Goal: Task Accomplishment & Management: Manage account settings

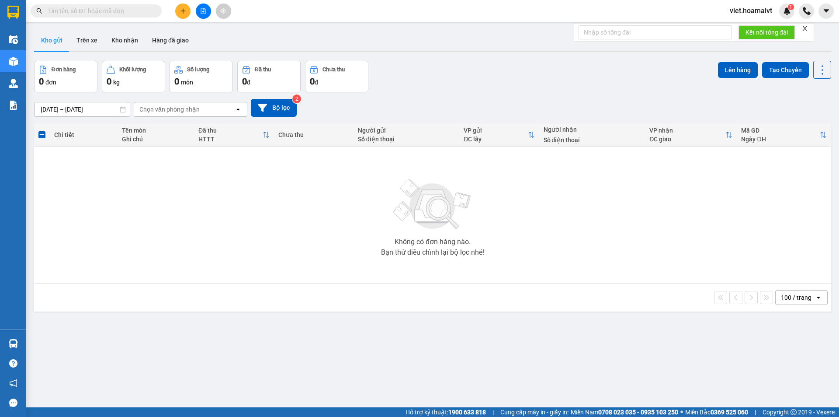
click at [172, 111] on div "Chọn văn phòng nhận" at bounding box center [169, 109] width 60 height 9
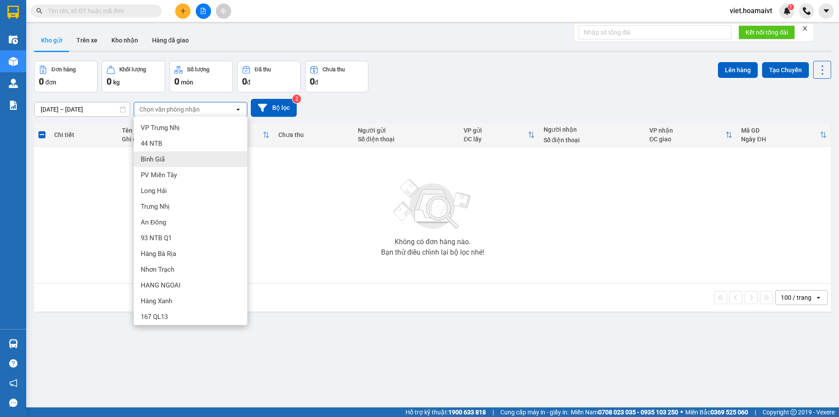
click at [170, 164] on div "Bình Giã" at bounding box center [191, 159] width 114 height 16
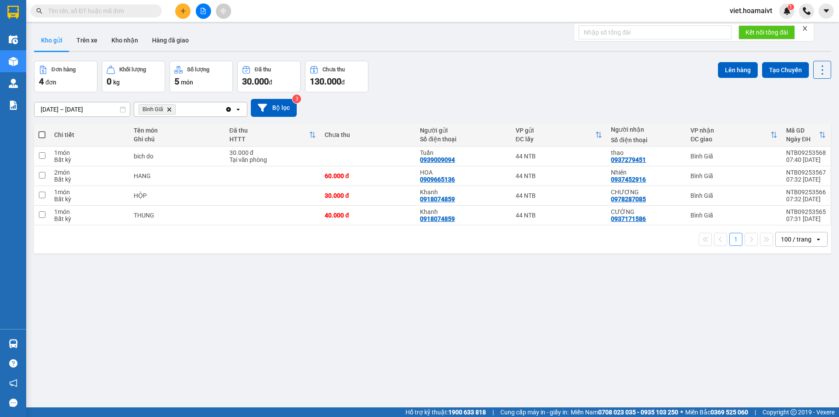
click at [40, 134] on span at bounding box center [41, 134] width 7 height 7
click at [42, 130] on input "checkbox" at bounding box center [42, 130] width 0 height 0
checkbox input "true"
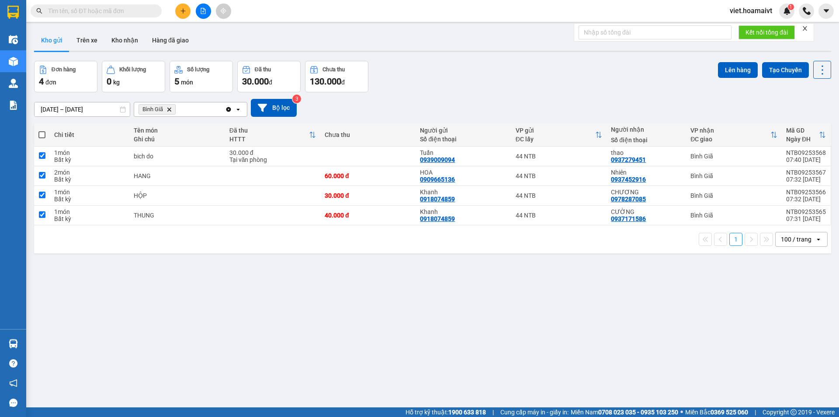
checkbox input "true"
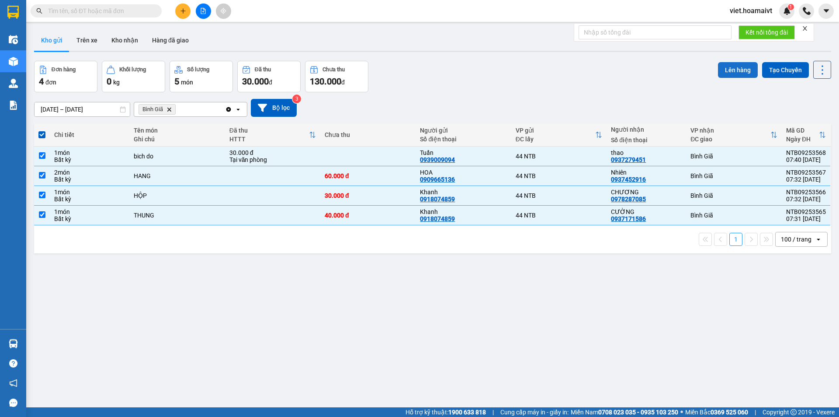
click at [731, 70] on button "Lên hàng" at bounding box center [738, 70] width 40 height 16
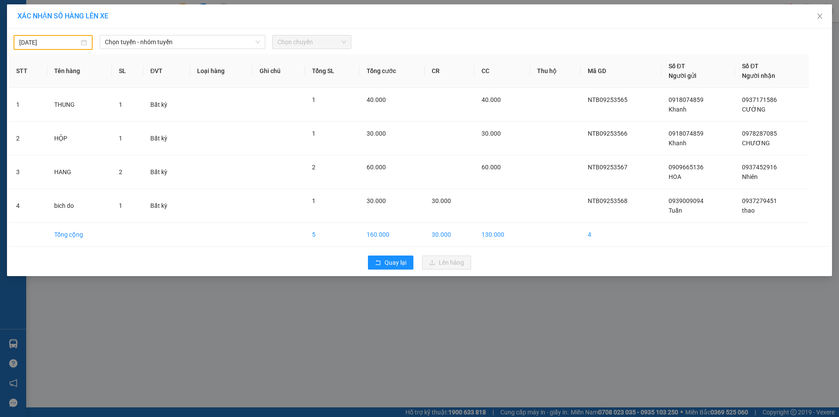
click at [55, 39] on input "12/09/2025" at bounding box center [49, 43] width 60 height 10
click at [123, 104] on div "13" at bounding box center [121, 106] width 10 height 10
type input "13/09/2025"
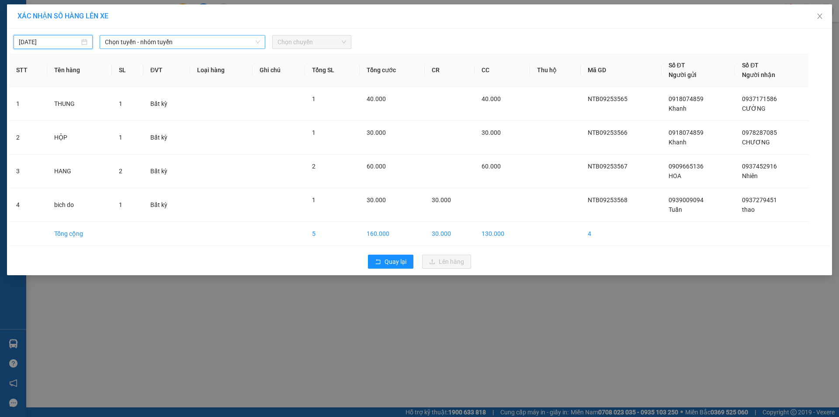
click at [134, 42] on span "Chọn tuyến - nhóm tuyến" at bounding box center [182, 41] width 155 height 13
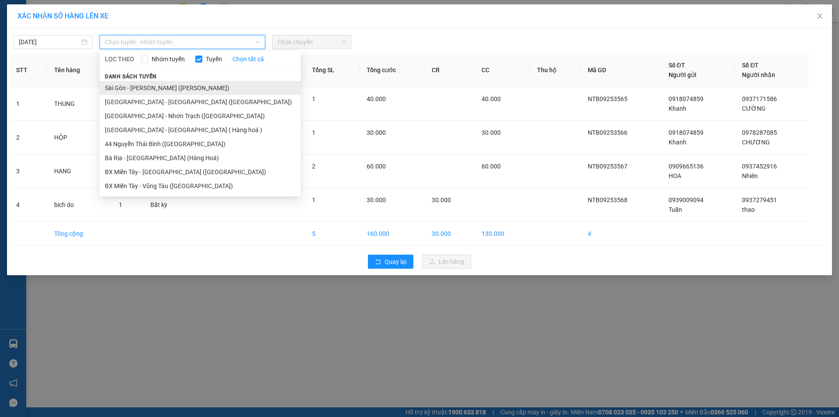
click at [142, 86] on li "Sài Gòn - Vũng Tàu (Hàng Hoá)" at bounding box center [200, 88] width 201 height 14
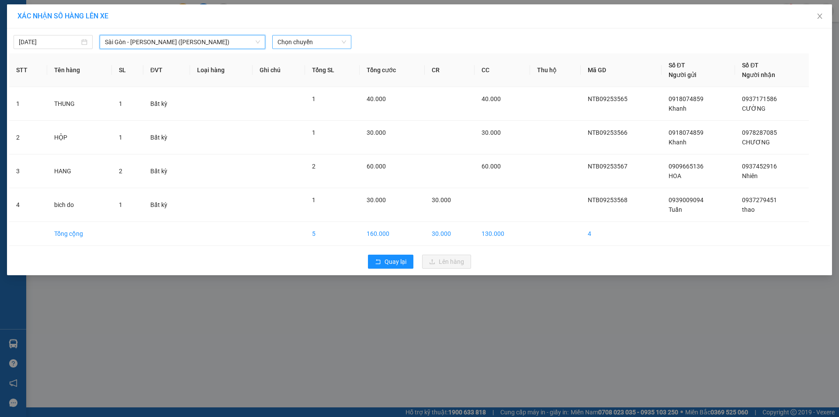
click at [299, 43] on span "Chọn chuyến" at bounding box center [312, 41] width 69 height 13
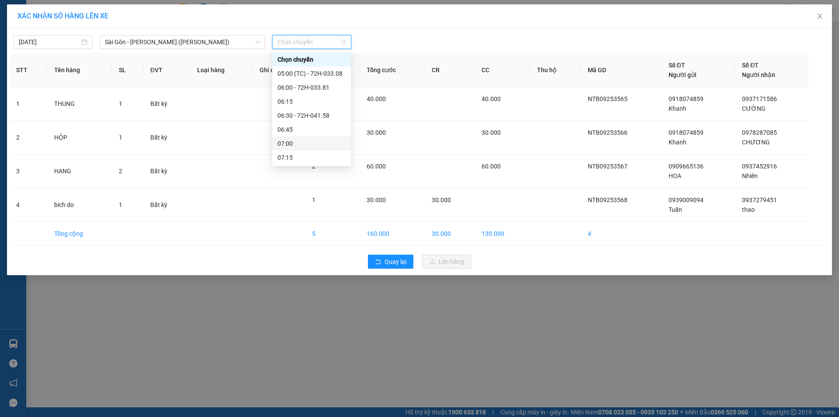
scroll to position [44, 0]
click at [313, 142] on div "07:45" at bounding box center [312, 142] width 68 height 10
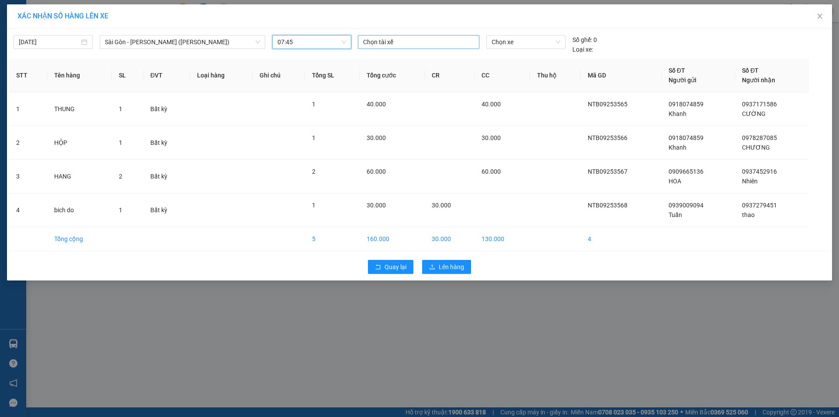
click at [397, 41] on div at bounding box center [418, 42] width 117 height 10
type input "LIÊN"
click at [378, 60] on div "LIÊN" at bounding box center [423, 60] width 121 height 10
click at [499, 38] on span "Chọn xe" at bounding box center [526, 41] width 68 height 13
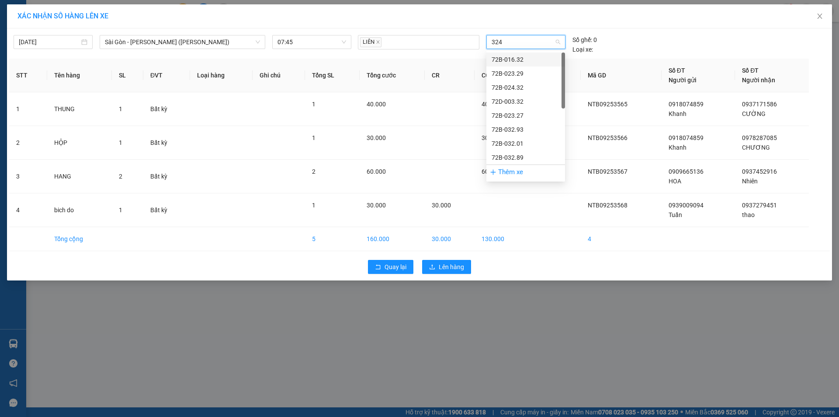
type input "3248"
click at [513, 60] on div "72H-032.48" at bounding box center [526, 60] width 68 height 10
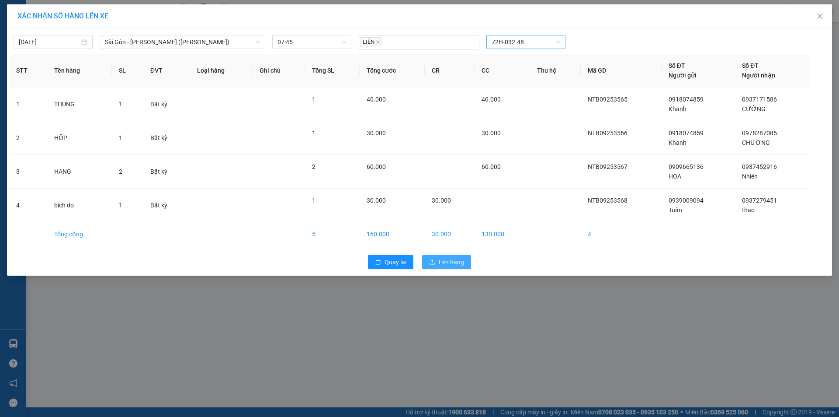
click at [441, 264] on span "Lên hàng" at bounding box center [451, 262] width 25 height 10
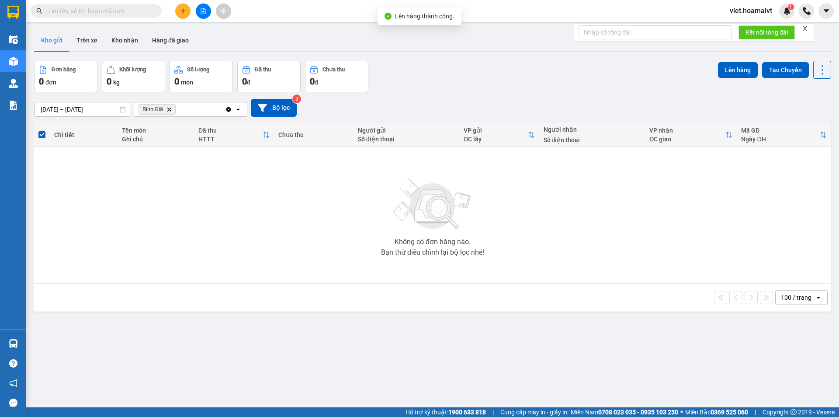
click at [170, 109] on icon "Bình Giã, close by backspace" at bounding box center [169, 109] width 4 height 4
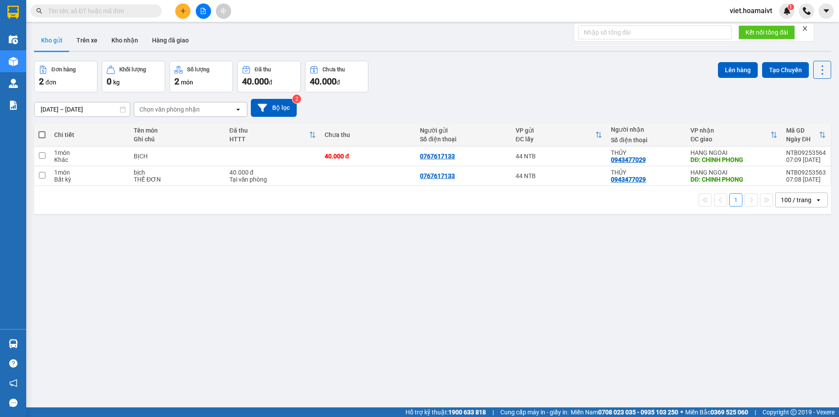
click at [185, 14] on button at bounding box center [182, 10] width 15 height 15
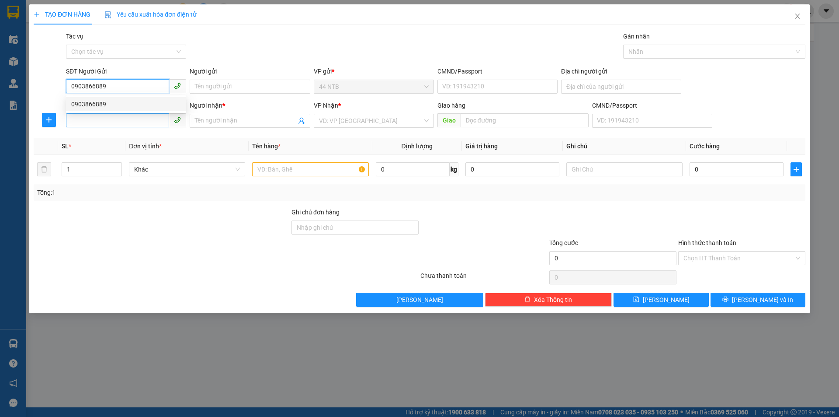
type input "0903866889"
click at [143, 123] on input "SĐT Người Nhận *" at bounding box center [117, 120] width 103 height 14
type input "0903610306"
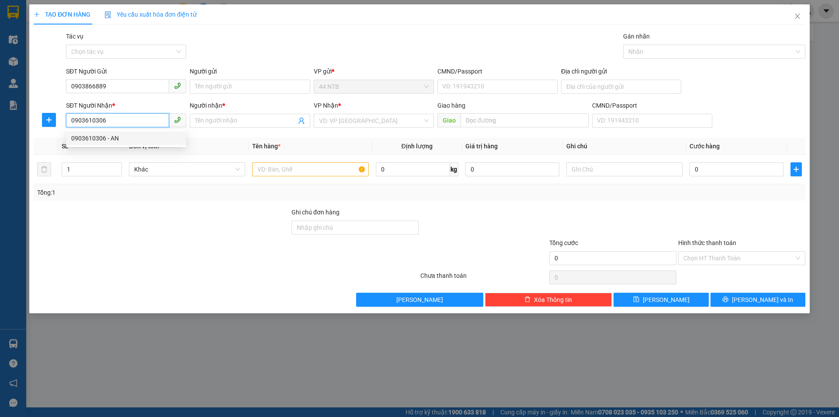
click at [114, 140] on div "0903610306 - AN" at bounding box center [126, 138] width 110 height 10
type input "AN"
type input "0903610306"
click at [321, 172] on input "text" at bounding box center [310, 169] width 116 height 14
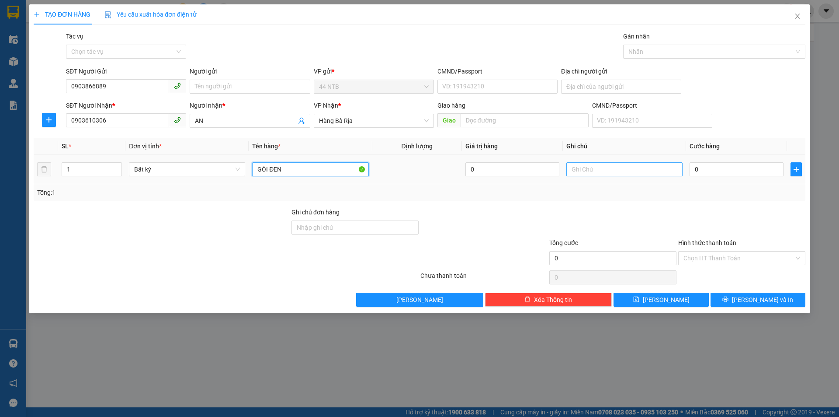
type input "GÓI ĐEN"
click at [620, 171] on input "text" at bounding box center [625, 169] width 116 height 14
type input "BÁNH"
click at [724, 170] on input "0" at bounding box center [737, 169] width 94 height 14
type input "3"
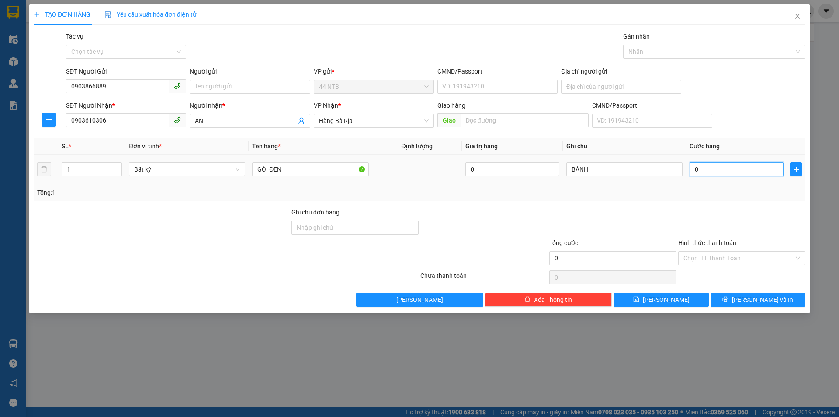
type input "3"
type input "30"
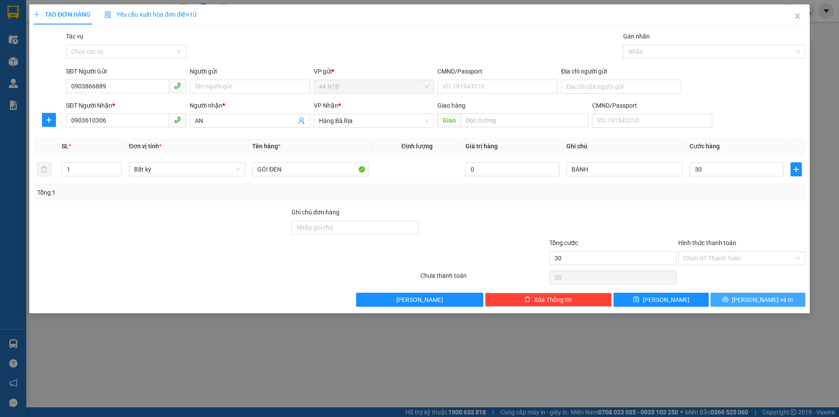
type input "30.000"
click at [759, 301] on span "Lưu và In" at bounding box center [762, 300] width 61 height 10
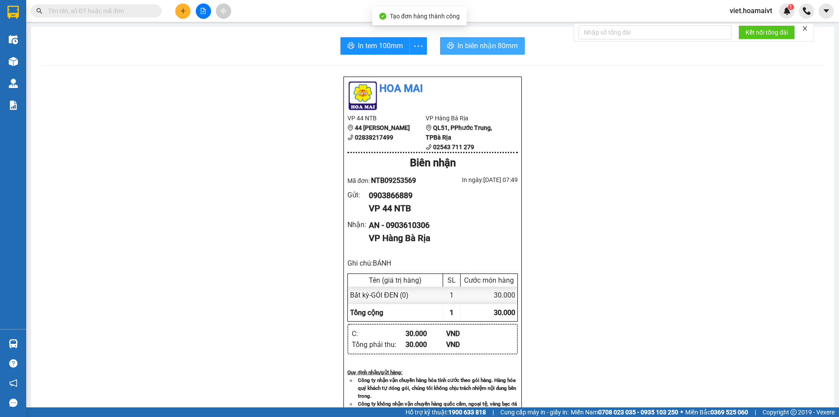
click at [471, 43] on span "In biên nhận 80mm" at bounding box center [488, 45] width 60 height 11
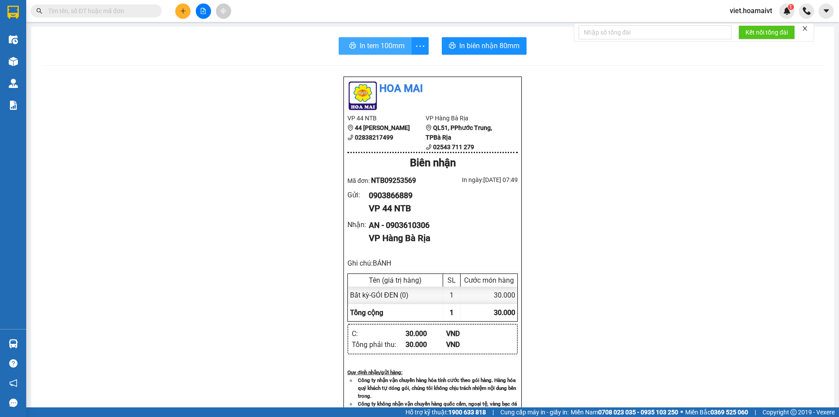
click at [372, 43] on span "In tem 100mm" at bounding box center [382, 45] width 45 height 11
click at [188, 7] on button at bounding box center [182, 10] width 15 height 15
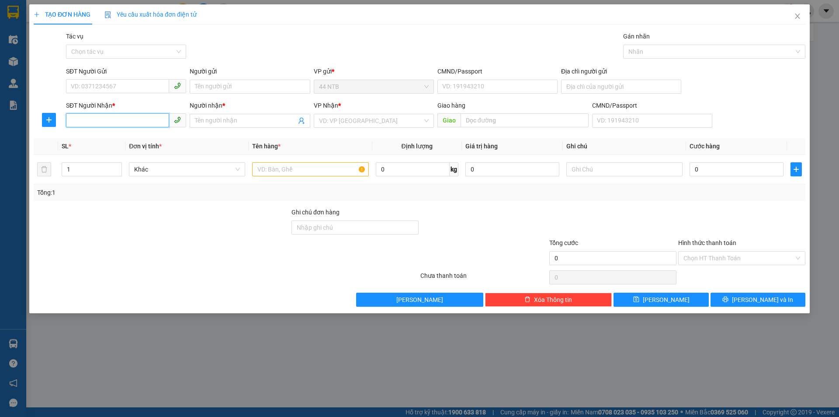
click at [118, 124] on input "SĐT Người Nhận *" at bounding box center [117, 120] width 103 height 14
click at [122, 139] on div "0937192205 - Thắng" at bounding box center [126, 138] width 110 height 10
type input "0937192205"
type input "Thắng"
type input "0937192205"
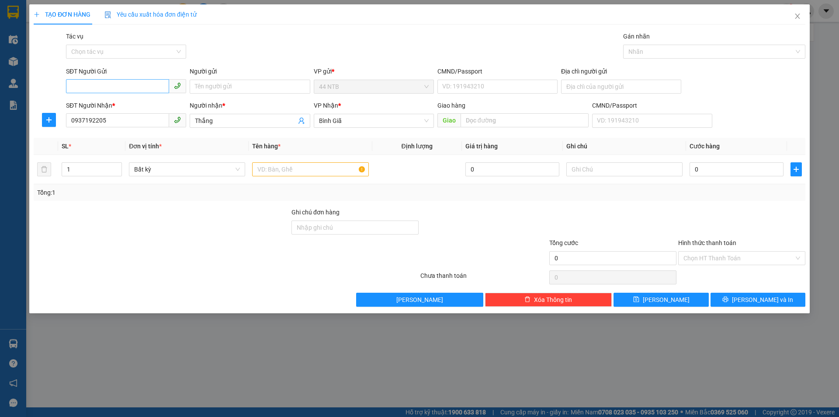
drag, startPoint x: 121, startPoint y: 77, endPoint x: 121, endPoint y: 83, distance: 5.7
click at [121, 78] on div "SĐT Người Gửi" at bounding box center [126, 72] width 120 height 13
click at [121, 83] on input "SĐT Người Gửi" at bounding box center [117, 86] width 103 height 14
click at [109, 119] on div "0346149771 - Lợi" at bounding box center [126, 118] width 110 height 10
type input "0346149771"
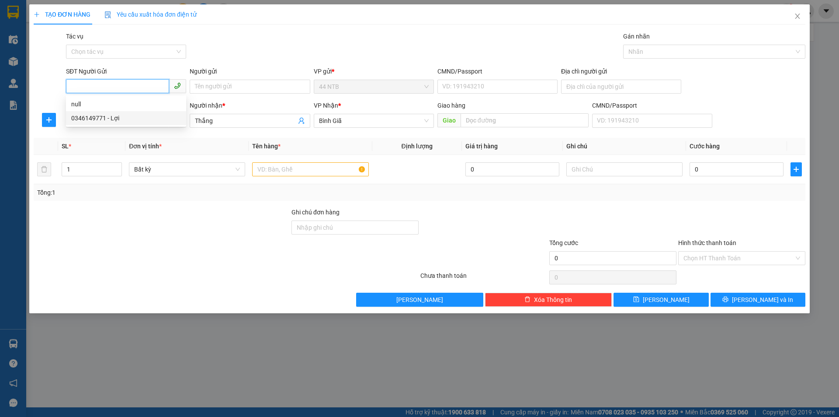
type input "Lợi"
type input "077093011345"
click at [299, 169] on input "text" at bounding box center [310, 169] width 116 height 14
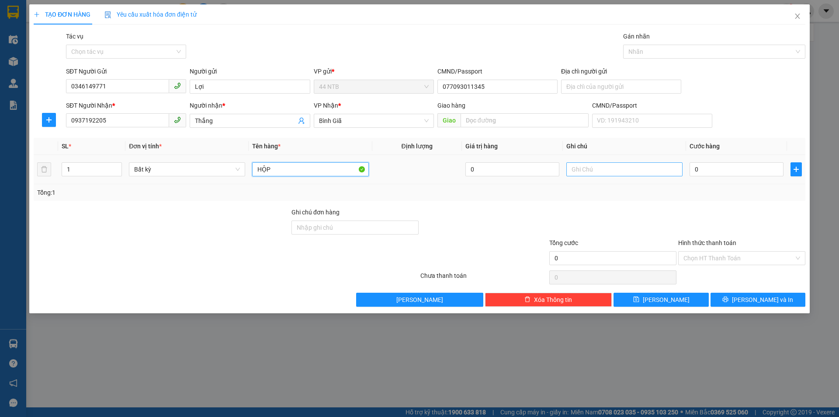
type input "HỘP"
click at [613, 171] on input "text" at bounding box center [625, 169] width 116 height 14
type input "PT"
click at [724, 169] on input "0" at bounding box center [737, 169] width 94 height 14
type input "3"
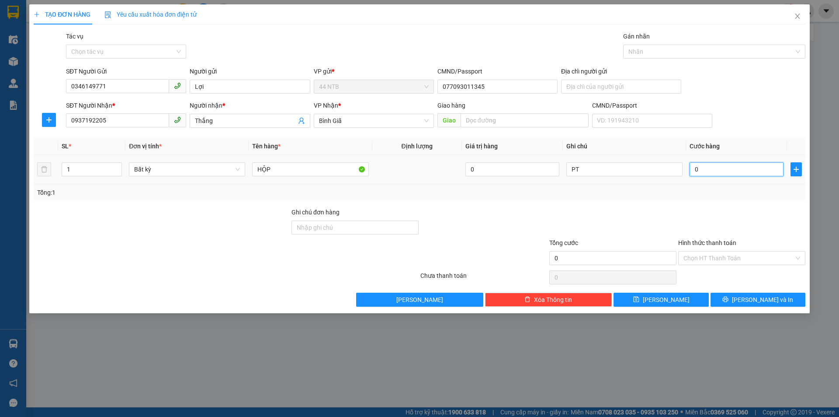
type input "3"
type input "30"
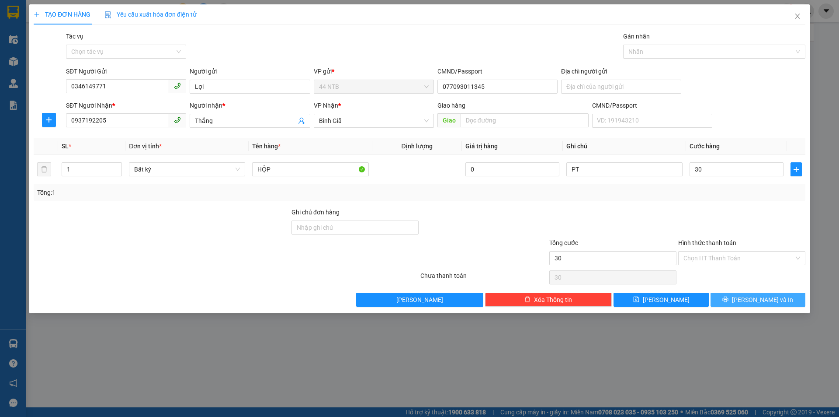
type input "30.000"
click at [770, 300] on span "Lưu và In" at bounding box center [762, 300] width 61 height 10
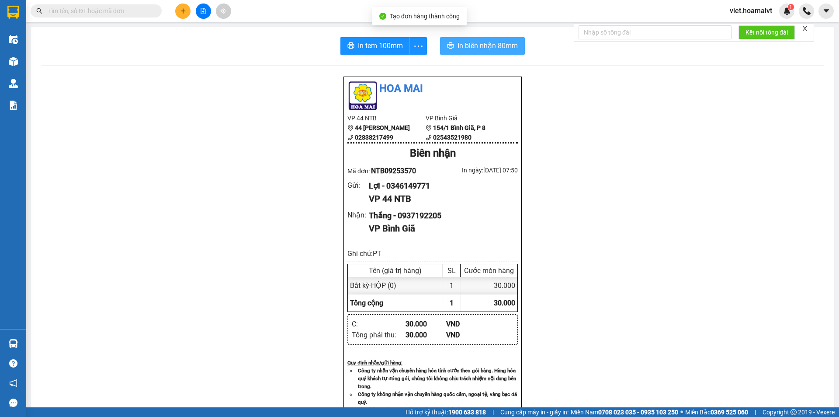
click at [477, 48] on span "In biên nhận 80mm" at bounding box center [488, 45] width 60 height 11
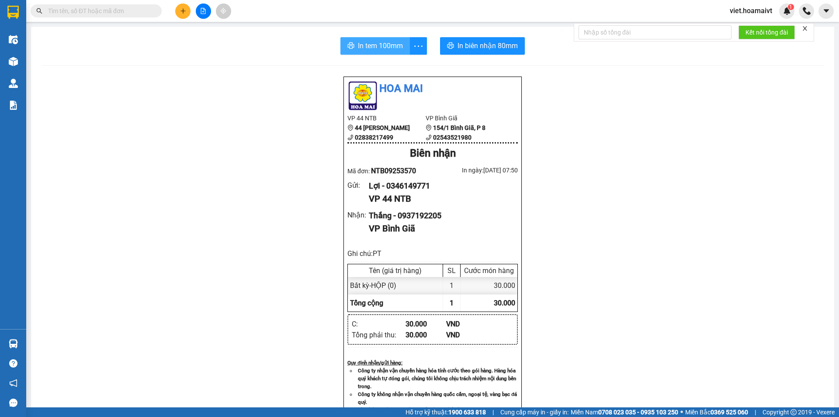
click at [380, 43] on span "In tem 100mm" at bounding box center [380, 45] width 45 height 11
click at [185, 13] on icon "plus" at bounding box center [183, 11] width 6 height 6
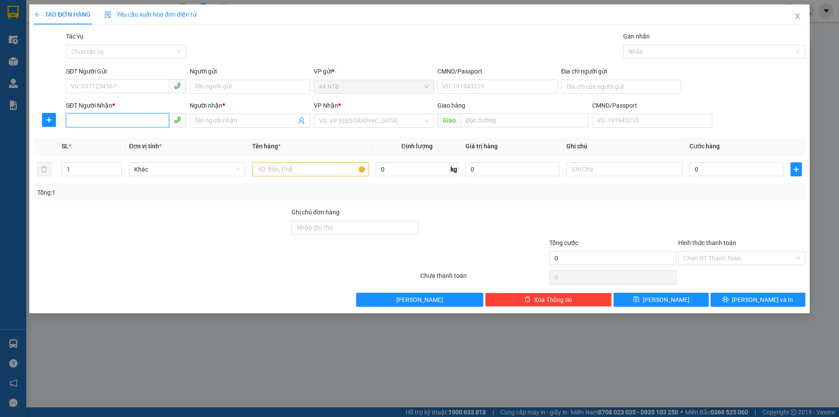
click at [133, 118] on input "SĐT Người Nhận *" at bounding box center [117, 120] width 103 height 14
type input "1"
click at [112, 153] on div "0334836618 - Đức" at bounding box center [126, 152] width 110 height 10
type input "0334836618"
type input "Đức"
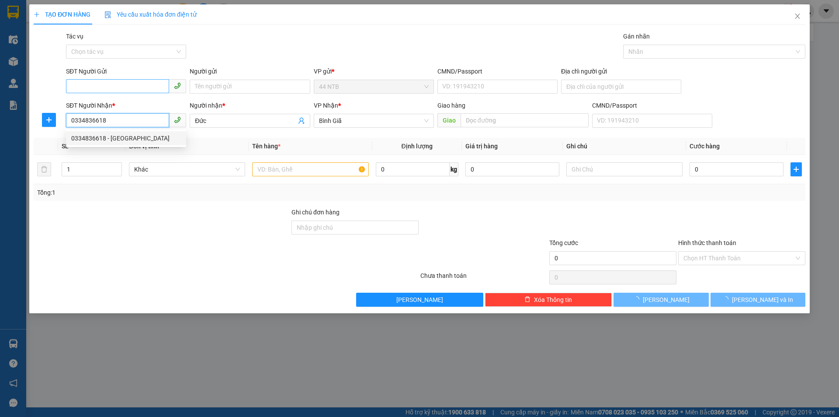
type input "0334836618"
click at [125, 88] on input "SĐT Người Gửi" at bounding box center [117, 86] width 103 height 14
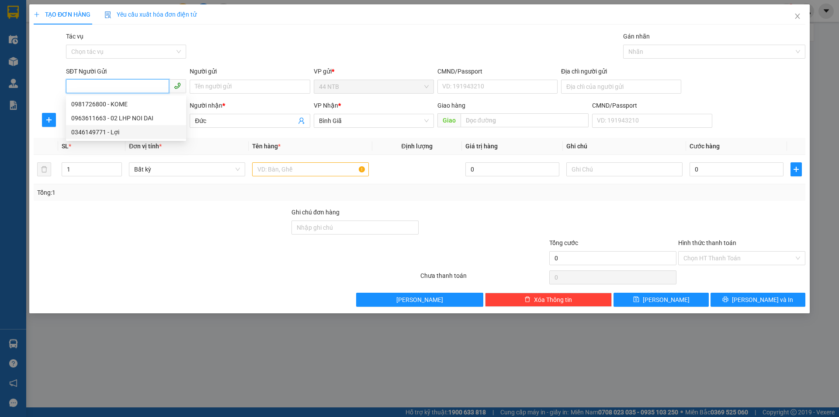
click at [118, 132] on div "0346149771 - Lợi" at bounding box center [126, 132] width 110 height 10
type input "0346149771"
type input "Lợi"
type input "077093011345"
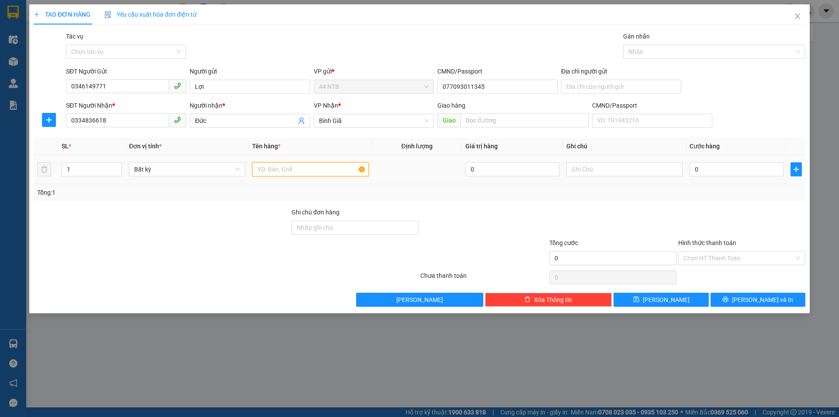
click at [314, 170] on input "text" at bounding box center [310, 169] width 116 height 14
type input "GÓI"
click at [602, 170] on input "text" at bounding box center [625, 169] width 116 height 14
type input "PT"
click at [729, 168] on input "0" at bounding box center [737, 169] width 94 height 14
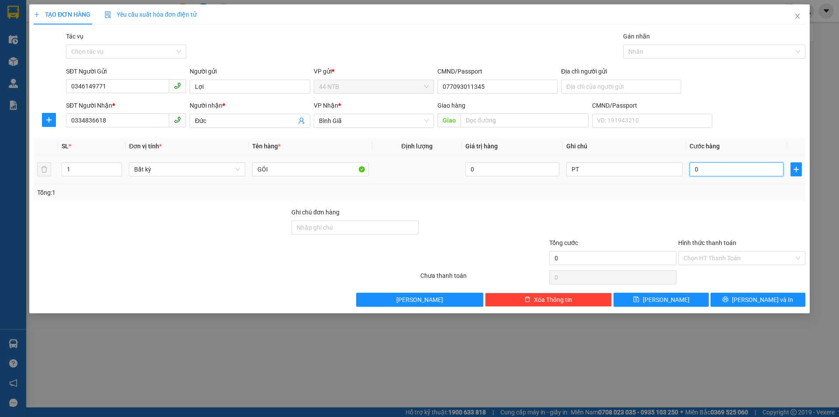
type input "3"
type input "30"
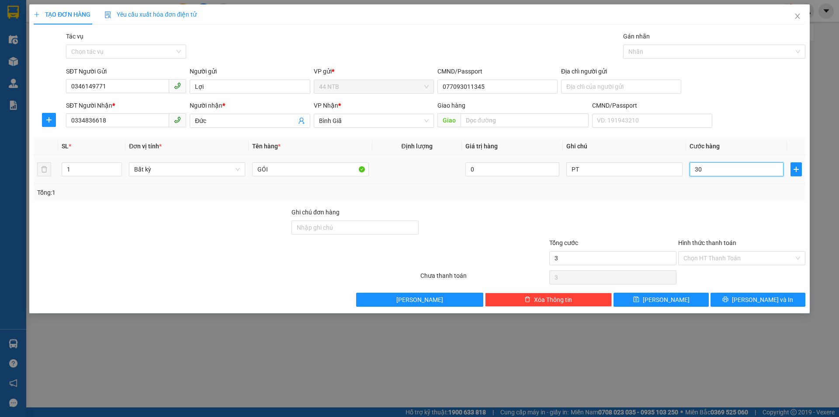
type input "30"
type input "30.000"
click at [760, 295] on span "Lưu và In" at bounding box center [762, 300] width 61 height 10
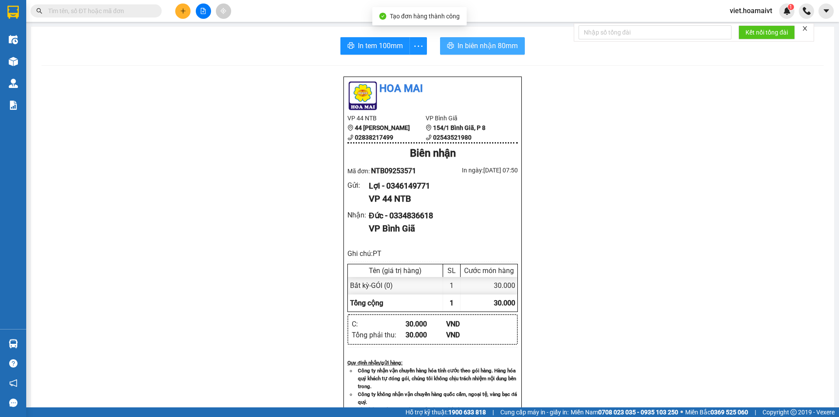
click at [458, 44] on span "In biên nhận 80mm" at bounding box center [488, 45] width 60 height 11
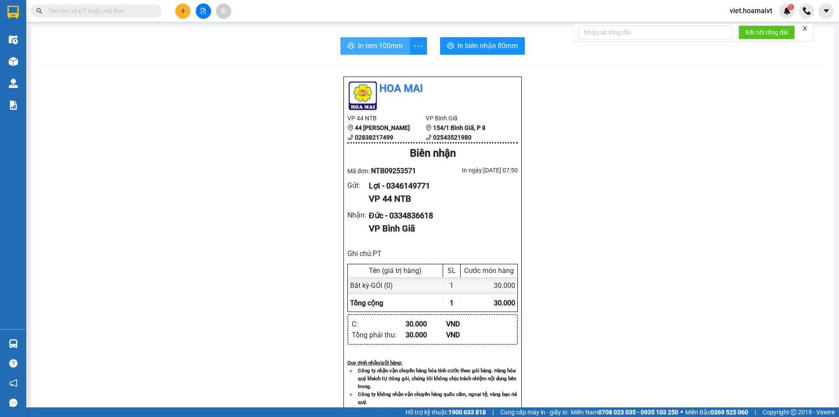
click at [375, 45] on span "In tem 100mm" at bounding box center [380, 45] width 45 height 11
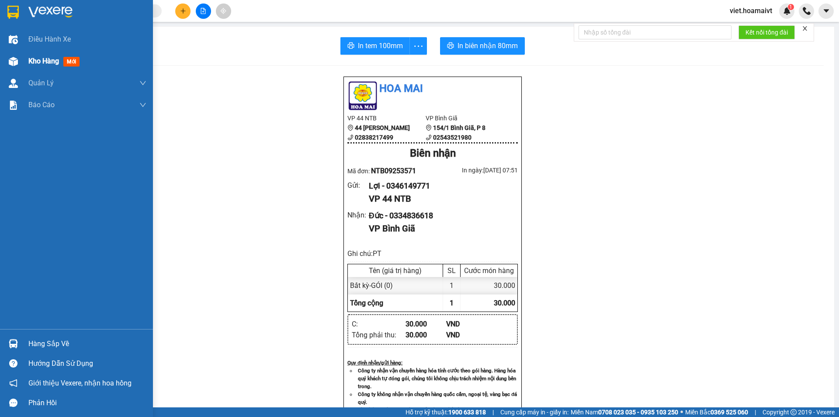
click at [50, 63] on span "Kho hàng" at bounding box center [43, 61] width 31 height 8
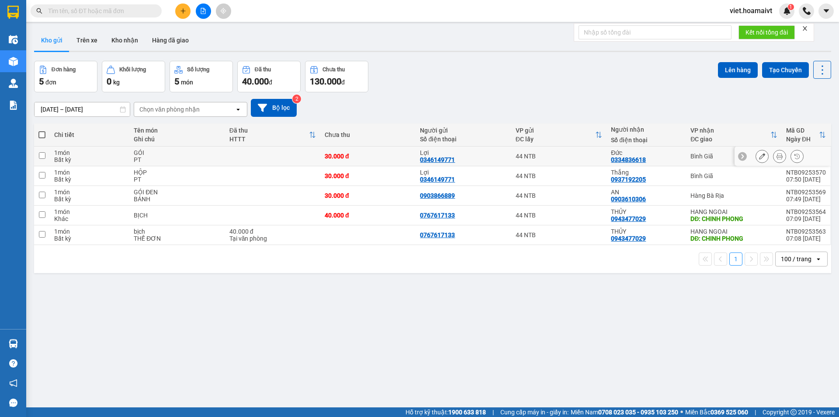
click at [585, 156] on div "44 NTB" at bounding box center [559, 156] width 87 height 7
checkbox input "true"
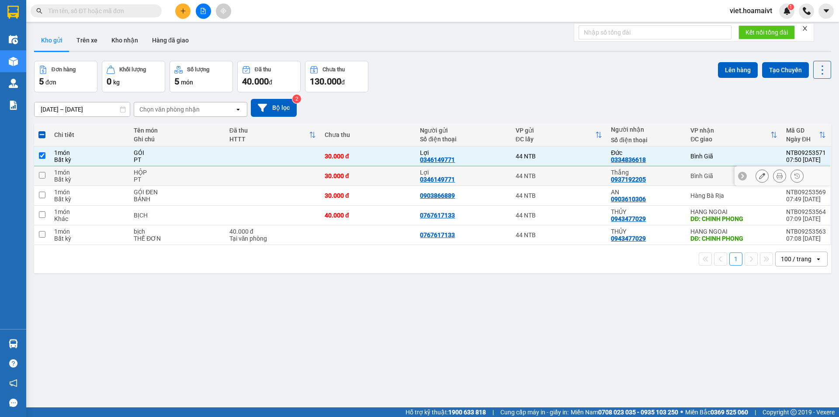
click at [577, 176] on div "44 NTB" at bounding box center [559, 175] width 87 height 7
checkbox input "true"
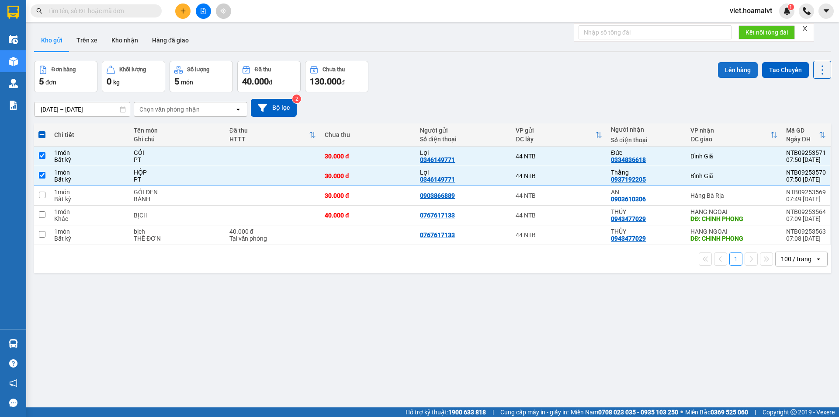
click at [736, 69] on button "Lên hàng" at bounding box center [738, 70] width 40 height 16
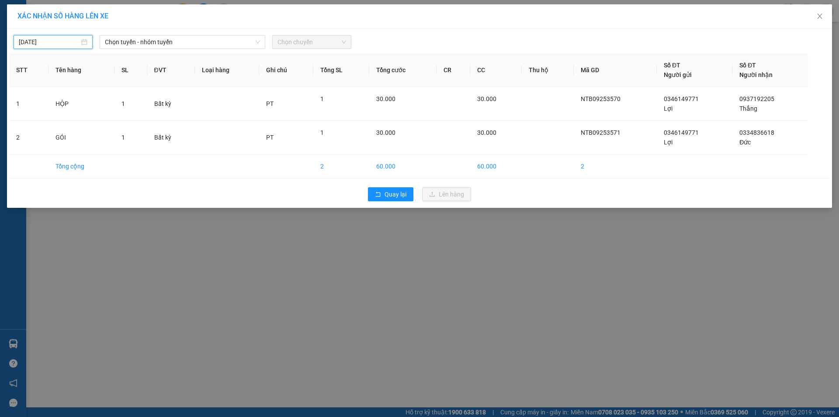
click at [57, 41] on input "13/09/2025" at bounding box center [49, 42] width 61 height 10
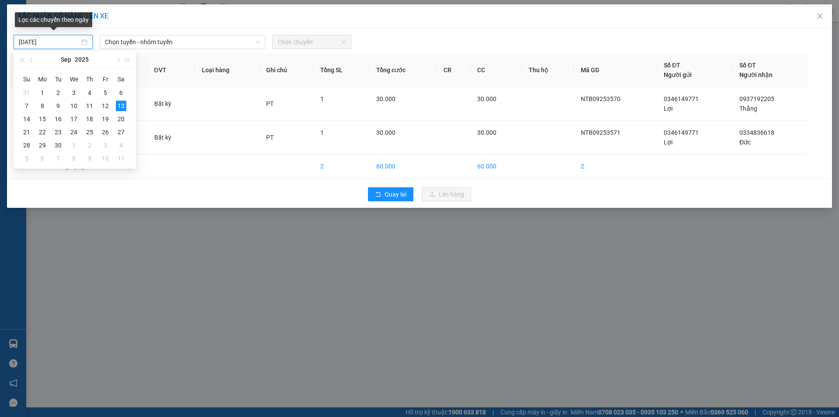
type input "13/09/2025"
click at [119, 106] on div "13" at bounding box center [121, 106] width 10 height 10
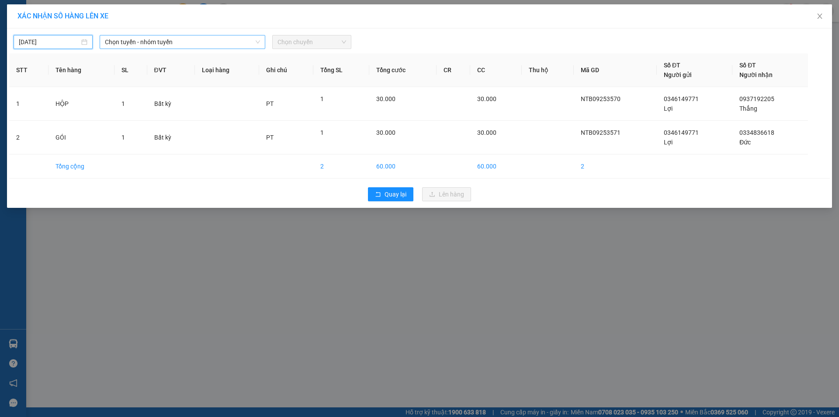
click at [144, 40] on span "Chọn tuyến - nhóm tuyến" at bounding box center [182, 41] width 155 height 13
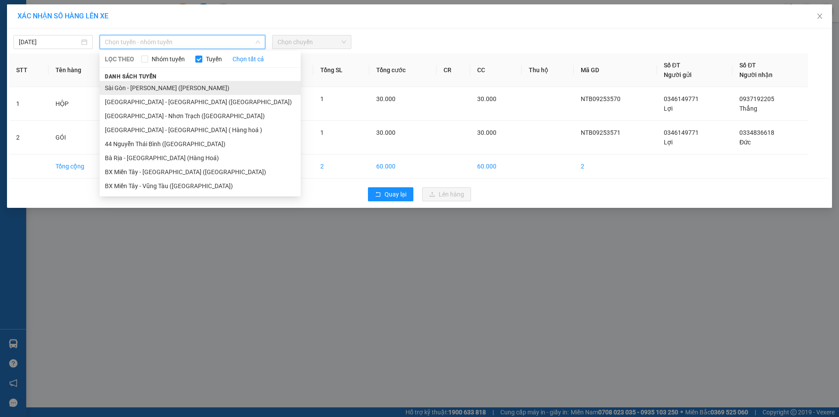
click at [151, 87] on li "Sài Gòn - Vũng Tàu (Hàng Hoá)" at bounding box center [200, 88] width 201 height 14
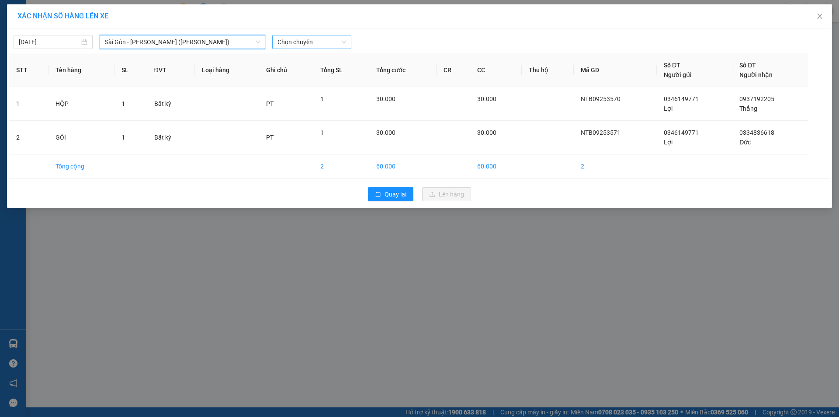
click at [307, 41] on span "Chọn chuyến" at bounding box center [312, 41] width 69 height 13
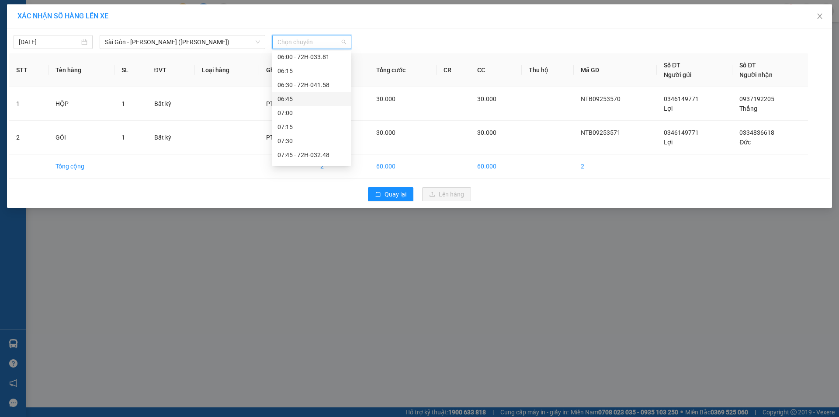
scroll to position [44, 0]
click at [302, 152] on div "08:00" at bounding box center [312, 156] width 68 height 10
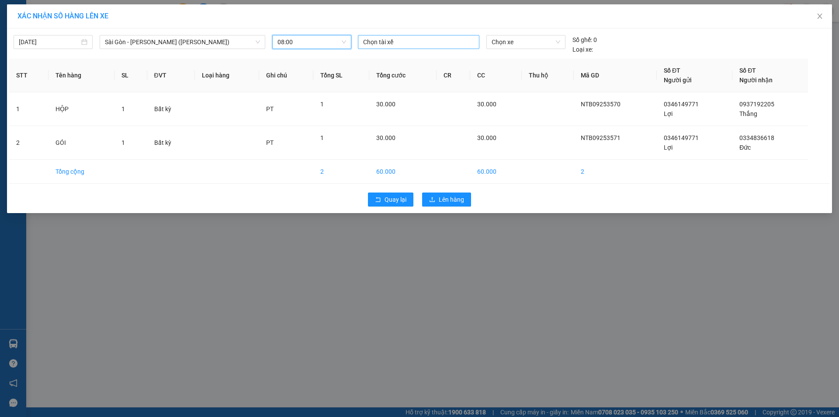
click at [394, 42] on div at bounding box center [418, 42] width 117 height 10
type input "HUYNH"
click at [378, 60] on div "HUỲNH" at bounding box center [423, 60] width 121 height 10
click at [531, 42] on span "Chọn xe" at bounding box center [526, 41] width 68 height 13
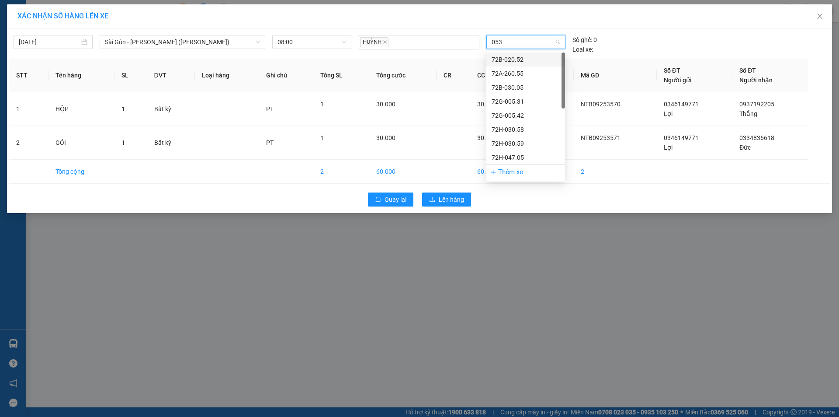
type input "0531"
click at [509, 58] on div "72G-005.31" at bounding box center [526, 60] width 68 height 10
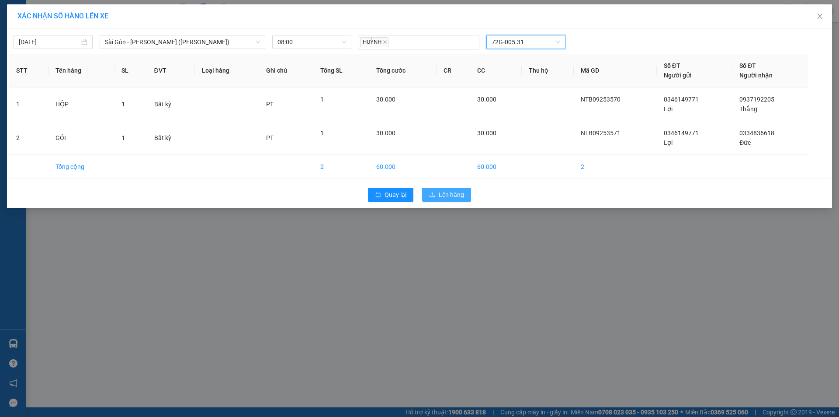
click at [453, 196] on span "Lên hàng" at bounding box center [451, 195] width 25 height 10
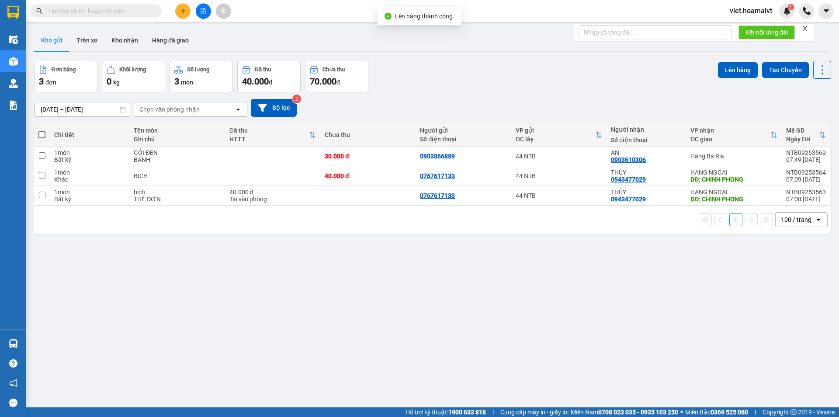
click at [212, 112] on div "Chọn văn phòng nhận" at bounding box center [184, 109] width 101 height 14
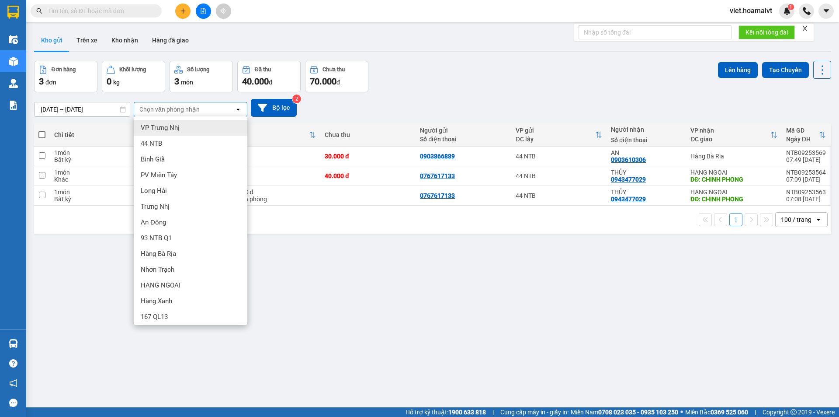
drag, startPoint x: 492, startPoint y: 28, endPoint x: 491, endPoint y: 36, distance: 7.9
click at [492, 29] on div "ver 1.8.143 Kho gửi Trên xe Kho nhận Hàng đã giao Đơn hàng 3 đơn Khối lượng 0 k…" at bounding box center [433, 234] width 805 height 417
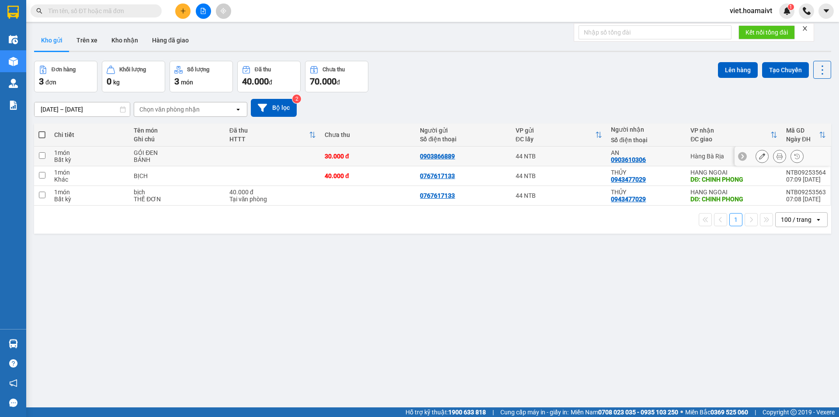
click at [383, 153] on div "30.000 đ" at bounding box center [368, 156] width 87 height 7
checkbox input "true"
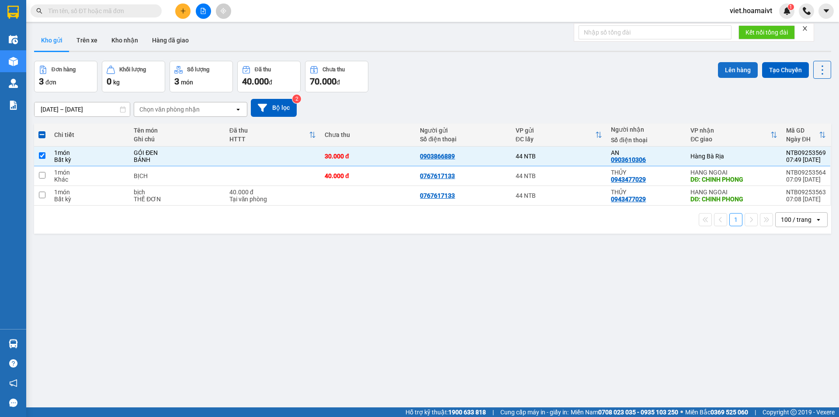
click at [728, 72] on button "Lên hàng" at bounding box center [738, 70] width 40 height 16
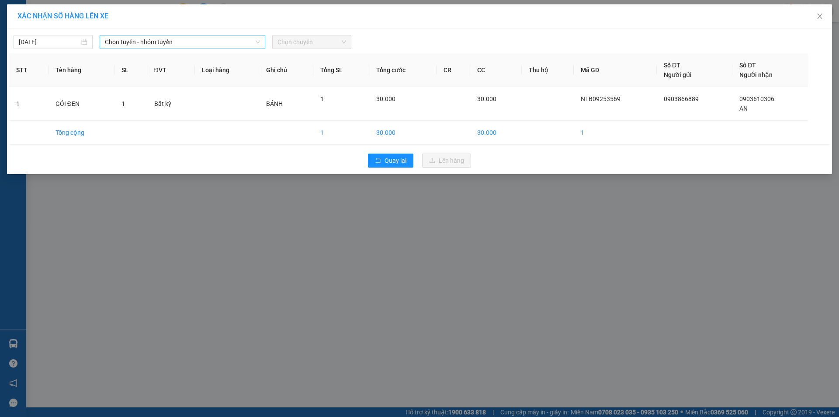
click at [150, 39] on span "Chọn tuyến - nhóm tuyến" at bounding box center [182, 41] width 155 height 13
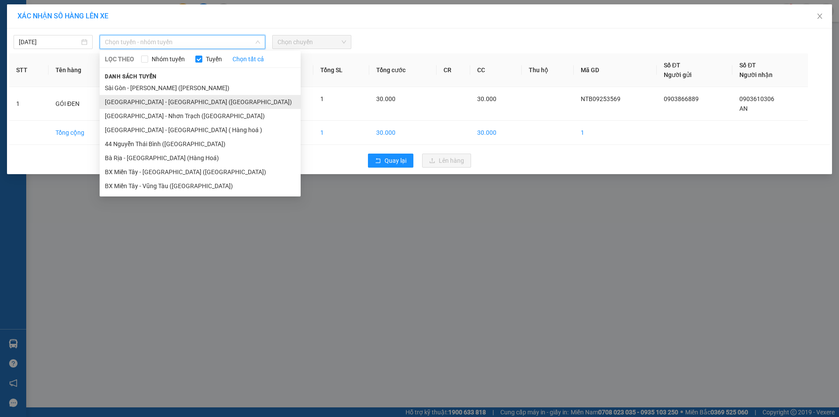
click at [133, 99] on li "Sài Gòn - Bà Rịa (Hàng Hoá)" at bounding box center [200, 102] width 201 height 14
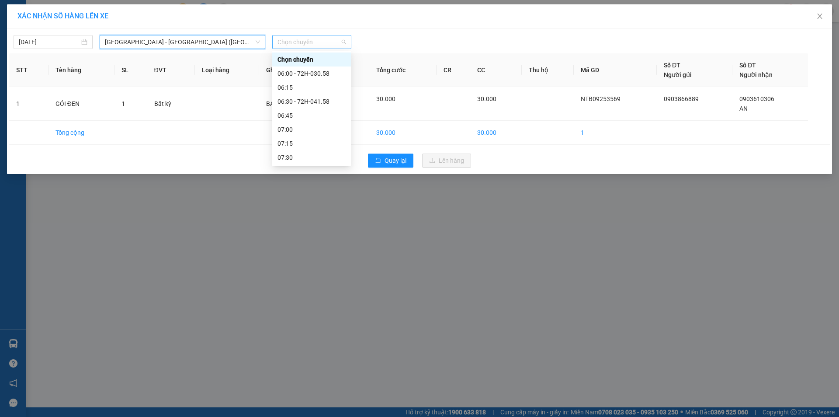
click at [324, 43] on span "Chọn chuyến" at bounding box center [312, 41] width 69 height 13
click at [307, 96] on div "08:00" at bounding box center [312, 98] width 68 height 10
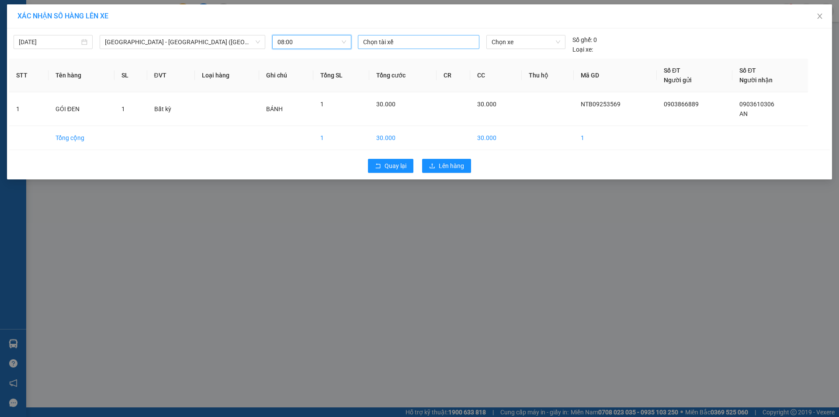
click at [386, 42] on div at bounding box center [418, 42] width 117 height 10
type input "HUYNH"
click at [378, 62] on div "HUỲNH" at bounding box center [423, 60] width 121 height 10
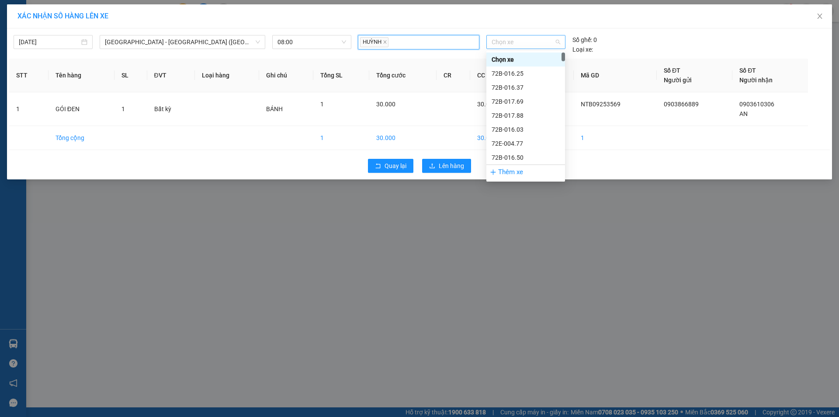
click at [516, 43] on span "Chọn xe" at bounding box center [526, 41] width 68 height 13
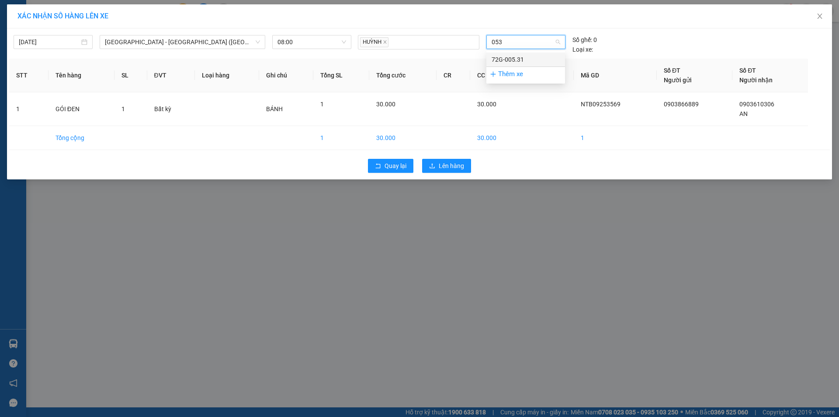
type input "0531"
click at [524, 57] on div "72G-005.31" at bounding box center [526, 60] width 68 height 10
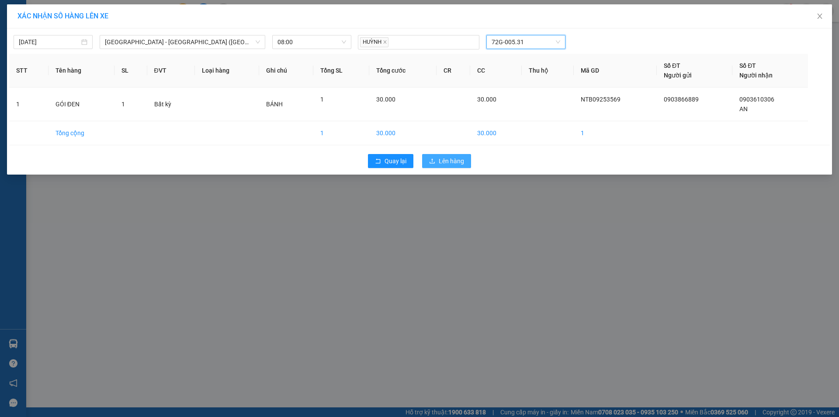
click at [456, 161] on span "Lên hàng" at bounding box center [451, 161] width 25 height 10
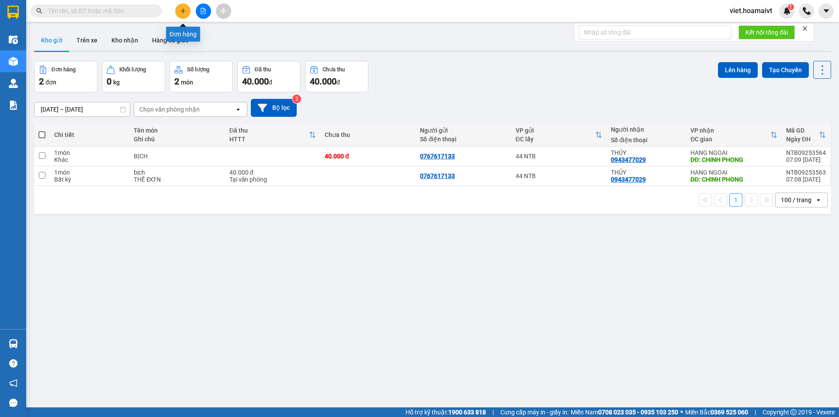
click at [180, 14] on button at bounding box center [182, 10] width 15 height 15
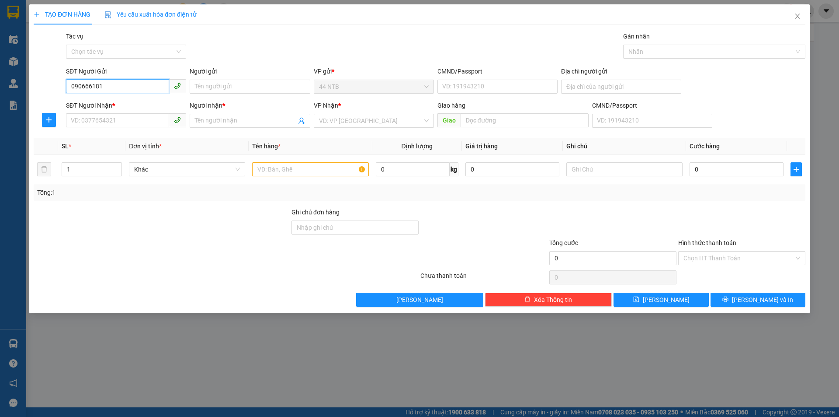
type input "0906661811"
click at [127, 103] on div "0906661811 - Phát" at bounding box center [126, 104] width 110 height 10
type input "Phát"
type input "0932255828"
type input "lavida"
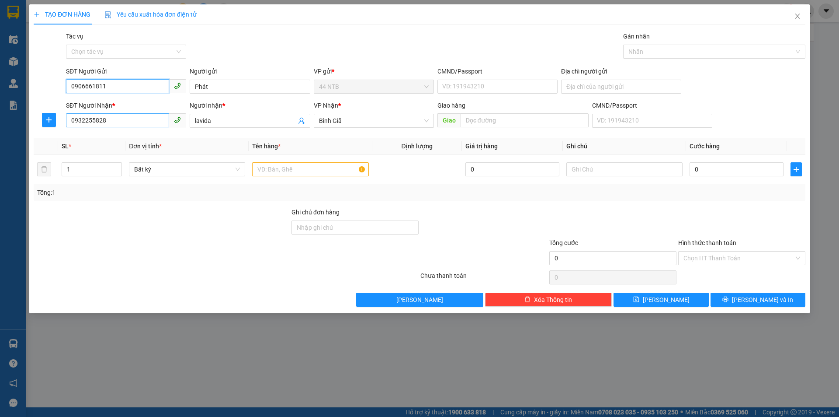
type input "0906661811"
drag, startPoint x: 123, startPoint y: 118, endPoint x: 69, endPoint y: 116, distance: 54.3
click at [69, 118] on input "0932255828" at bounding box center [117, 120] width 103 height 14
click at [110, 136] on div "0933638687 - Vinh" at bounding box center [126, 138] width 110 height 10
type input "0933638687"
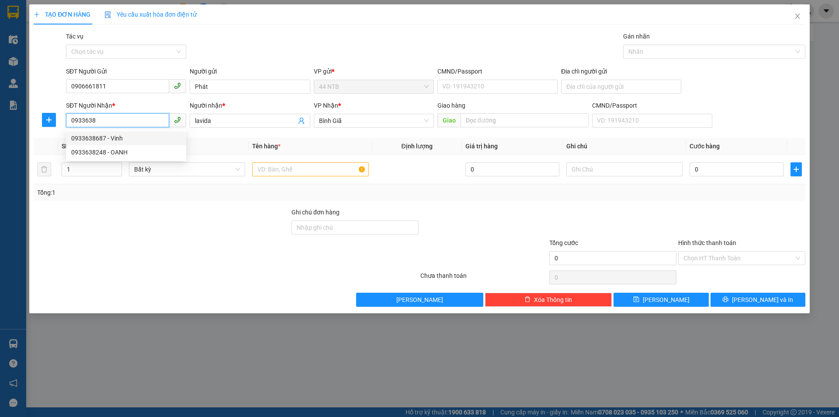
type input "Vinh"
type input "0933638687"
click at [313, 167] on input "text" at bounding box center [310, 169] width 116 height 14
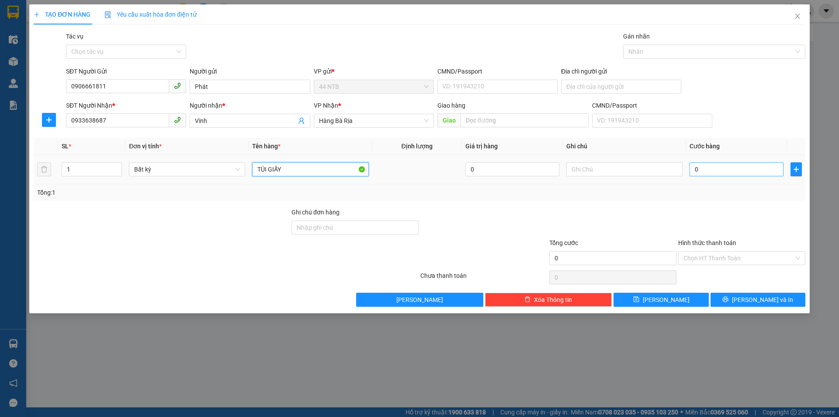
type input "TÚI GIẤY"
click at [709, 167] on input "0" at bounding box center [737, 169] width 94 height 14
type input "3"
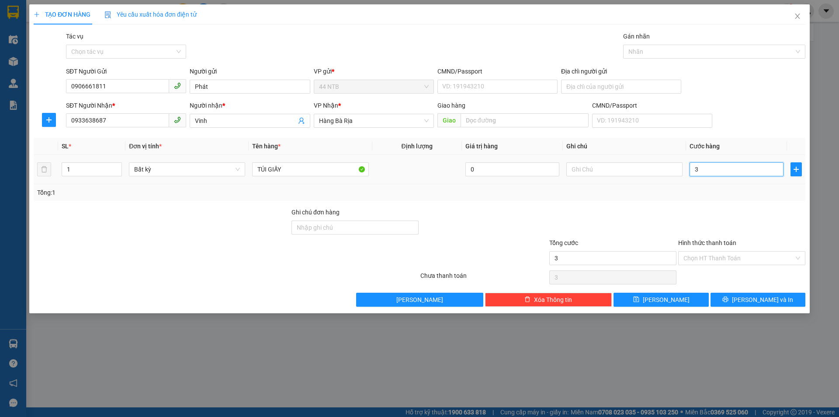
type input "30"
type input "30.000"
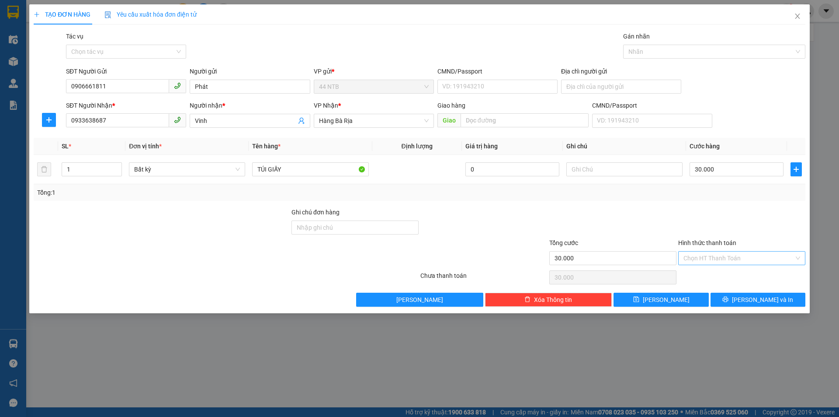
click at [726, 261] on input "Hình thức thanh toán" at bounding box center [739, 257] width 111 height 13
click at [713, 275] on div "Tại văn phòng" at bounding box center [742, 276] width 117 height 10
type input "0"
click at [760, 301] on span "Lưu và In" at bounding box center [762, 300] width 61 height 10
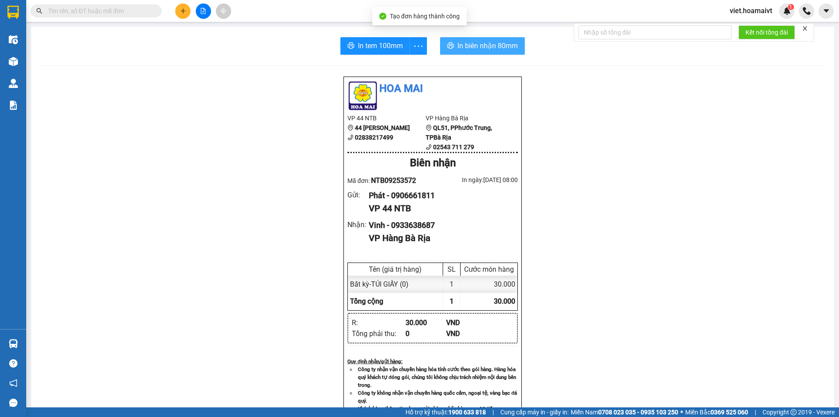
click at [473, 52] on button "In biên nhận 80mm" at bounding box center [482, 45] width 85 height 17
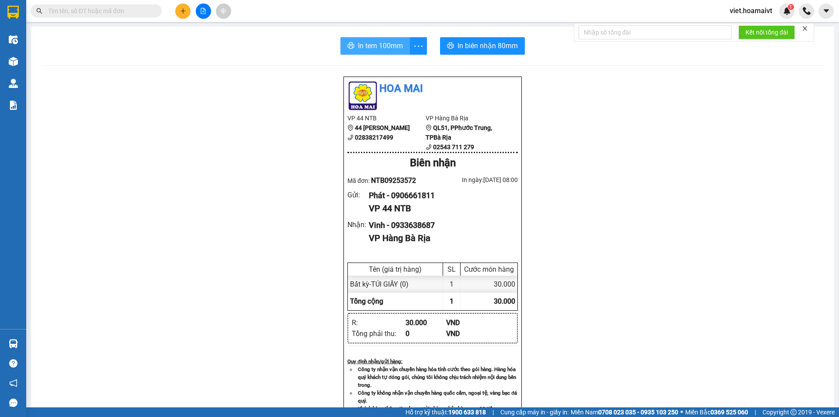
click at [390, 49] on span "In tem 100mm" at bounding box center [380, 45] width 45 height 11
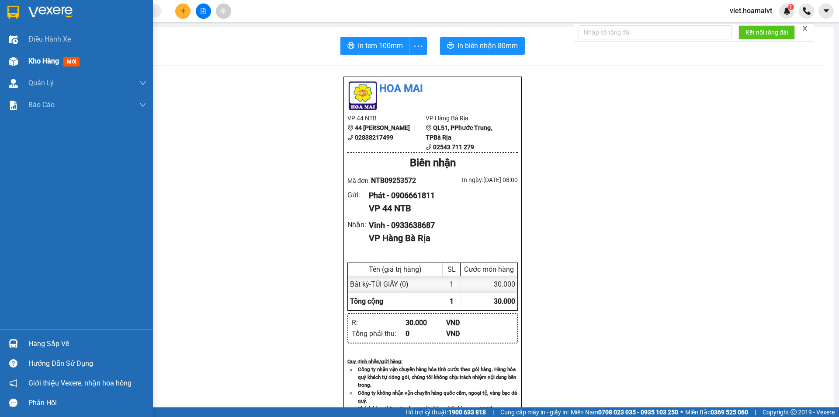
click at [46, 55] on div "Kho hàng mới" at bounding box center [87, 61] width 118 height 22
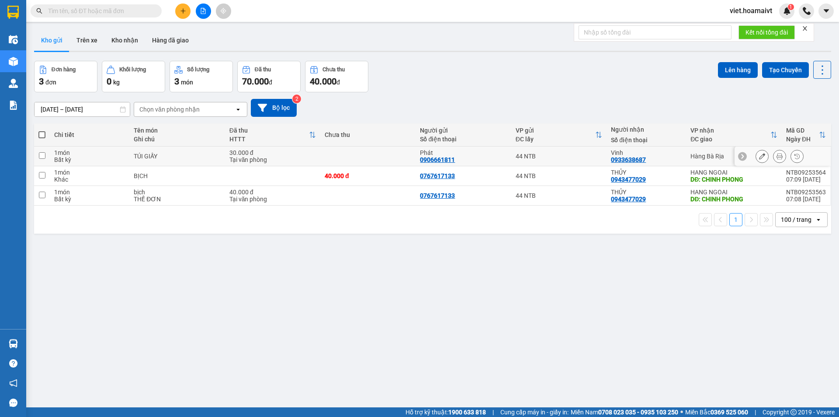
click at [367, 155] on td at bounding box center [367, 156] width 95 height 20
checkbox input "true"
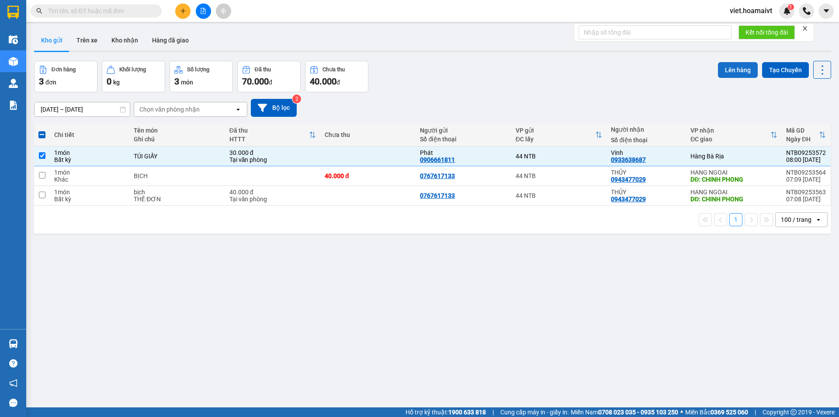
click at [738, 65] on button "Lên hàng" at bounding box center [738, 70] width 40 height 16
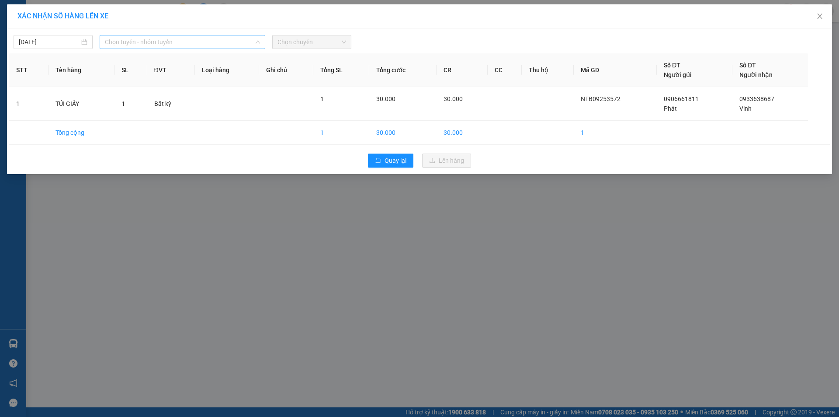
drag, startPoint x: 165, startPoint y: 45, endPoint x: 162, endPoint y: 51, distance: 6.7
click at [165, 45] on span "Chọn tuyến - nhóm tuyến" at bounding box center [182, 41] width 155 height 13
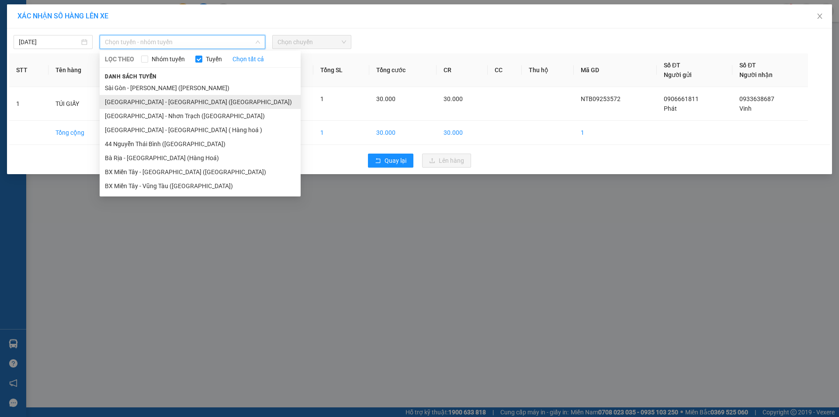
click at [142, 102] on li "Sài Gòn - Bà Rịa (Hàng Hoá)" at bounding box center [200, 102] width 201 height 14
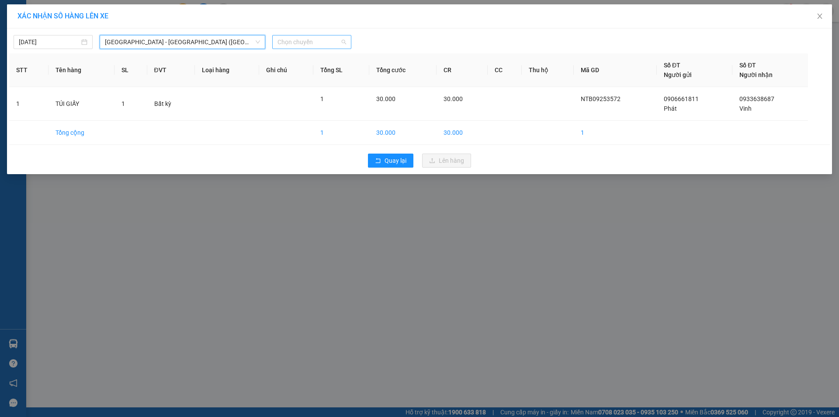
click at [310, 41] on span "Chọn chuyến" at bounding box center [312, 41] width 69 height 13
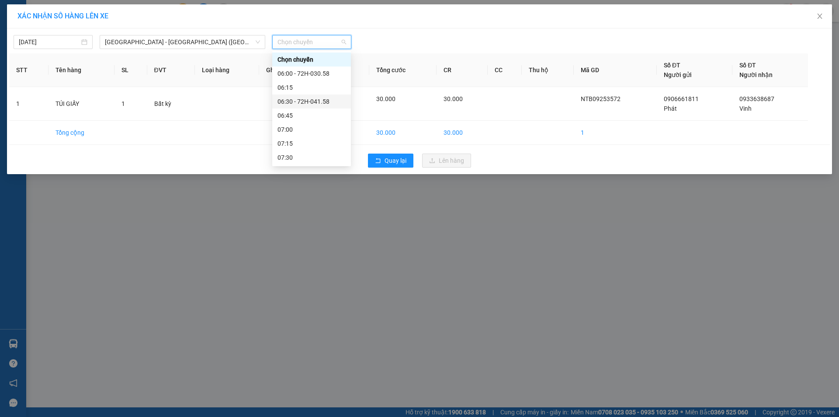
scroll to position [44, 0]
click at [322, 140] on div "08:00 - 72G-005.31" at bounding box center [312, 142] width 68 height 10
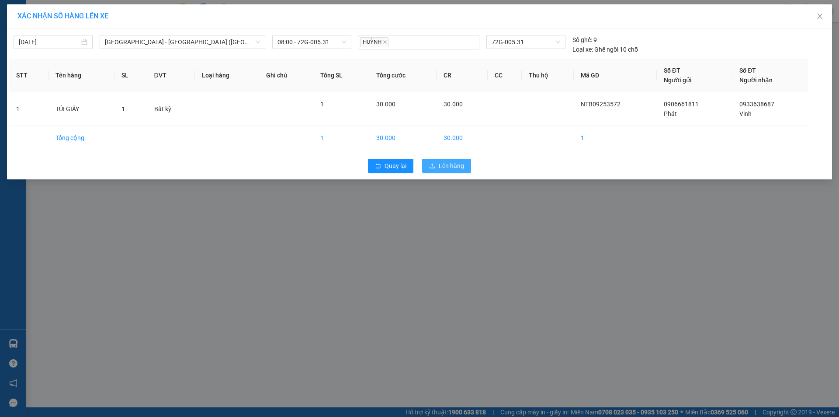
click at [453, 166] on span "Lên hàng" at bounding box center [451, 166] width 25 height 10
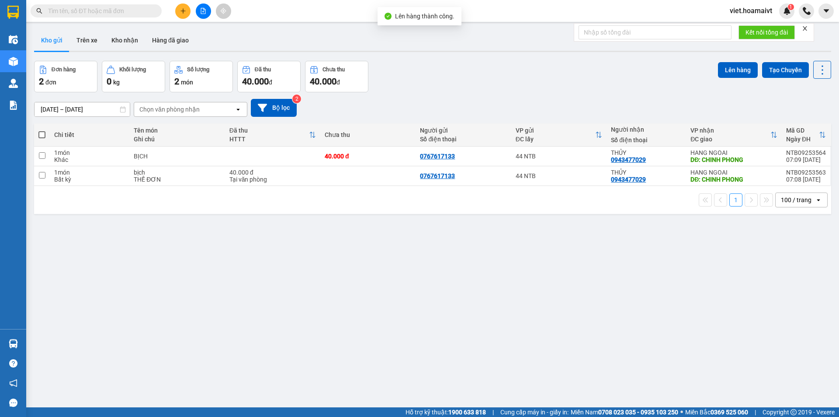
click at [463, 99] on div "[DATE] – [DATE] Press the down arrow key to interact with the calendar and sele…" at bounding box center [433, 108] width 798 height 18
click at [178, 11] on button at bounding box center [182, 10] width 15 height 15
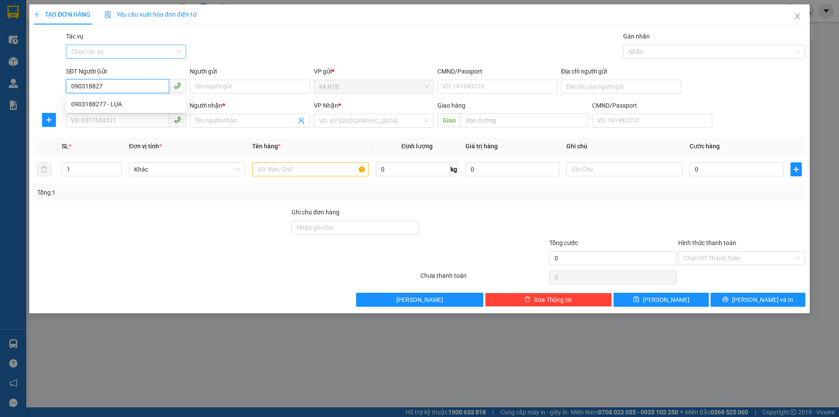
type input "0903188277"
click at [115, 103] on div "0903188277 - LỤA" at bounding box center [126, 104] width 110 height 10
type input "LỤA"
type input "082187000661"
type input "0773018435"
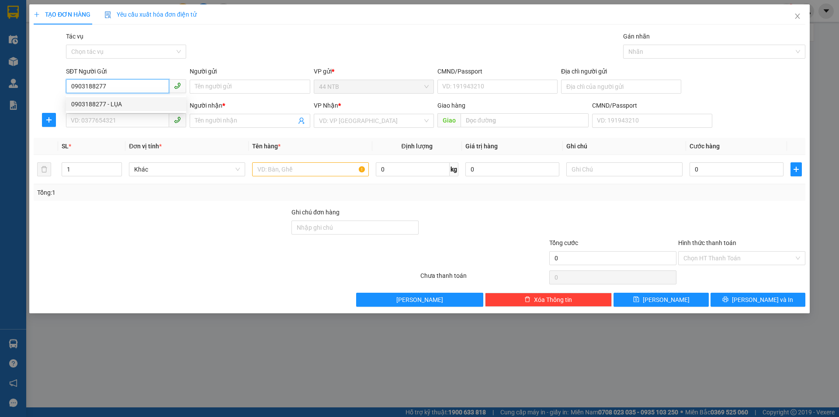
type input "THUẬN"
type input "Cái.Mép_N3"
type input "0903188277"
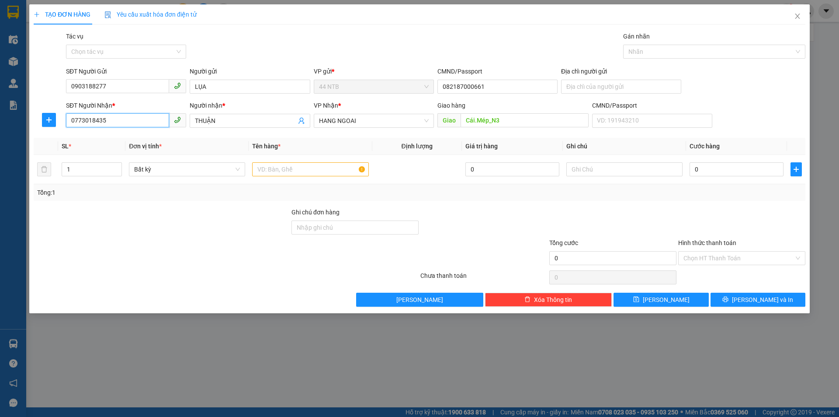
drag, startPoint x: 118, startPoint y: 116, endPoint x: 31, endPoint y: 118, distance: 87.0
click at [31, 118] on div "TẠO ĐƠN HÀNG Yêu cầu xuất hóa đơn điện tử Transit Pickup Surcharge Ids Transit …" at bounding box center [419, 158] width 781 height 309
type input "0976894732"
click at [108, 137] on div "0976894732 - MẠNH" at bounding box center [126, 138] width 110 height 10
type input "MẠNH"
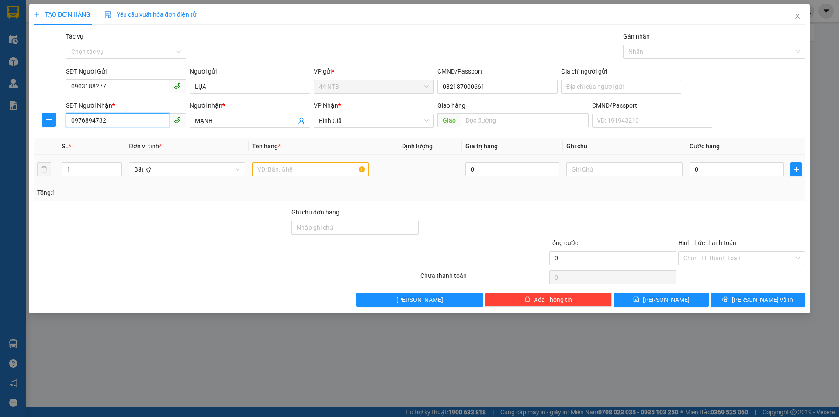
type input "0976894732"
click at [319, 174] on input "text" at bounding box center [310, 169] width 116 height 14
type input "XỐP"
click at [620, 166] on input "text" at bounding box center [625, 169] width 116 height 14
type input "CÁ"
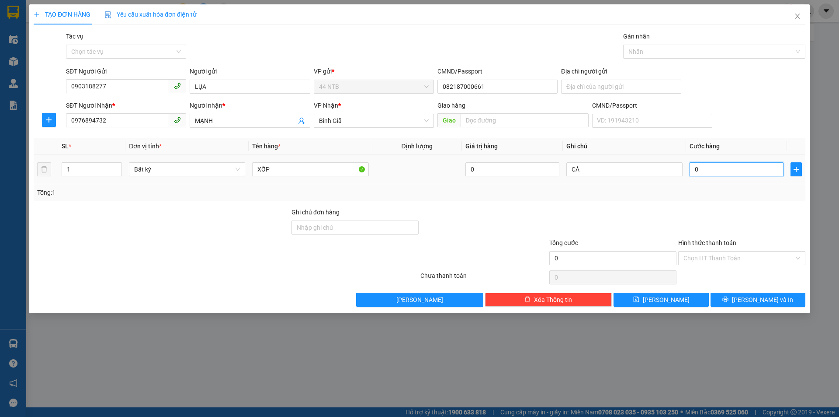
click at [729, 172] on input "0" at bounding box center [737, 169] width 94 height 14
type input "3"
type input "30"
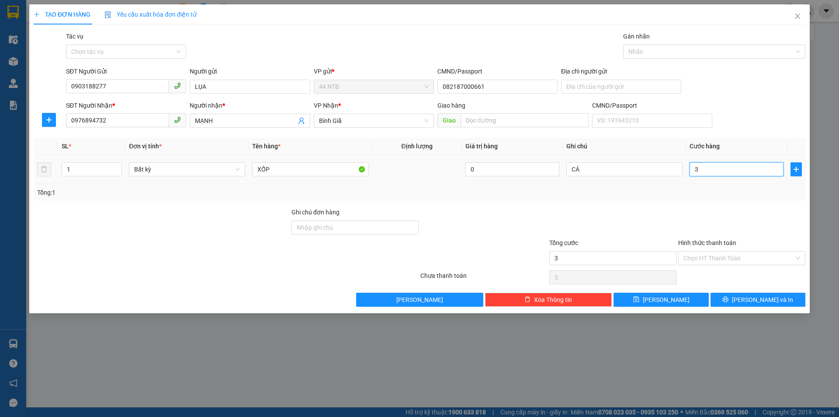
type input "30"
type input "30.000"
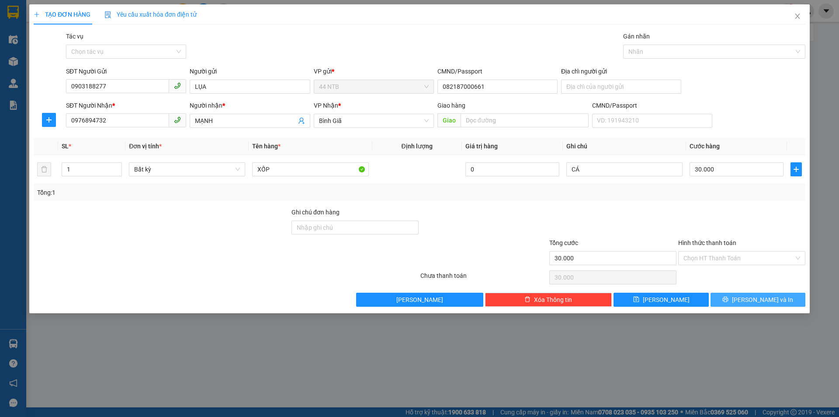
click at [761, 297] on span "Lưu và In" at bounding box center [762, 300] width 61 height 10
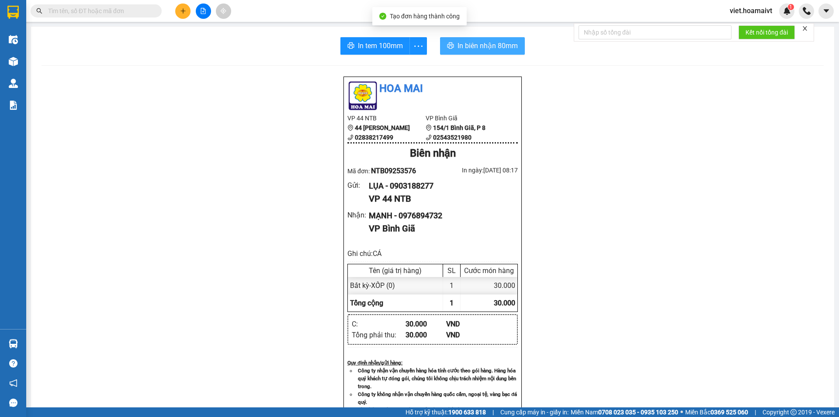
click at [466, 39] on div "In tem 100mm In biên nhận 80mm Hoa Mai VP 44 NTB 44 Nguyễn Thái Bình 0283821749…" at bounding box center [433, 345] width 804 height 637
click at [479, 47] on span "In biên nhận 80mm" at bounding box center [488, 45] width 60 height 11
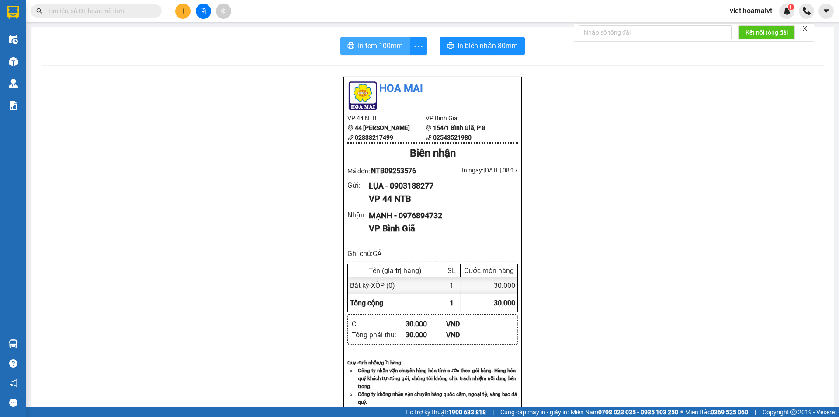
click at [383, 39] on button "In tem 100mm" at bounding box center [376, 45] width 70 height 17
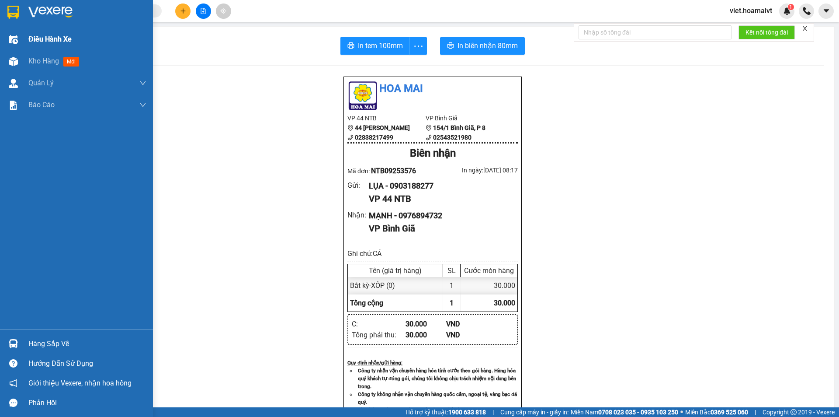
click at [39, 42] on span "Điều hành xe" at bounding box center [49, 39] width 43 height 11
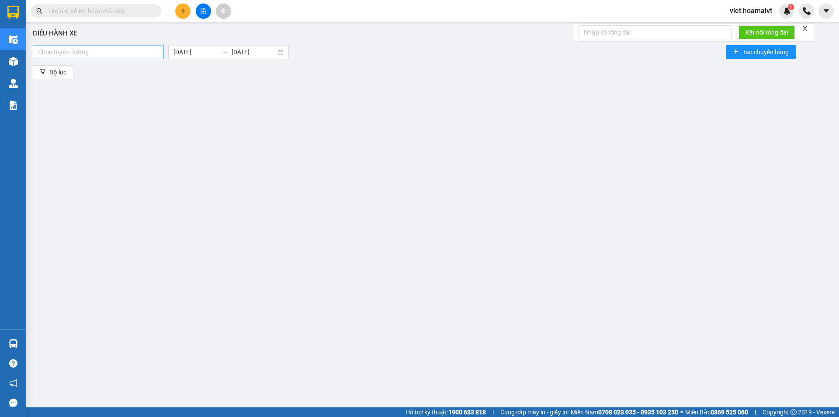
click at [133, 51] on div at bounding box center [98, 52] width 127 height 10
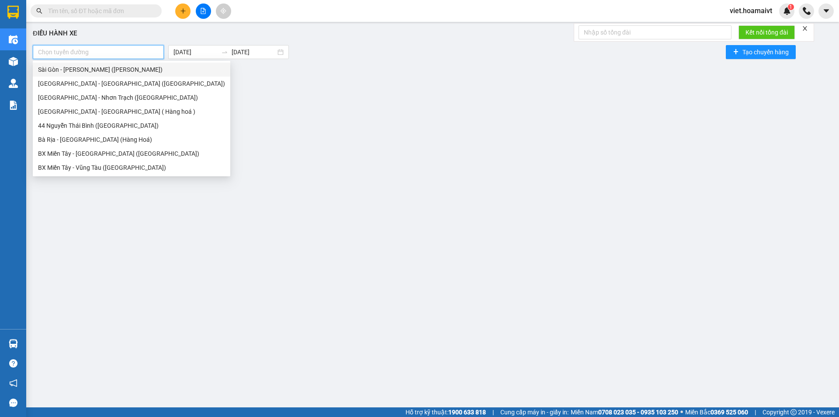
click at [74, 67] on div "Sài Gòn - Vũng Tàu (Hàng Hoá)" at bounding box center [131, 70] width 187 height 10
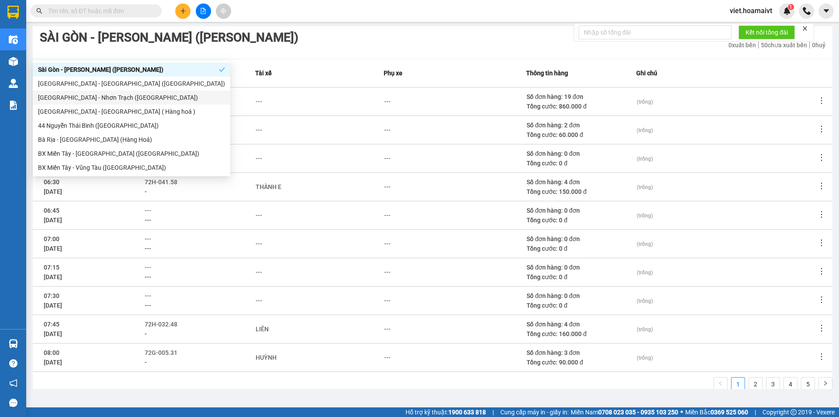
scroll to position [81, 0]
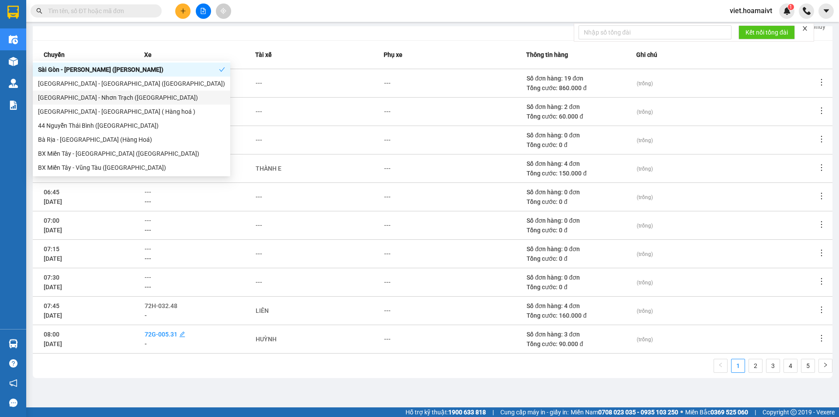
click at [164, 334] on span "72G-005.31" at bounding box center [161, 334] width 33 height 7
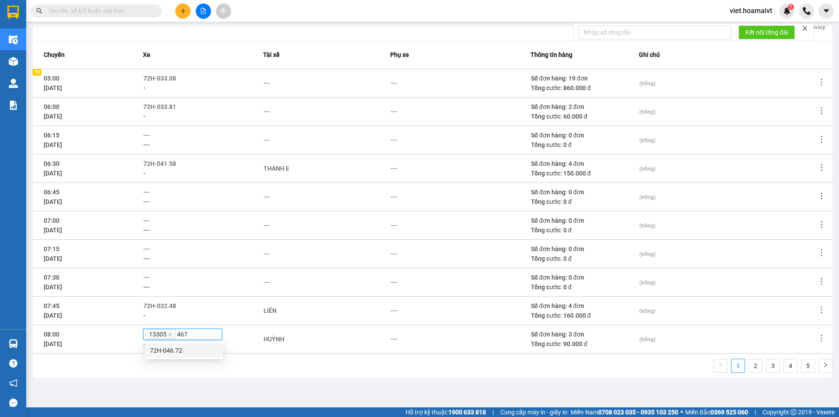
type input "4672"
click at [169, 338] on span "13305" at bounding box center [161, 334] width 30 height 10
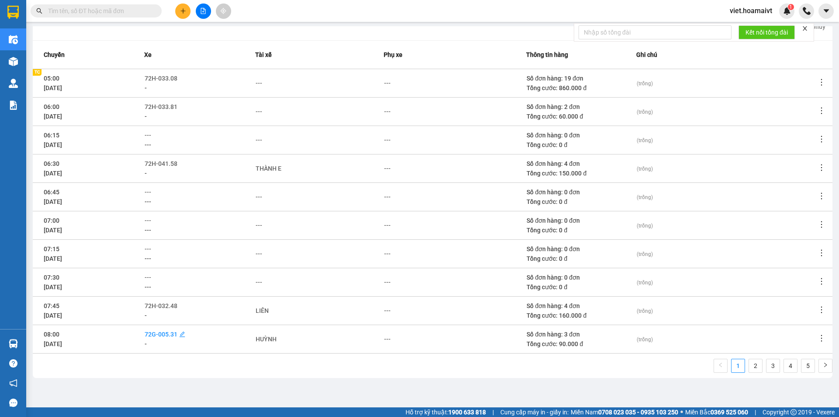
click at [174, 333] on span "72G-005.31" at bounding box center [161, 334] width 33 height 7
click at [171, 334] on icon "close" at bounding box center [170, 334] width 3 height 3
click at [150, 337] on span "---" at bounding box center [148, 334] width 7 height 7
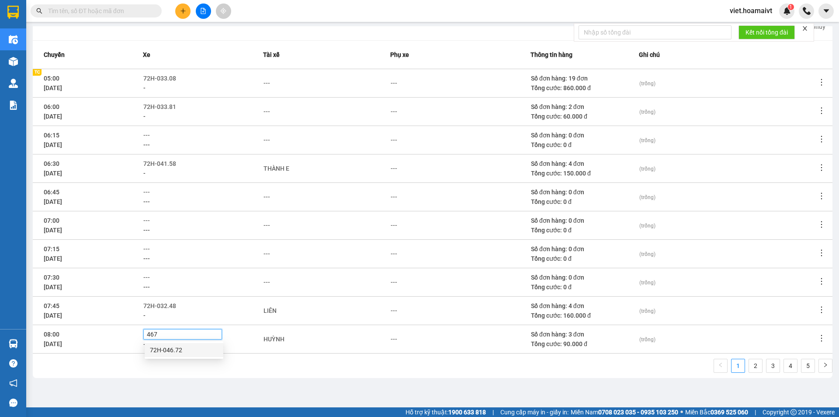
type input "4672"
click at [172, 349] on div "72H-046.72" at bounding box center [184, 350] width 68 height 10
click at [281, 335] on div "HUỲNH" at bounding box center [274, 339] width 21 height 10
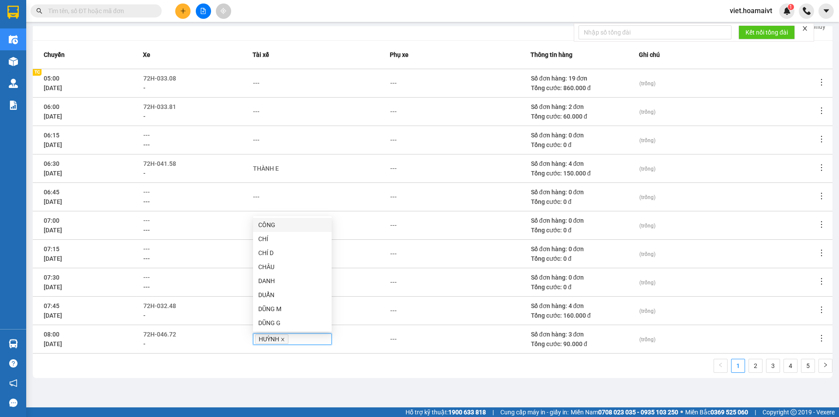
click at [282, 338] on icon "close" at bounding box center [283, 339] width 4 height 4
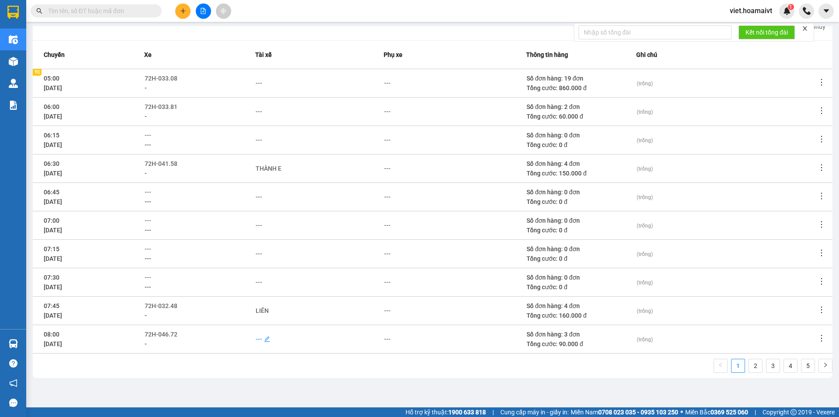
click at [261, 338] on div "---" at bounding box center [259, 339] width 7 height 10
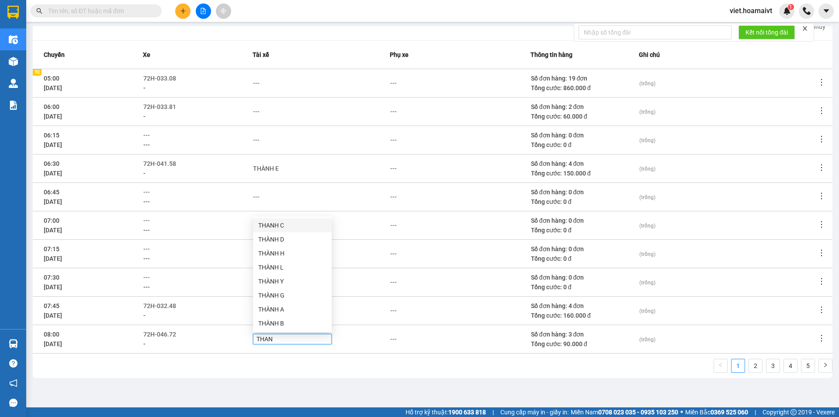
type input "THANG"
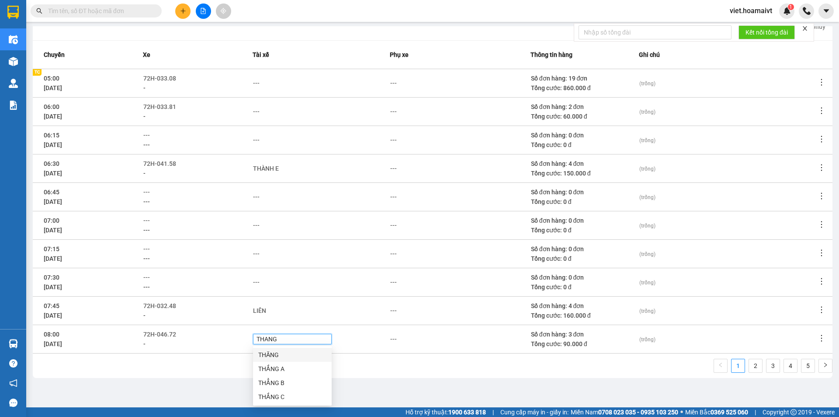
click at [278, 357] on div "THĂNG" at bounding box center [292, 355] width 68 height 10
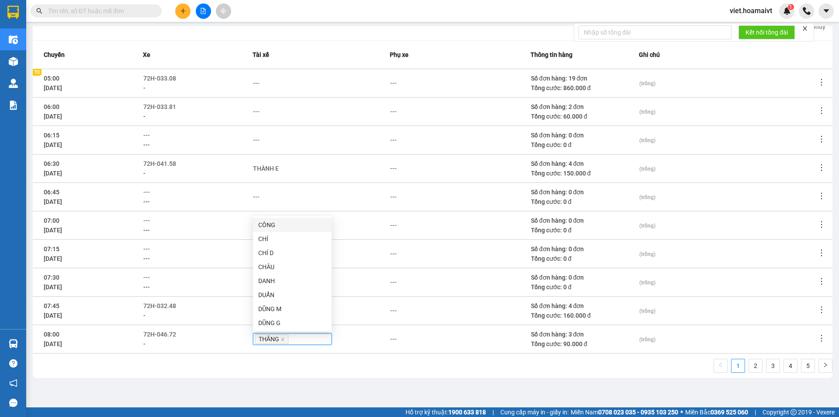
click at [369, 334] on div "THĂNG" at bounding box center [321, 338] width 137 height 11
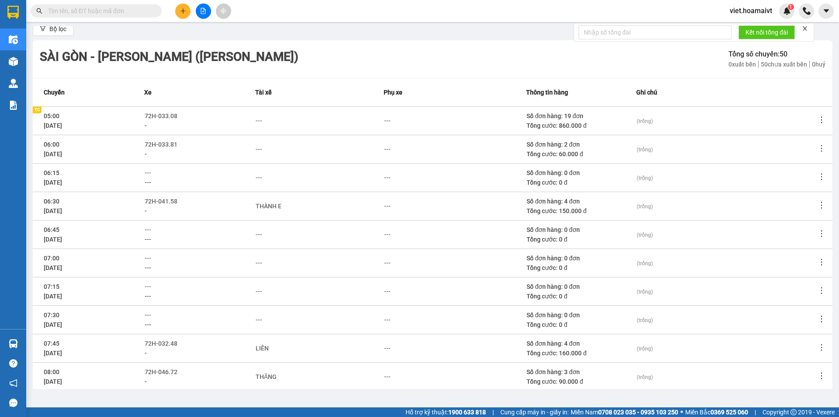
scroll to position [0, 0]
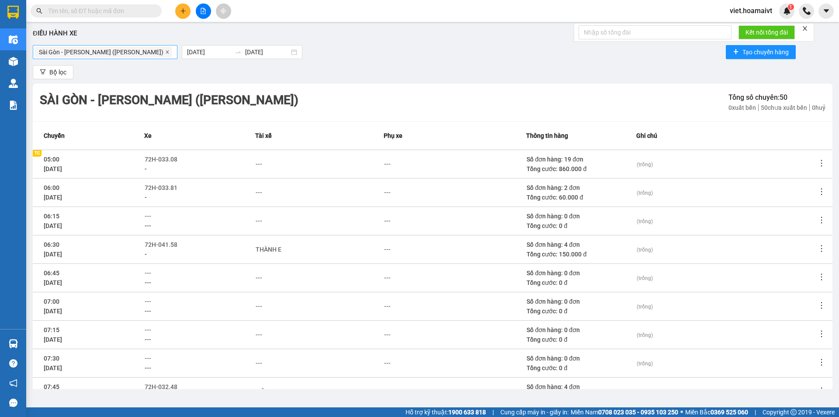
click at [165, 50] on icon "close" at bounding box center [167, 52] width 4 height 4
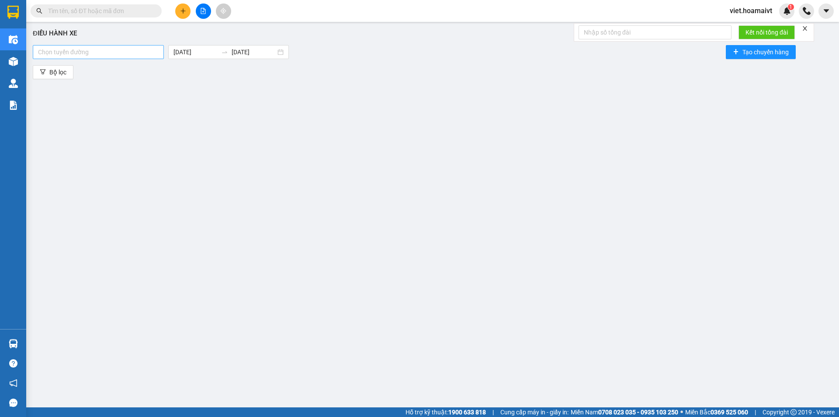
click at [100, 55] on div at bounding box center [98, 52] width 127 height 10
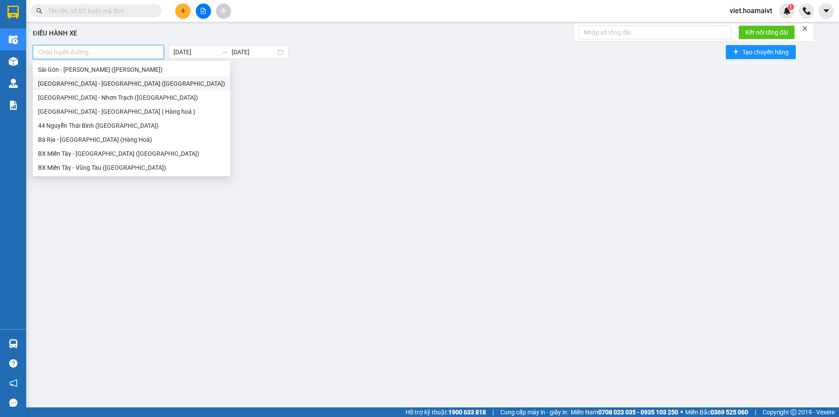
click at [73, 85] on div "Sài Gòn - Bà Rịa (Hàng Hoá)" at bounding box center [131, 84] width 187 height 10
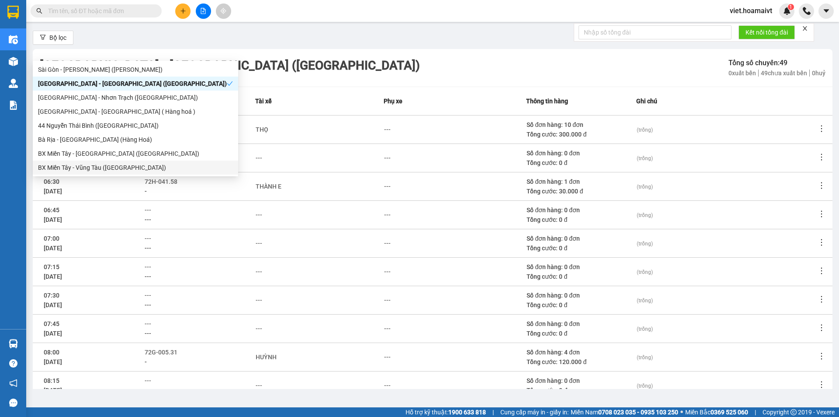
scroll to position [81, 0]
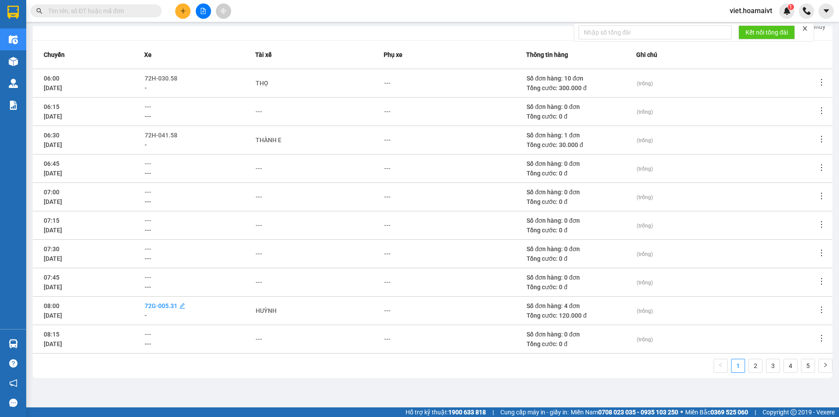
click at [167, 303] on span "72G-005.31" at bounding box center [161, 305] width 33 height 7
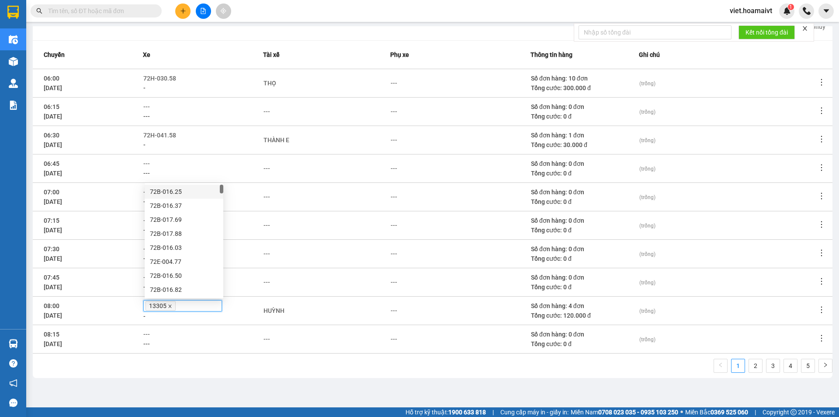
click at [170, 306] on icon "close" at bounding box center [170, 306] width 4 height 4
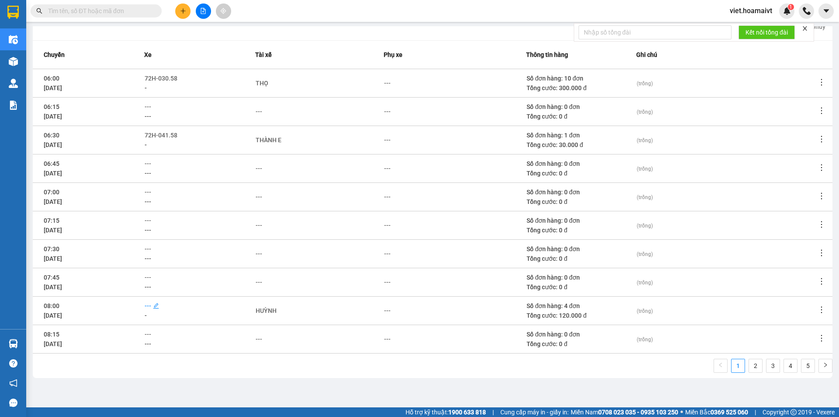
click at [147, 306] on span "---" at bounding box center [148, 305] width 7 height 7
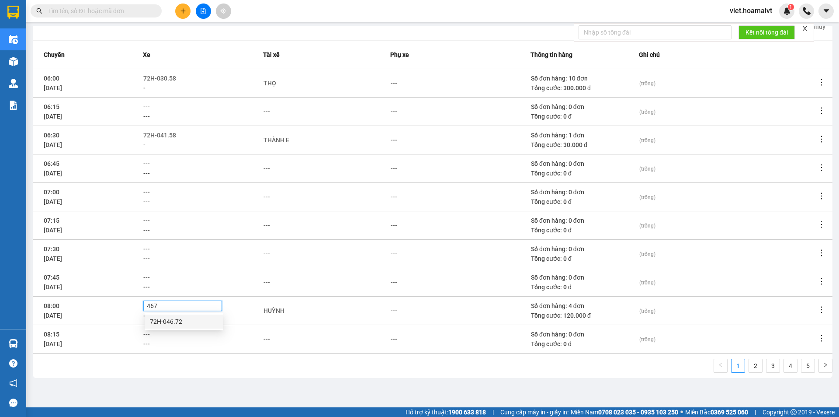
type input "4672"
drag, startPoint x: 165, startPoint y: 320, endPoint x: 184, endPoint y: 316, distance: 19.3
click at [167, 320] on div "72H-046.72" at bounding box center [184, 322] width 68 height 10
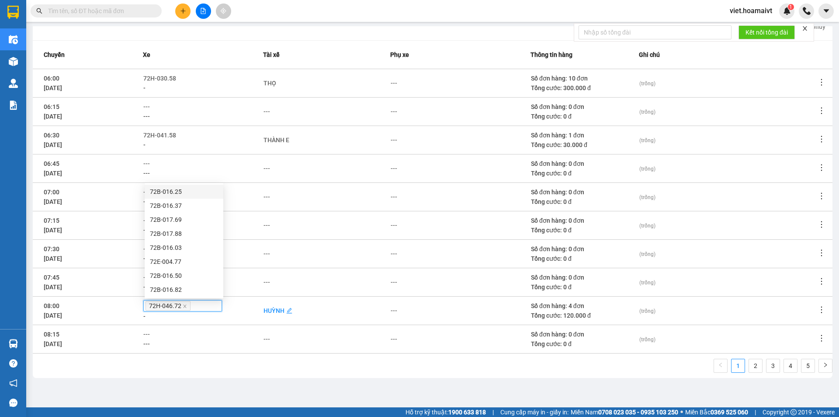
click at [276, 307] on div "HUỲNH" at bounding box center [274, 311] width 21 height 10
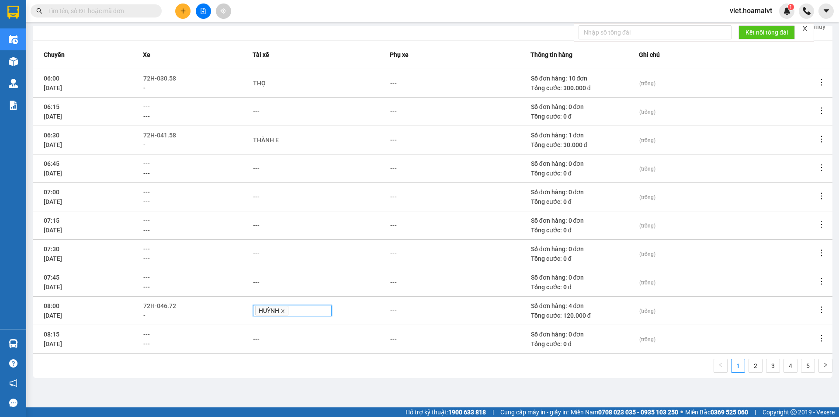
click at [283, 311] on icon "close" at bounding box center [283, 311] width 4 height 4
click at [260, 312] on div "---" at bounding box center [259, 311] width 7 height 10
type input "THANG"
click at [274, 324] on div "THĂNG" at bounding box center [292, 326] width 68 height 10
click at [331, 336] on div "---" at bounding box center [321, 339] width 137 height 10
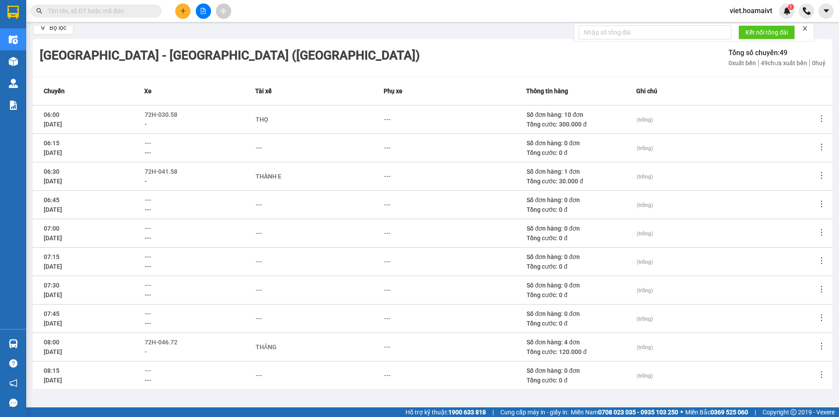
scroll to position [0, 0]
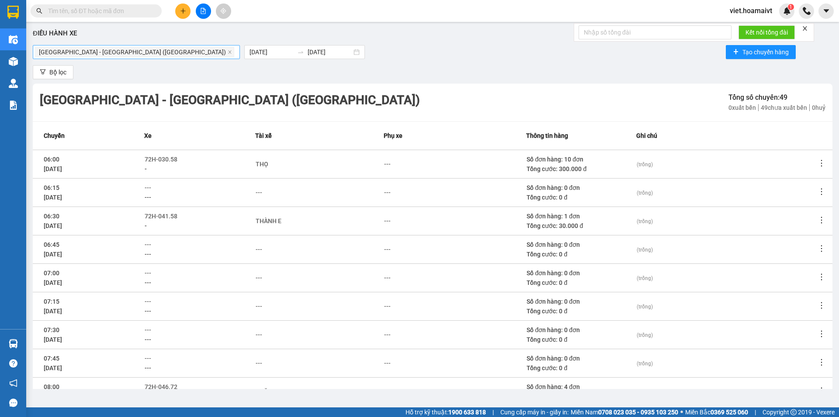
click at [228, 52] on icon "close" at bounding box center [230, 52] width 4 height 4
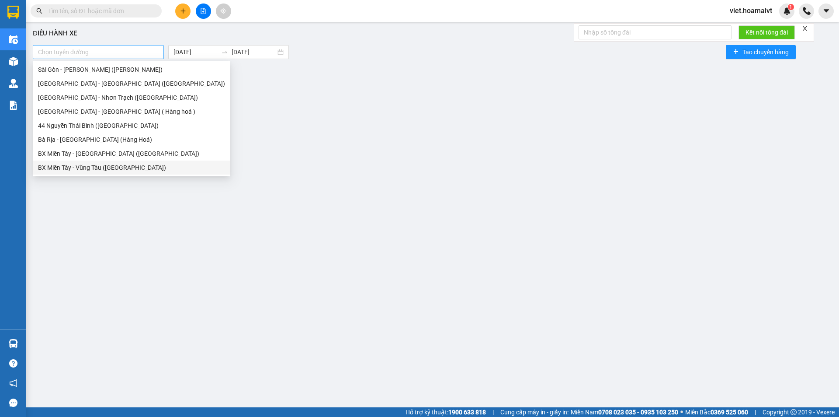
click at [125, 52] on div at bounding box center [98, 52] width 127 height 10
click at [96, 123] on div "44 Nguyễn Thái Bình (Hàng Ngoài)" at bounding box center [131, 126] width 187 height 10
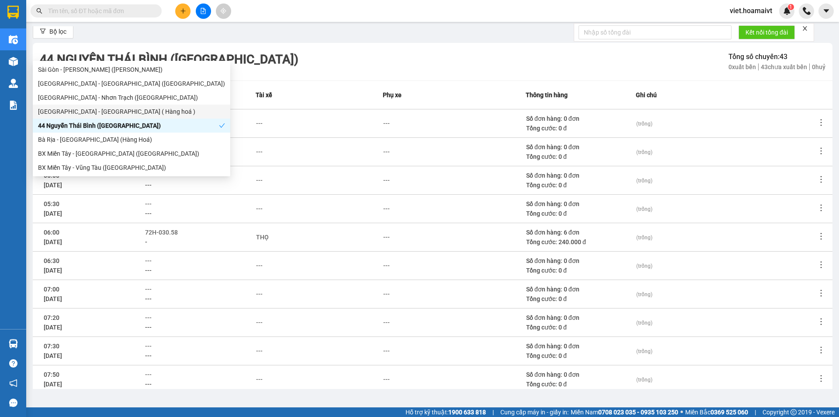
scroll to position [81, 0]
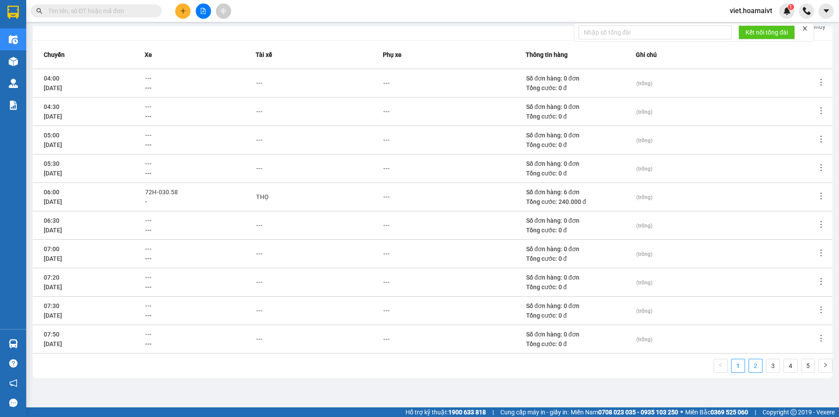
click at [749, 365] on link "2" at bounding box center [755, 365] width 13 height 13
click at [154, 109] on span "72G-005.31" at bounding box center [161, 106] width 33 height 7
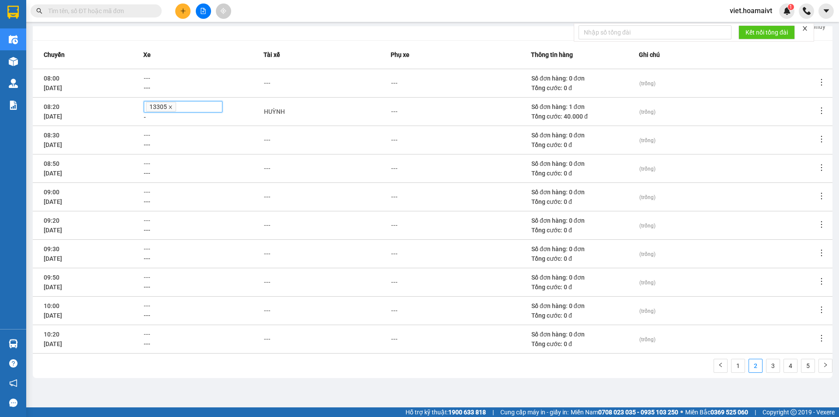
click at [171, 106] on icon "close" at bounding box center [170, 107] width 4 height 4
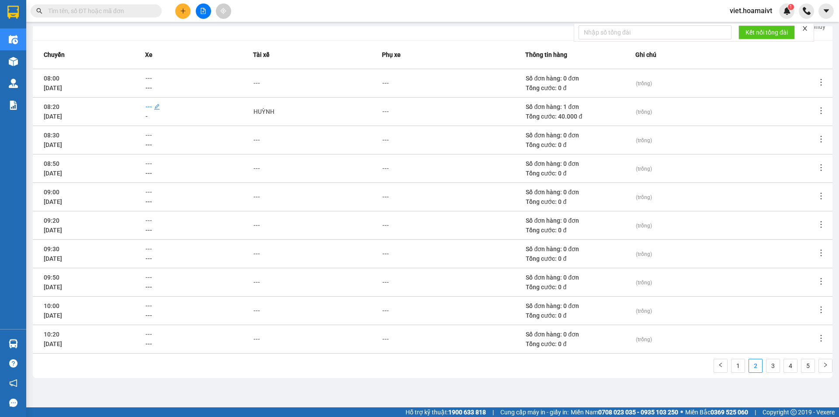
click at [150, 108] on span "---" at bounding box center [149, 106] width 7 height 7
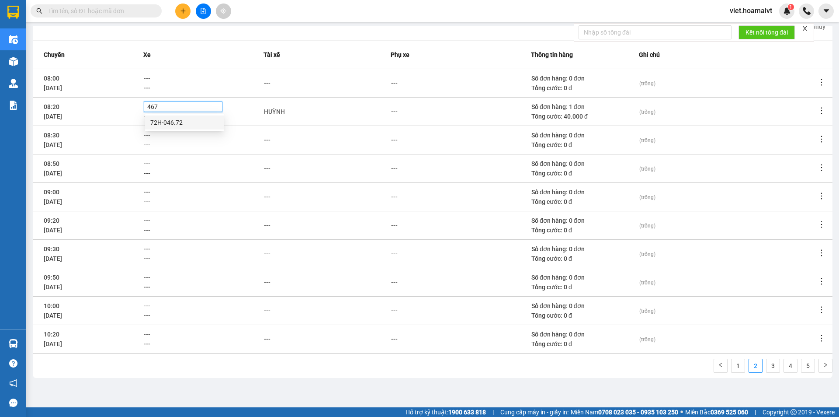
type input "4672"
click at [176, 124] on div "72H-046.72" at bounding box center [184, 123] width 68 height 10
click at [279, 109] on div "HUỲNH" at bounding box center [274, 112] width 21 height 10
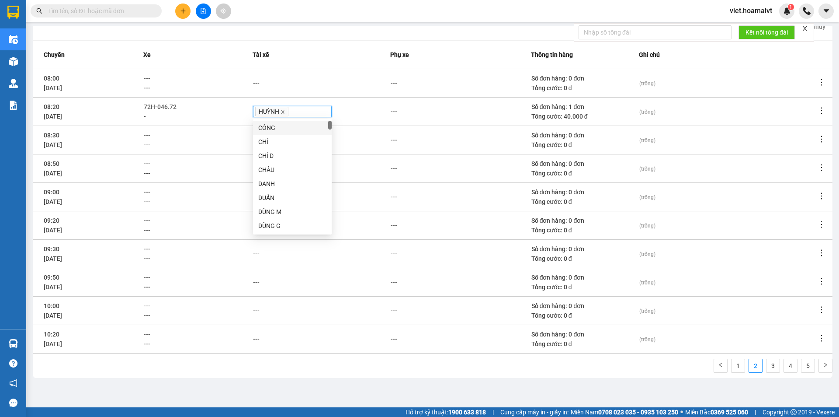
click at [282, 111] on icon "close" at bounding box center [283, 112] width 4 height 4
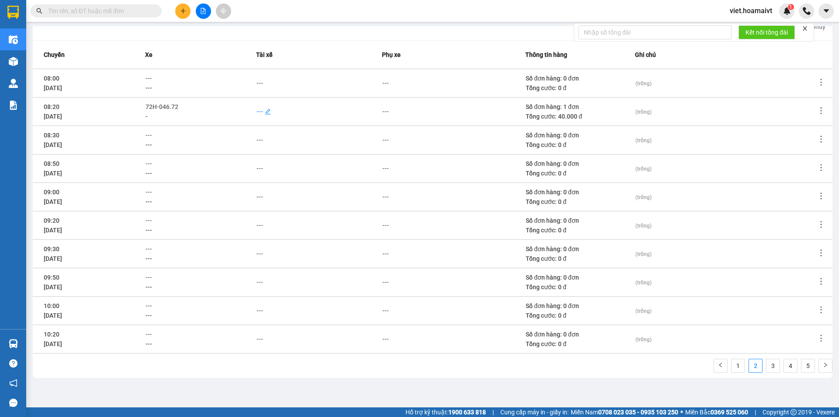
click at [262, 112] on div "---" at bounding box center [260, 112] width 7 height 10
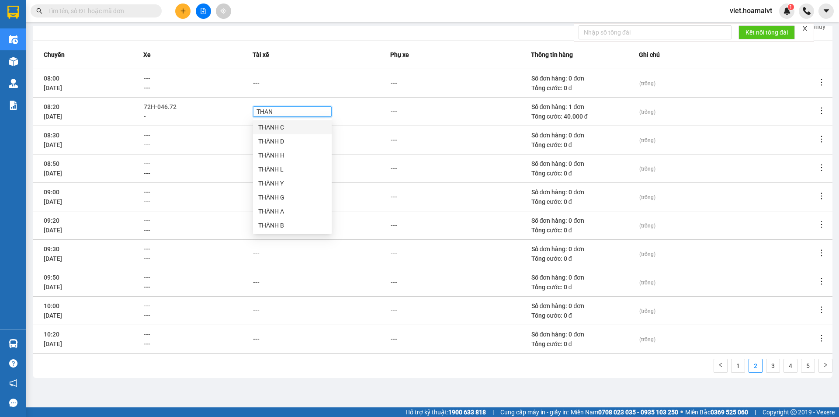
type input "THANG"
click at [272, 124] on div "THĂNG" at bounding box center [292, 127] width 68 height 10
click at [310, 85] on div "---" at bounding box center [321, 83] width 137 height 10
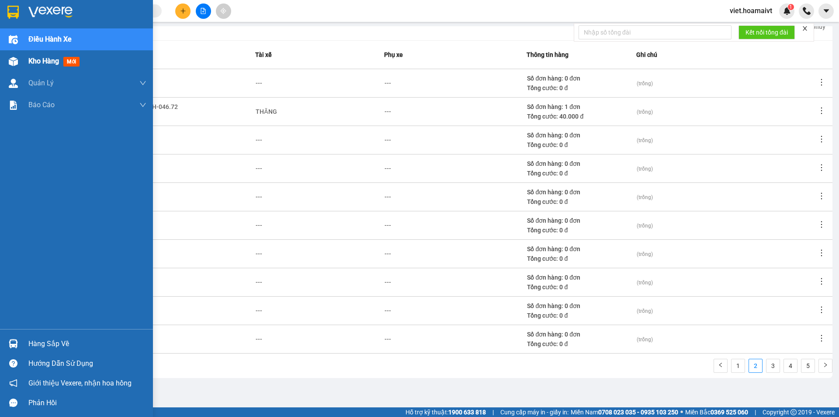
click at [48, 55] on div "Kho hàng mới" at bounding box center [87, 61] width 118 height 22
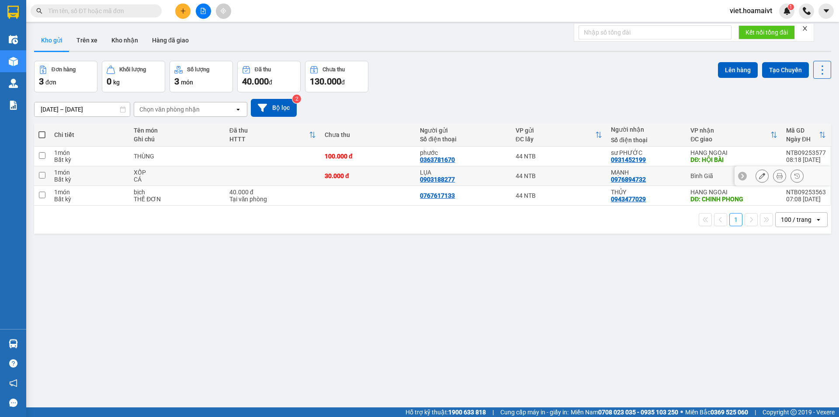
click at [388, 174] on div "30.000 đ" at bounding box center [368, 175] width 87 height 7
checkbox input "true"
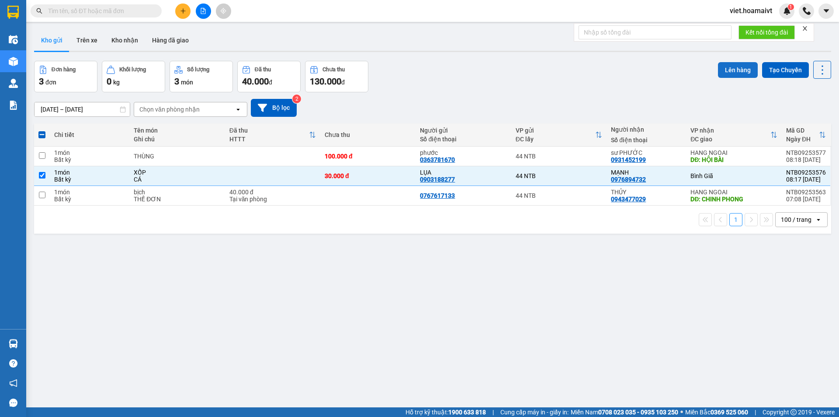
click at [735, 70] on button "Lên hàng" at bounding box center [738, 70] width 40 height 16
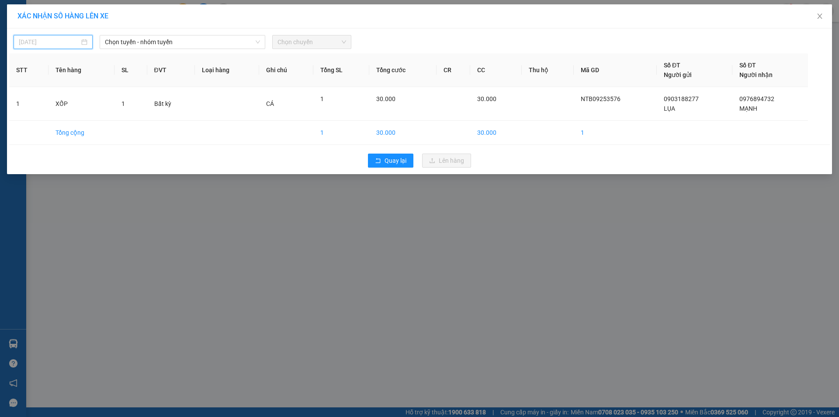
type input "13/09/2025"
click at [67, 40] on input "13/09/2025" at bounding box center [49, 42] width 61 height 10
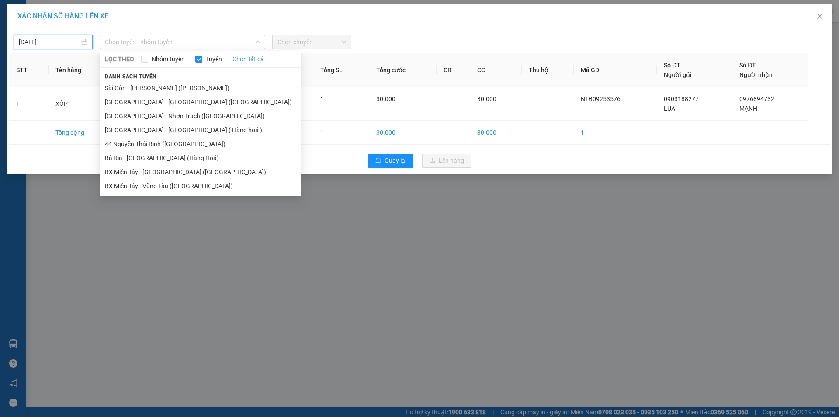
click at [167, 45] on span "Chọn tuyến - nhóm tuyến" at bounding box center [182, 41] width 155 height 13
click at [164, 87] on li "Sài Gòn - Vũng Tàu (Hàng Hoá)" at bounding box center [200, 88] width 201 height 14
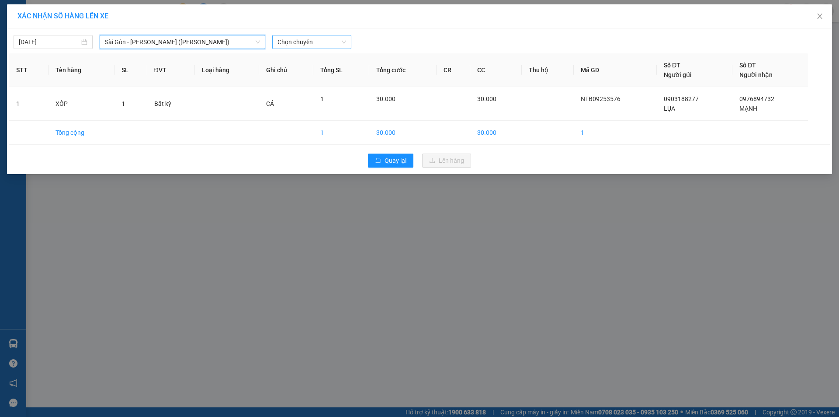
click at [301, 39] on span "Chọn chuyến" at bounding box center [312, 41] width 69 height 13
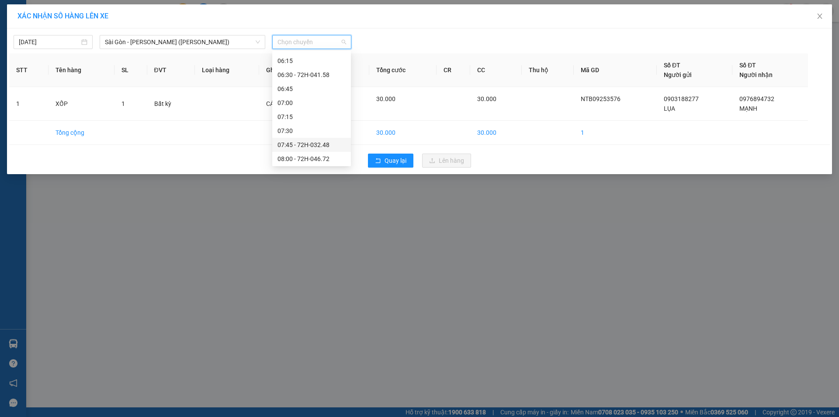
scroll to position [87, 0]
click at [311, 126] on div "08:15" at bounding box center [312, 126] width 68 height 10
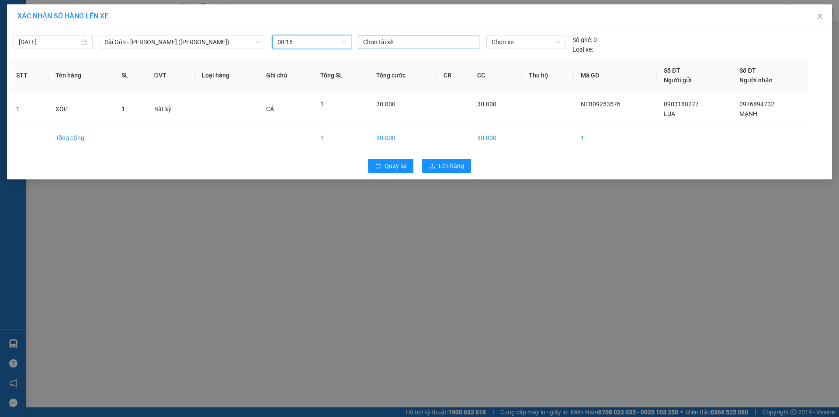
click at [410, 41] on div at bounding box center [418, 42] width 117 height 10
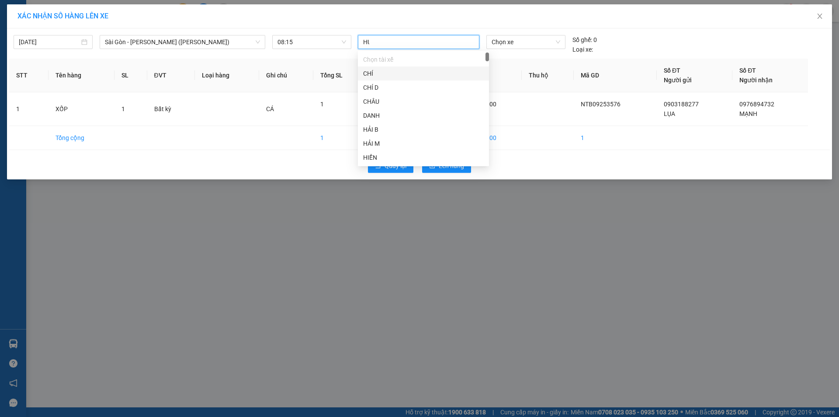
type input "HUY"
click at [389, 98] on div "HUỲNH" at bounding box center [423, 102] width 121 height 10
click at [500, 41] on span "Chọn xe" at bounding box center [526, 41] width 68 height 13
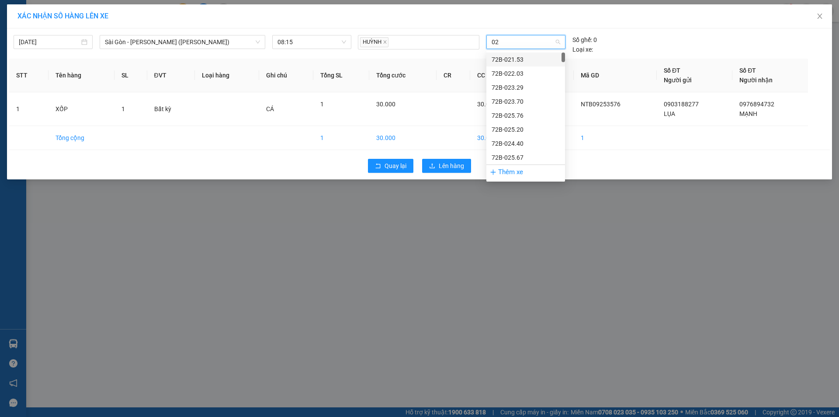
type input "0"
type input "0531"
click at [520, 58] on div "72G-005.31" at bounding box center [526, 60] width 68 height 10
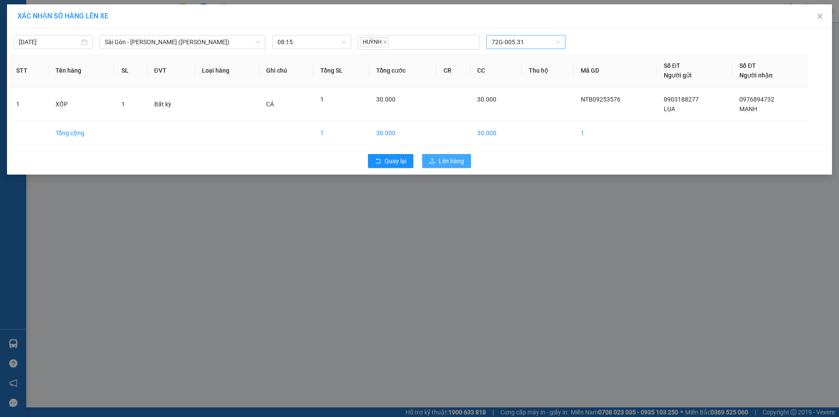
click at [446, 162] on span "Lên hàng" at bounding box center [451, 161] width 25 height 10
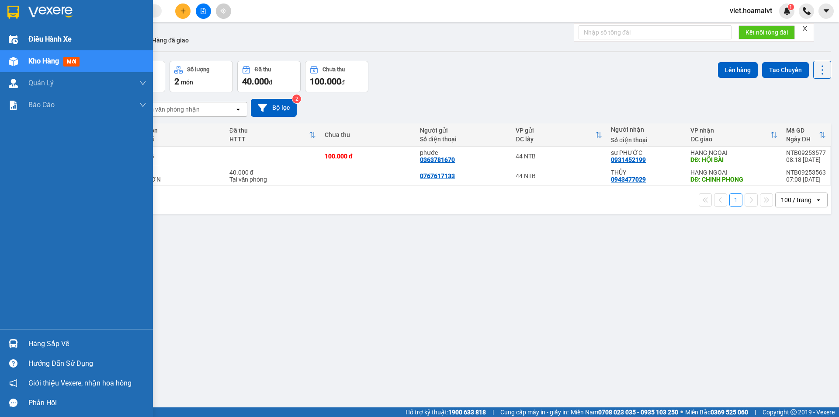
click at [42, 41] on span "Điều hành xe" at bounding box center [49, 39] width 43 height 11
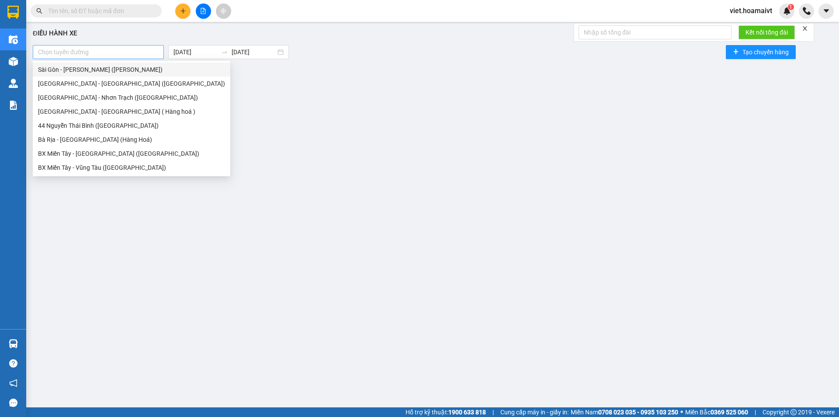
click at [113, 54] on div at bounding box center [98, 52] width 127 height 10
click at [82, 78] on div "Sài Gòn - Bà Rịa (Hàng Hoá)" at bounding box center [132, 84] width 198 height 14
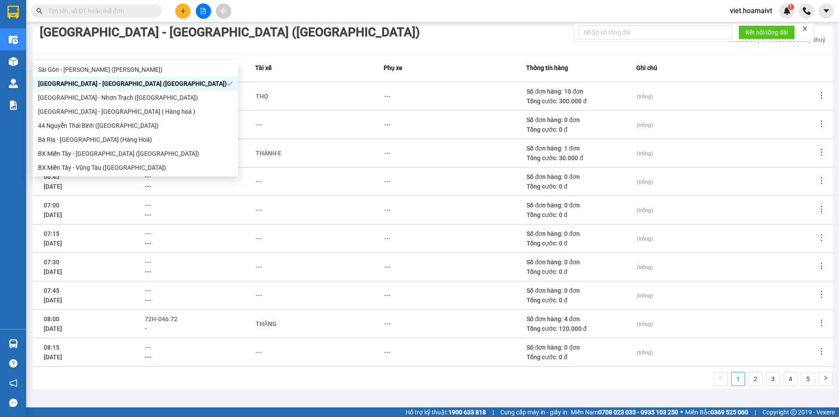
scroll to position [81, 0]
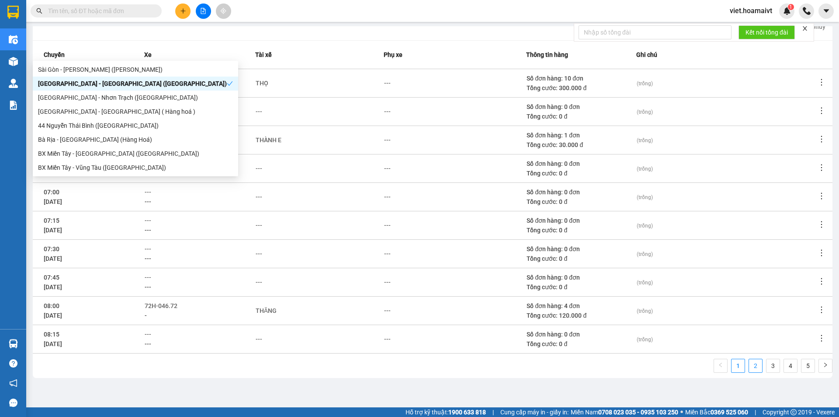
click at [750, 363] on link "2" at bounding box center [755, 365] width 13 height 13
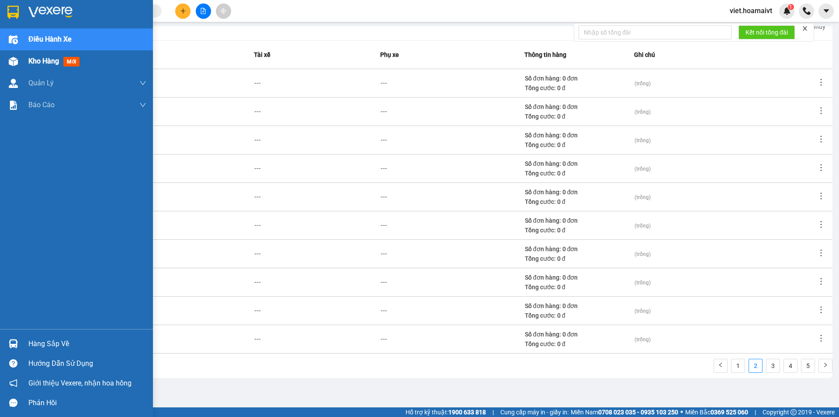
click at [38, 60] on span "Kho hàng" at bounding box center [43, 61] width 31 height 8
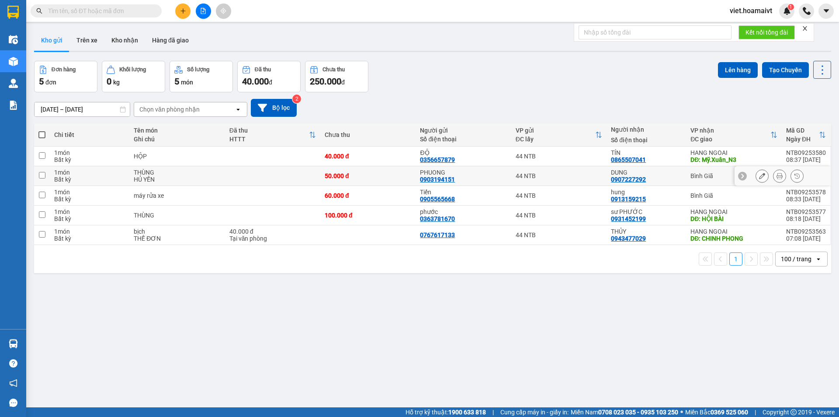
click at [226, 181] on td at bounding box center [272, 176] width 95 height 20
checkbox input "true"
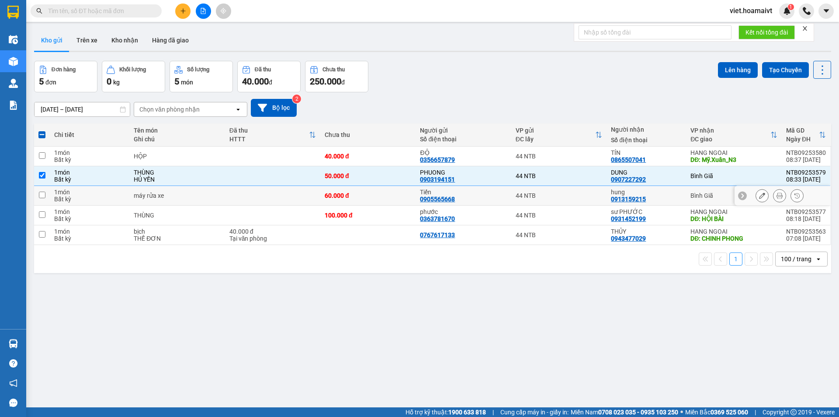
click at [238, 194] on td at bounding box center [272, 196] width 95 height 20
checkbox input "true"
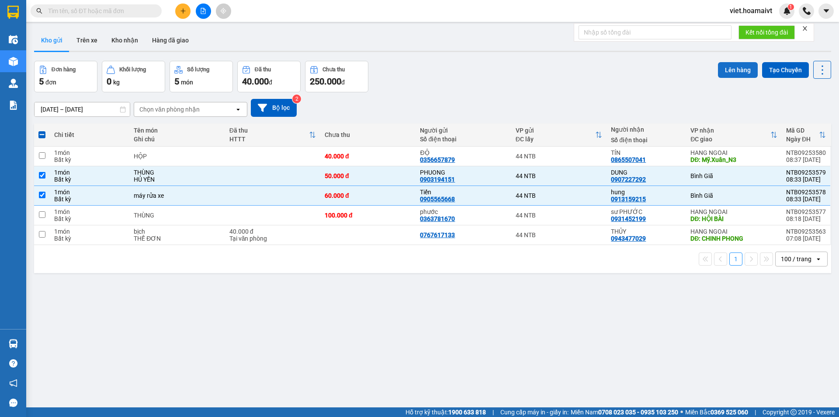
click at [733, 67] on button "Lên hàng" at bounding box center [738, 70] width 40 height 16
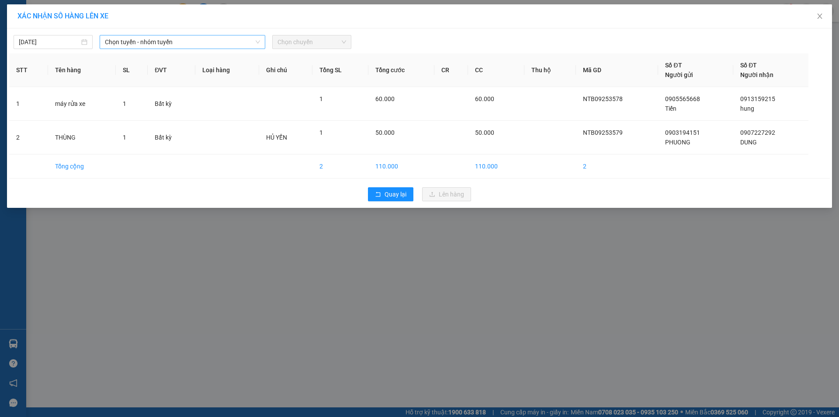
click at [127, 45] on span "Chọn tuyến - nhóm tuyến" at bounding box center [182, 41] width 155 height 13
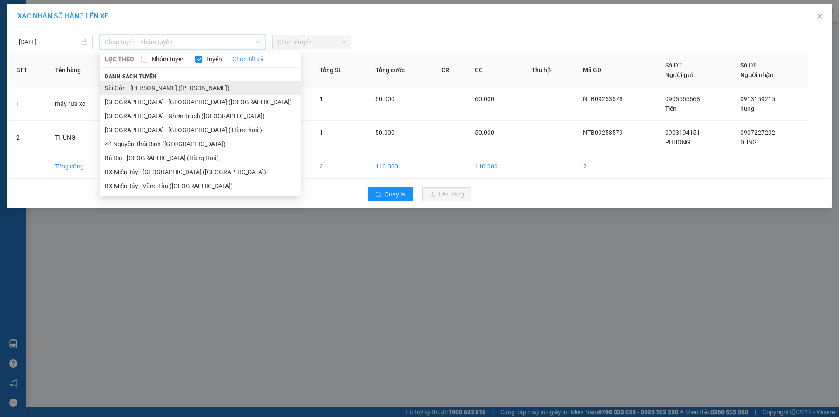
click at [155, 87] on li "Sài Gòn - Vũng Tàu (Hàng Hoá)" at bounding box center [200, 88] width 201 height 14
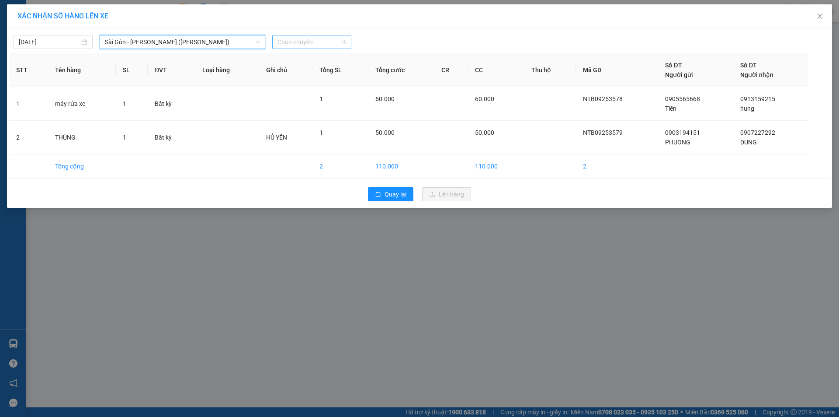
click at [303, 42] on span "Chọn chuyến" at bounding box center [312, 41] width 69 height 13
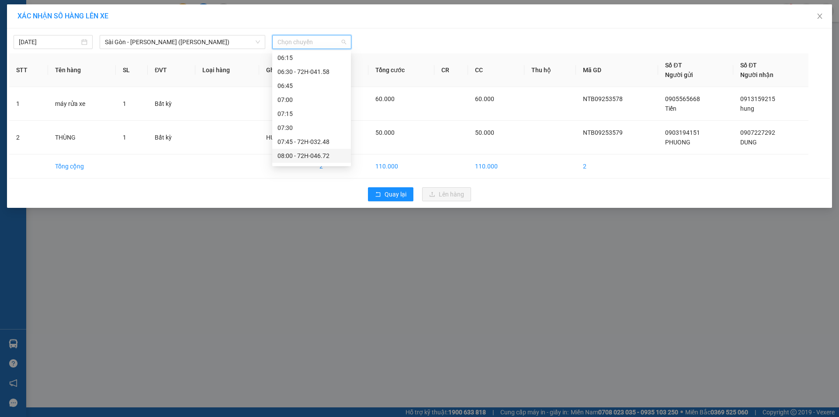
scroll to position [87, 0]
click at [327, 127] on div "08:15 - 72G-005.31" at bounding box center [312, 126] width 68 height 10
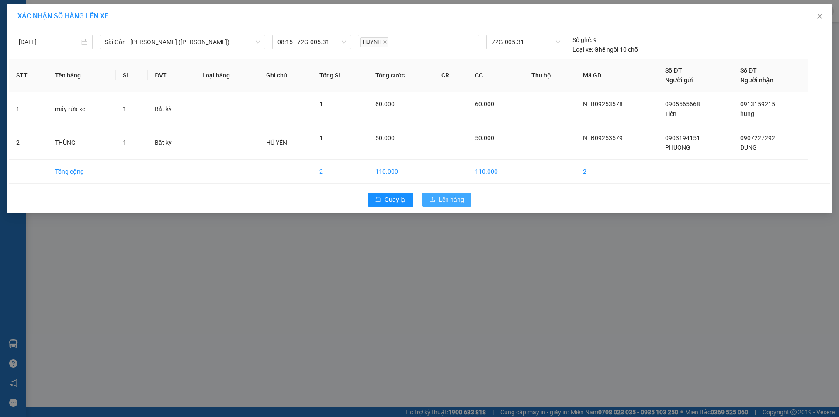
click at [453, 197] on span "Lên hàng" at bounding box center [451, 200] width 25 height 10
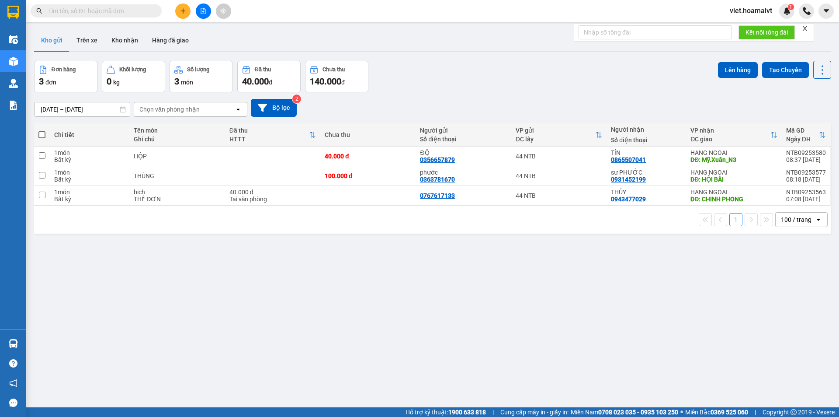
click at [182, 11] on icon "plus" at bounding box center [183, 11] width 6 height 6
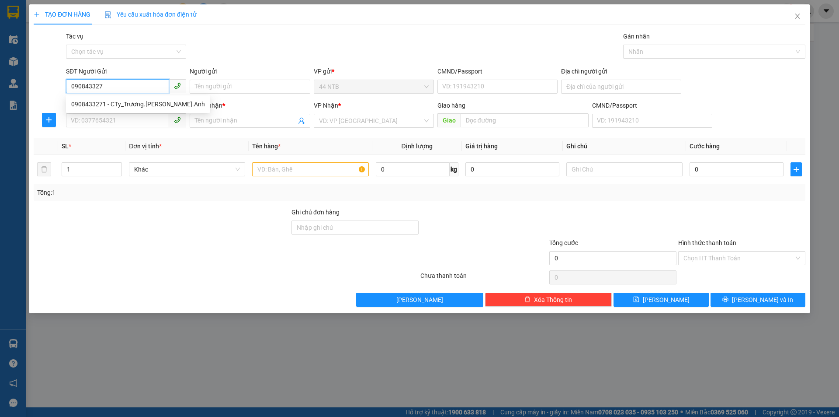
type input "0908433271"
click at [139, 104] on div "0908433271 - CTy_Trương.Huỳnh.Anh" at bounding box center [138, 104] width 134 height 10
type input "CTy_Trương.Huỳnh.Anh"
type input "100_Ký.Con_Q1"
type input "0397602312"
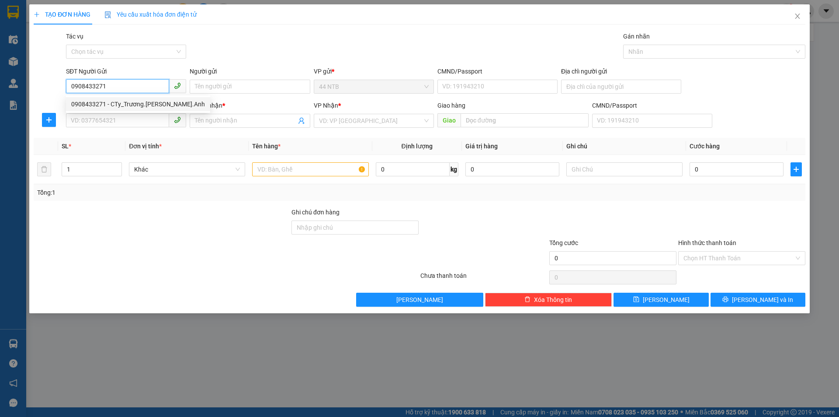
type input "giang"
type input "0908433271"
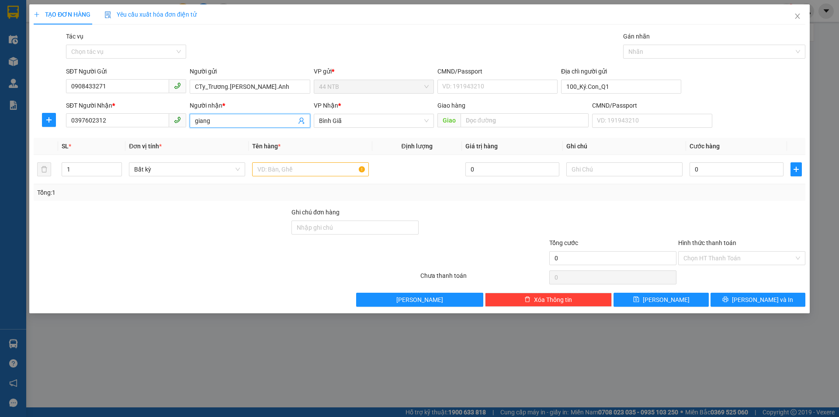
click at [200, 118] on input "giang" at bounding box center [245, 121] width 101 height 10
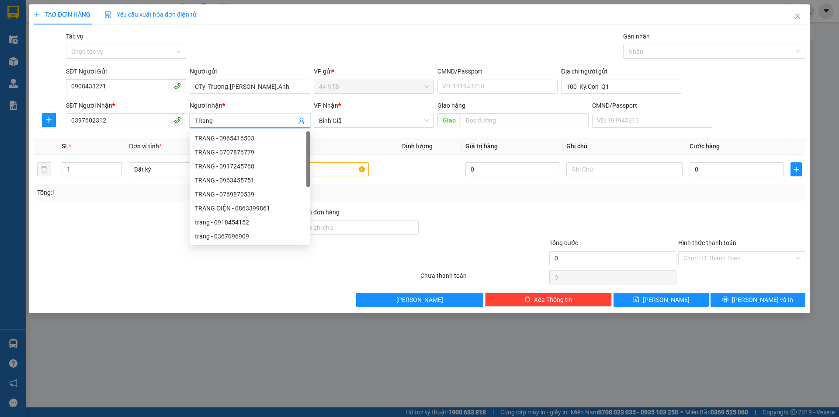
click at [216, 118] on input "TRang" at bounding box center [245, 121] width 101 height 10
type input "TRANG"
drag, startPoint x: 455, startPoint y: 210, endPoint x: 398, endPoint y: 192, distance: 59.6
click at [455, 209] on div at bounding box center [484, 222] width 129 height 31
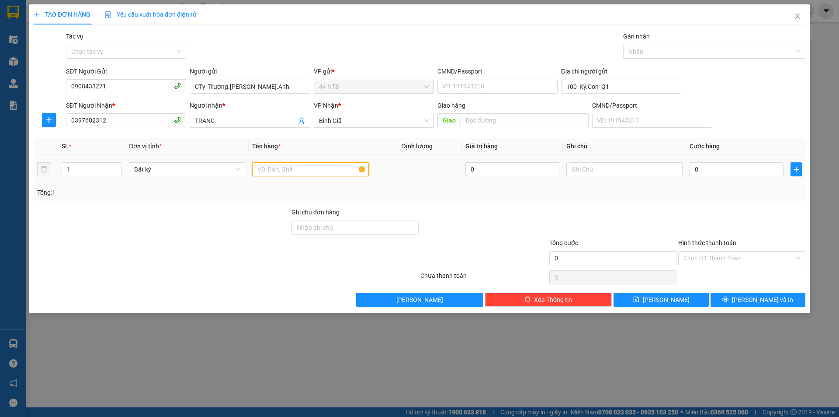
click at [345, 165] on input "text" at bounding box center [310, 169] width 116 height 14
type input "THÙNG"
click at [580, 168] on input "text" at bounding box center [625, 169] width 116 height 14
type input "PT"
click at [715, 169] on input "0" at bounding box center [737, 169] width 94 height 14
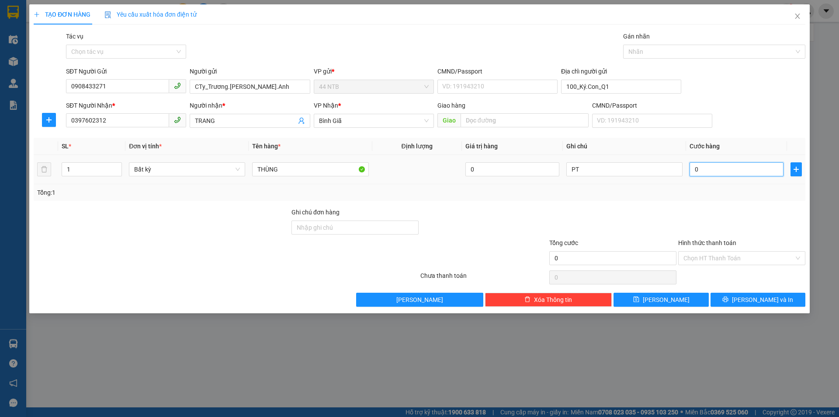
type input "3"
type input "30"
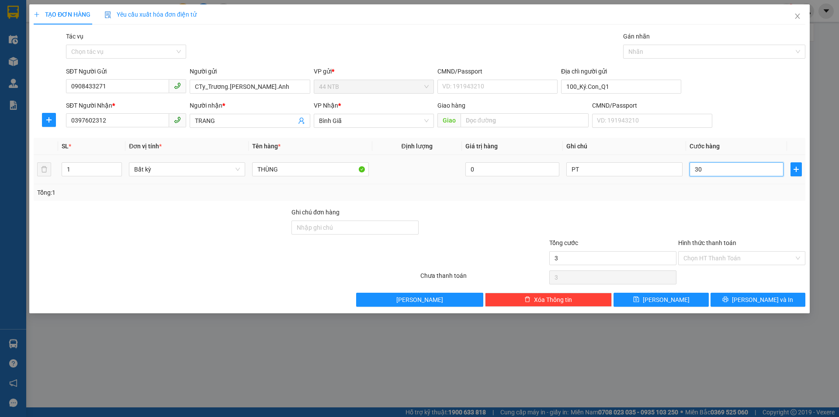
type input "30"
type input "30.000"
click at [735, 252] on input "Hình thức thanh toán" at bounding box center [739, 257] width 111 height 13
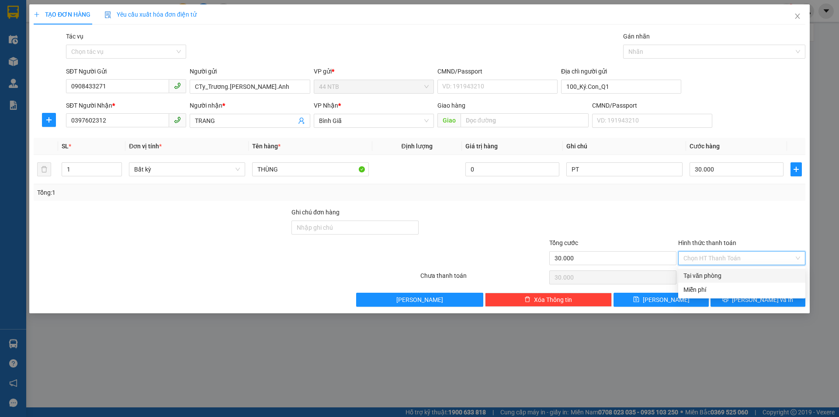
click at [731, 279] on div "Tại văn phòng" at bounding box center [742, 276] width 117 height 10
type input "0"
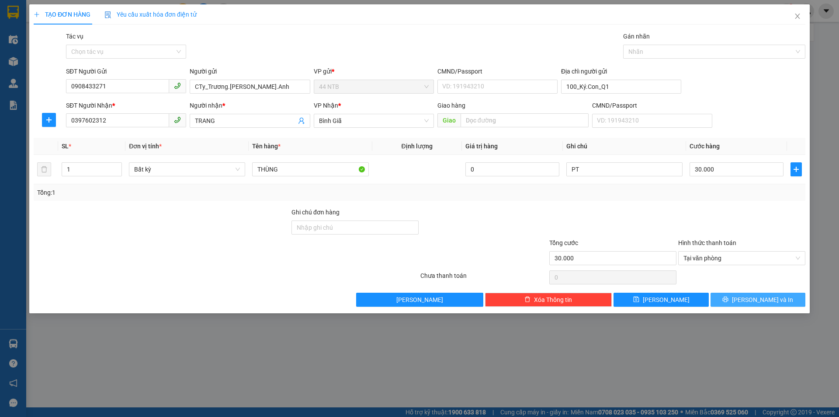
click at [754, 303] on span "Lưu và In" at bounding box center [762, 300] width 61 height 10
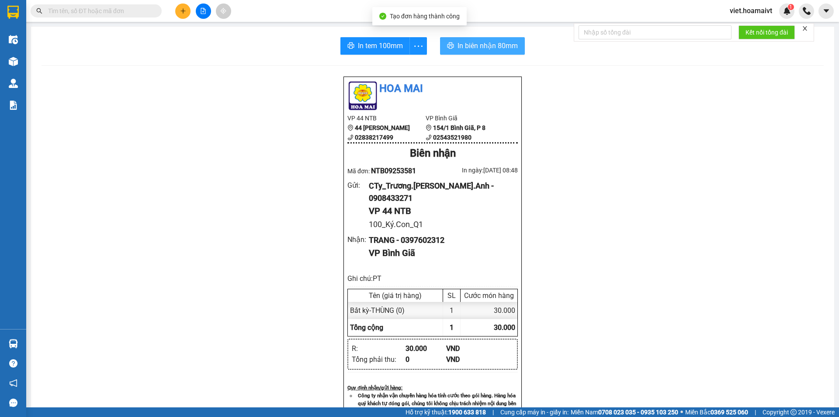
click at [470, 39] on button "In biên nhận 80mm" at bounding box center [482, 45] width 85 height 17
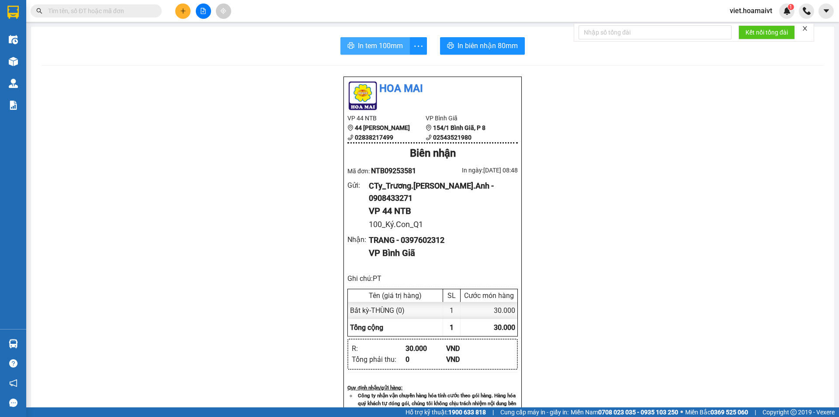
click at [383, 51] on span "In tem 100mm" at bounding box center [380, 45] width 45 height 11
click at [136, 14] on input "text" at bounding box center [99, 11] width 103 height 10
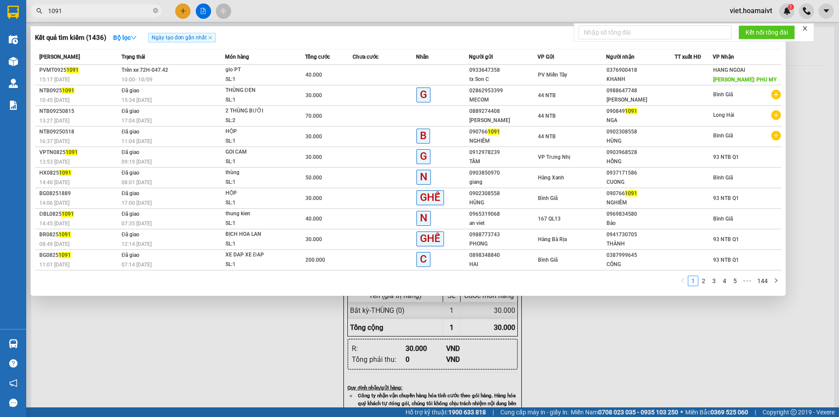
type input "1091"
click at [621, 363] on div at bounding box center [419, 208] width 839 height 417
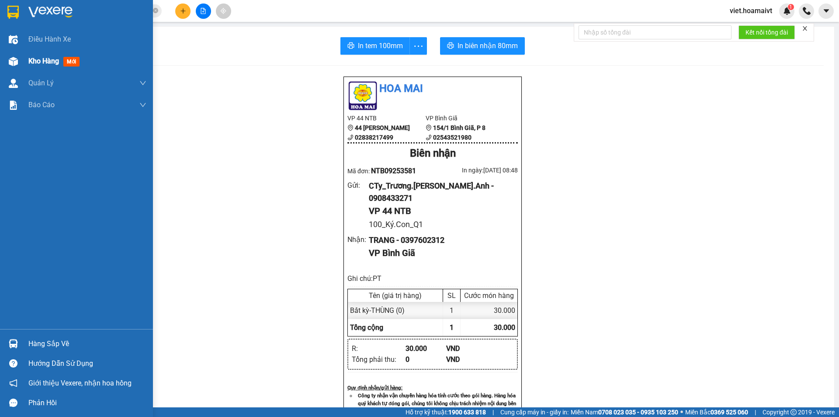
click at [39, 61] on span "Kho hàng" at bounding box center [43, 61] width 31 height 8
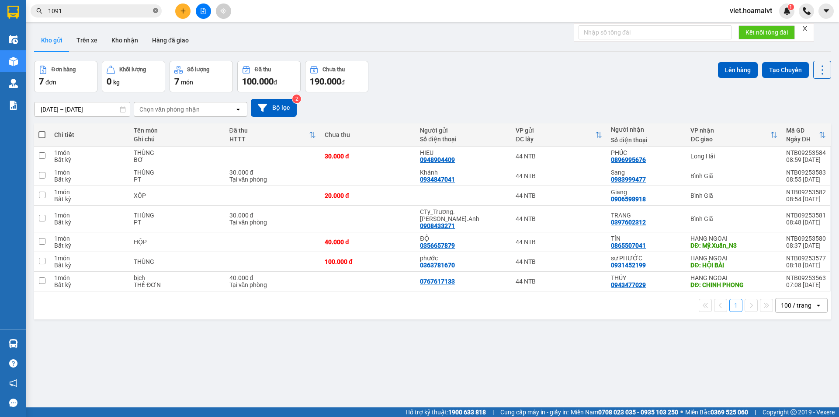
click at [157, 10] on icon "close-circle" at bounding box center [155, 10] width 5 height 5
click at [146, 11] on input "text" at bounding box center [99, 11] width 103 height 10
click at [145, 14] on input "text" at bounding box center [99, 11] width 103 height 10
click at [128, 13] on input "text" at bounding box center [99, 11] width 103 height 10
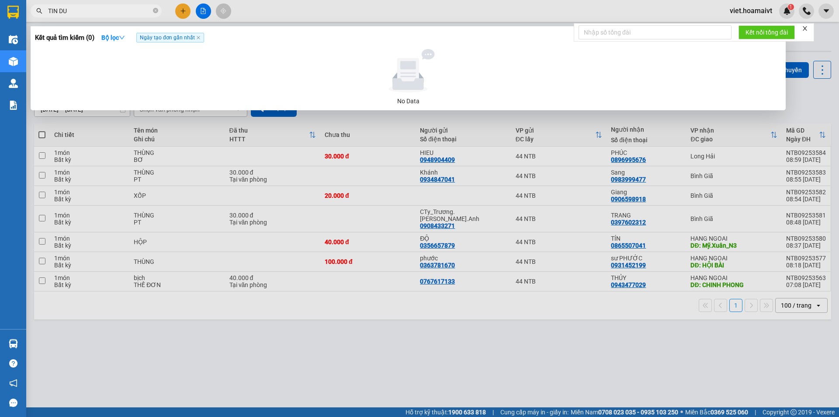
type input "TIN DUC"
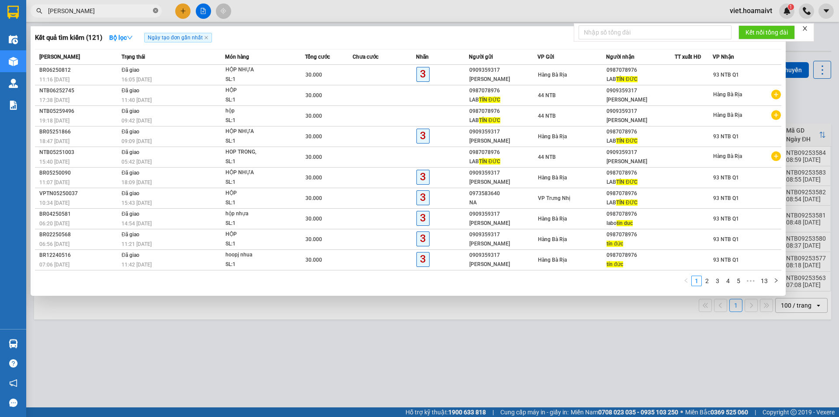
click at [154, 11] on icon "close-circle" at bounding box center [155, 10] width 5 height 5
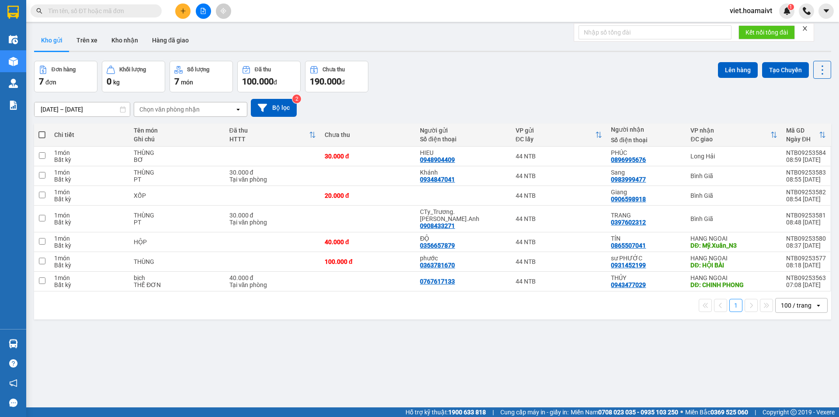
click at [128, 11] on input "text" at bounding box center [99, 11] width 103 height 10
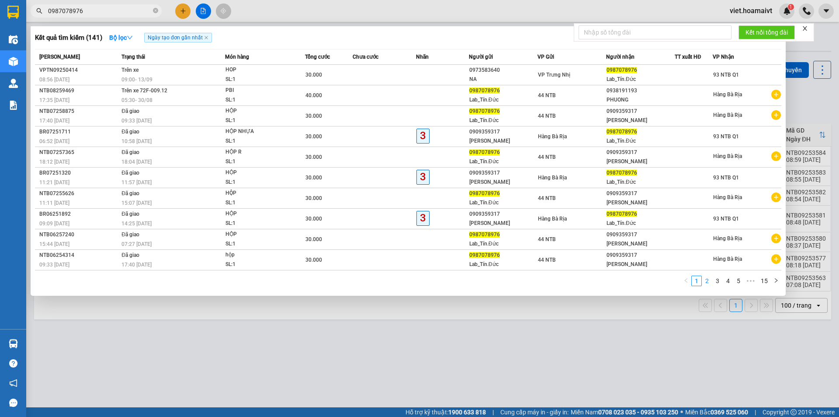
type input "0987078976"
click at [708, 282] on link "2" at bounding box center [708, 281] width 10 height 10
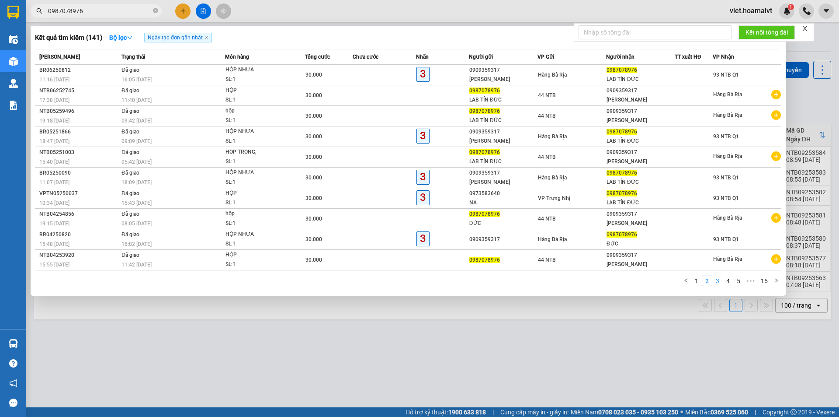
click at [717, 281] on link "3" at bounding box center [718, 281] width 10 height 10
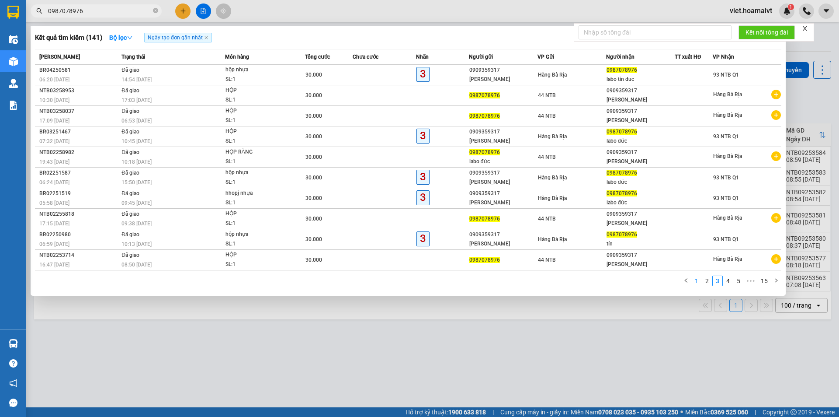
click at [697, 282] on link "1" at bounding box center [697, 281] width 10 height 10
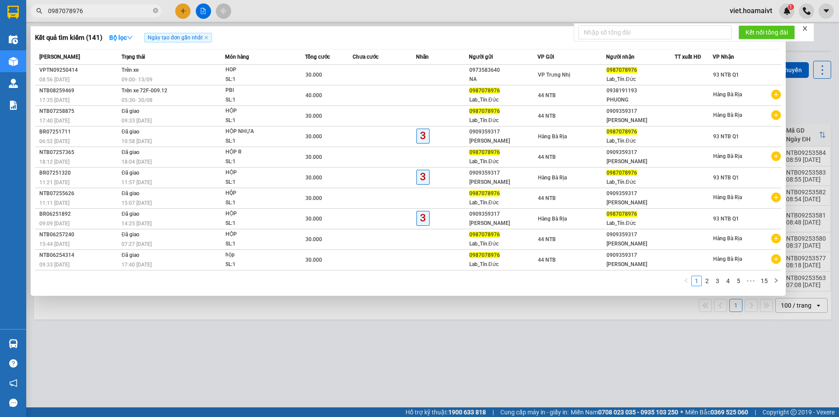
click at [482, 399] on div at bounding box center [419, 208] width 839 height 417
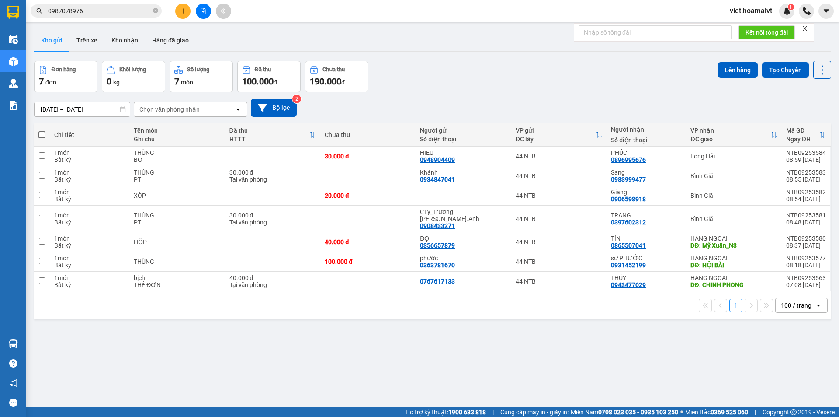
click at [201, 4] on button at bounding box center [203, 10] width 15 height 15
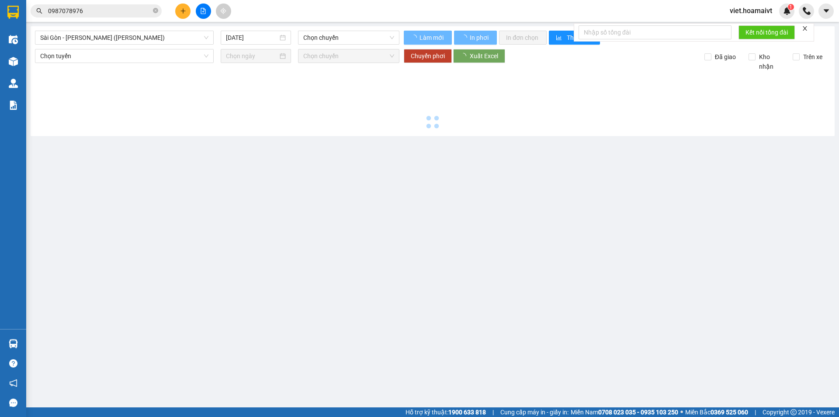
click at [133, 13] on input "0987078976" at bounding box center [99, 11] width 103 height 10
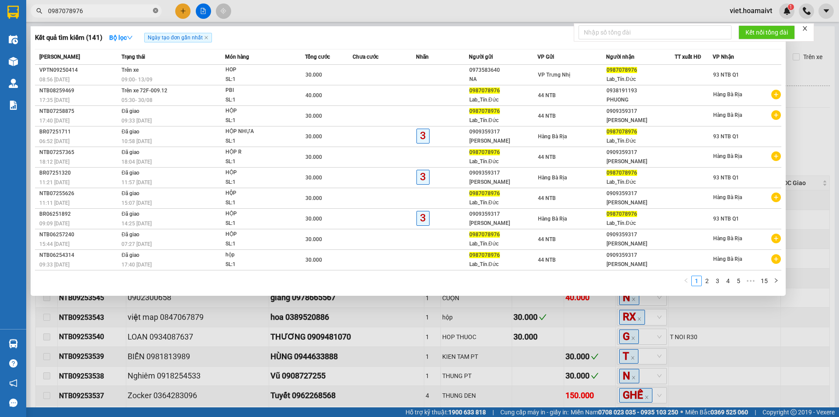
click at [155, 10] on icon "close-circle" at bounding box center [155, 10] width 5 height 5
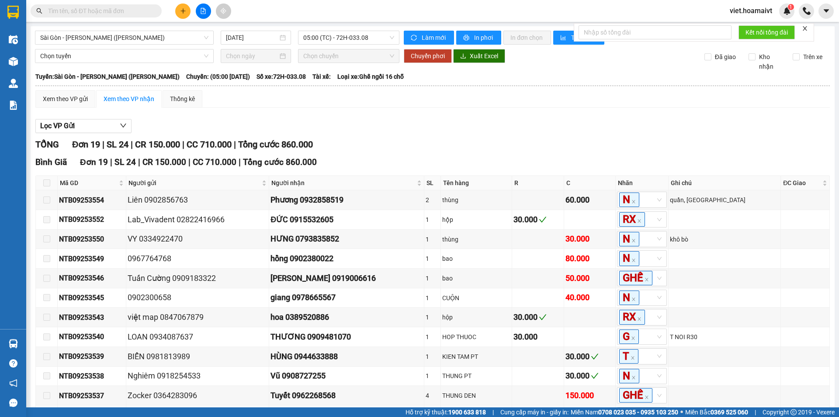
drag, startPoint x: 509, startPoint y: 101, endPoint x: 463, endPoint y: 105, distance: 46.1
click at [510, 101] on div "Xem theo VP gửi Xem theo VP nhận Thống kê" at bounding box center [432, 98] width 795 height 17
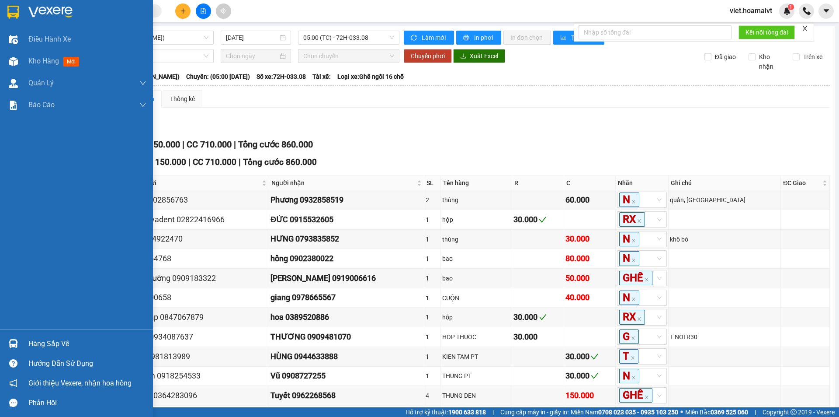
click at [39, 18] on img at bounding box center [50, 12] width 44 height 13
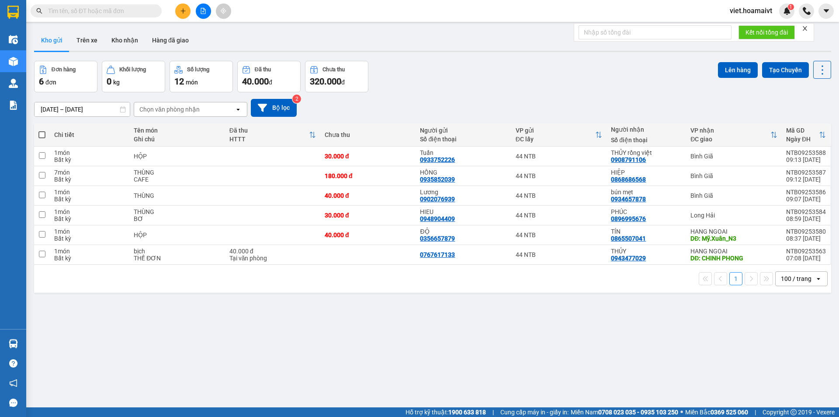
click at [543, 93] on div "[DATE] – [DATE] Press the down arrow key to interact with the calendar and sele…" at bounding box center [433, 107] width 798 height 31
click at [468, 341] on div "ver 1.8.143 Kho gửi Trên xe Kho nhận Hàng đã giao Đơn hàng 6 đơn Khối lượng 0 k…" at bounding box center [433, 234] width 805 height 417
click at [623, 391] on div "ver 1.8.143 Kho gửi Trên xe Kho nhận Hàng đã giao Đơn hàng 6 đơn Khối lượng 0 k…" at bounding box center [433, 234] width 805 height 417
click at [472, 87] on div "Đơn hàng 6 đơn Khối lượng 0 kg Số lượng 12 món Đã thu 40.000 đ Chưa thu 320.000…" at bounding box center [433, 76] width 798 height 31
drag, startPoint x: 529, startPoint y: 80, endPoint x: 512, endPoint y: 80, distance: 16.2
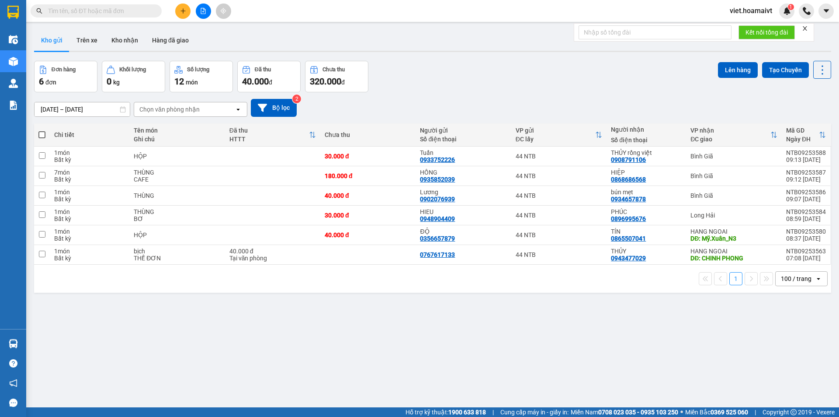
click at [527, 80] on div "Đơn hàng 6 đơn Khối lượng 0 kg Số lượng 12 món Đã thu 40.000 đ Chưa thu 320.000…" at bounding box center [433, 76] width 798 height 31
click at [129, 14] on input "text" at bounding box center [99, 11] width 103 height 10
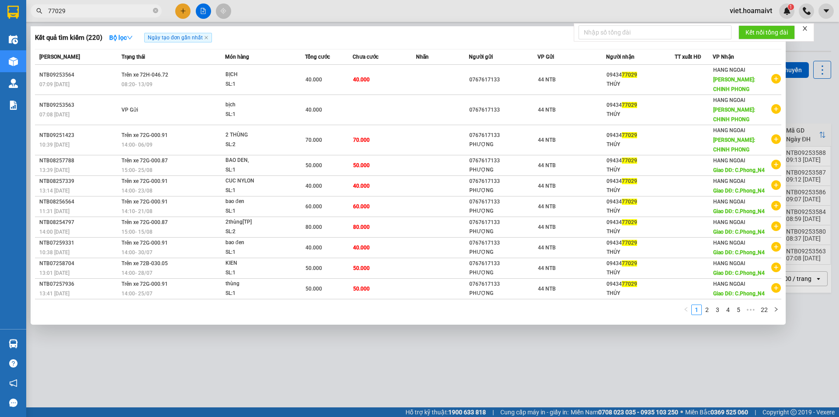
type input "77029"
click at [314, 356] on div at bounding box center [419, 208] width 839 height 417
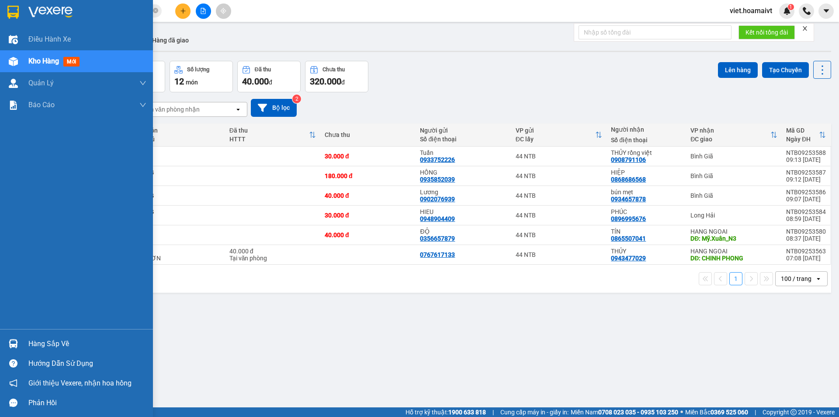
click at [38, 13] on img at bounding box center [50, 12] width 44 height 13
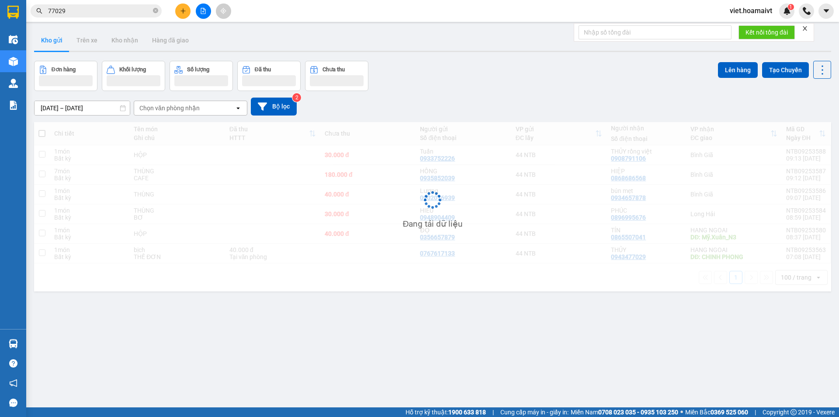
click at [453, 90] on div "Đơn hàng Khối lượng Số lượng Đã thu Chưa thu Lên hàng Tạo Chuyến" at bounding box center [433, 76] width 798 height 30
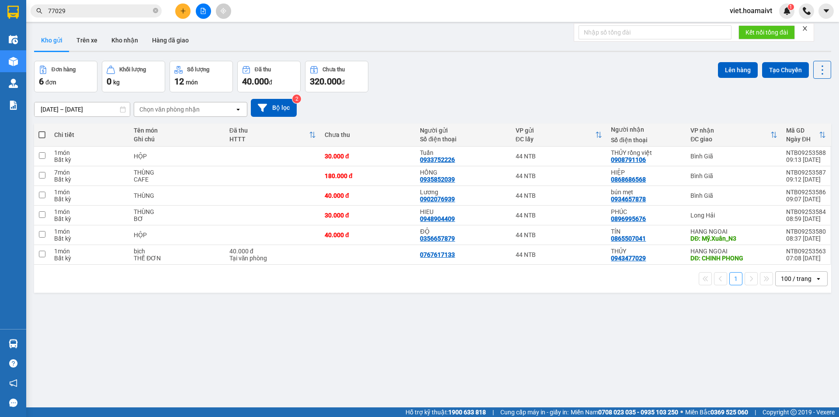
click at [453, 90] on div "Đơn hàng 6 đơn Khối lượng 0 kg Số lượng 12 món Đã thu 40.000 đ Chưa thu 320.000…" at bounding box center [433, 76] width 798 height 31
click at [201, 11] on icon "file-add" at bounding box center [203, 11] width 5 height 6
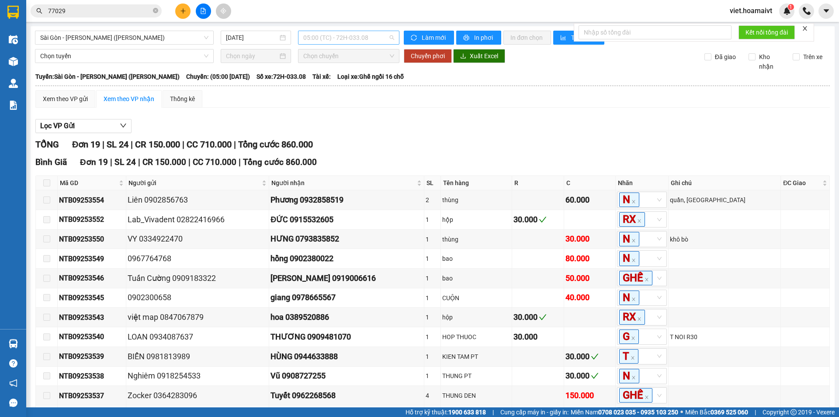
click at [358, 36] on span "05:00 (TC) - 72H-033.08" at bounding box center [348, 37] width 91 height 13
click at [529, 120] on div "Lọc VP Gửi" at bounding box center [432, 126] width 795 height 14
click at [349, 34] on span "05:00 (TC) - 72H-033.08" at bounding box center [348, 37] width 91 height 13
click at [352, 85] on div "06:00 - 72H-033.81" at bounding box center [335, 83] width 68 height 10
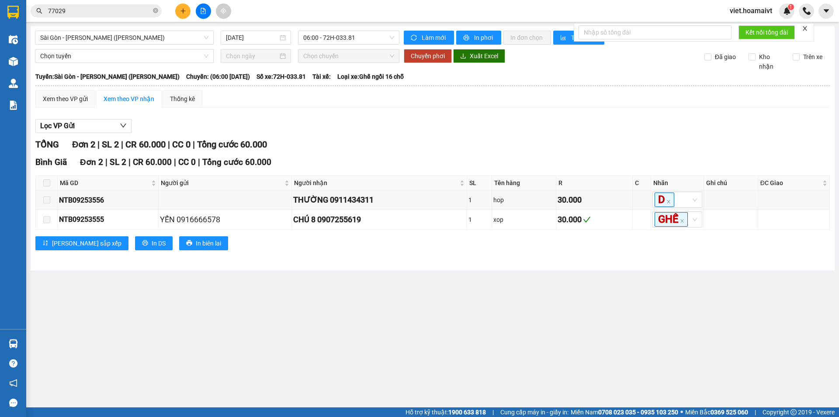
click at [491, 119] on div "Lọc VP Gửi" at bounding box center [432, 126] width 795 height 14
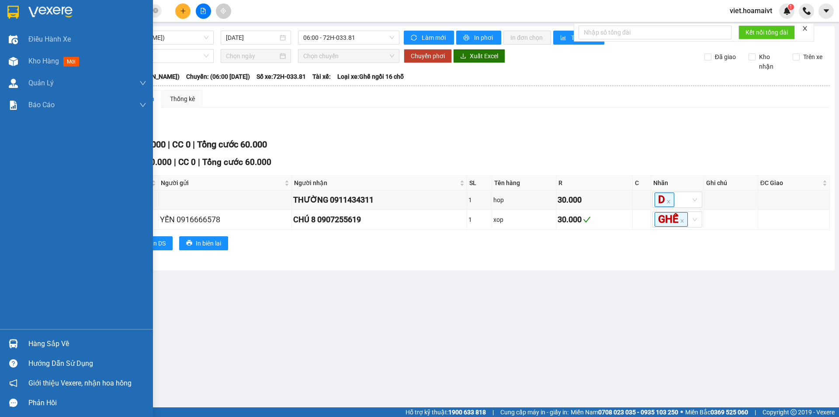
click at [45, 15] on img at bounding box center [50, 12] width 44 height 13
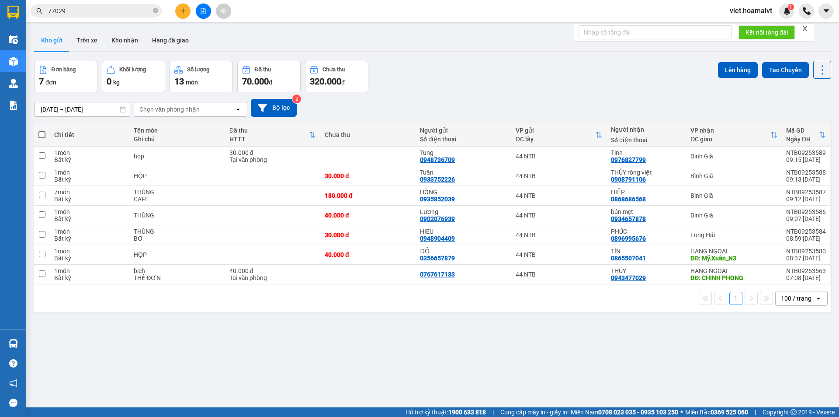
click at [162, 114] on div "Chọn văn phòng nhận" at bounding box center [184, 109] width 101 height 14
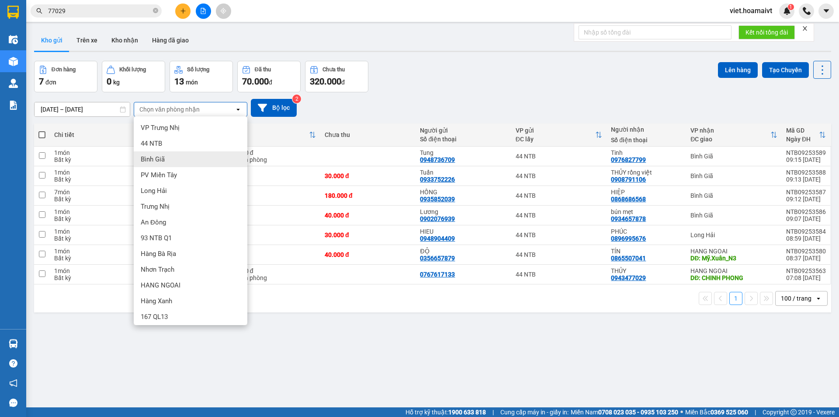
drag, startPoint x: 167, startPoint y: 160, endPoint x: 235, endPoint y: 138, distance: 71.1
click at [167, 160] on div "Bình Giã" at bounding box center [191, 159] width 114 height 16
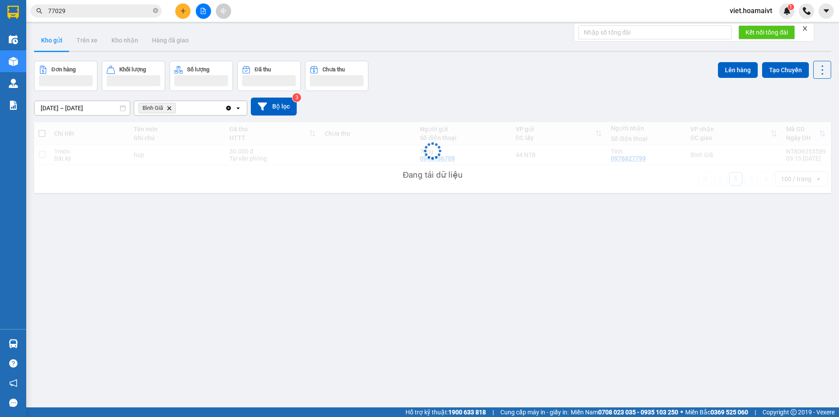
click at [477, 106] on div "12/09/2025 – 13/09/2025 Press the down arrow key to interact with the calendar …" at bounding box center [433, 107] width 798 height 18
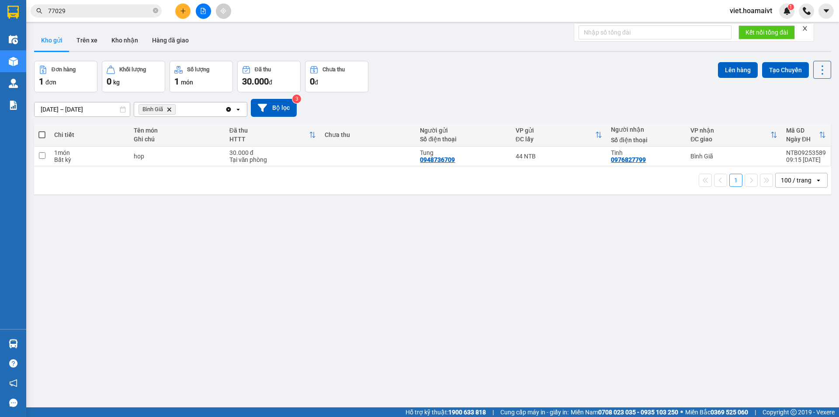
click at [171, 109] on icon "Delete" at bounding box center [169, 109] width 5 height 5
click at [171, 109] on div "Chọn văn phòng nhận" at bounding box center [169, 109] width 60 height 9
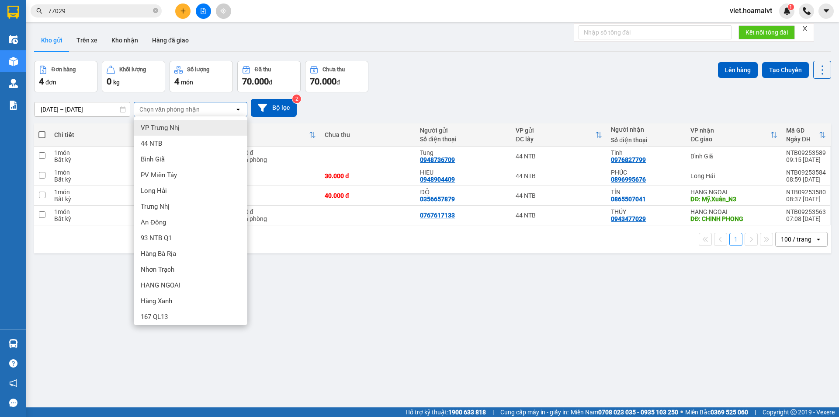
click at [500, 67] on div "Đơn hàng 4 đơn Khối lượng 0 kg Số lượng 4 món Đã thu 70.000 đ Chưa thu 70.000 đ…" at bounding box center [433, 76] width 798 height 31
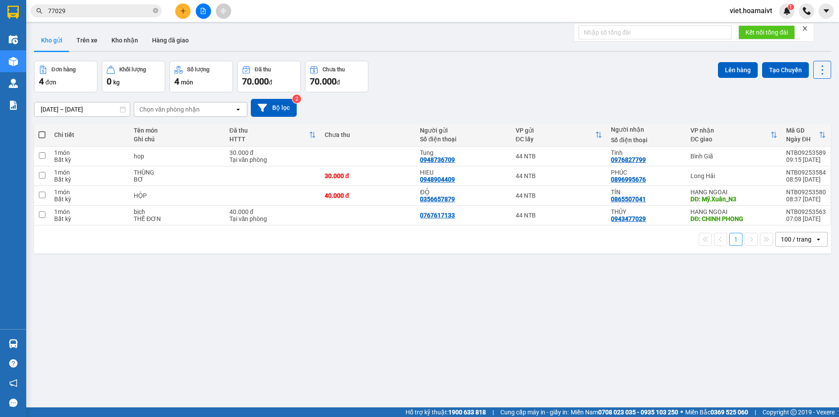
click at [500, 67] on div "Đơn hàng 4 đơn Khối lượng 0 kg Số lượng 4 món Đã thu 70.000 đ Chưa thu 70.000 đ…" at bounding box center [433, 76] width 798 height 31
click at [203, 10] on icon "file-add" at bounding box center [203, 11] width 6 height 6
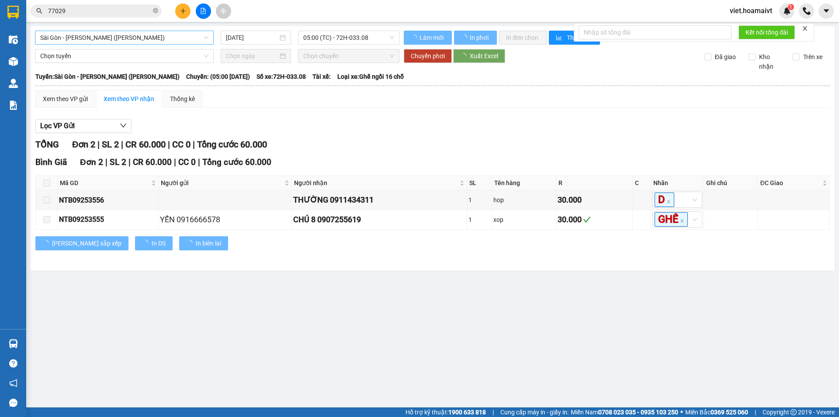
click at [158, 37] on span "Sài Gòn - Vũng Tàu (Hàng Hoá)" at bounding box center [124, 37] width 168 height 13
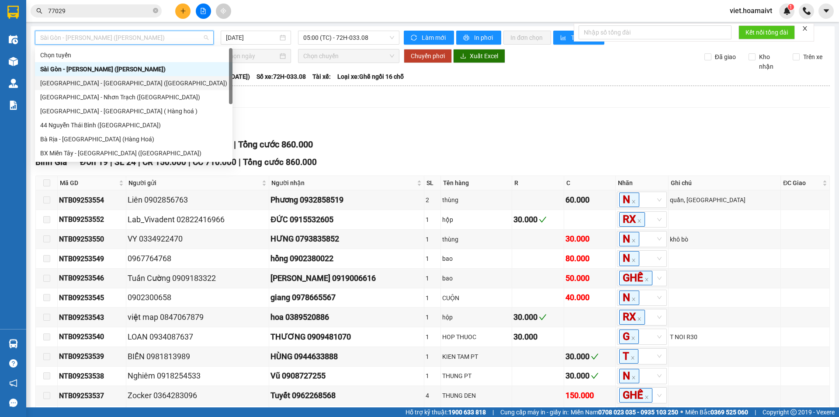
drag, startPoint x: 164, startPoint y: 100, endPoint x: 167, endPoint y: 89, distance: 11.2
click at [167, 89] on div "Chọn tuyến Sài Gòn - Vũng Tàu (Hàng Hoá) Sài Gòn - Bà Rịa (Hàng Hoá) Sài Gò…" at bounding box center [134, 111] width 198 height 126
click at [167, 89] on div "Sài Gòn - Bà Rịa (Hàng Hoá)" at bounding box center [134, 83] width 198 height 14
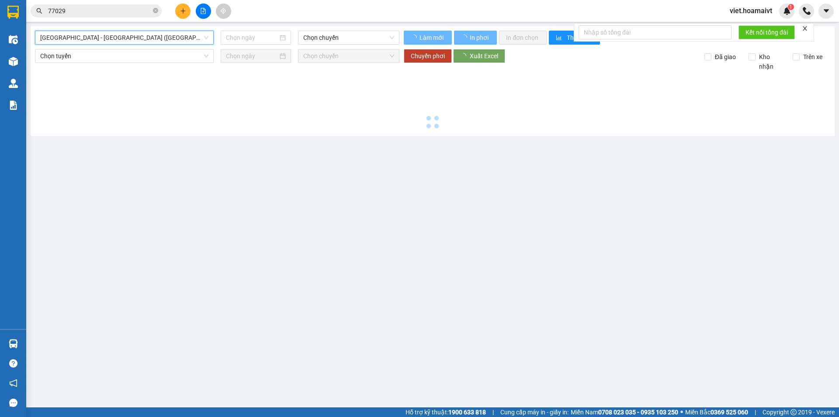
type input "13/09/2025"
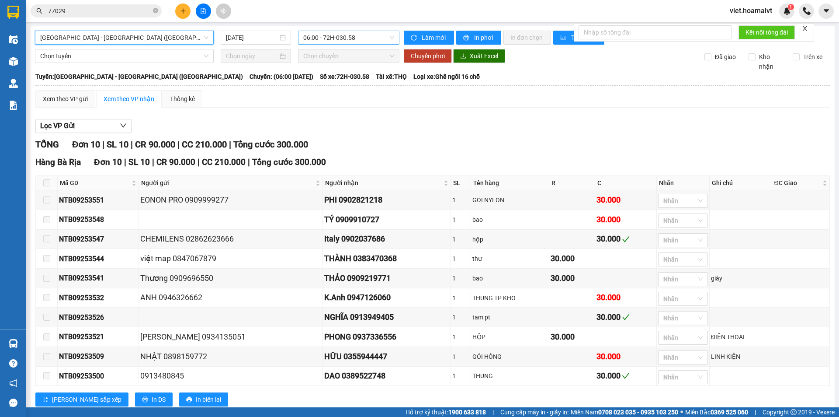
click at [314, 36] on span "06:00 - 72H-030.58" at bounding box center [348, 37] width 91 height 13
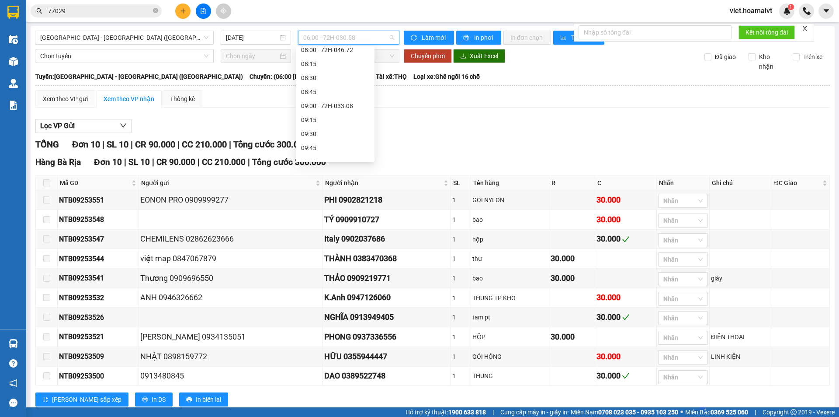
scroll to position [132, 0]
click at [333, 106] on div "09:00 - 72H-033.08" at bounding box center [335, 105] width 68 height 10
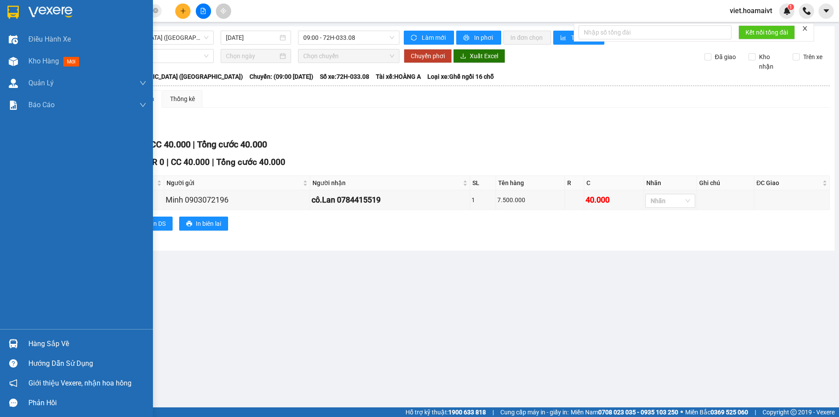
click at [37, 9] on img at bounding box center [50, 12] width 44 height 13
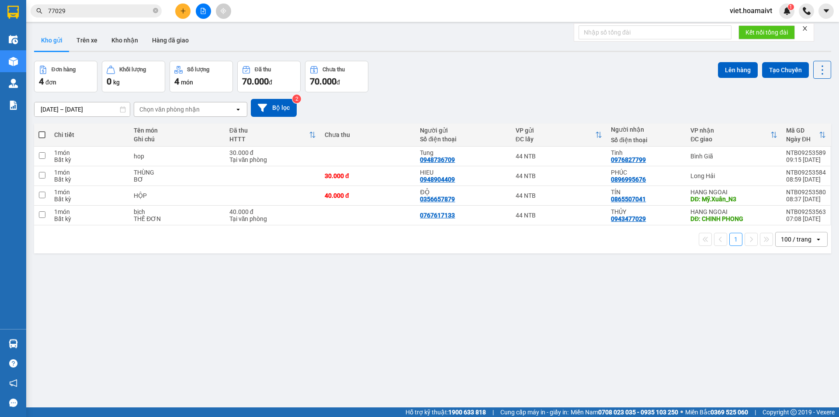
click at [188, 105] on div "Chọn văn phòng nhận" at bounding box center [184, 109] width 101 height 14
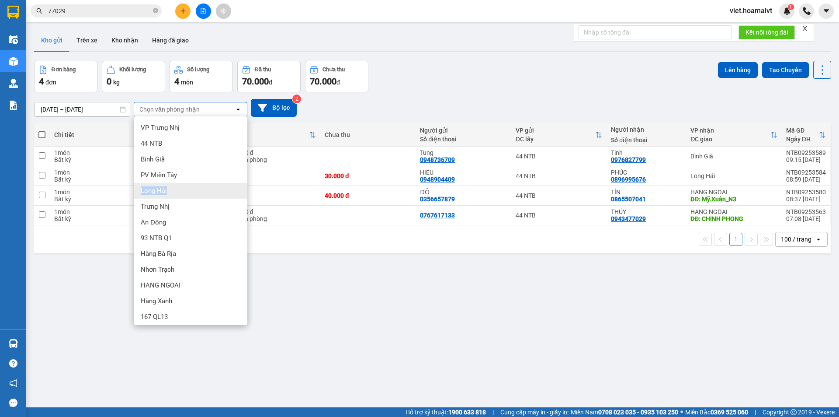
drag, startPoint x: 198, startPoint y: 178, endPoint x: 201, endPoint y: 184, distance: 6.8
click at [201, 184] on ul "VP Trưng Nhị 44 NTB Bình Giã PV Miền Tây Long Hải Trưng Nhị An Đông 93 NTB …" at bounding box center [191, 220] width 114 height 209
click at [201, 184] on div "Long Hải" at bounding box center [191, 191] width 114 height 16
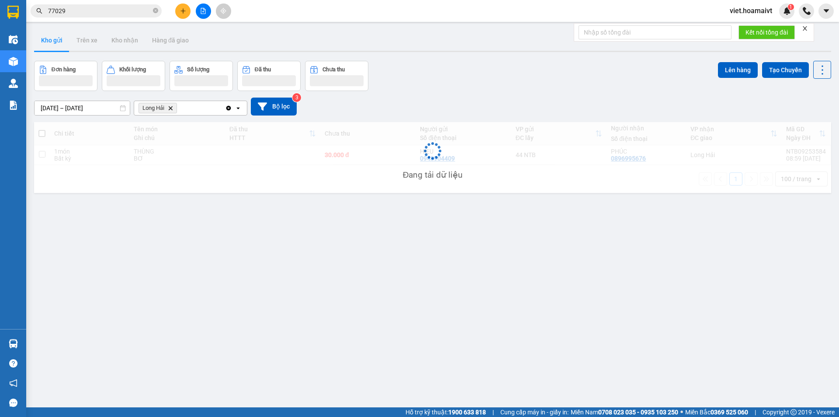
drag, startPoint x: 480, startPoint y: 63, endPoint x: 472, endPoint y: 66, distance: 8.6
click at [480, 64] on div "Đơn hàng Khối lượng Số lượng Đã thu Chưa thu Lên hàng Tạo Chuyến" at bounding box center [433, 76] width 798 height 30
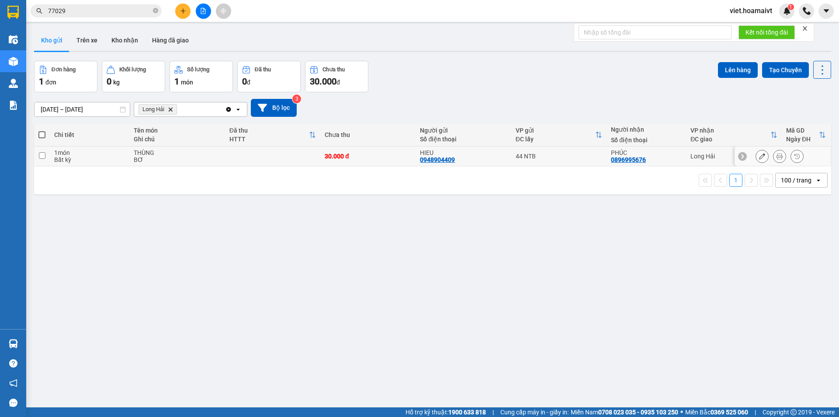
click at [230, 157] on td at bounding box center [272, 156] width 95 height 20
checkbox input "true"
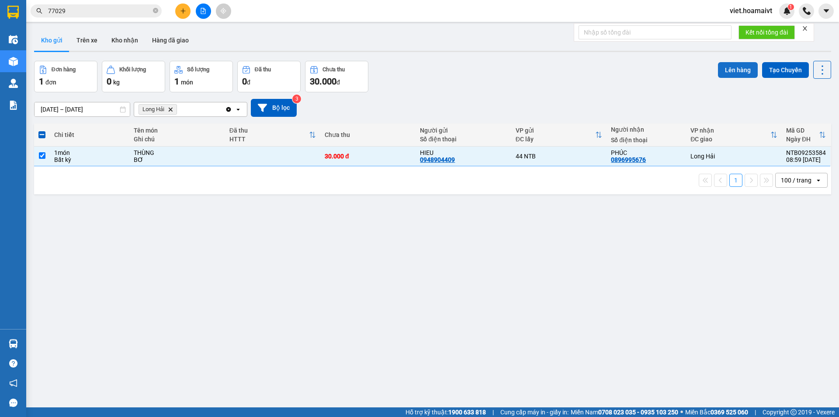
click at [736, 71] on button "Lên hàng" at bounding box center [738, 70] width 40 height 16
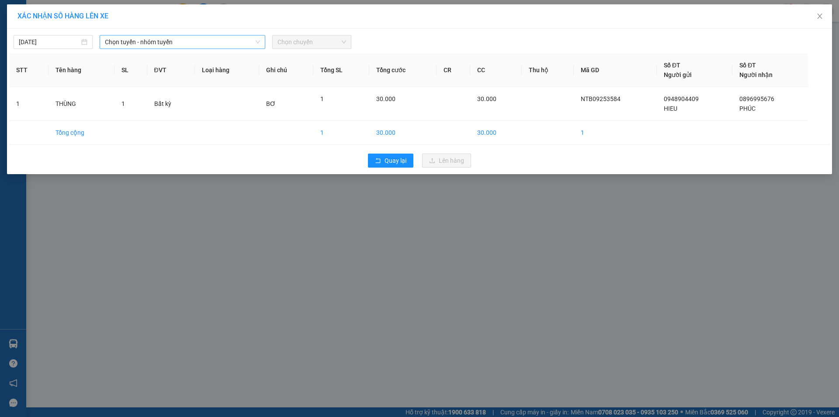
click at [126, 42] on span "Chọn tuyến - nhóm tuyến" at bounding box center [182, 41] width 155 height 13
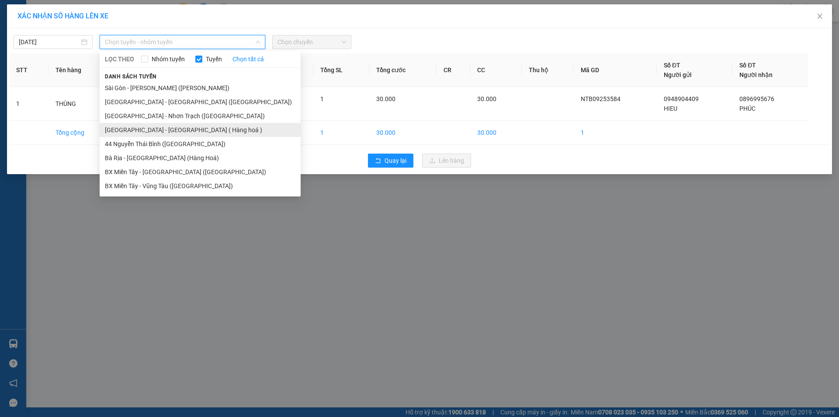
click at [174, 124] on ul "Sài Gòn - Vũng Tàu (Hàng Hoá) Sài Gòn - Bà Rịa (Hàng Hoá) Sài Gòn - Nhơn Tr…" at bounding box center [200, 137] width 201 height 112
drag, startPoint x: 192, startPoint y: 122, endPoint x: 193, endPoint y: 130, distance: 7.6
click at [193, 130] on ul "Sài Gòn - Vũng Tàu (Hàng Hoá) Sài Gòn - Bà Rịa (Hàng Hoá) Sài Gòn - Nhơn Tr…" at bounding box center [200, 137] width 201 height 112
click at [193, 130] on li "Sài Gòn - Long Hải ( Hàng hoá )" at bounding box center [200, 130] width 201 height 14
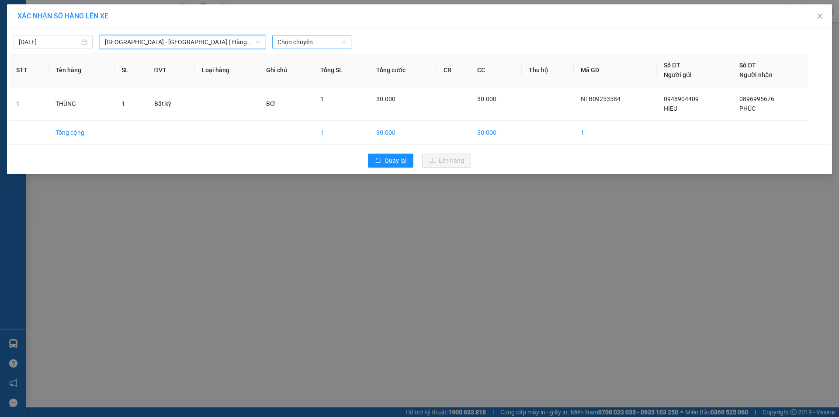
click at [295, 42] on span "Chọn chuyến" at bounding box center [312, 41] width 69 height 13
click at [313, 101] on div "09:15" at bounding box center [312, 105] width 68 height 10
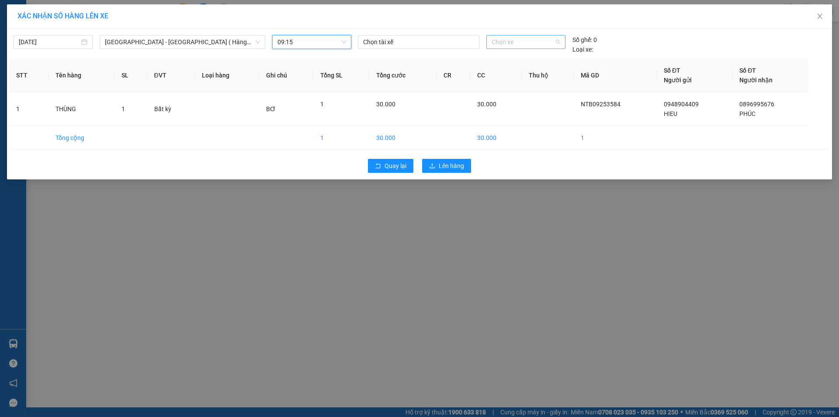
click at [524, 42] on span "Chọn xe" at bounding box center [526, 41] width 68 height 13
click at [822, 15] on icon "close" at bounding box center [820, 16] width 5 height 5
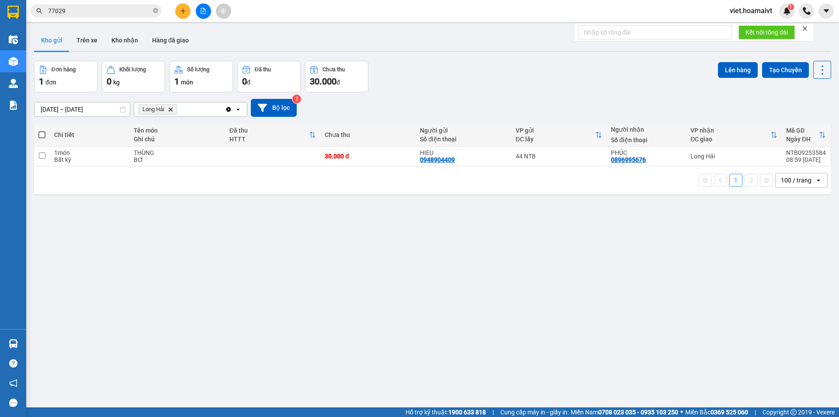
click at [432, 108] on div "12/09/2025 – 13/09/2025 Press the down arrow key to interact with the calendar …" at bounding box center [433, 108] width 798 height 18
click at [171, 112] on span "Long Hải Delete" at bounding box center [158, 109] width 38 height 10
click at [171, 109] on icon "Long Hải, close by backspace" at bounding box center [171, 109] width 4 height 4
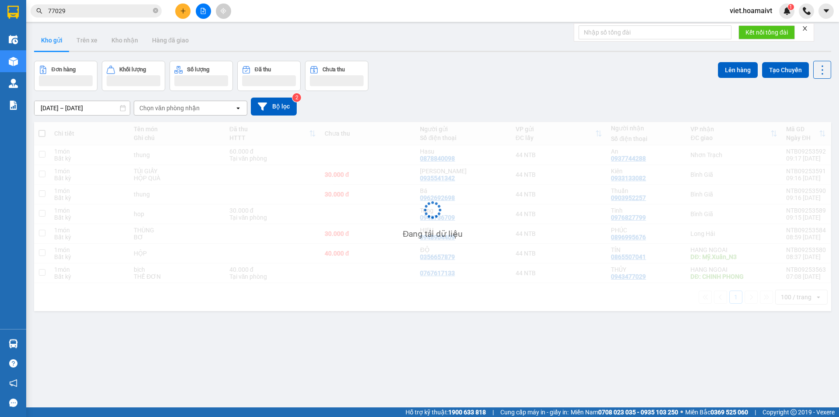
click at [463, 94] on div "[DATE] – [DATE] Press the down arrow key to interact with the calendar and sele…" at bounding box center [433, 106] width 798 height 31
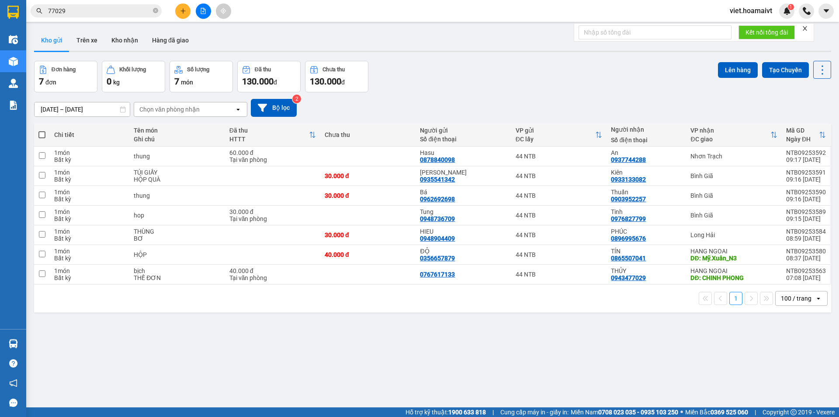
click at [463, 94] on div "[DATE] – [DATE] Press the down arrow key to interact with the calendar and sele…" at bounding box center [433, 107] width 798 height 31
click at [164, 107] on div "Chọn văn phòng nhận" at bounding box center [169, 109] width 60 height 9
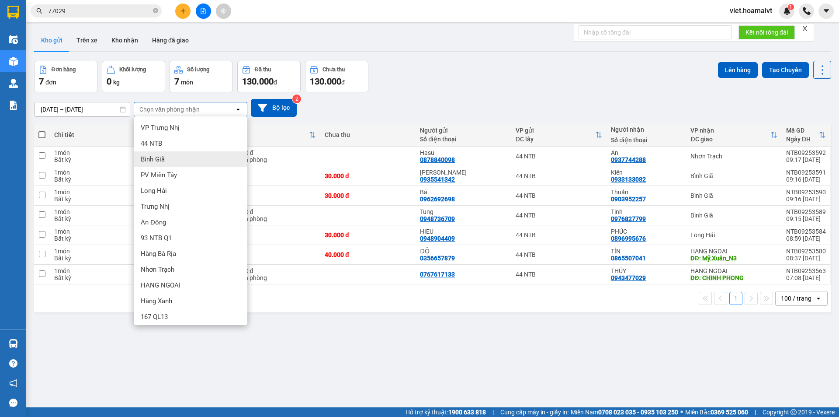
click at [171, 154] on div "Bình Giã" at bounding box center [191, 159] width 114 height 16
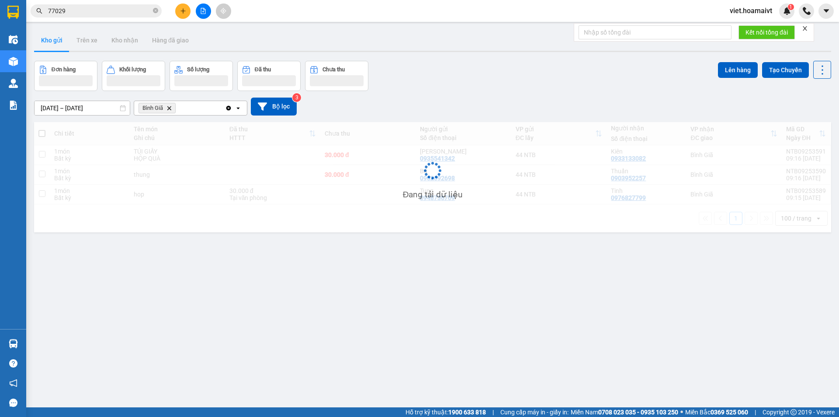
click at [464, 102] on div "12/09/2025 – 13/09/2025 Press the down arrow key to interact with the calendar …" at bounding box center [433, 107] width 798 height 18
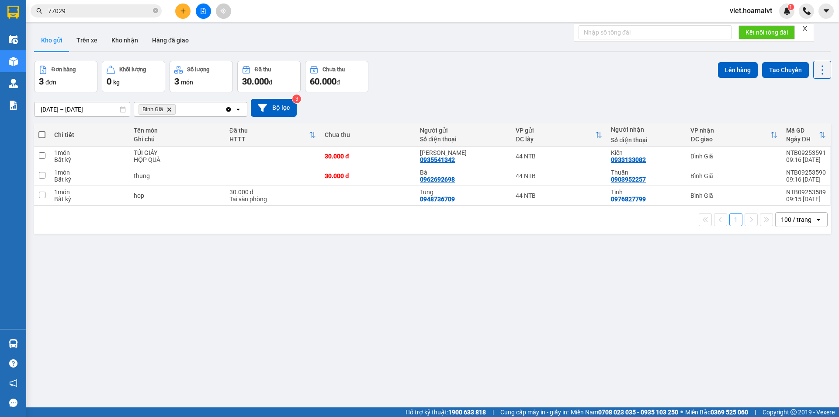
click at [464, 102] on div "12/09/2025 – 13/09/2025 Press the down arrow key to interact with the calendar …" at bounding box center [433, 108] width 798 height 18
click at [193, 151] on div "TÚI GIẤY" at bounding box center [177, 152] width 87 height 7
checkbox input "true"
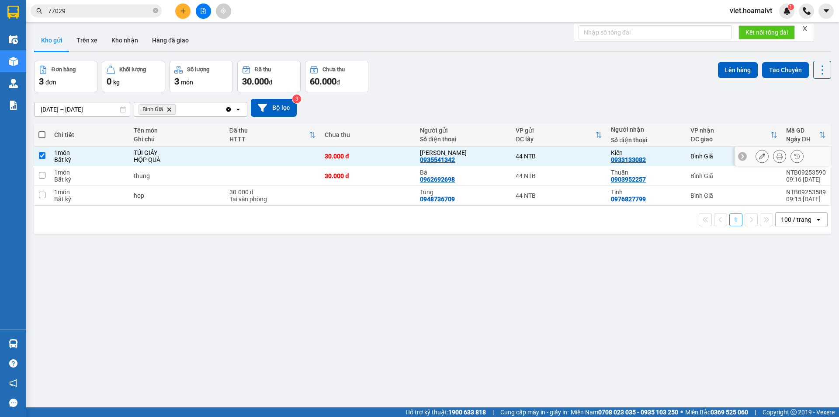
click at [199, 174] on div "thung" at bounding box center [177, 175] width 87 height 7
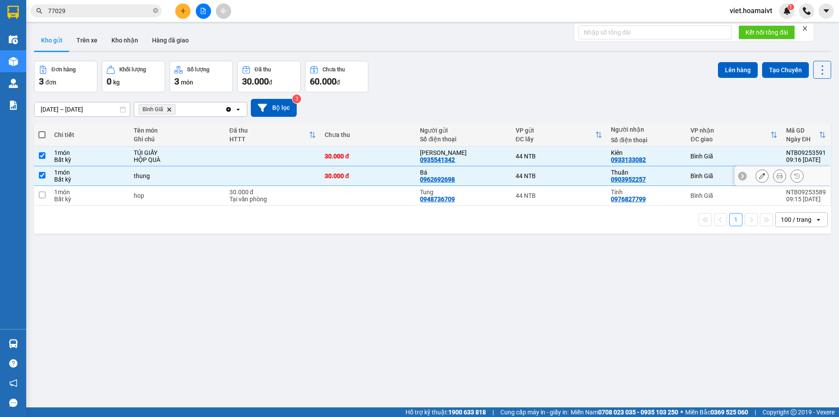
checkbox input "true"
click at [208, 196] on div "hop" at bounding box center [177, 195] width 87 height 7
checkbox input "true"
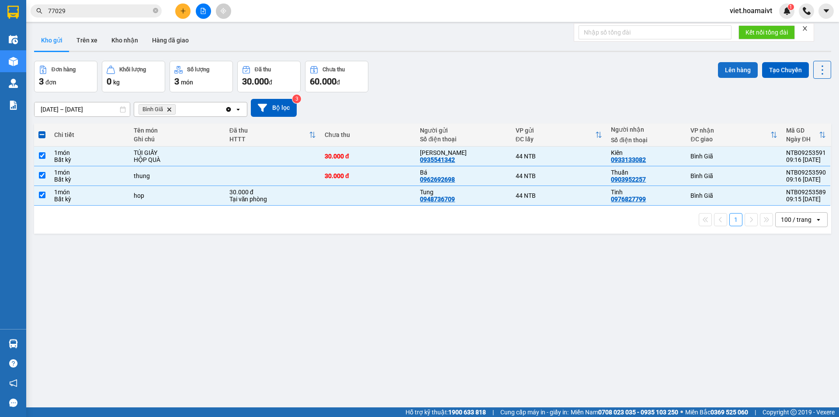
click at [739, 70] on button "Lên hàng" at bounding box center [738, 70] width 40 height 16
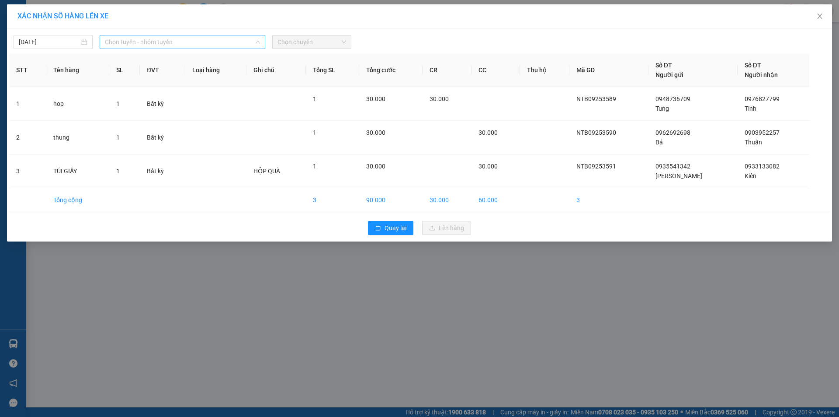
click at [166, 44] on span "Chọn tuyến - nhóm tuyến" at bounding box center [182, 41] width 155 height 13
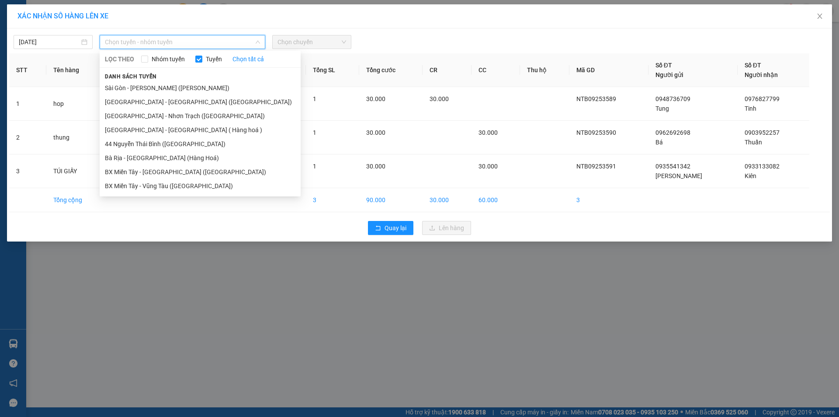
click at [193, 87] on li "Sài Gòn - Vũng Tàu (Hàng Hoá)" at bounding box center [200, 88] width 201 height 14
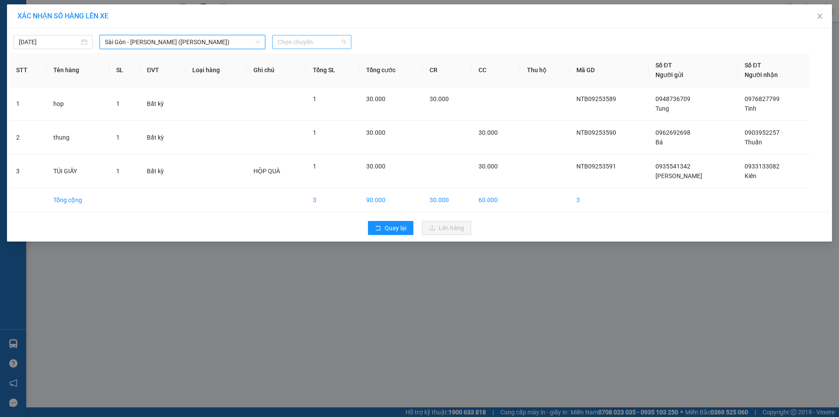
click at [310, 43] on span "Chọn chuyến" at bounding box center [312, 41] width 69 height 13
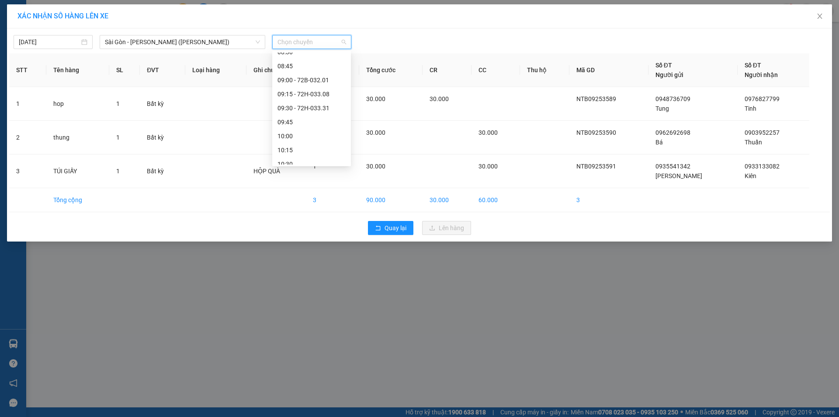
scroll to position [175, 0]
click at [324, 91] on div "09:15 - 72H-033.08" at bounding box center [312, 95] width 68 height 10
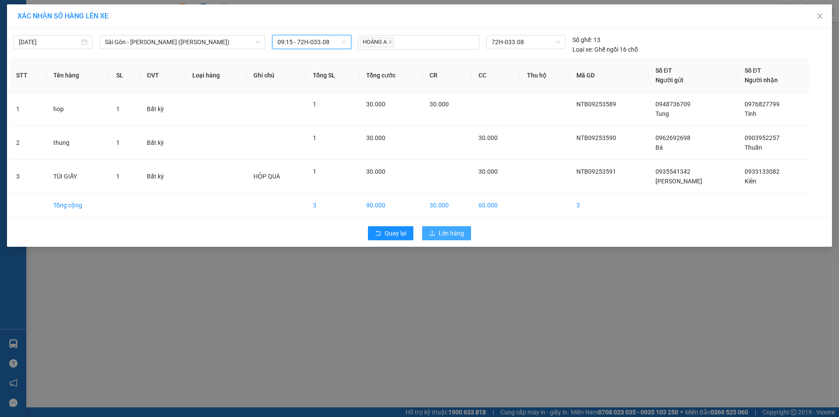
click at [437, 234] on button "Lên hàng" at bounding box center [446, 233] width 49 height 14
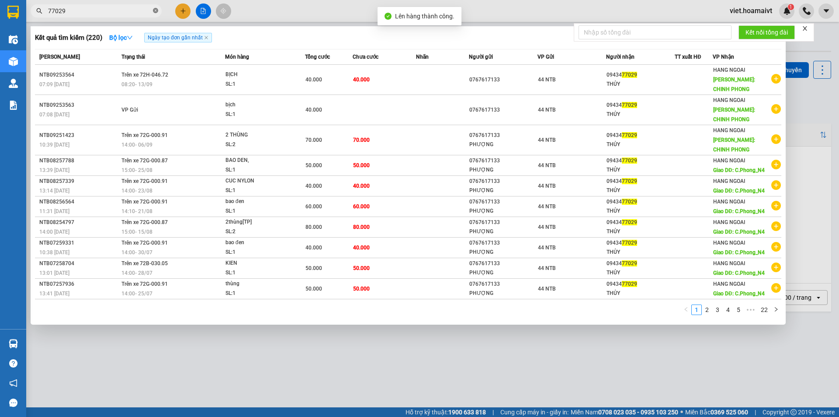
click at [157, 10] on icon "close-circle" at bounding box center [155, 10] width 5 height 5
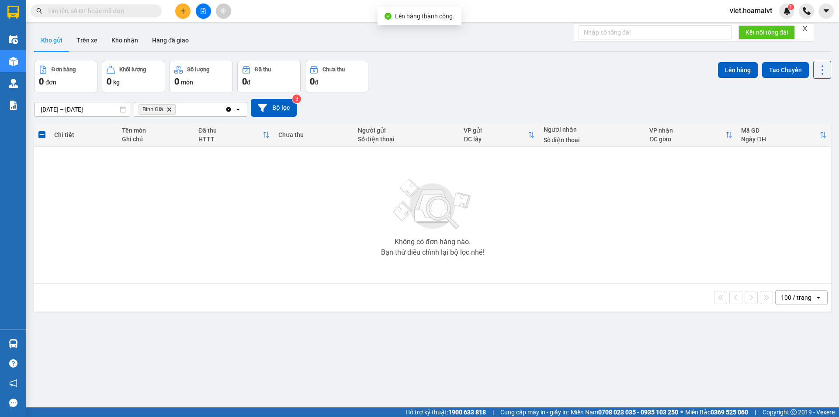
click at [132, 13] on input "text" at bounding box center [99, 11] width 103 height 10
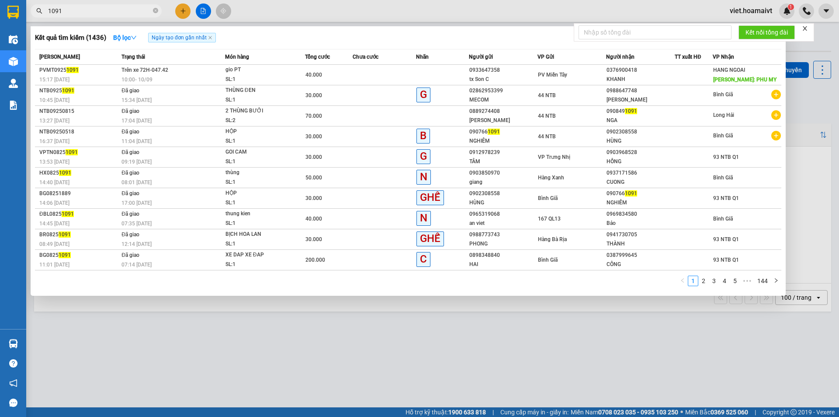
type input "1091"
click at [317, 325] on div at bounding box center [419, 208] width 839 height 417
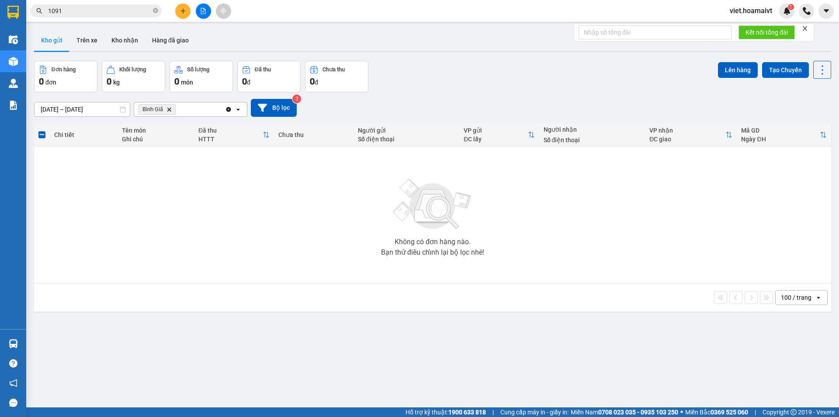
click at [172, 108] on icon "Delete" at bounding box center [169, 109] width 5 height 5
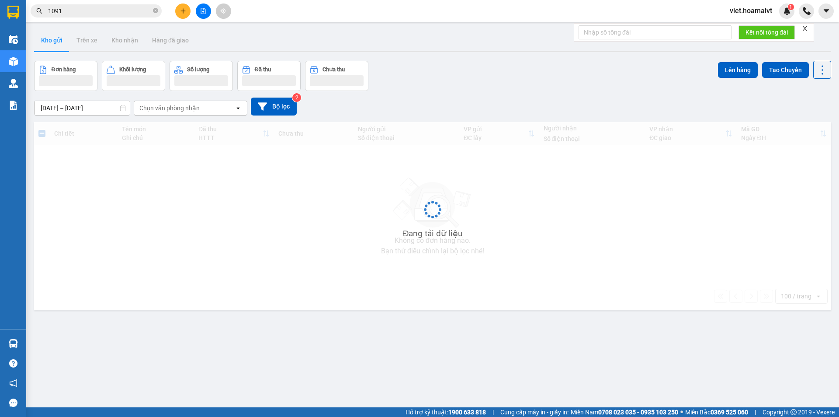
click at [535, 106] on div "[DATE] – [DATE] Press the down arrow key to interact with the calendar and sele…" at bounding box center [433, 107] width 798 height 18
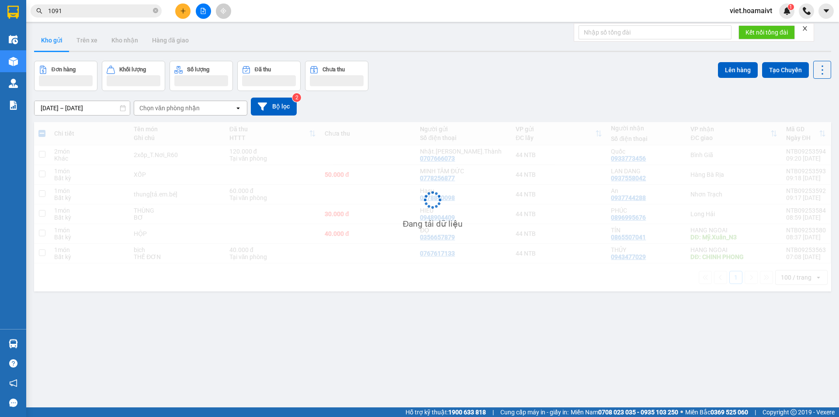
click at [535, 98] on div "[DATE] – [DATE] Press the down arrow key to interact with the calendar and sele…" at bounding box center [433, 107] width 798 height 18
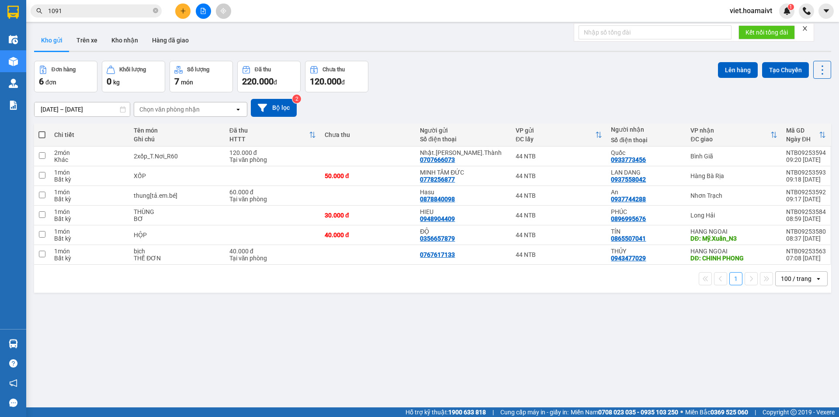
click at [535, 98] on div "[DATE] – [DATE] Press the down arrow key to interact with the calendar and sele…" at bounding box center [433, 107] width 798 height 31
click at [485, 111] on div "[DATE] – [DATE] Press the down arrow key to interact with the calendar and sele…" at bounding box center [433, 108] width 798 height 18
click at [391, 202] on td at bounding box center [367, 196] width 95 height 20
checkbox input "true"
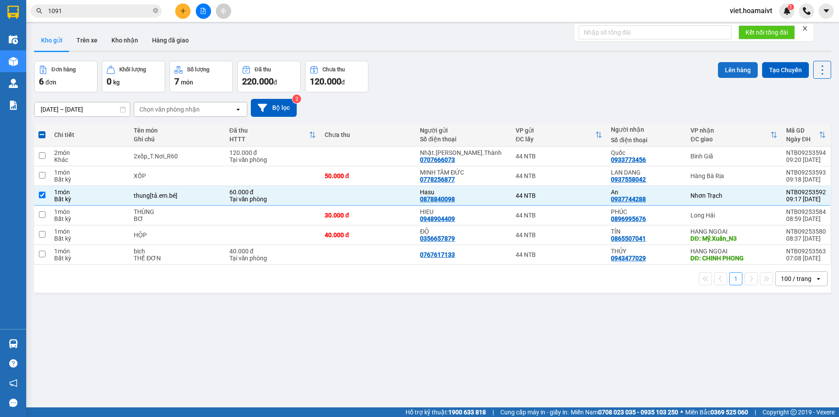
click at [728, 69] on button "Lên hàng" at bounding box center [738, 70] width 40 height 16
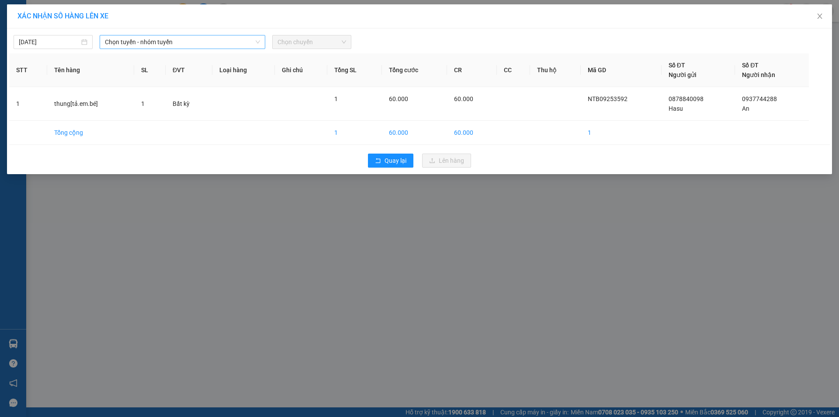
click at [182, 40] on span "Chọn tuyến - nhóm tuyến" at bounding box center [182, 41] width 155 height 13
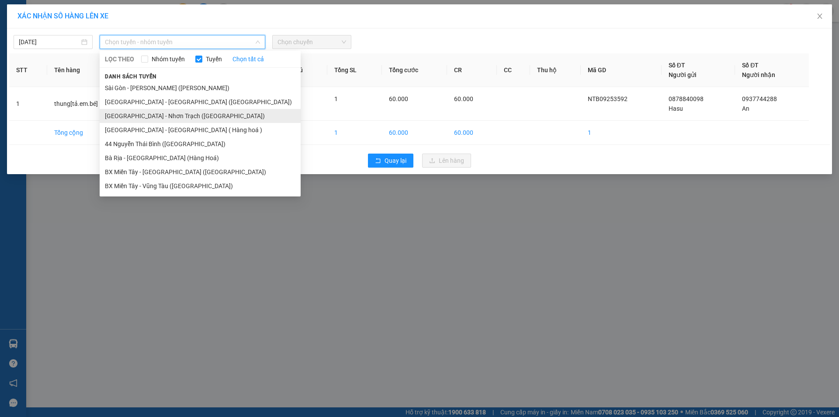
click at [196, 117] on li "Sài Gòn - Nhơn Trạch (Hàng Hoá)" at bounding box center [200, 116] width 201 height 14
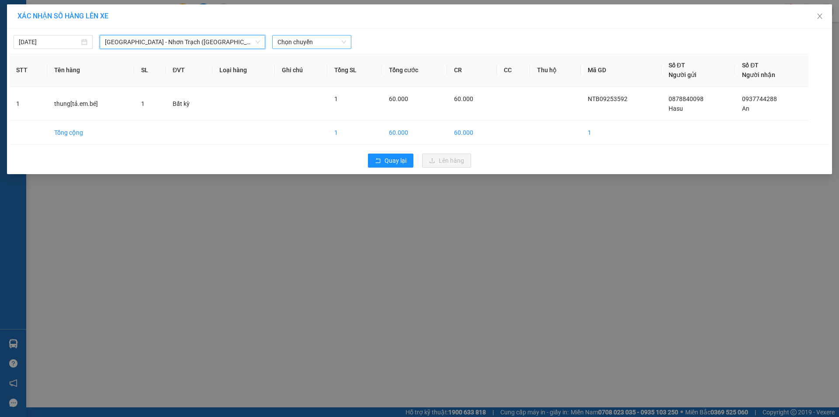
click at [295, 42] on span "Chọn chuyến" at bounding box center [312, 41] width 69 height 13
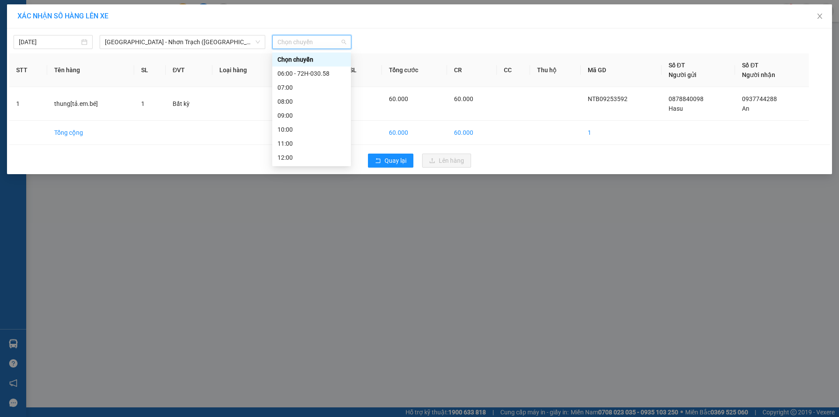
click at [302, 41] on span "Chọn chuyến" at bounding box center [312, 41] width 69 height 13
type input "09:20"
click at [338, 76] on div "Thêm chuyến " 09:20 "" at bounding box center [318, 73] width 93 height 15
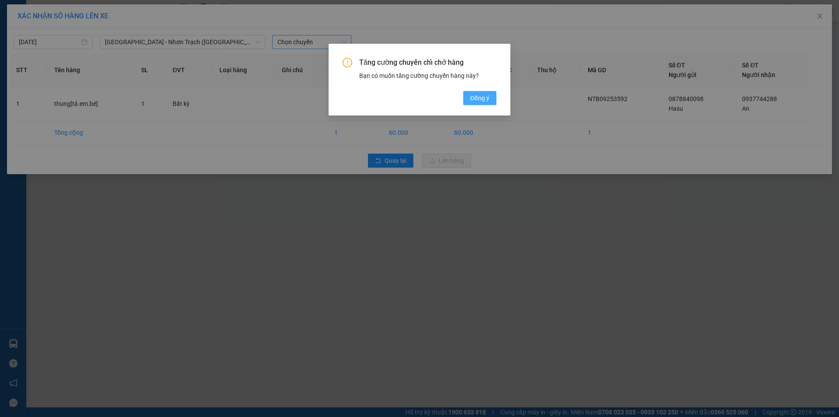
click at [488, 98] on span "Đồng ý" at bounding box center [479, 98] width 19 height 10
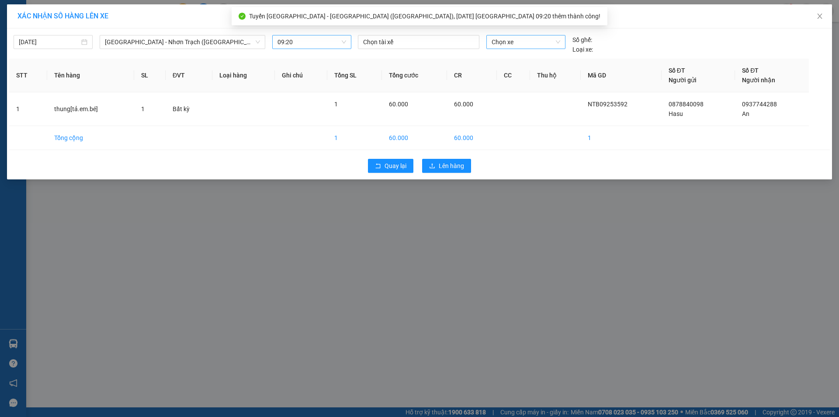
click at [517, 44] on span "Chọn xe" at bounding box center [526, 41] width 68 height 13
type input "3308"
click at [513, 57] on div "72H-033.08" at bounding box center [526, 60] width 68 height 10
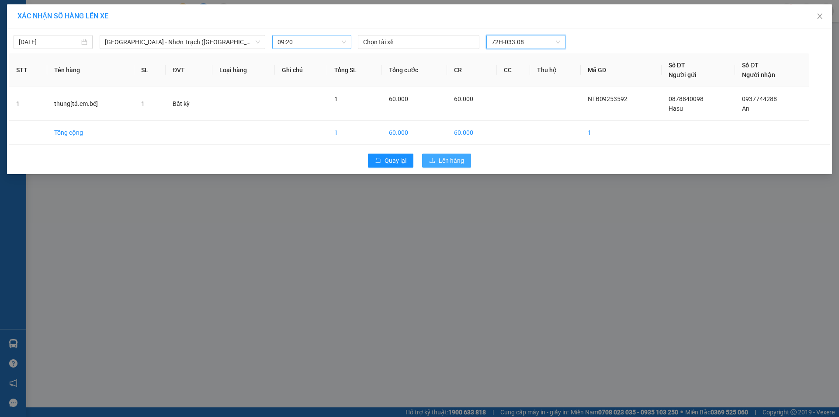
click at [452, 160] on span "Lên hàng" at bounding box center [451, 161] width 25 height 10
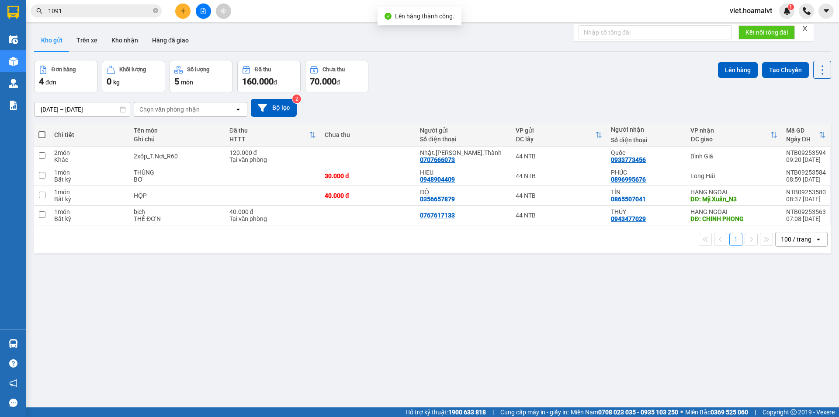
click at [487, 93] on div "[DATE] – [DATE] Press the down arrow key to interact with the calendar and sele…" at bounding box center [433, 107] width 798 height 31
click at [207, 12] on button at bounding box center [203, 10] width 15 height 15
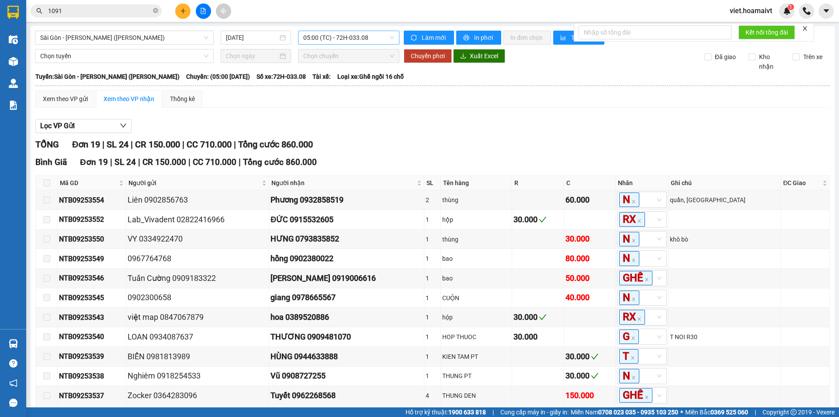
click at [345, 34] on span "05:00 (TC) - 72H-033.08" at bounding box center [348, 37] width 91 height 13
click at [348, 92] on div "09:15 - 72H-033.08" at bounding box center [335, 90] width 68 height 10
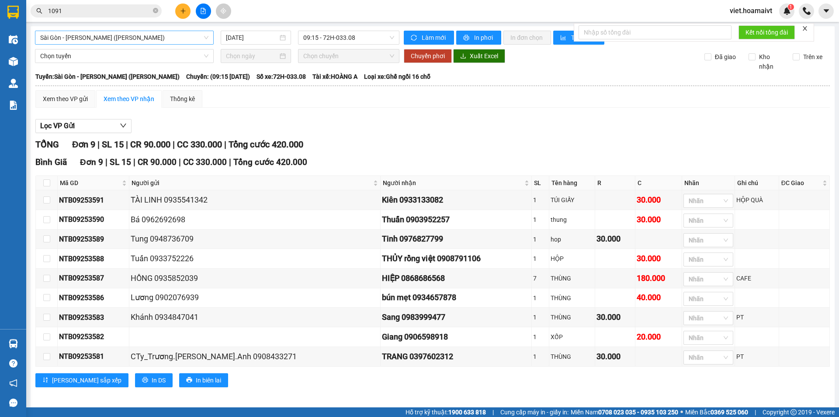
click at [123, 38] on span "Sài Gòn - Vũng Tàu (Hàng Hoá)" at bounding box center [124, 37] width 168 height 13
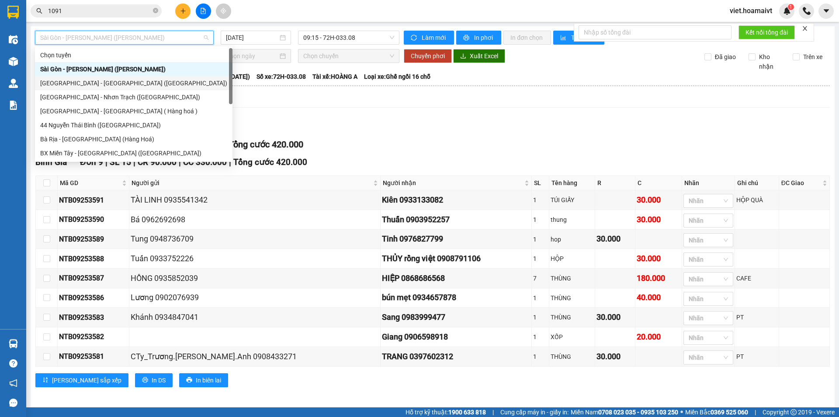
click at [126, 86] on div "Sài Gòn - Bà Rịa (Hàng Hoá)" at bounding box center [133, 83] width 187 height 10
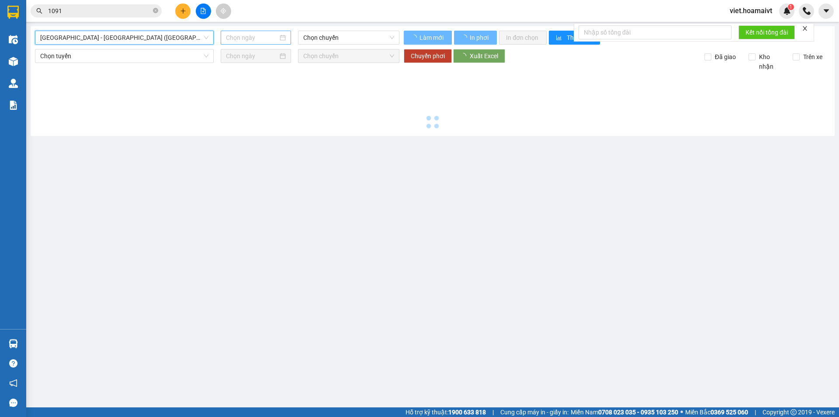
type input "13/09/2025"
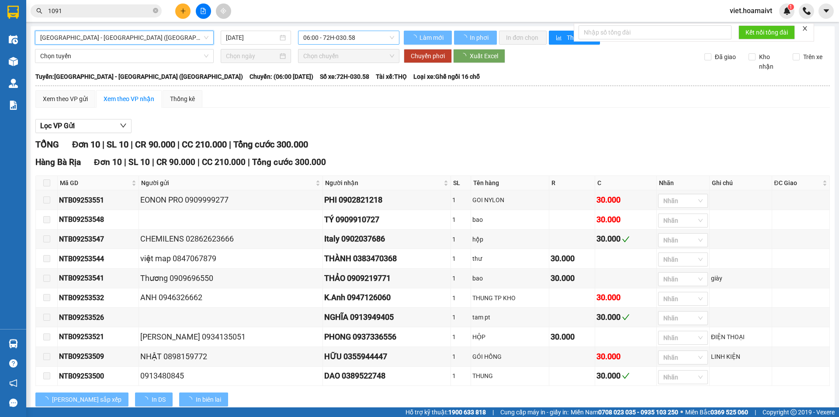
click at [323, 40] on span "06:00 - 72H-030.58" at bounding box center [348, 37] width 91 height 13
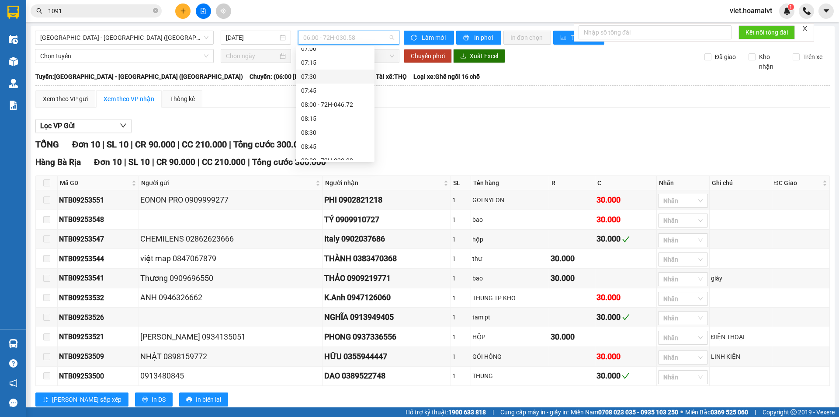
scroll to position [159, 0]
click at [344, 73] on div "09:00 - 72H-033.08" at bounding box center [335, 78] width 79 height 14
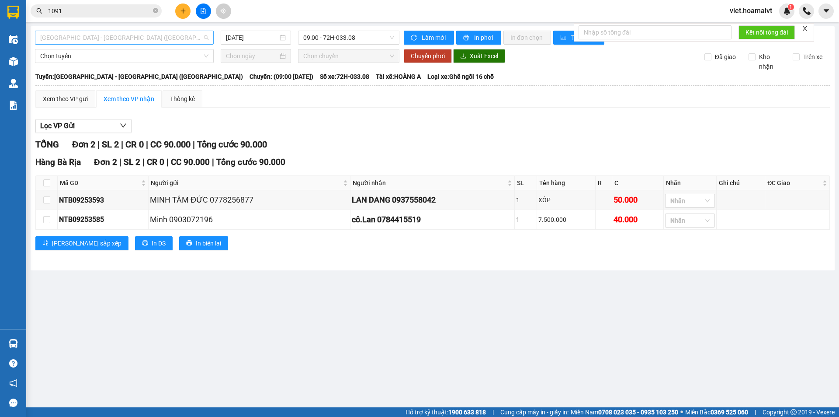
click at [111, 38] on span "Sài Gòn - Bà Rịa (Hàng Hoá)" at bounding box center [124, 37] width 168 height 13
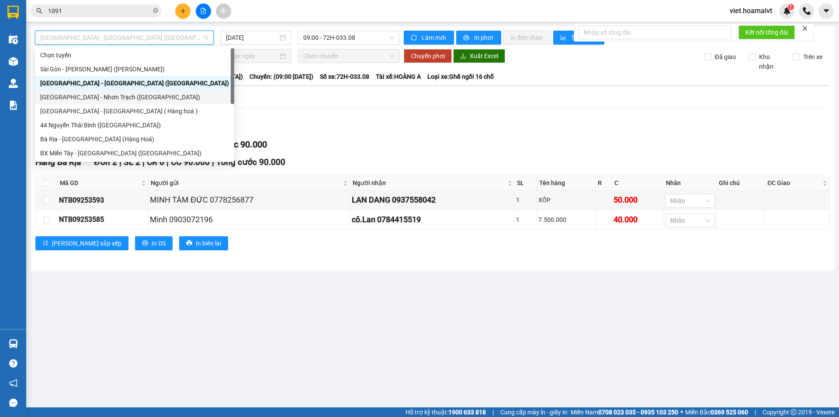
click at [130, 99] on div "Sài Gòn - Nhơn Trạch (Hàng Hoá)" at bounding box center [134, 97] width 189 height 10
type input "13/09/2025"
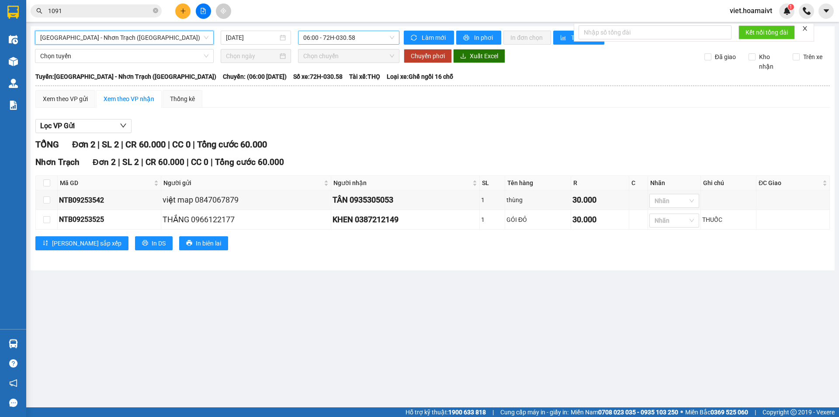
click at [332, 40] on span "06:00 - 72H-030.58" at bounding box center [348, 37] width 91 height 13
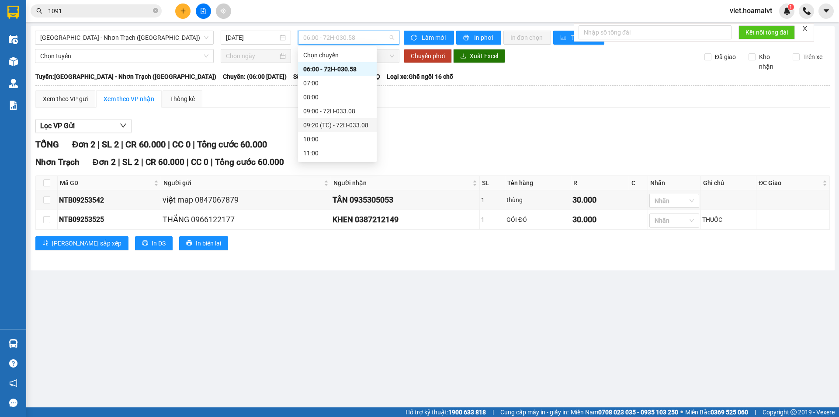
click at [346, 123] on div "09:20 (TC) - 72H-033.08" at bounding box center [337, 125] width 68 height 10
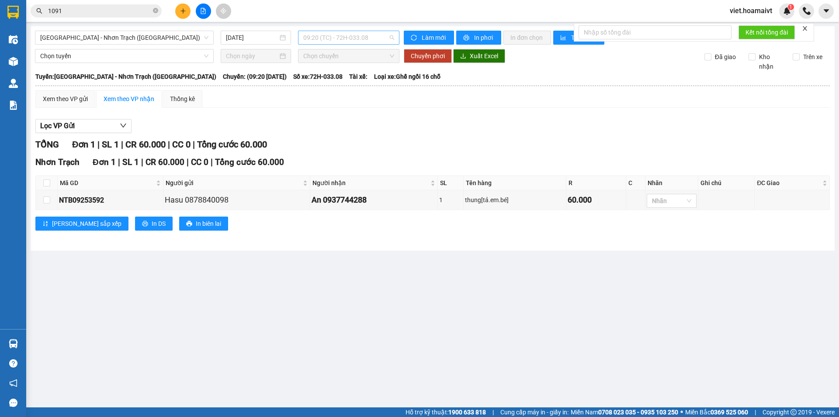
click at [334, 37] on span "09:20 (TC) - 72H-033.08" at bounding box center [348, 37] width 91 height 13
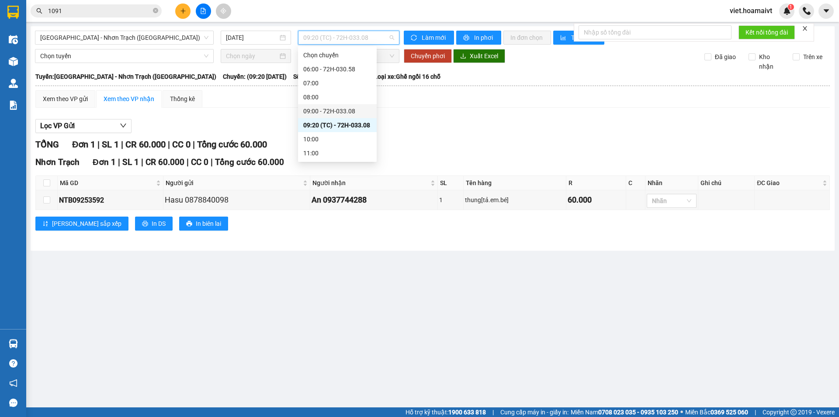
click at [345, 109] on div "09:00 - 72H-033.08" at bounding box center [337, 111] width 68 height 10
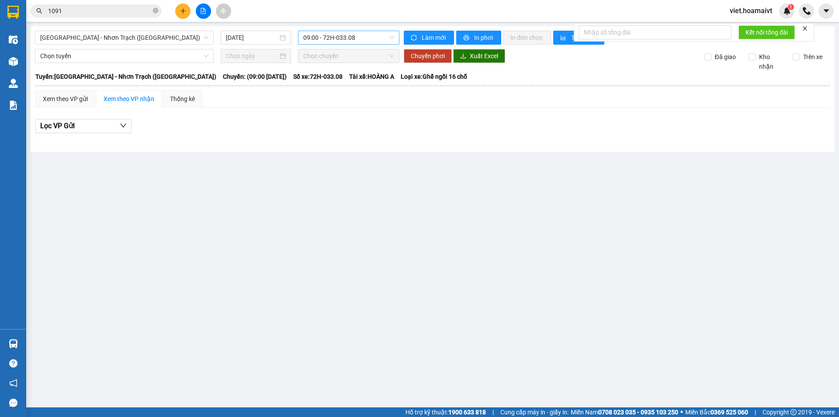
click at [345, 41] on span "09:00 - 72H-033.08" at bounding box center [348, 37] width 91 height 13
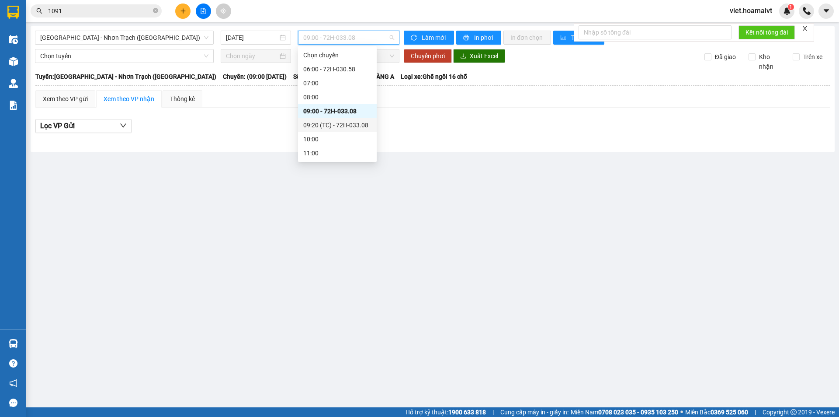
click at [360, 122] on div "09:20 (TC) - 72H-033.08" at bounding box center [337, 125] width 68 height 10
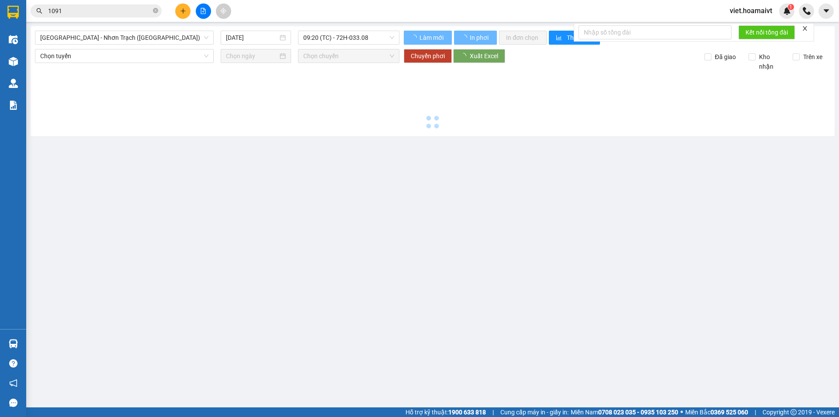
click at [499, 124] on div at bounding box center [433, 101] width 796 height 60
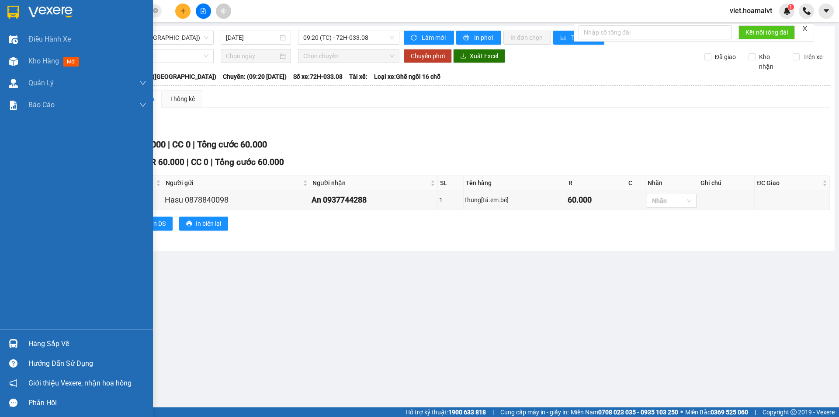
click at [37, 15] on img at bounding box center [50, 12] width 44 height 13
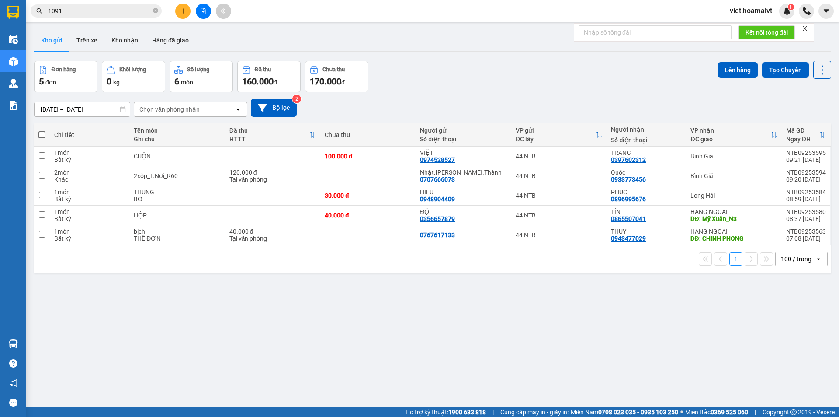
click at [525, 91] on div "Đơn hàng 5 đơn Khối lượng 0 kg Số lượng 6 món Đã thu 160.000 đ Chưa thu 170.000…" at bounding box center [433, 76] width 798 height 31
click at [181, 107] on div "Chọn văn phòng nhận" at bounding box center [169, 109] width 60 height 9
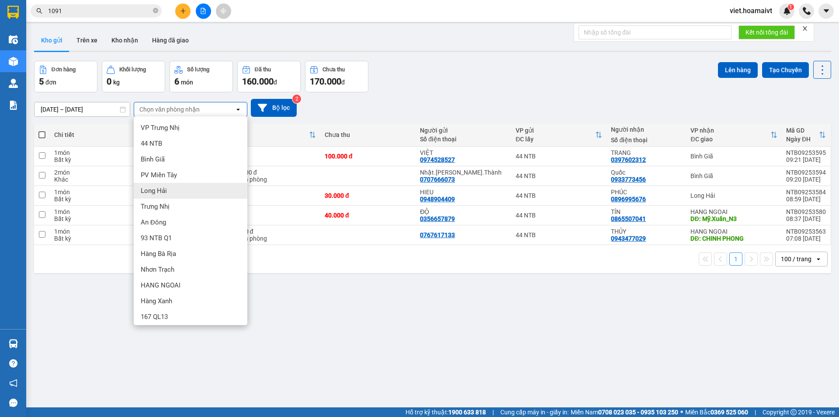
click at [183, 188] on div "Long Hải" at bounding box center [191, 191] width 114 height 16
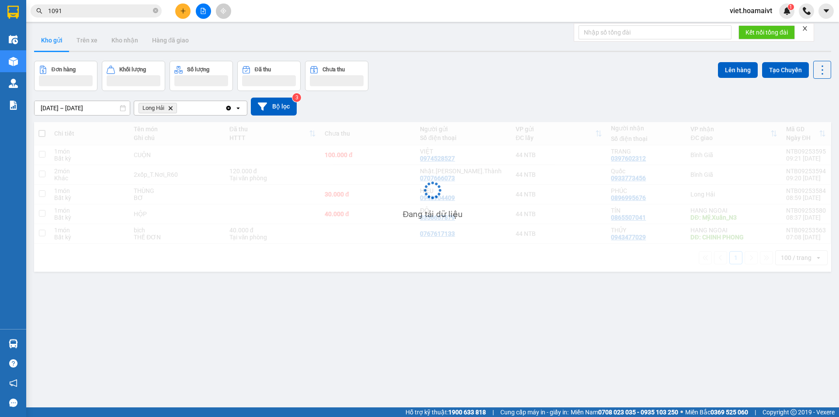
click at [497, 88] on div "Đơn hàng Khối lượng Số lượng Đã thu Chưa thu Lên hàng Tạo Chuyến" at bounding box center [433, 76] width 798 height 30
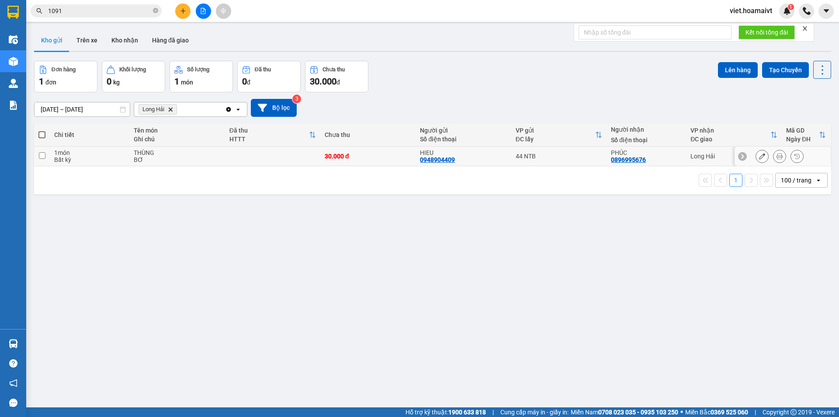
click at [219, 156] on div "BƠ" at bounding box center [177, 159] width 87 height 7
checkbox input "true"
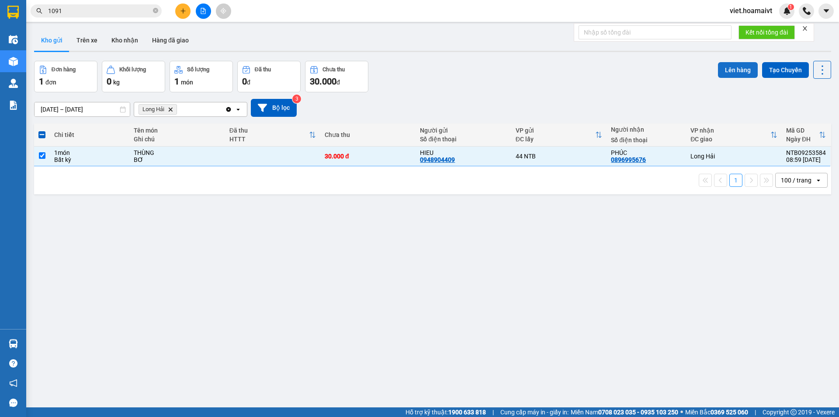
click at [737, 72] on button "Lên hàng" at bounding box center [738, 70] width 40 height 16
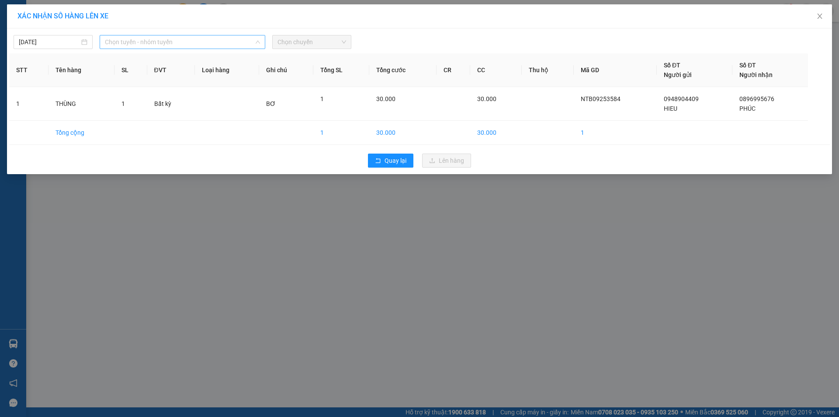
click at [170, 41] on span "Chọn tuyến - nhóm tuyến" at bounding box center [182, 41] width 155 height 13
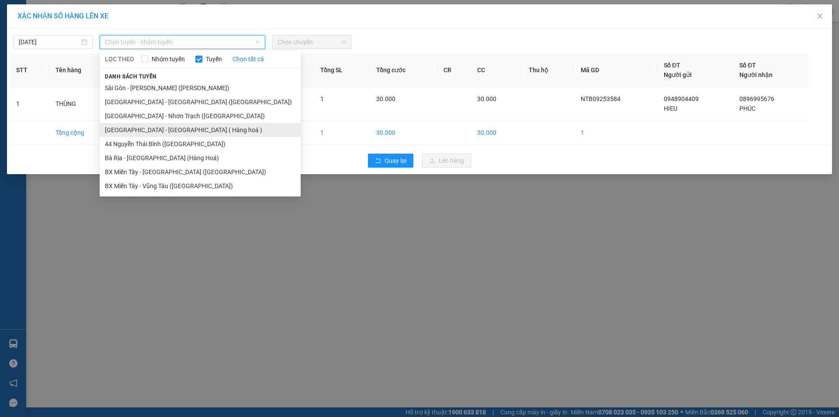
click at [163, 127] on li "Sài Gòn - Long Hải ( Hàng hoá )" at bounding box center [200, 130] width 201 height 14
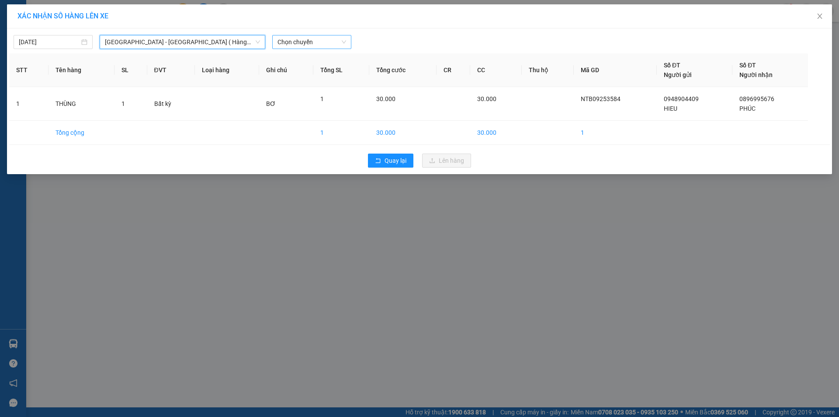
click at [308, 41] on span "Chọn chuyến" at bounding box center [312, 41] width 69 height 13
click at [302, 75] on div "09:30" at bounding box center [312, 75] width 68 height 10
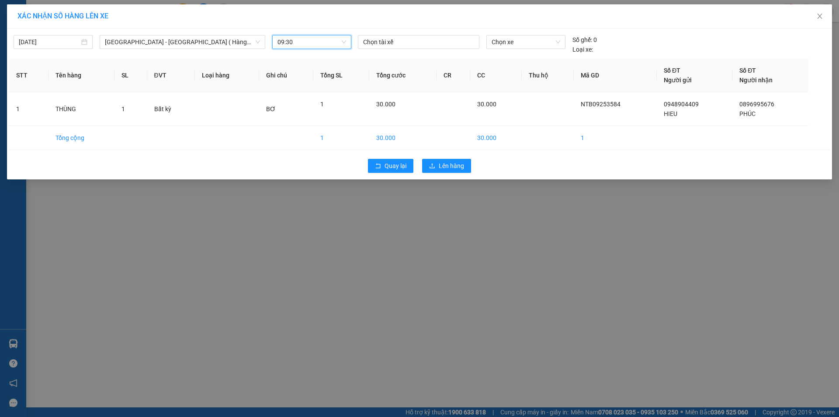
click at [455, 174] on div "Quay lại Lên hàng" at bounding box center [419, 165] width 821 height 23
click at [453, 170] on span "Lên hàng" at bounding box center [451, 166] width 25 height 10
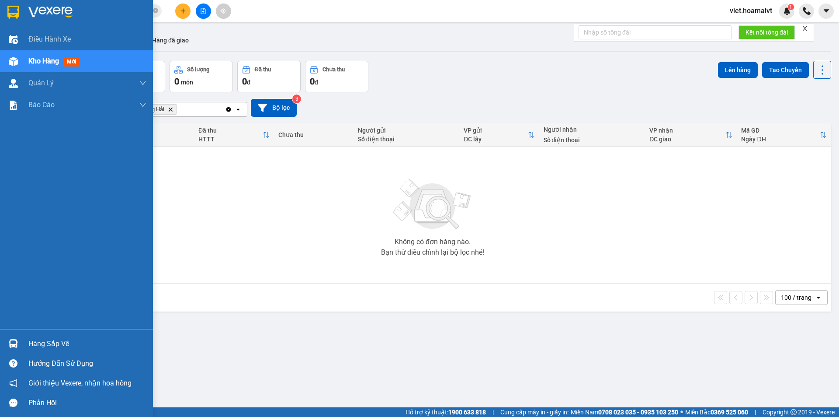
click at [29, 13] on img at bounding box center [50, 12] width 44 height 13
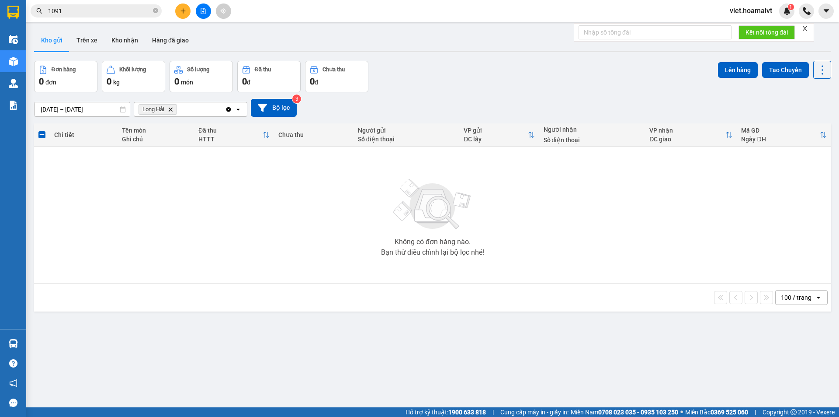
click at [472, 80] on div "Đơn hàng 0 đơn Khối lượng 0 kg Số lượng 0 món Đã thu 0 đ Chưa thu 0 đ Lên hàng …" at bounding box center [433, 76] width 798 height 31
click at [171, 110] on icon "Long Hải, close by backspace" at bounding box center [171, 109] width 4 height 4
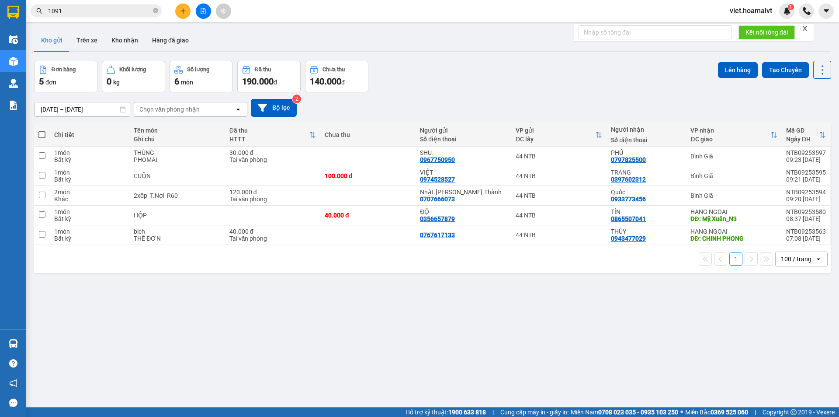
click at [464, 104] on div "[DATE] – [DATE] Press the down arrow key to interact with the calendar and sele…" at bounding box center [433, 108] width 798 height 18
click at [462, 104] on div "[DATE] – [DATE] Press the down arrow key to interact with the calendar and sele…" at bounding box center [433, 108] width 798 height 18
click at [181, 106] on div "Chọn văn phòng nhận" at bounding box center [169, 109] width 60 height 9
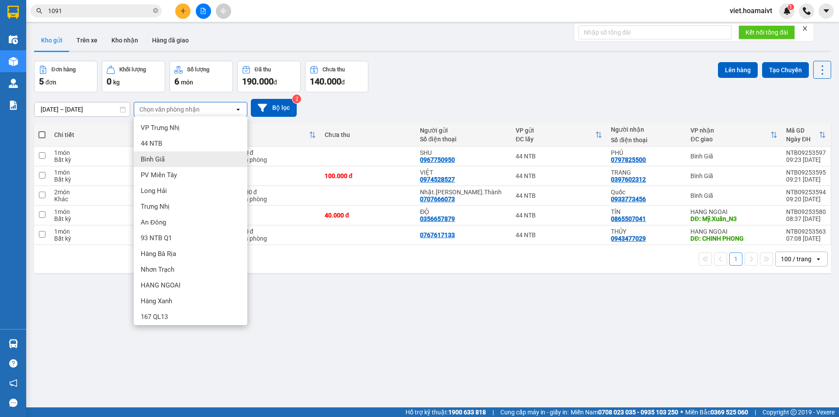
click at [174, 157] on div "Bình Giã" at bounding box center [191, 159] width 114 height 16
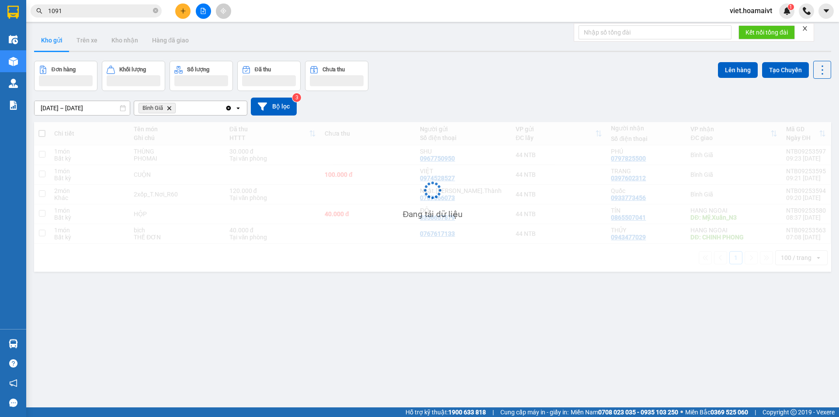
click at [379, 97] on div "12/09/2025 – 13/09/2025 Press the down arrow key to interact with the calendar …" at bounding box center [433, 106] width 798 height 31
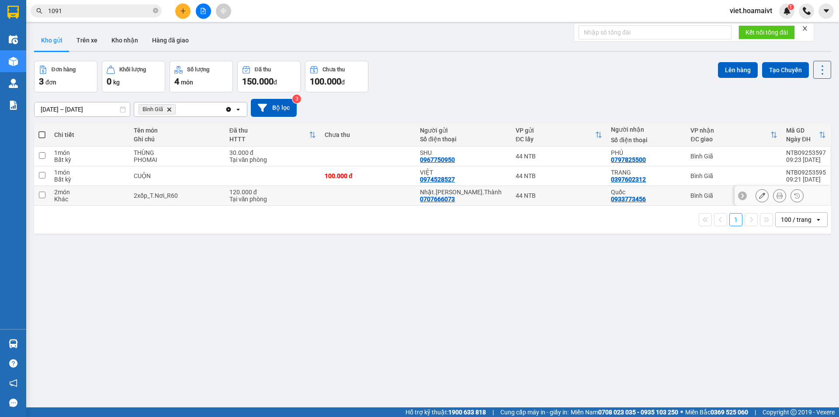
click at [217, 199] on div "2xốp_T.Nơi_R60" at bounding box center [177, 195] width 87 height 7
checkbox input "true"
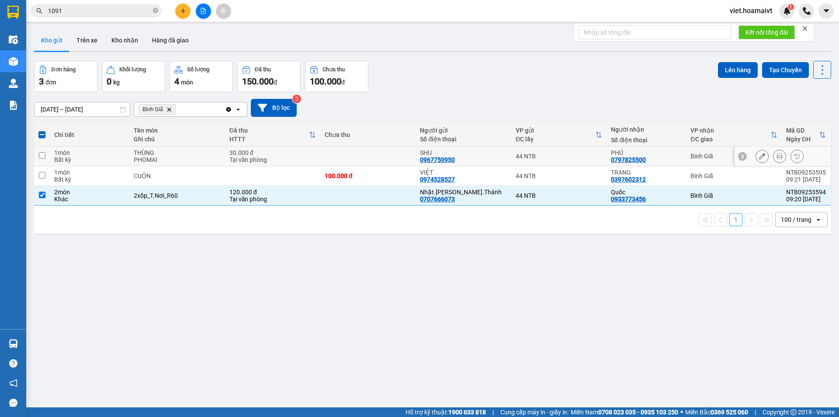
click at [209, 149] on div "THÙNG" at bounding box center [177, 152] width 87 height 7
checkbox input "true"
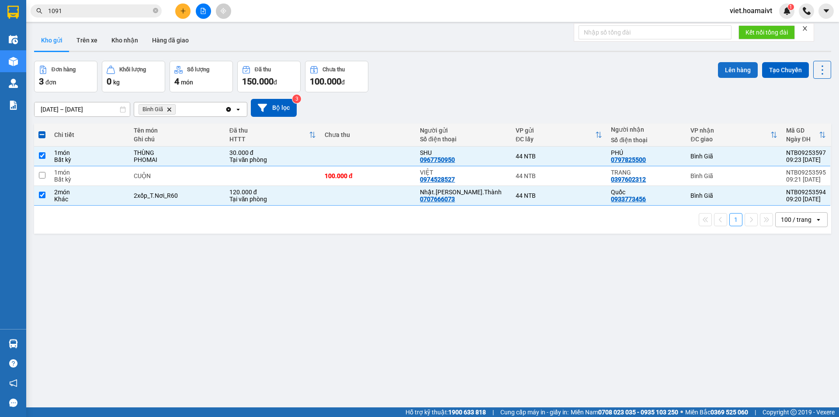
click at [730, 70] on button "Lên hàng" at bounding box center [738, 70] width 40 height 16
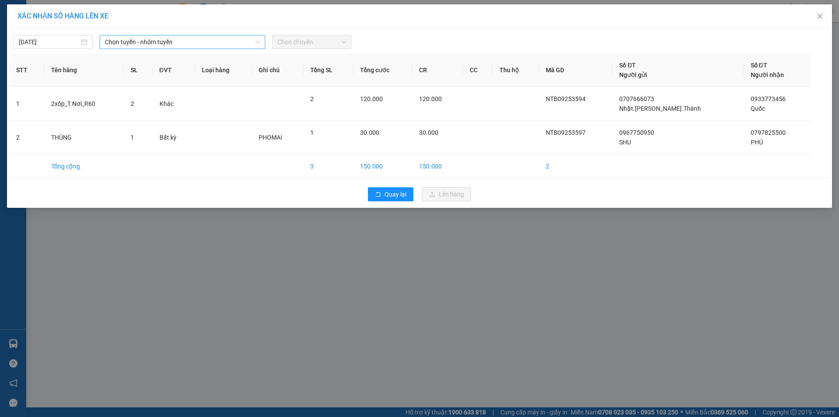
click at [146, 40] on span "Chọn tuyến - nhóm tuyến" at bounding box center [182, 41] width 155 height 13
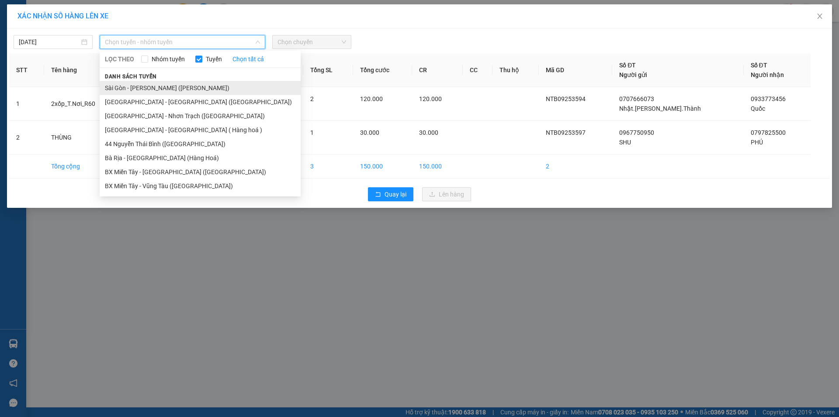
click at [153, 85] on li "Sài Gòn - Vũng Tàu (Hàng Hoá)" at bounding box center [200, 88] width 201 height 14
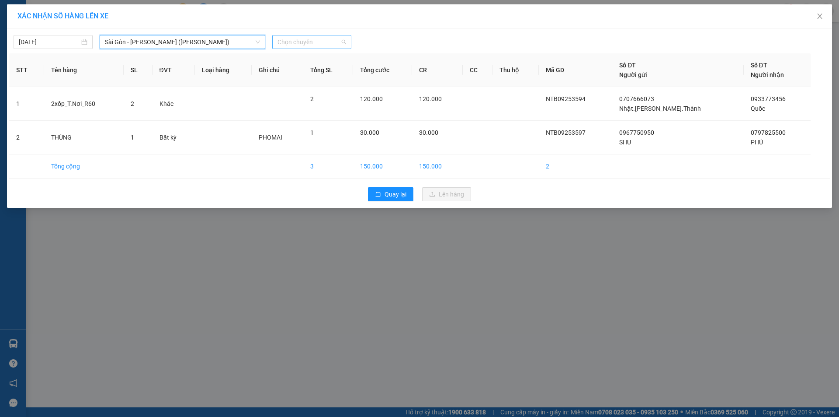
click at [303, 42] on span "Chọn chuyến" at bounding box center [312, 41] width 69 height 13
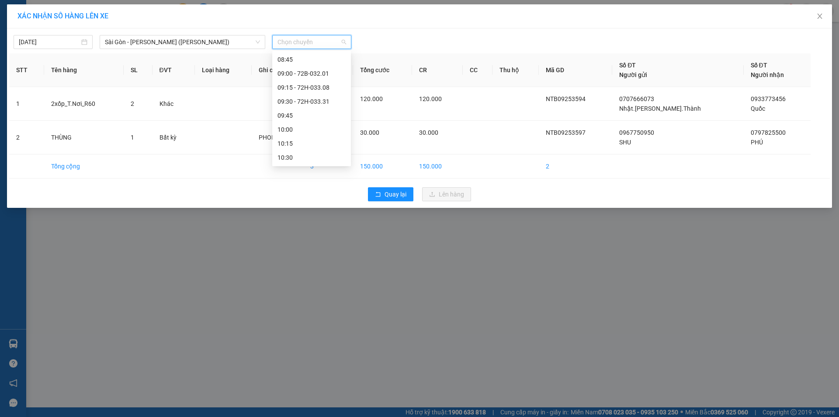
scroll to position [175, 0]
click at [299, 41] on span "Chọn chuyến" at bounding box center [312, 41] width 69 height 13
type input "09:35"
click at [344, 75] on div "Thêm chuyến " 09:35 "" at bounding box center [318, 73] width 93 height 15
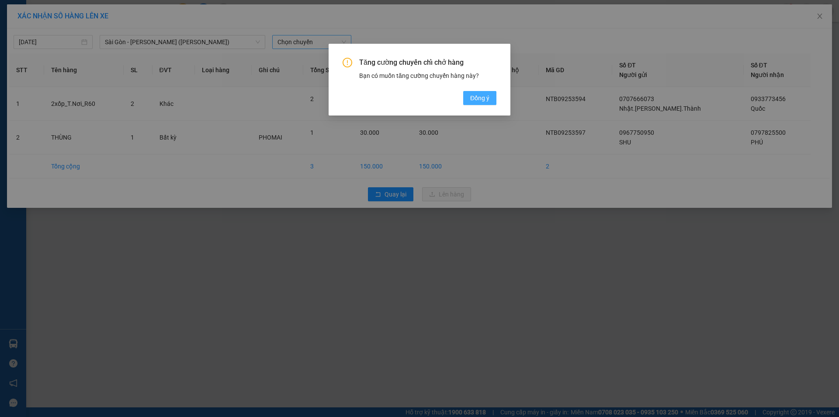
click at [466, 97] on button "Đồng ý" at bounding box center [479, 98] width 33 height 14
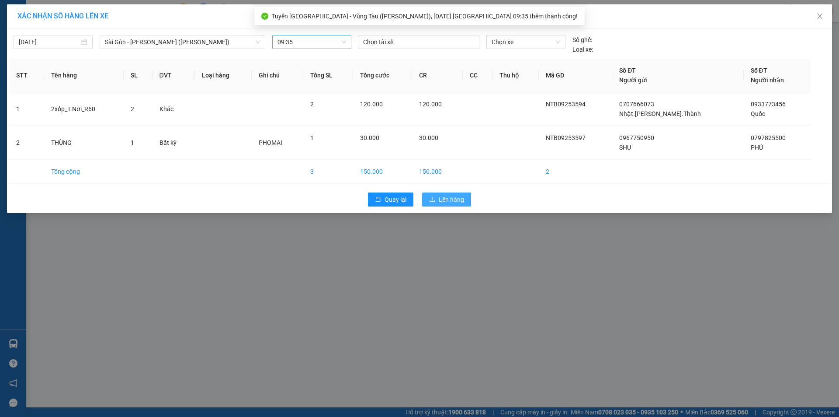
click at [455, 199] on span "Lên hàng" at bounding box center [451, 200] width 25 height 10
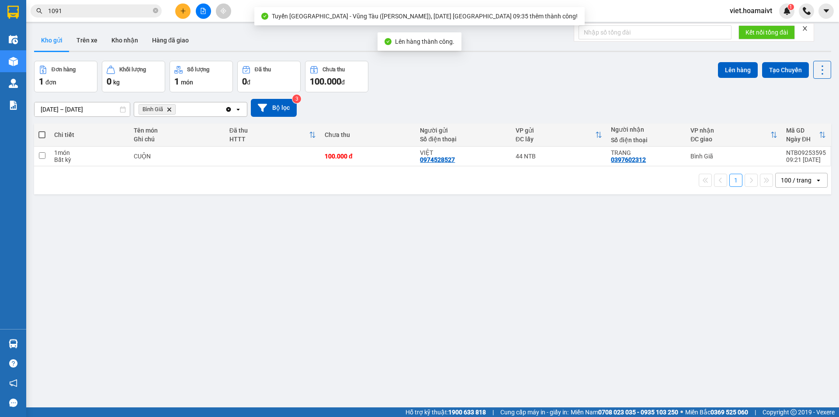
click at [497, 90] on div "Đơn hàng 1 đơn Khối lượng 0 kg Số lượng 1 món Đã thu 0 đ Chưa thu 100.000 đ Lên…" at bounding box center [433, 76] width 798 height 31
click at [276, 348] on div "ver 1.8.143 Kho gửi Trên xe Kho nhận Hàng đã giao Đơn hàng 1 đơn Khối lượng 0 k…" at bounding box center [433, 234] width 805 height 417
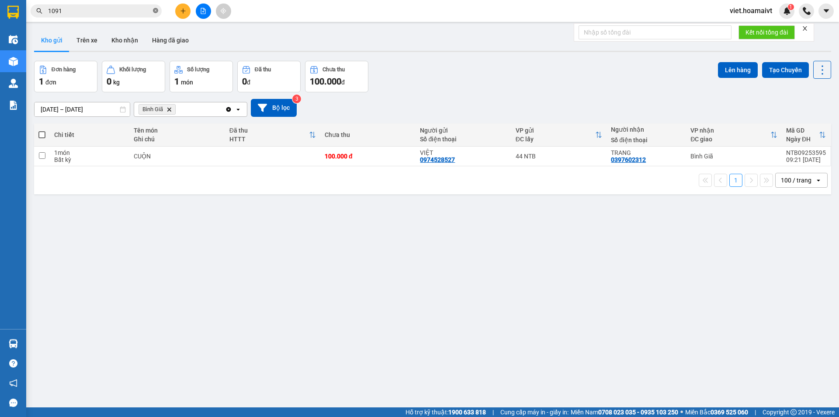
click at [156, 11] on icon "close-circle" at bounding box center [155, 10] width 5 height 5
click at [170, 108] on icon "Delete" at bounding box center [169, 109] width 5 height 5
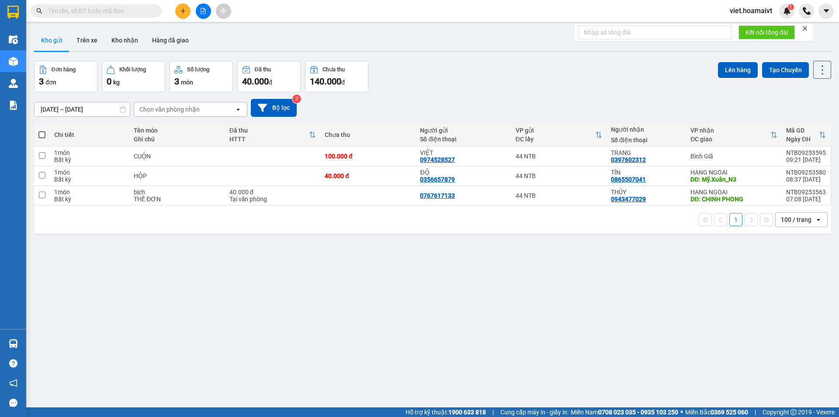
click at [514, 104] on div "[DATE] – [DATE] Press the down arrow key to interact with the calendar and sele…" at bounding box center [433, 108] width 798 height 18
click at [331, 324] on div "ver 1.8.143 Kho gửi Trên xe Kho nhận Hàng đã giao Đơn hàng 3 đơn Khối lượng 0 k…" at bounding box center [433, 234] width 805 height 417
click at [169, 113] on div "Chọn văn phòng nhận" at bounding box center [169, 109] width 60 height 9
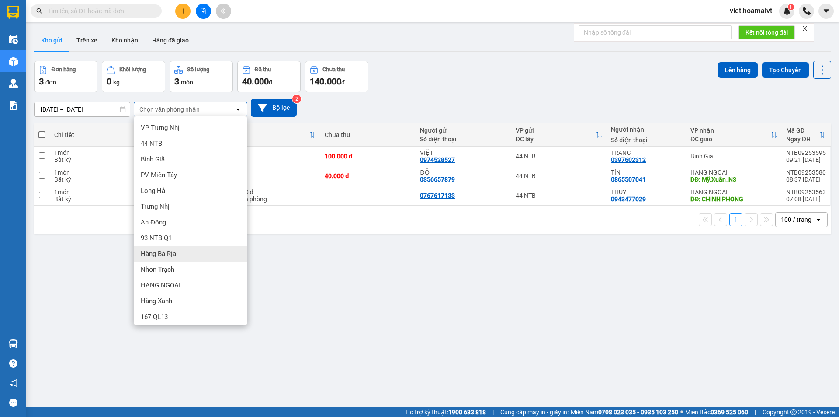
drag, startPoint x: 184, startPoint y: 258, endPoint x: 240, endPoint y: 207, distance: 76.1
click at [184, 254] on div "Hàng Bà Rịa" at bounding box center [191, 254] width 114 height 16
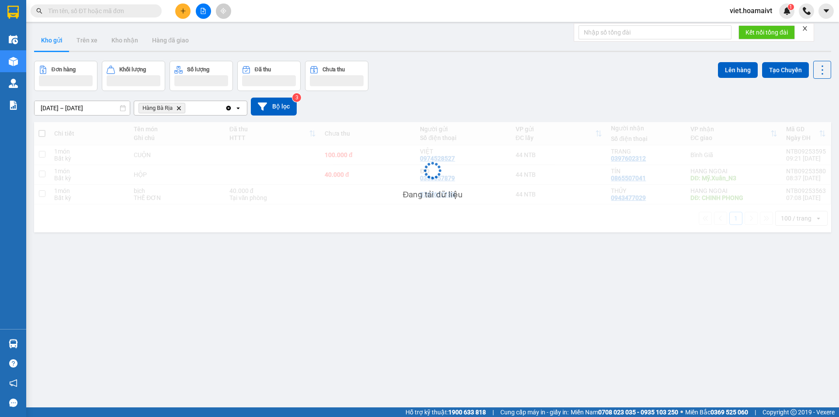
click at [551, 112] on div "12/09/2025 – 13/09/2025 Press the down arrow key to interact with the calendar …" at bounding box center [433, 107] width 798 height 18
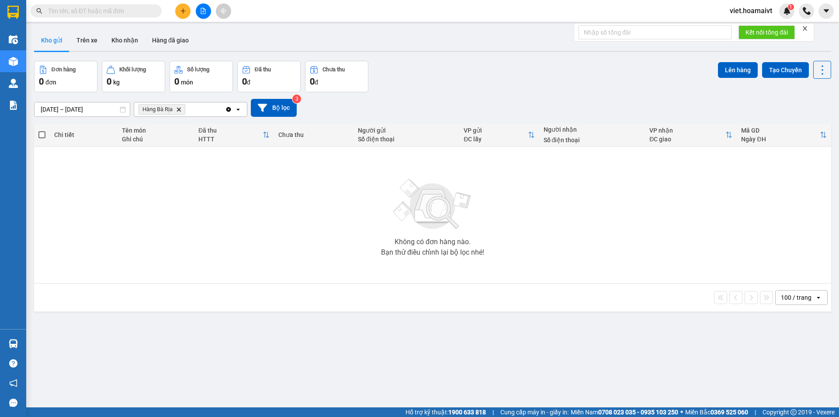
click at [177, 108] on icon "Delete" at bounding box center [178, 109] width 5 height 5
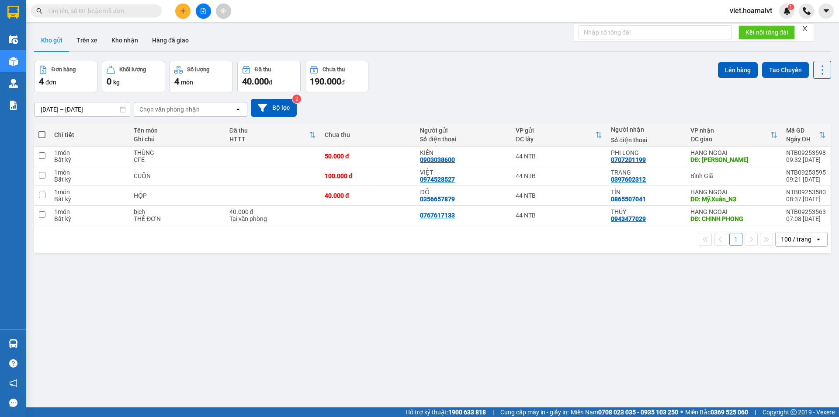
click at [509, 98] on div "[DATE] – [DATE] Press the down arrow key to interact with the calendar and sele…" at bounding box center [433, 107] width 798 height 31
click at [505, 101] on div "[DATE] – [DATE] Press the down arrow key to interact with the calendar and sele…" at bounding box center [433, 108] width 798 height 18
click at [504, 83] on div "Đơn hàng 4 đơn Khối lượng 0 kg Số lượng 4 món Đã thu 40.000 đ Chưa thu 190.000 …" at bounding box center [433, 76] width 798 height 31
click at [509, 78] on div "Đơn hàng 4 đơn Khối lượng 0 kg Số lượng 4 món Đã thu 40.000 đ Chưa thu 190.000 …" at bounding box center [433, 76] width 798 height 31
click at [476, 67] on div "Đơn hàng 4 đơn Khối lượng 0 kg Số lượng 4 món Đã thu 40.000 đ Chưa thu 190.000 …" at bounding box center [433, 76] width 798 height 31
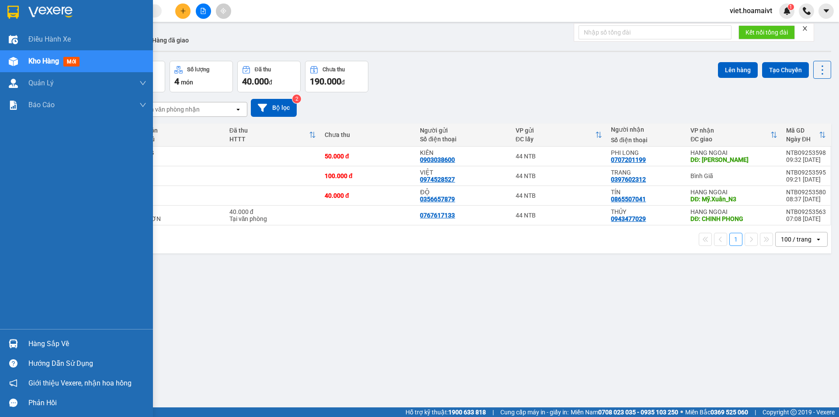
click at [45, 13] on img at bounding box center [50, 12] width 44 height 13
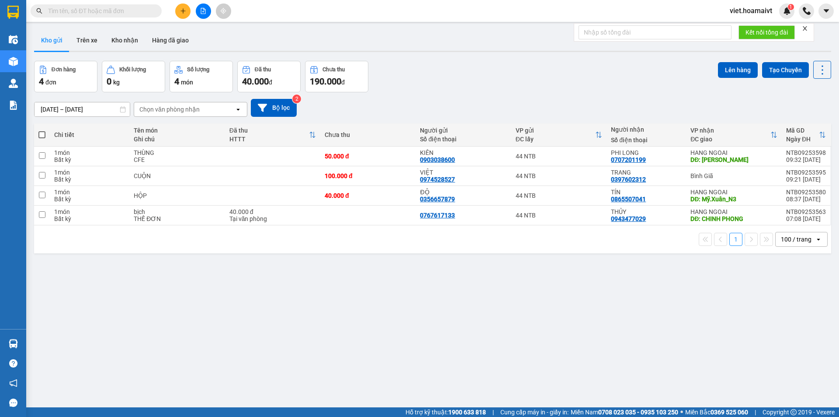
click at [487, 96] on div "[DATE] – [DATE] Press the down arrow key to interact with the calendar and sele…" at bounding box center [433, 107] width 798 height 31
click at [158, 103] on div "Chọn văn phòng nhận" at bounding box center [184, 109] width 101 height 14
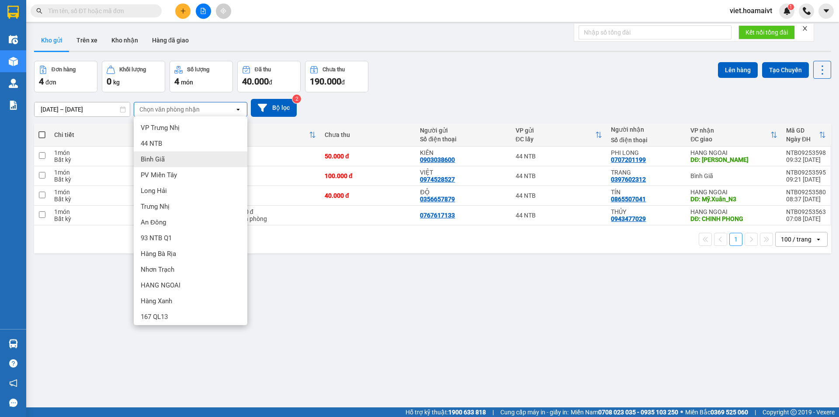
click at [171, 157] on div "Bình Giã" at bounding box center [191, 159] width 114 height 16
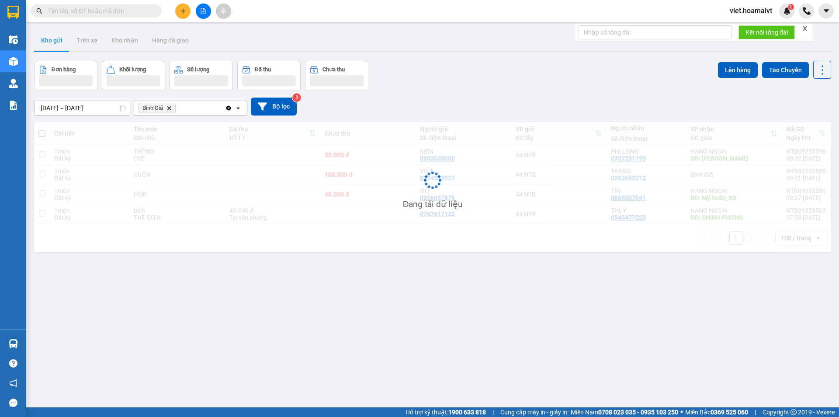
click at [489, 108] on div "12/09/2025 – 13/09/2025 Press the down arrow key to interact with the calendar …" at bounding box center [433, 107] width 798 height 18
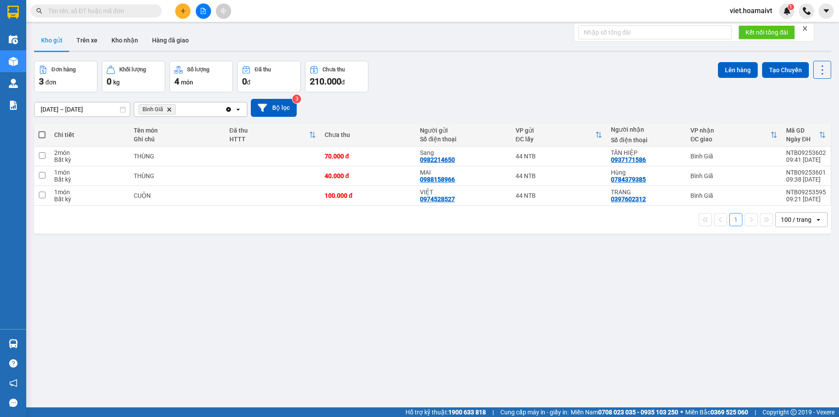
click at [171, 107] on icon "Delete" at bounding box center [169, 109] width 5 height 5
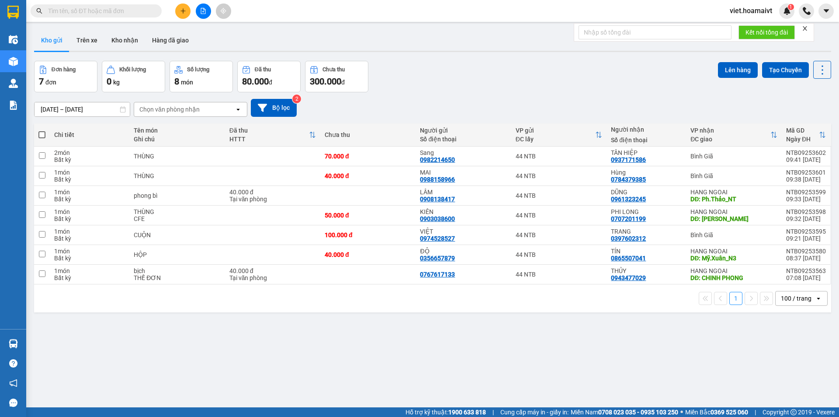
click at [527, 82] on div "Đơn hàng 7 đơn Khối lượng 0 kg Số lượng 8 món Đã thu 80.000 đ Chưa thu 300.000 …" at bounding box center [433, 76] width 798 height 31
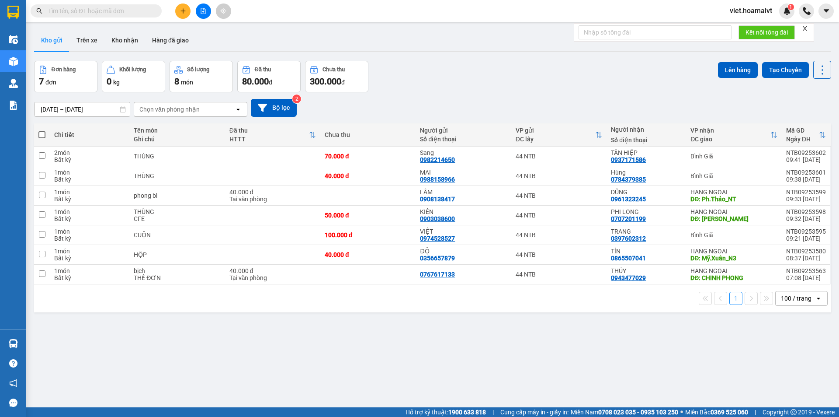
click at [527, 82] on div "Đơn hàng 7 đơn Khối lượng 0 kg Số lượng 8 món Đã thu 80.000 đ Chưa thu 300.000 …" at bounding box center [433, 76] width 798 height 31
click at [181, 7] on button at bounding box center [182, 10] width 15 height 15
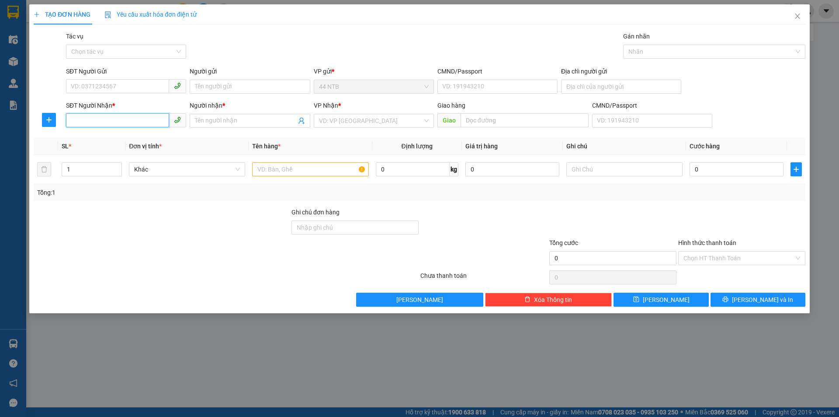
click at [110, 125] on input "SĐT Người Nhận *" at bounding box center [117, 120] width 103 height 14
click at [125, 140] on div "0903952257 - Thuấn" at bounding box center [126, 138] width 110 height 10
type input "0903952257"
type input "Thuấn"
type input "0903952257"
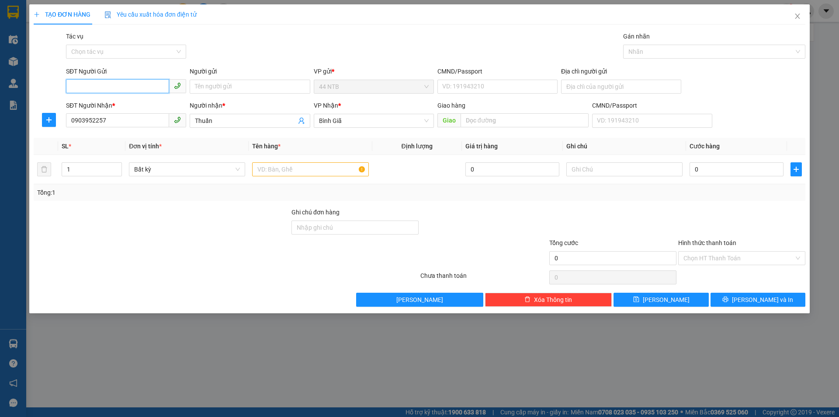
click at [118, 89] on input "SĐT Người Gửi" at bounding box center [117, 86] width 103 height 14
click at [316, 43] on div "Gói vận chuyển * Tiêu chuẩn Tác vụ Chọn tác vụ Gán nhãn Nhãn" at bounding box center [435, 46] width 743 height 31
click at [101, 86] on input "SĐT Người Gửi" at bounding box center [117, 86] width 103 height 14
click at [129, 104] on div "0962919109 - HONSDA" at bounding box center [126, 104] width 110 height 10
type input "0962919109"
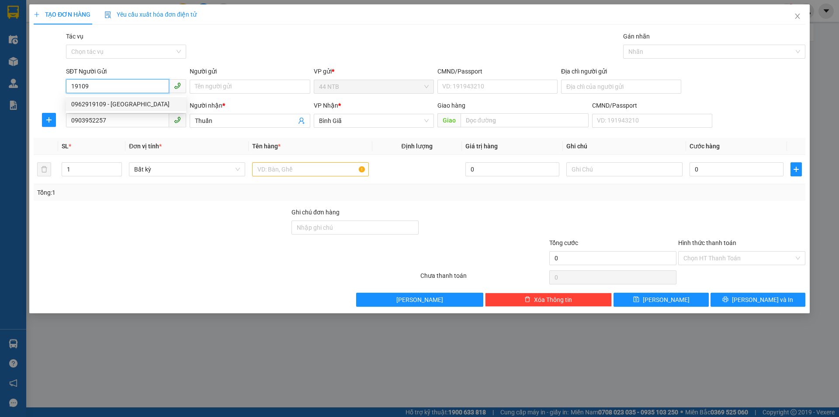
type input "HONSDA"
type input "60/11 NGUYỄN TRÃI"
type input "0962919109"
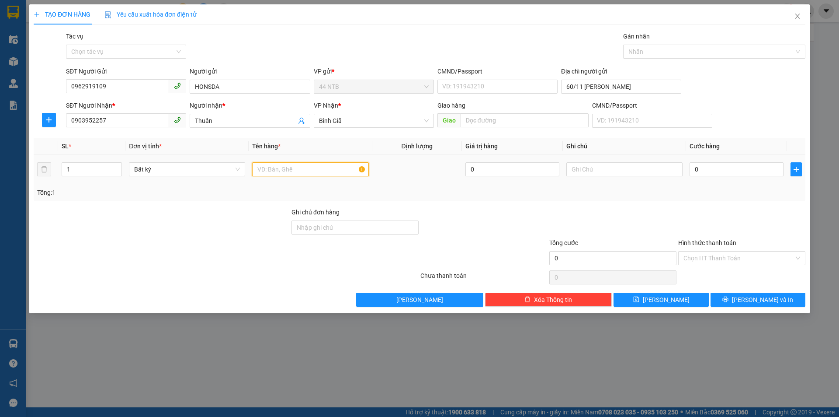
click at [301, 172] on input "text" at bounding box center [310, 169] width 116 height 14
type input "THÙNG"
click at [749, 168] on input "0" at bounding box center [737, 169] width 94 height 14
type input "3"
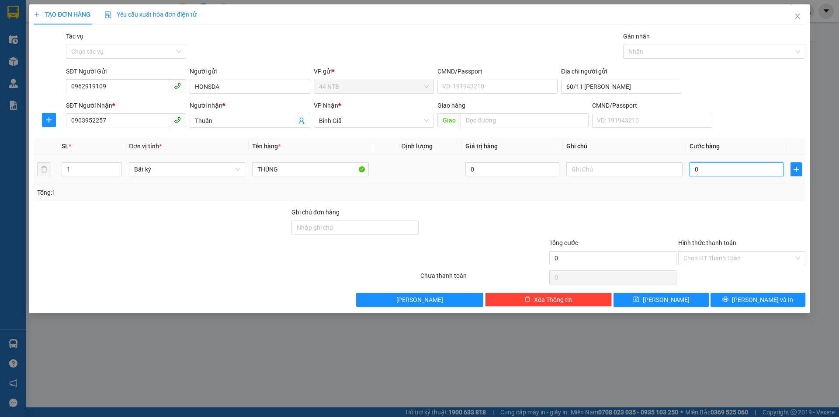
type input "3"
type input "30"
click at [753, 303] on span "Lưu và In" at bounding box center [762, 300] width 61 height 10
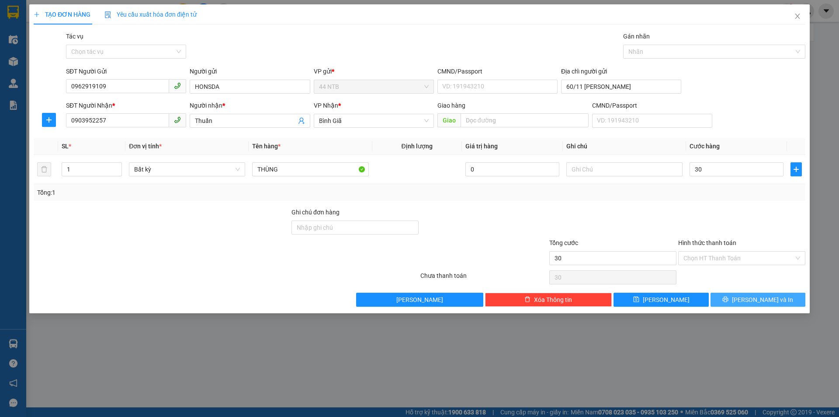
type input "30.000"
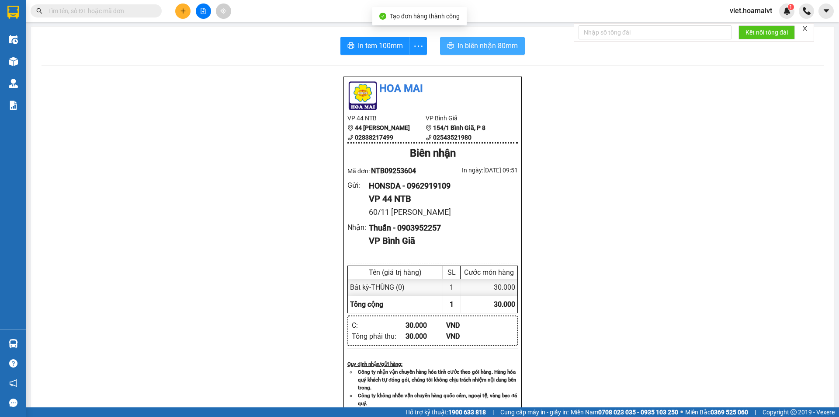
click at [473, 37] on button "In biên nhận 80mm" at bounding box center [482, 45] width 85 height 17
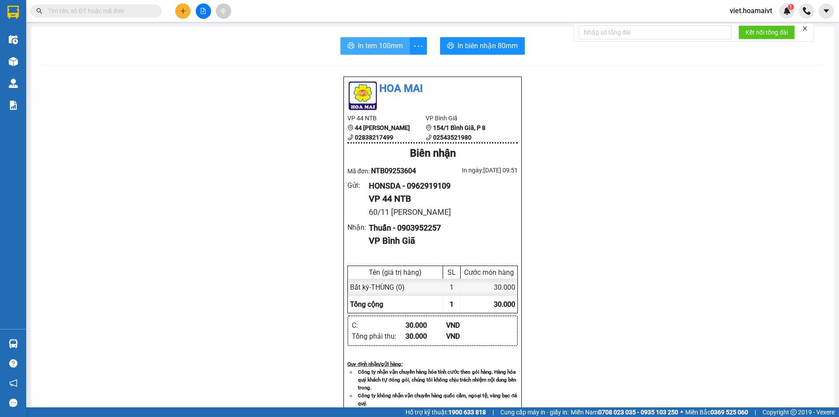
click at [385, 54] on button "In tem 100mm" at bounding box center [376, 45] width 70 height 17
drag, startPoint x: 649, startPoint y: 329, endPoint x: 646, endPoint y: 323, distance: 6.8
click at [647, 323] on div "Hoa Mai VP 44 NTB 44 Nguyễn Thái Bình 02838217499 VP Bình Giã 154/1 Bình Giã,…" at bounding box center [433, 367] width 783 height 582
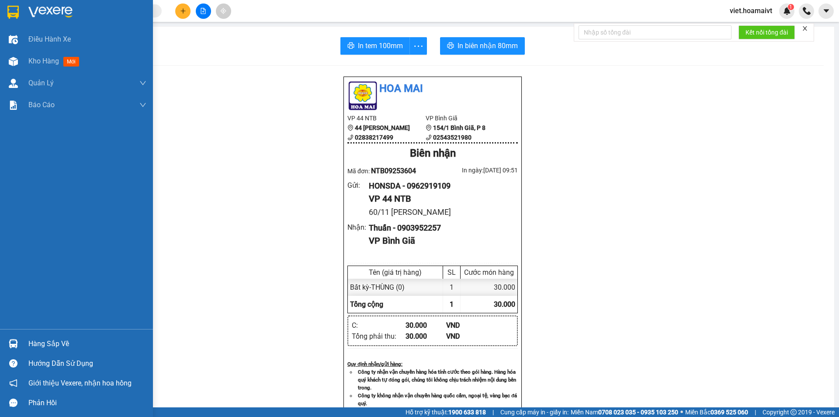
click at [30, 14] on img at bounding box center [50, 12] width 44 height 13
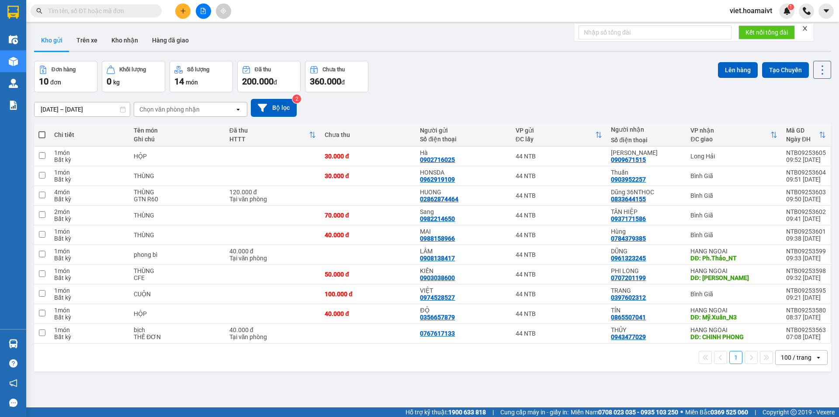
click at [495, 87] on div "Đơn hàng 10 đơn Khối lượng 0 kg Số lượng 14 món Đã thu 200.000 đ Chưa thu 360.0…" at bounding box center [433, 76] width 798 height 31
drag, startPoint x: 417, startPoint y: 82, endPoint x: 162, endPoint y: 115, distance: 257.0
click at [418, 83] on div "Đơn hàng 10 đơn Khối lượng 0 kg Số lượng 14 món Đã thu 200.000 đ Chưa thu 360.0…" at bounding box center [433, 76] width 798 height 31
click at [151, 113] on div "Chọn văn phòng nhận" at bounding box center [169, 109] width 60 height 9
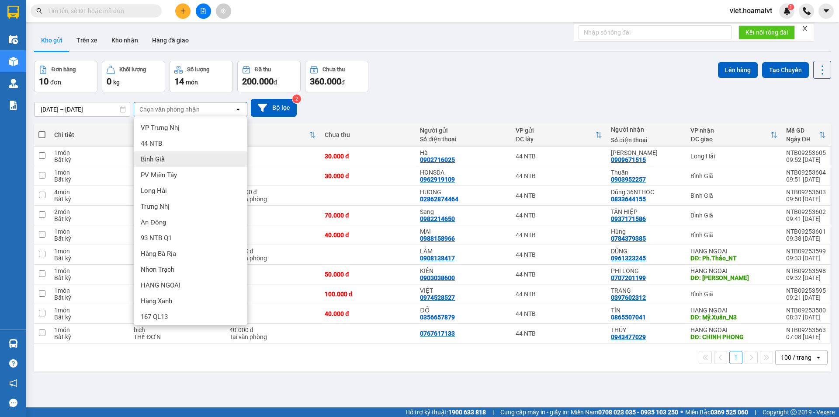
click at [164, 161] on span "Bình Giã" at bounding box center [153, 159] width 24 height 9
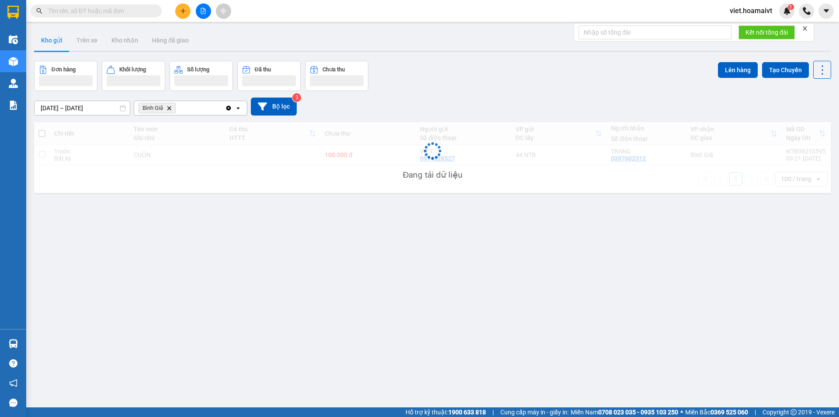
click at [439, 105] on div "12/09/2025 – 13/09/2025 Press the down arrow key to interact with the calendar …" at bounding box center [433, 107] width 798 height 18
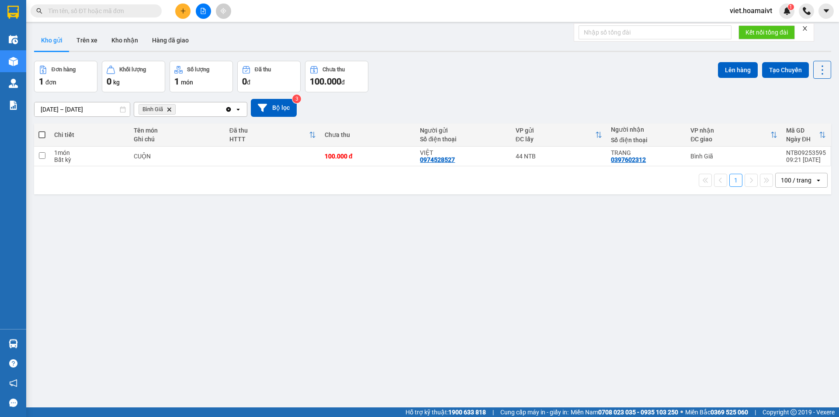
click at [172, 111] on icon "Delete" at bounding box center [169, 109] width 5 height 5
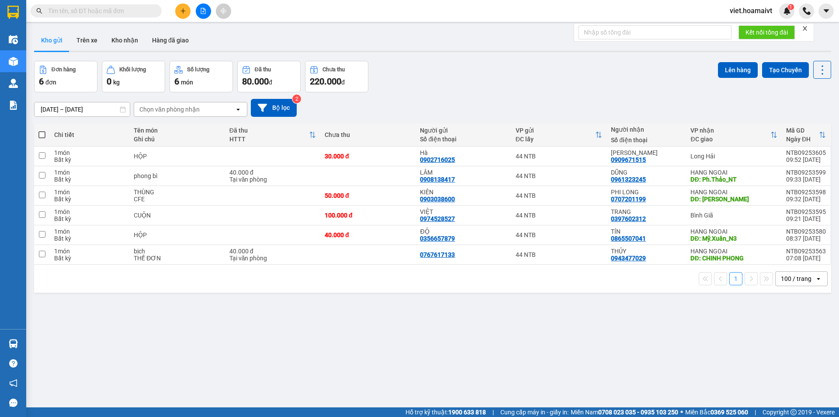
click at [538, 89] on div "Đơn hàng 6 đơn Khối lượng 0 kg Số lượng 6 món Đã thu 80.000 đ Chưa thu 220.000 …" at bounding box center [433, 76] width 798 height 31
click at [376, 150] on td "30.000 đ" at bounding box center [367, 156] width 95 height 20
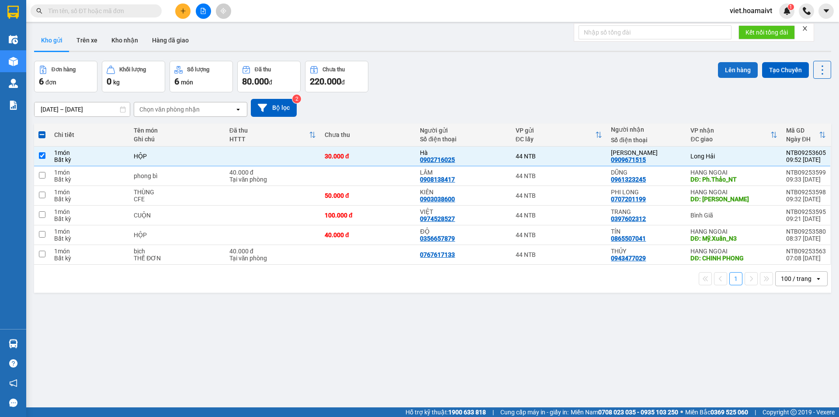
click at [728, 68] on button "Lên hàng" at bounding box center [738, 70] width 40 height 16
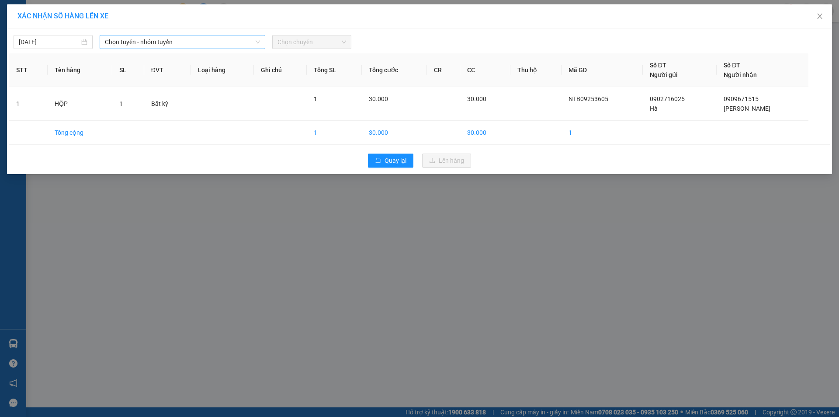
click at [165, 37] on span "Chọn tuyến - nhóm tuyến" at bounding box center [182, 41] width 155 height 13
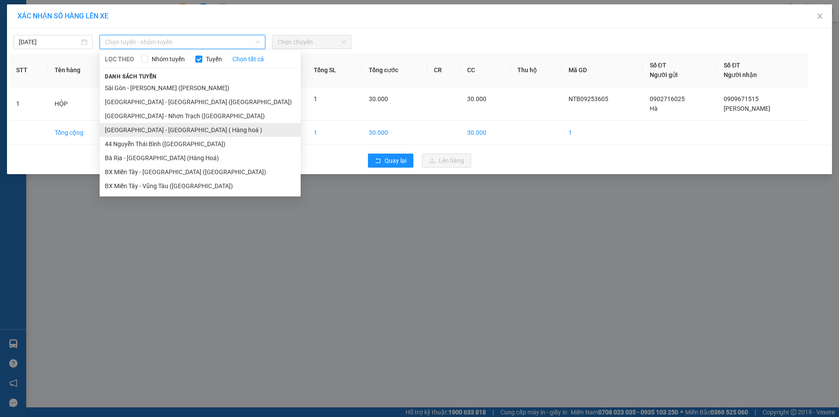
click at [168, 125] on li "Sài Gòn - Long Hải ( Hàng hoá )" at bounding box center [200, 130] width 201 height 14
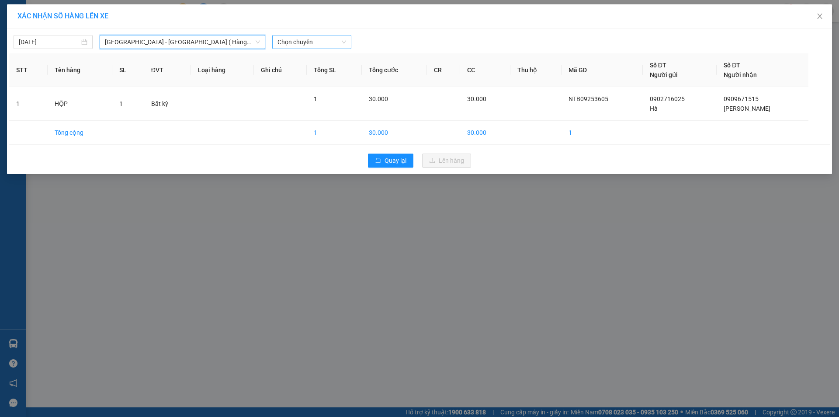
click at [311, 45] on span "Chọn chuyến" at bounding box center [312, 41] width 69 height 13
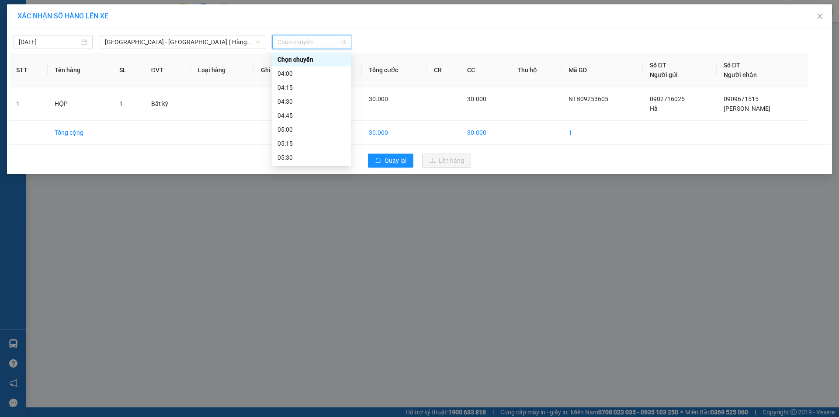
click at [314, 404] on div "10:00 - 72B-031.12" at bounding box center [312, 409] width 68 height 10
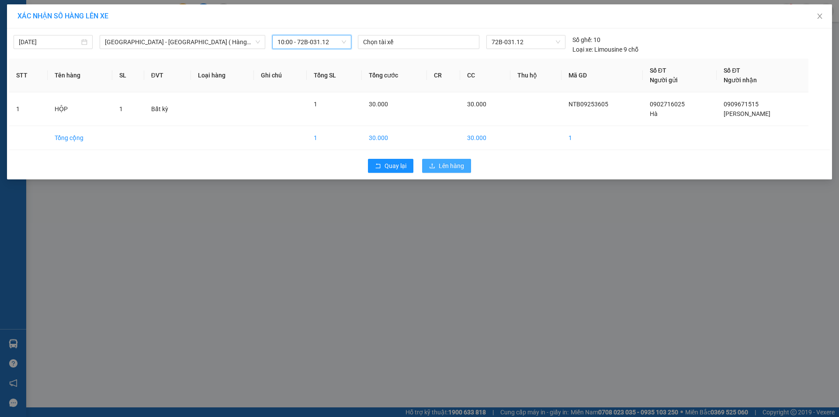
click at [455, 163] on span "Lên hàng" at bounding box center [451, 166] width 25 height 10
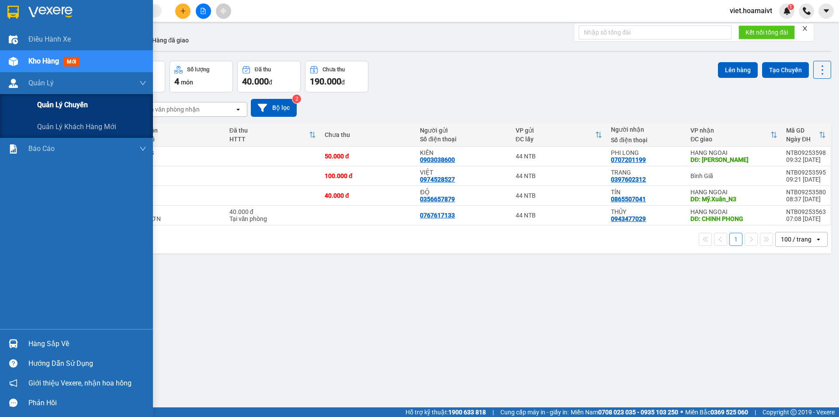
click at [73, 108] on span "Quản lý chuyến" at bounding box center [62, 104] width 51 height 11
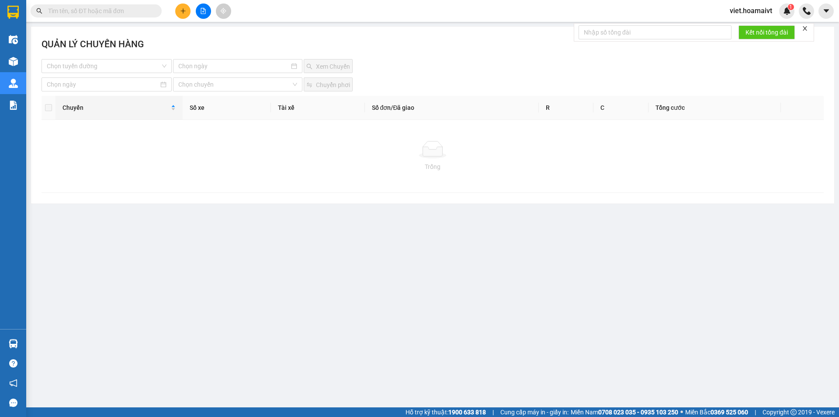
click at [125, 56] on div "QUẢN LÝ CHUYẾN HÀNG" at bounding box center [433, 48] width 783 height 22
click at [124, 63] on input "search" at bounding box center [104, 65] width 114 height 13
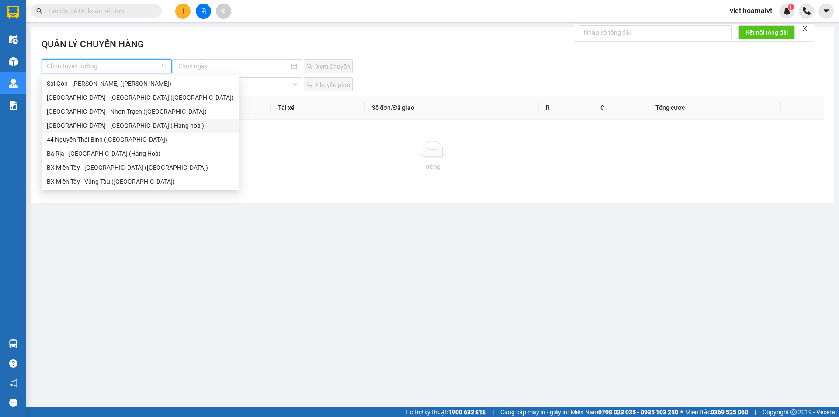
click at [130, 122] on div "Sài Gòn - Long Hải ( Hàng hoá )" at bounding box center [140, 126] width 187 height 10
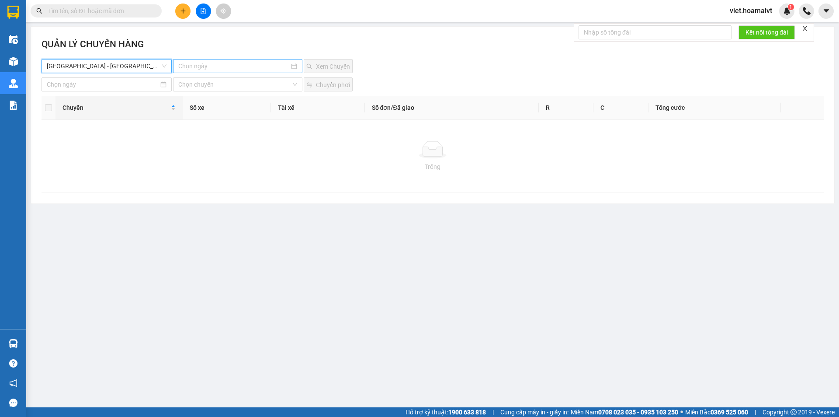
click at [227, 66] on input at bounding box center [233, 66] width 111 height 10
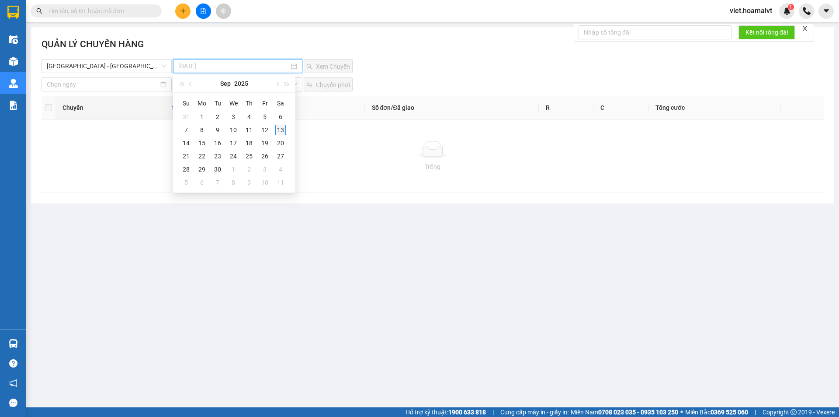
click at [279, 128] on div "13" at bounding box center [280, 130] width 10 height 10
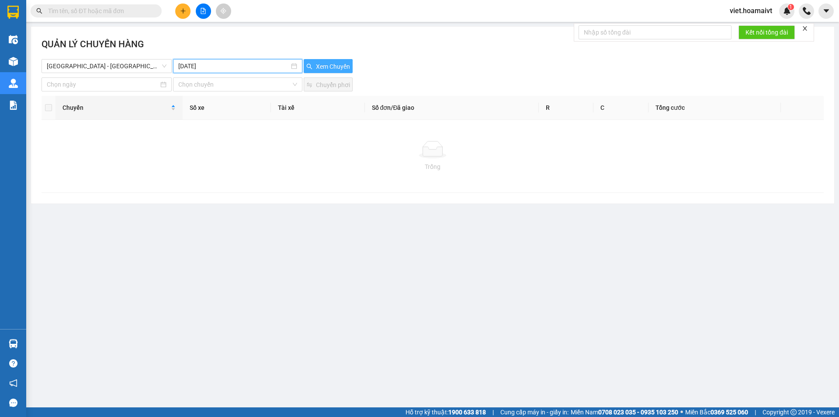
click at [320, 65] on span "Xem Chuyến" at bounding box center [333, 67] width 34 height 10
click at [478, 64] on div "Sài Gòn - Long Hải ( Hàng hoá ) 13-09-2025 Xem Chuyến" at bounding box center [433, 66] width 783 height 14
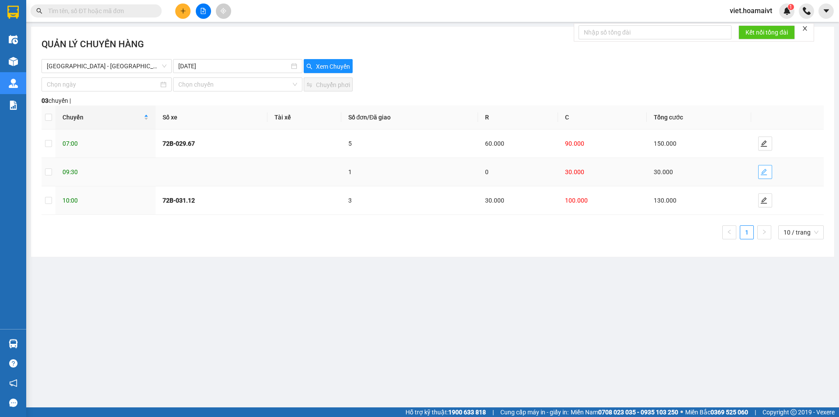
click at [763, 172] on icon "edit" at bounding box center [764, 171] width 7 height 7
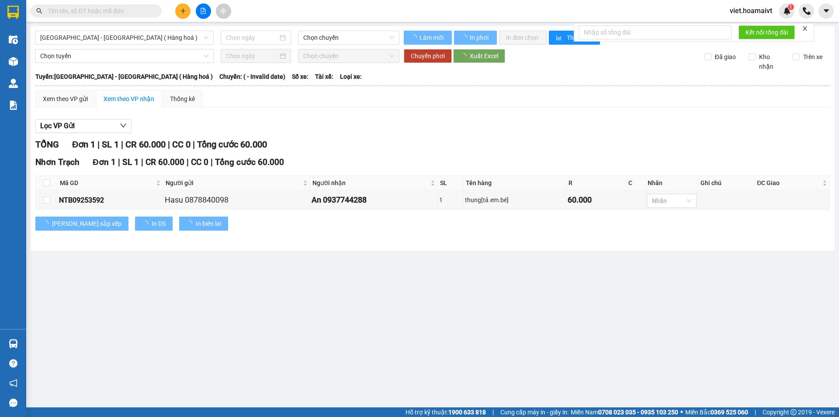
type input "13/09/2025"
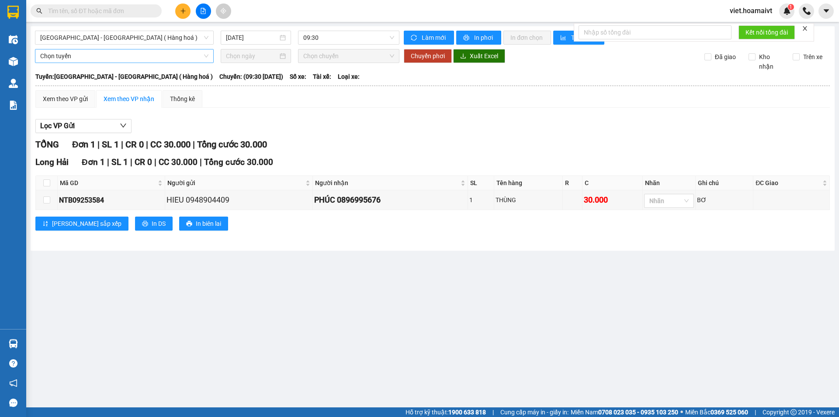
click at [126, 54] on span "Chọn tuyến" at bounding box center [124, 55] width 168 height 13
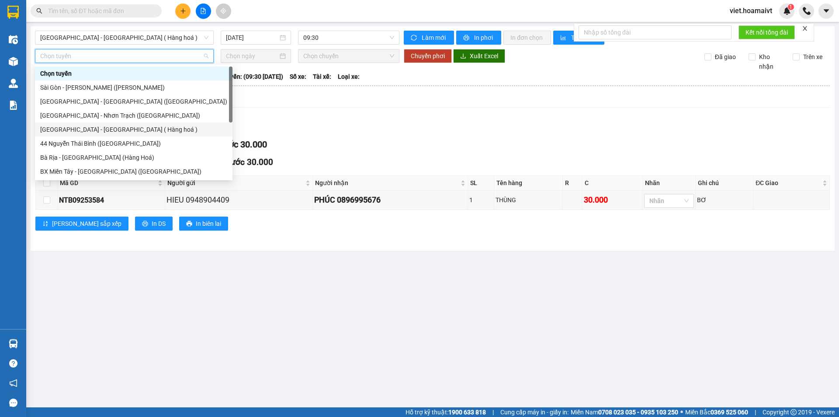
click at [117, 128] on div "Sài Gòn - Long Hải ( Hàng hoá )" at bounding box center [133, 130] width 187 height 10
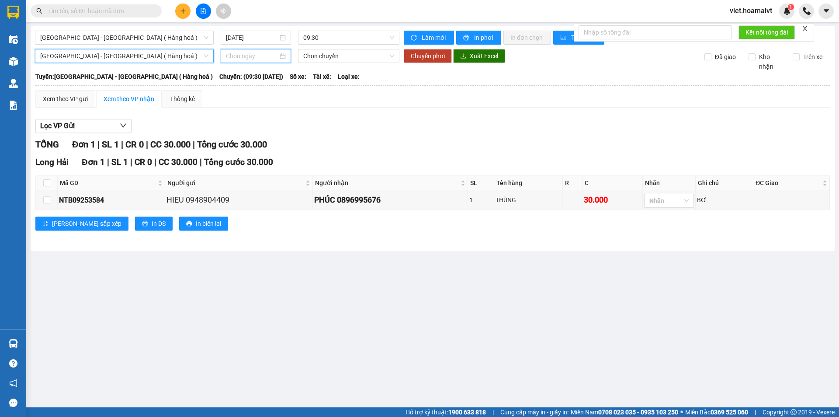
click at [241, 59] on input at bounding box center [252, 56] width 52 height 10
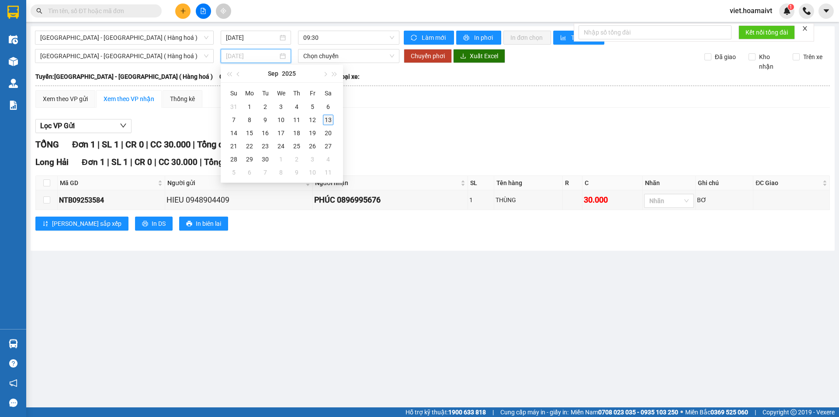
type input "13/09/2025"
drag, startPoint x: 327, startPoint y: 118, endPoint x: 309, endPoint y: 74, distance: 47.4
click at [328, 118] on div "13" at bounding box center [328, 120] width 10 height 10
type input "13/09/2025"
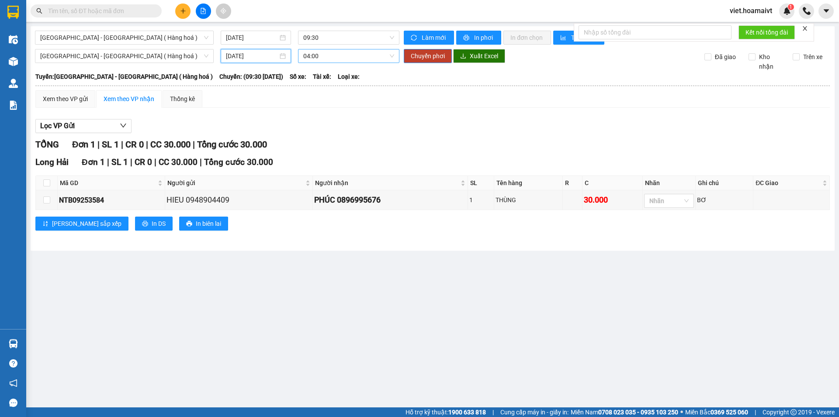
click at [310, 55] on span "04:00" at bounding box center [348, 55] width 91 height 13
click at [349, 416] on div "10:00 - 72B-031.12" at bounding box center [337, 423] width 68 height 10
click at [424, 58] on span "Chuyển phơi" at bounding box center [428, 56] width 34 height 10
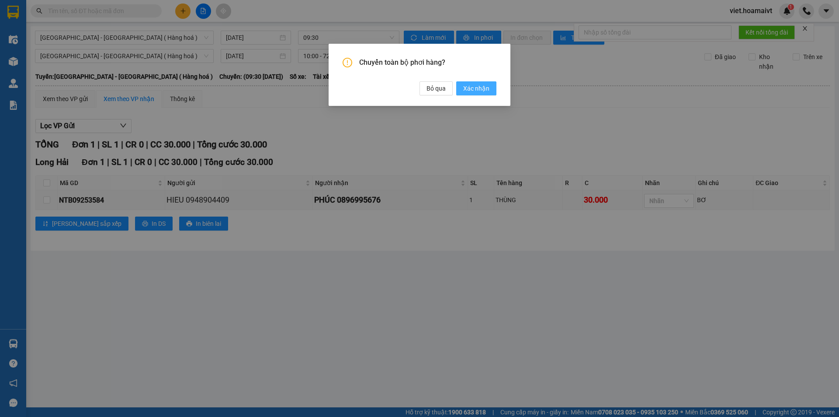
click at [478, 90] on span "Xác nhận" at bounding box center [476, 89] width 26 height 10
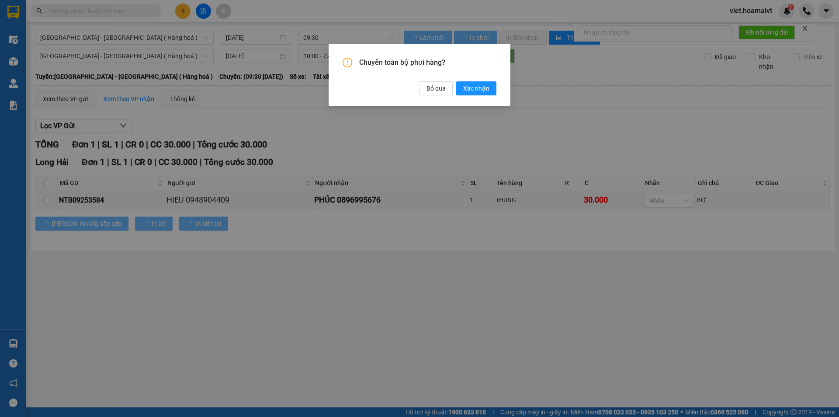
click at [581, 131] on div "Chuyển toàn bộ phơi hàng? Bỏ qua Xác nhận" at bounding box center [419, 208] width 839 height 417
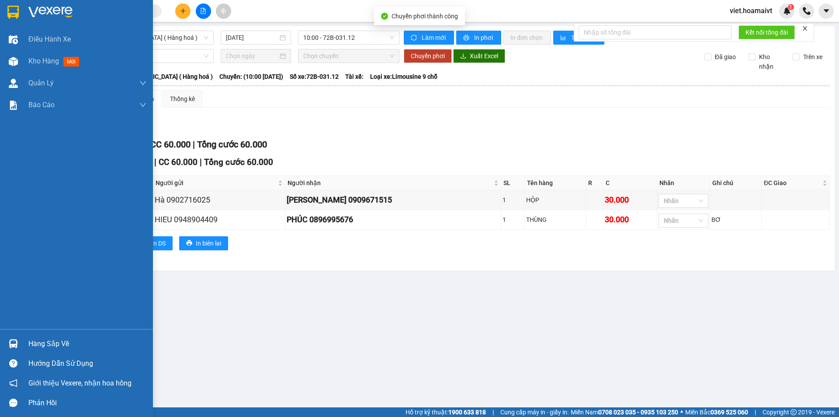
click at [46, 17] on img at bounding box center [50, 12] width 44 height 13
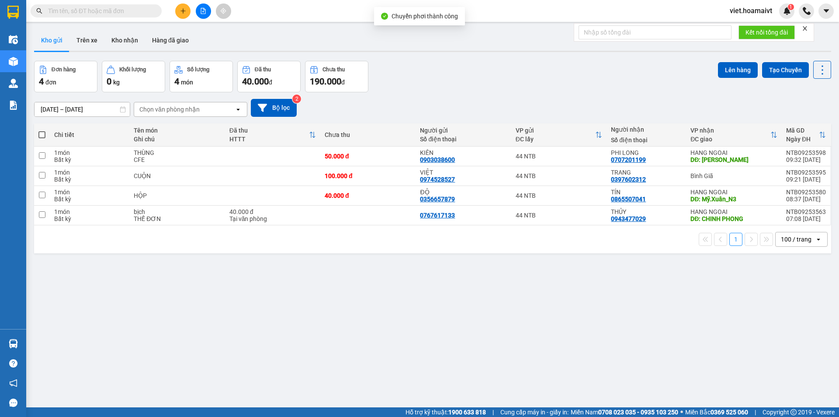
drag, startPoint x: 485, startPoint y: 96, endPoint x: 489, endPoint y: 81, distance: 15.4
click at [488, 94] on div "[DATE] – [DATE] Press the down arrow key to interact with the calendar and sele…" at bounding box center [433, 107] width 798 height 31
click at [490, 74] on div "Đơn hàng 4 đơn Khối lượng 0 kg Số lượng 4 món Đã thu 40.000 đ Chưa thu 190.000 …" at bounding box center [433, 76] width 798 height 31
click at [527, 101] on div "[DATE] – [DATE] Press the down arrow key to interact with the calendar and sele…" at bounding box center [433, 108] width 798 height 18
click at [590, 115] on div "[DATE] – [DATE] Press the down arrow key to interact with the calendar and sele…" at bounding box center [433, 108] width 798 height 18
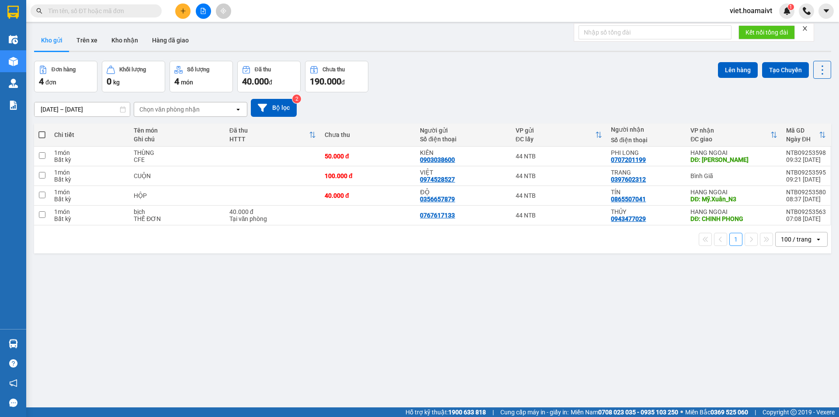
click at [590, 115] on div "[DATE] – [DATE] Press the down arrow key to interact with the calendar and sele…" at bounding box center [433, 108] width 798 height 18
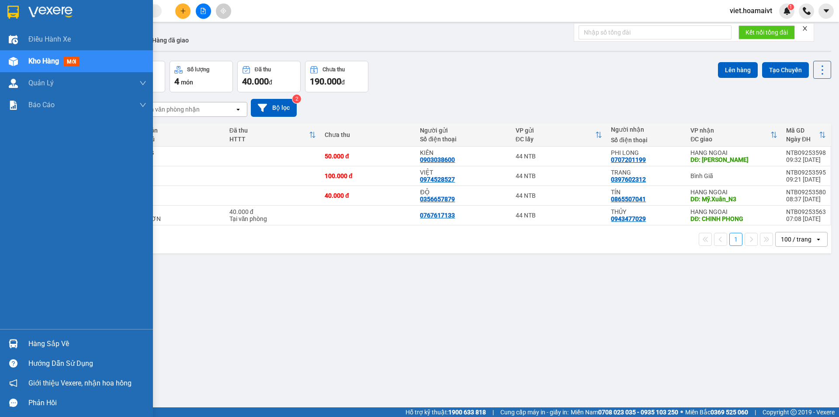
click at [51, 10] on img at bounding box center [50, 12] width 44 height 13
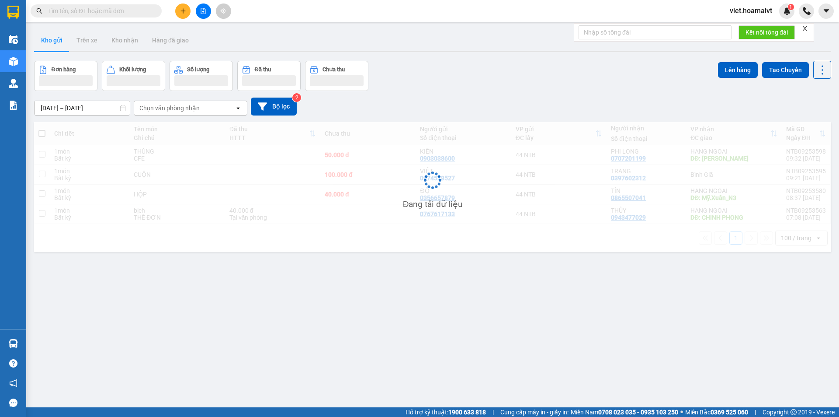
click at [505, 77] on div "Đơn hàng Khối lượng Số lượng Đã thu Chưa thu Lên hàng Tạo Chuyến" at bounding box center [433, 76] width 798 height 30
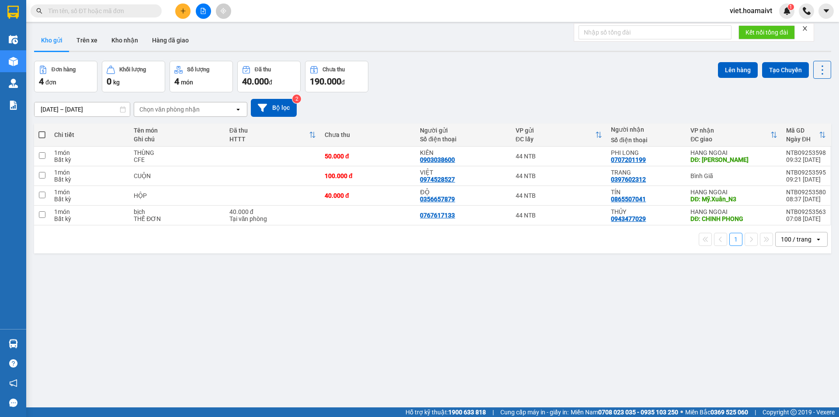
click at [505, 77] on div "Đơn hàng 4 đơn Khối lượng 0 kg Số lượng 4 món Đã thu 40.000 đ Chưa thu 190.000 …" at bounding box center [433, 76] width 798 height 31
click at [482, 94] on div "[DATE] – [DATE] Press the down arrow key to interact with the calendar and sele…" at bounding box center [433, 107] width 798 height 31
click at [201, 4] on button at bounding box center [203, 10] width 15 height 15
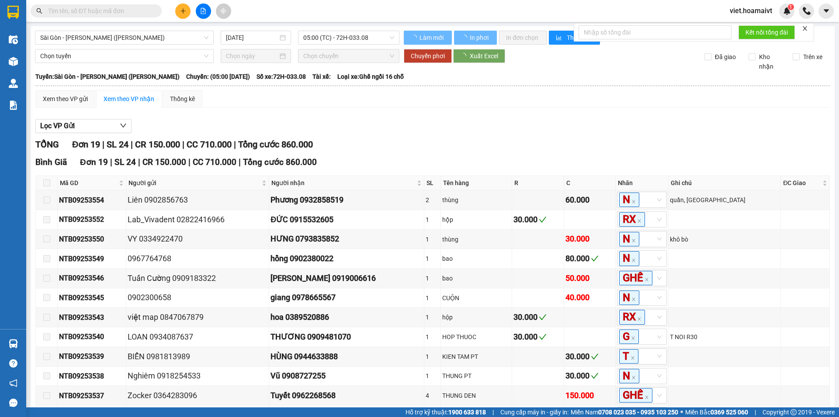
click at [157, 31] on div "Sài Gòn - Vũng Tàu (Hàng Hoá)" at bounding box center [124, 38] width 179 height 14
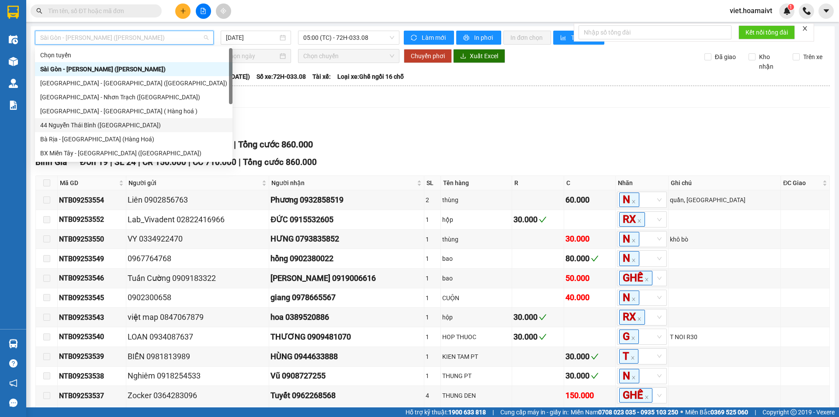
click at [157, 123] on div "44 Nguyễn Thái Bình (Hàng Ngoài)" at bounding box center [133, 125] width 187 height 10
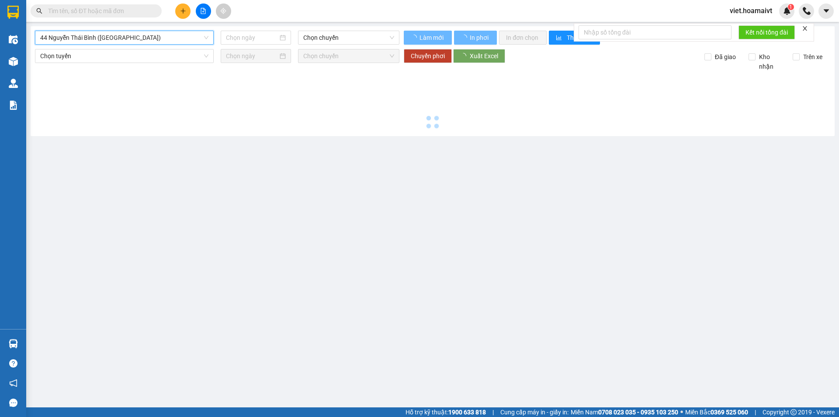
type input "13/09/2025"
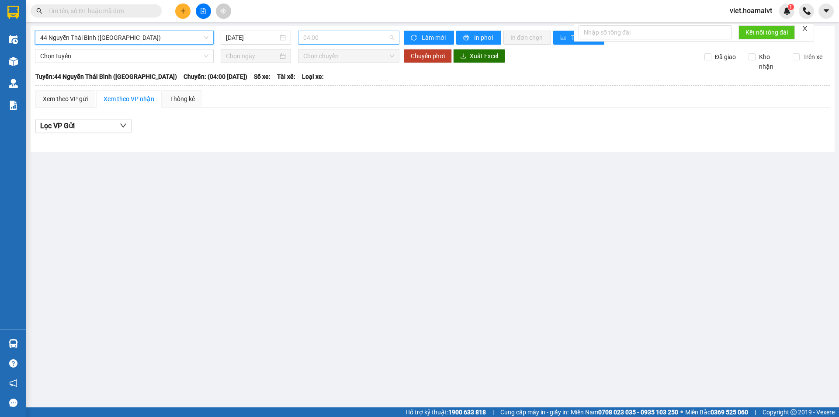
click at [340, 37] on span "04:00" at bounding box center [348, 37] width 91 height 13
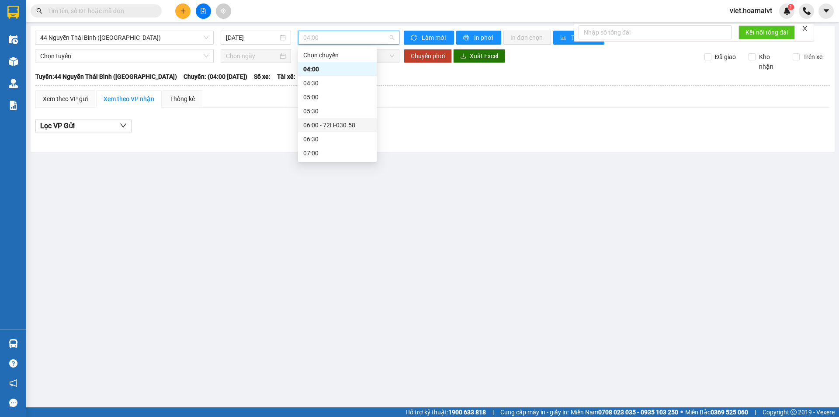
click at [353, 127] on div "06:00 - 72H-030.58" at bounding box center [337, 125] width 68 height 10
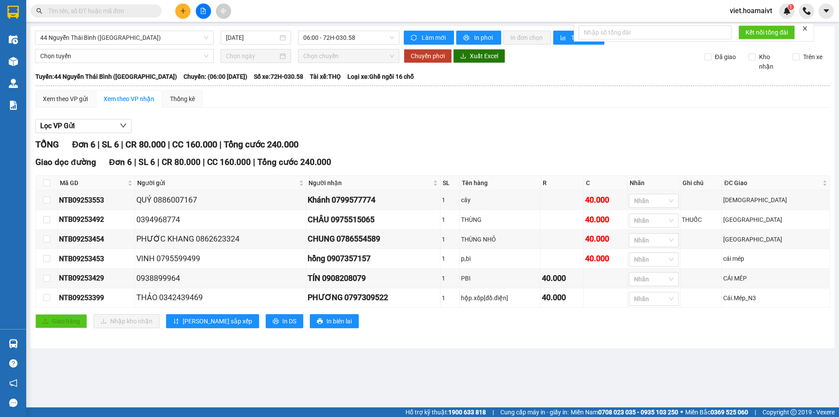
click at [500, 120] on div "Lọc VP Gửi" at bounding box center [432, 126] width 795 height 14
click at [481, 129] on div "Lọc VP Gửi" at bounding box center [432, 126] width 795 height 14
click at [474, 134] on div "Lọc VP Gửi TỔNG Đơn 6 | SL 6 | CR 80.000 | CC 160.000 | Tổng cước 240.000 Giao…" at bounding box center [432, 227] width 795 height 224
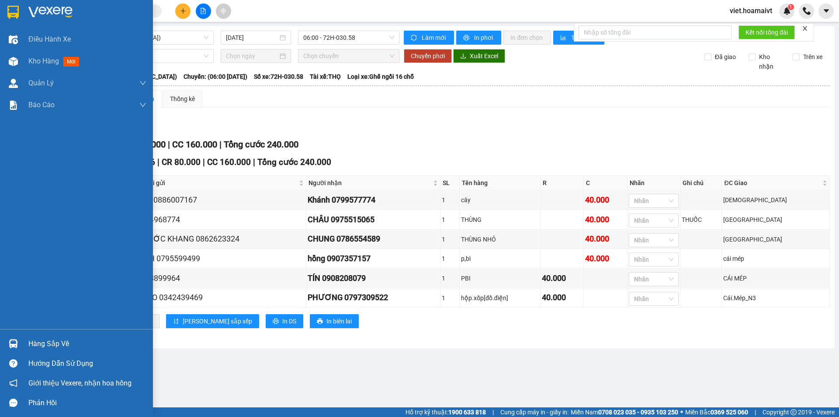
click at [32, 9] on img at bounding box center [50, 12] width 44 height 13
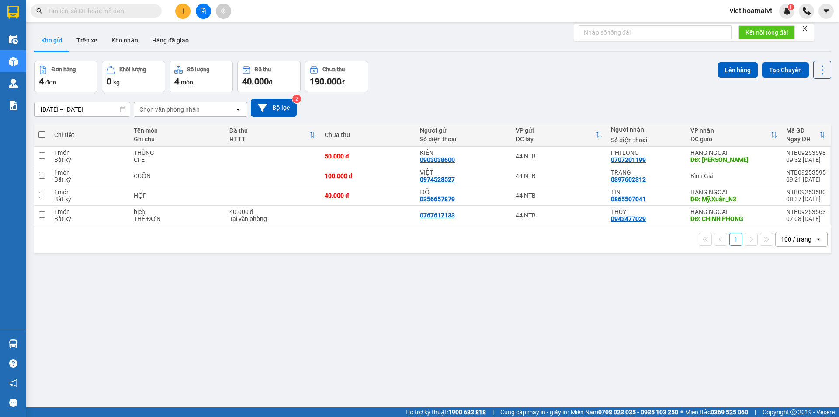
click at [477, 78] on div "Đơn hàng 4 đơn Khối lượng 0 kg Số lượng 4 món Đã thu 40.000 đ Chưa thu 190.000 …" at bounding box center [433, 76] width 798 height 31
click at [426, 71] on div "Đơn hàng 4 đơn Khối lượng 0 kg Số lượng 4 món Đã thu 40.000 đ Chưa thu 190.000 …" at bounding box center [433, 76] width 798 height 31
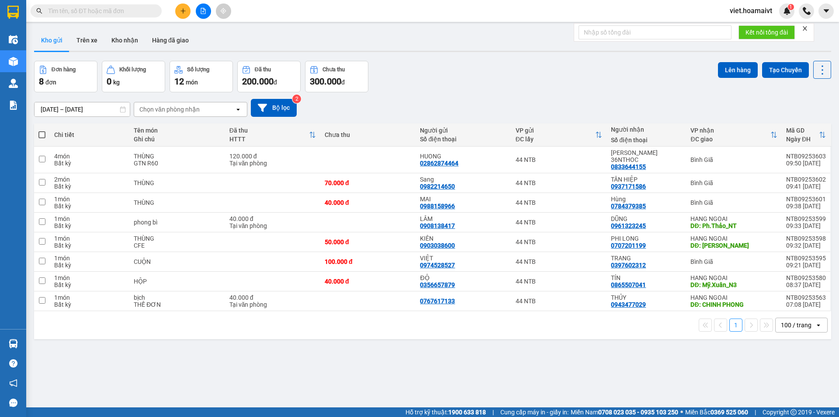
click at [109, 15] on input "text" at bounding box center [99, 11] width 103 height 10
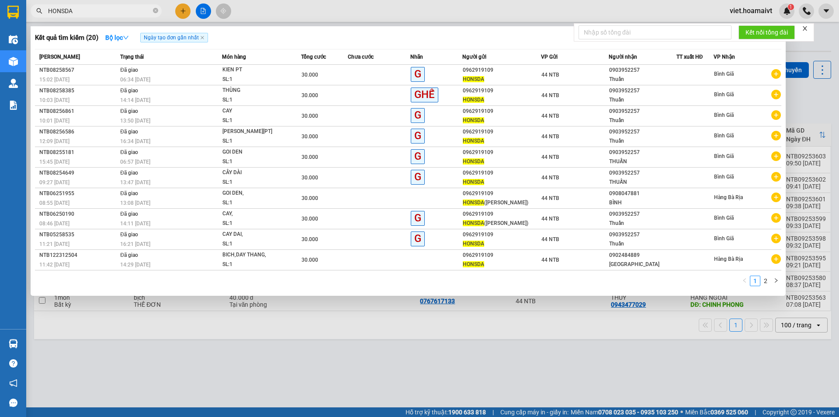
type input "HONSDA"
click at [490, 351] on div at bounding box center [419, 208] width 839 height 417
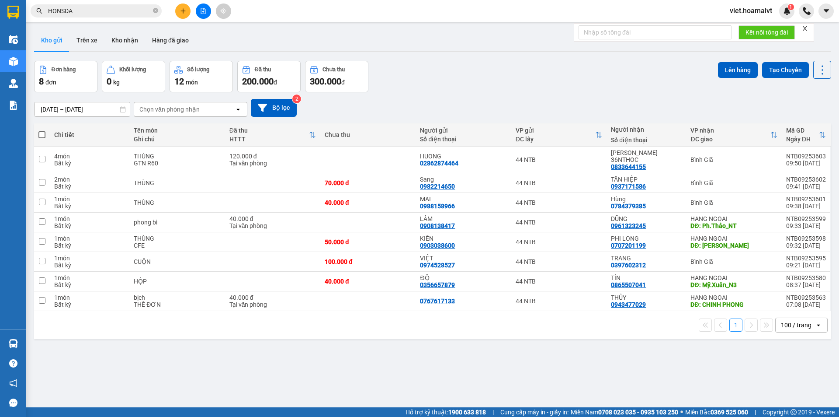
click at [464, 87] on div "Đơn hàng 8 đơn [PERSON_NAME] 0 kg Số [PERSON_NAME] 12 món Đã thu 200.000 [PERSO…" at bounding box center [433, 76] width 798 height 31
click at [471, 103] on div "[DATE] – [DATE] Press the down arrow key to interact with the calendar and sele…" at bounding box center [433, 108] width 798 height 18
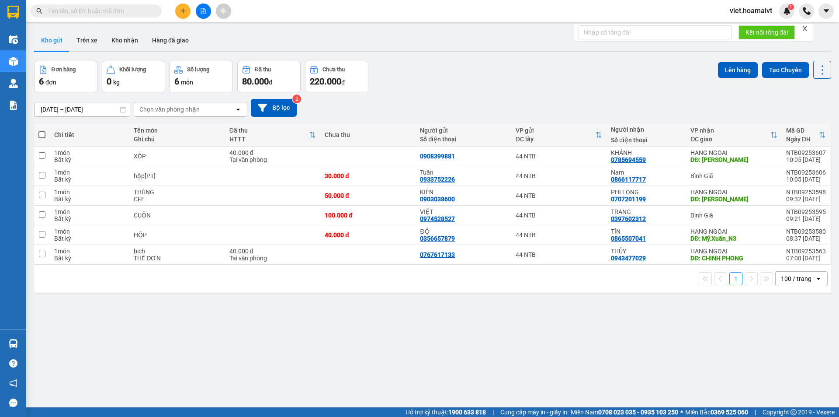
click at [184, 9] on icon "plus" at bounding box center [183, 11] width 6 height 6
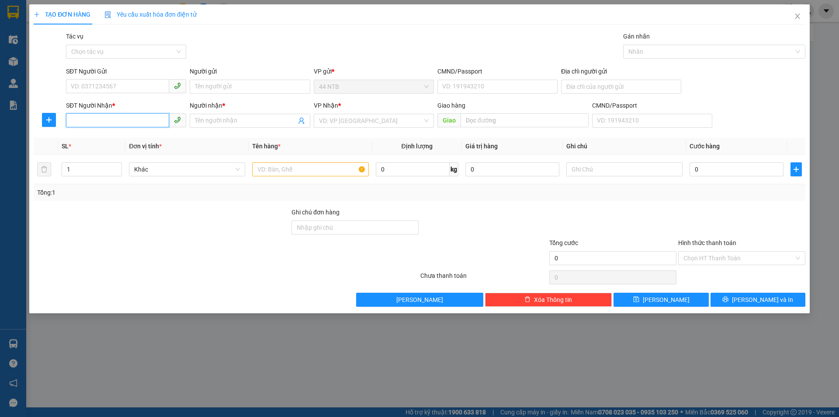
click at [117, 120] on input "SĐT Người Nhận *" at bounding box center [117, 120] width 103 height 14
drag, startPoint x: 134, startPoint y: 137, endPoint x: 208, endPoint y: 153, distance: 76.2
click at [133, 137] on div "0907752248 - Duyên" at bounding box center [126, 138] width 110 height 10
type input "0907752248"
type input "Duyên"
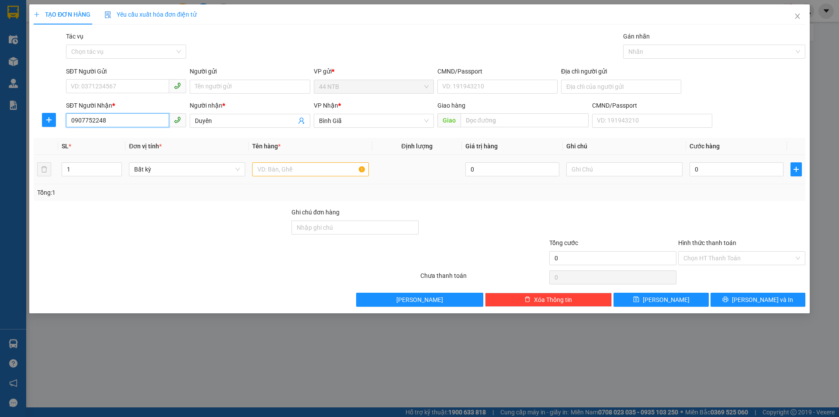
type input "0907752248"
click at [264, 164] on input "text" at bounding box center [310, 169] width 116 height 14
type input "THÙNG"
click at [732, 167] on input "0" at bounding box center [737, 169] width 94 height 14
type input "5"
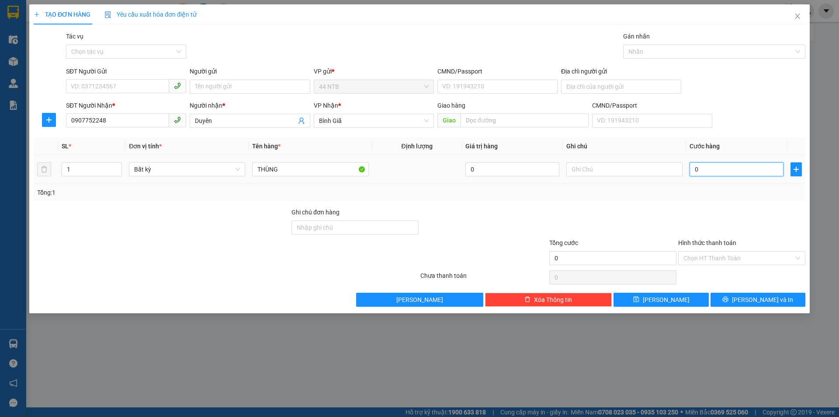
type input "5"
type input "50"
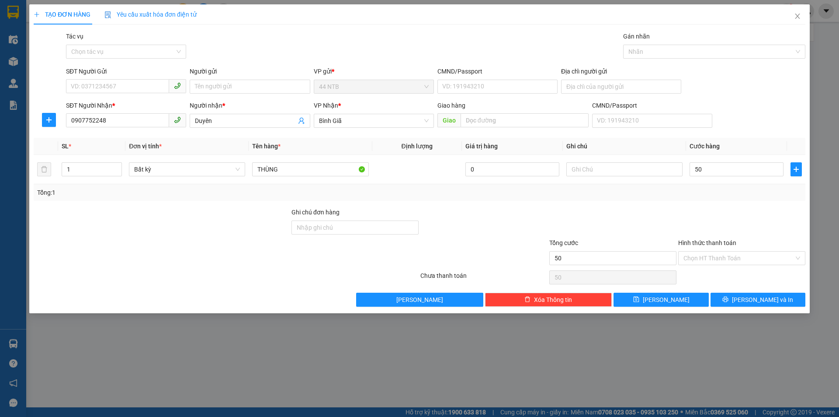
type input "50.000"
click at [783, 292] on div "Transit Pickup Surcharge Ids Transit Deliver Surcharge Ids Transit Deliver Surc…" at bounding box center [420, 168] width 772 height 275
click at [782, 296] on button "Lưu và In" at bounding box center [758, 300] width 95 height 14
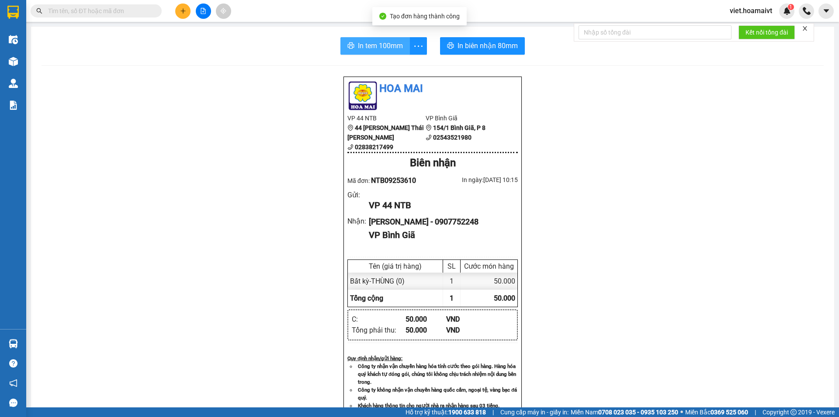
click at [369, 51] on span "In tem 100mm" at bounding box center [380, 45] width 45 height 11
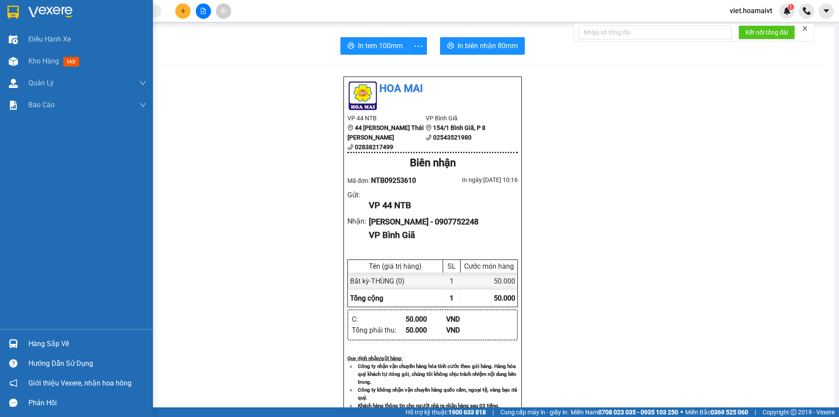
click at [41, 8] on img at bounding box center [50, 12] width 44 height 13
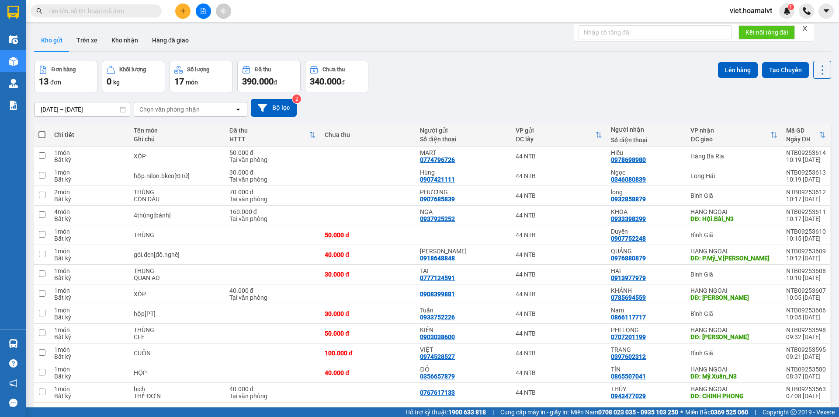
click at [440, 81] on div "Đơn hàng 13 đơn Khối lượng 0 kg Số lượng 17 món Đã thu 390.000 đ Chưa thu 340.0…" at bounding box center [433, 76] width 798 height 31
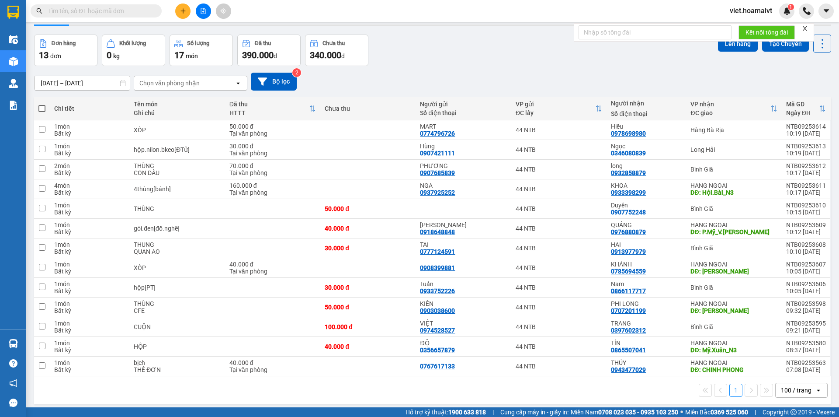
scroll to position [40, 0]
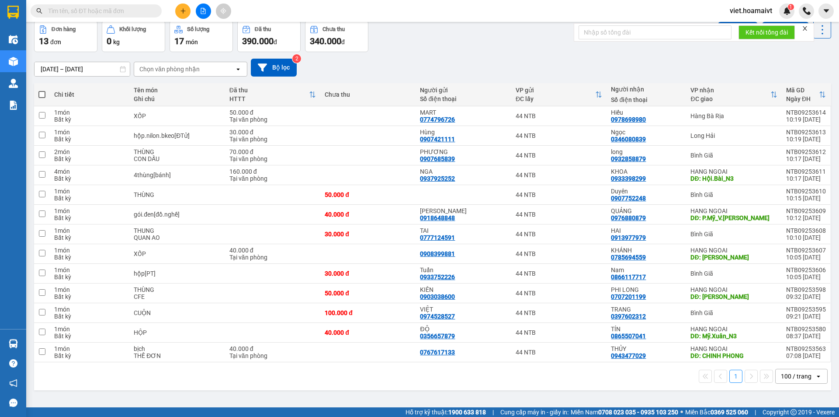
click at [167, 63] on div "Chọn văn phòng nhận" at bounding box center [184, 69] width 101 height 14
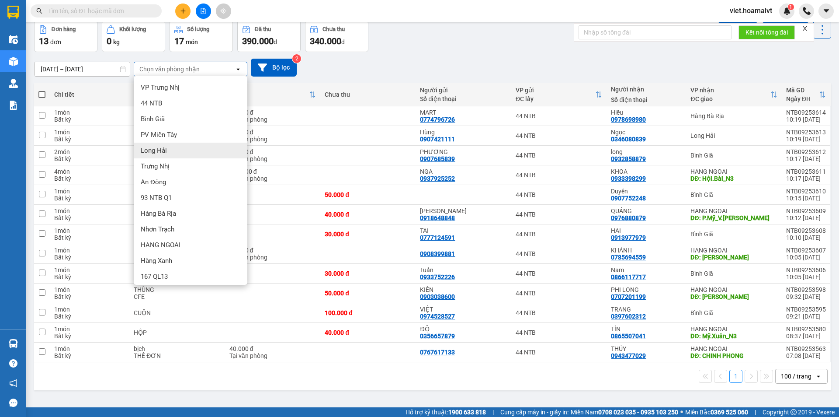
click at [182, 148] on div "Long Hải" at bounding box center [191, 151] width 114 height 16
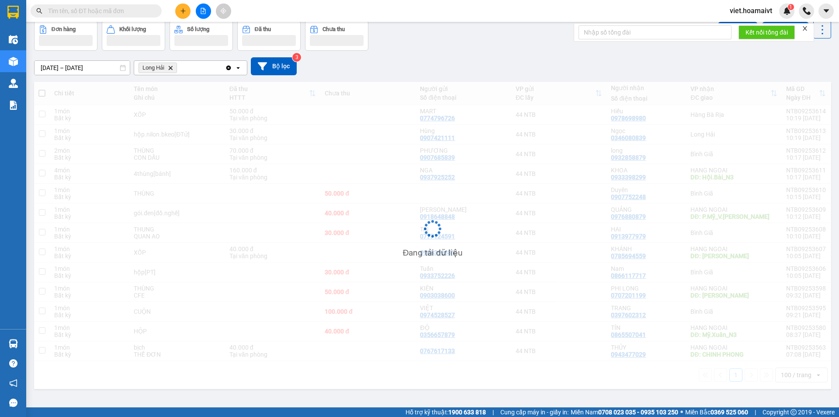
click at [418, 73] on div "12/09/2025 – 13/09/2025 Press the down arrow key to interact with the calendar …" at bounding box center [433, 66] width 798 height 18
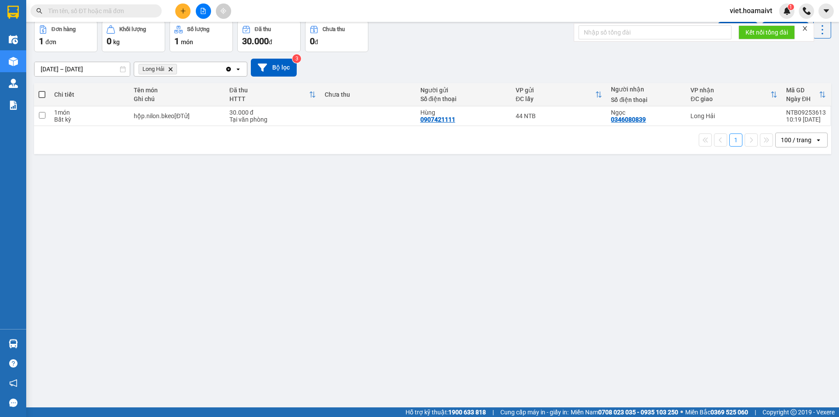
click at [172, 70] on icon "Long Hải, close by backspace" at bounding box center [171, 69] width 4 height 4
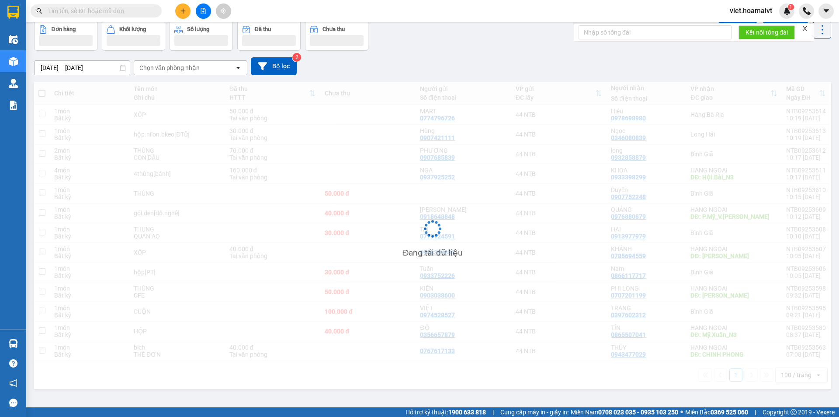
click at [518, 66] on div "[DATE] – [DATE] Press the down arrow key to interact with the calendar and sele…" at bounding box center [433, 66] width 798 height 18
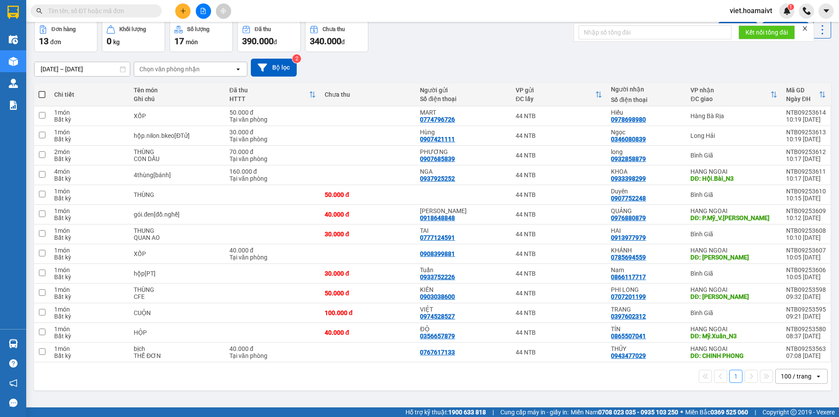
click at [518, 66] on div "[DATE] – [DATE] Press the down arrow key to interact with the calendar and sele…" at bounding box center [433, 68] width 798 height 18
click at [517, 66] on div "[DATE] – [DATE] Press the down arrow key to interact with the calendar and sele…" at bounding box center [433, 68] width 798 height 18
click at [167, 67] on div "Chọn văn phòng nhận" at bounding box center [169, 69] width 60 height 9
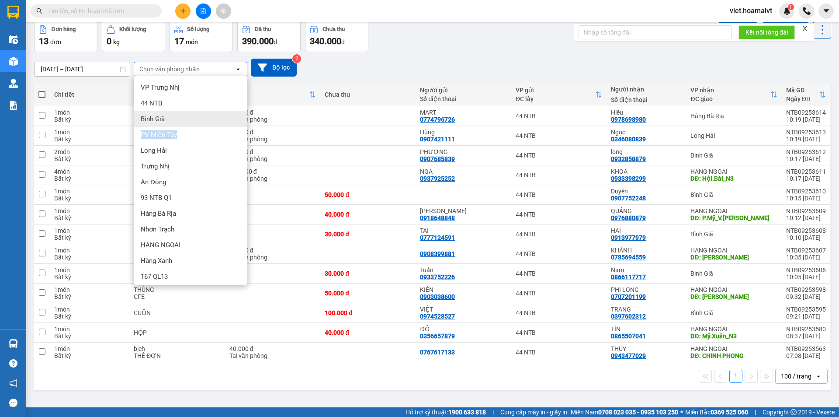
drag, startPoint x: 180, startPoint y: 131, endPoint x: 182, endPoint y: 118, distance: 13.7
click at [182, 118] on ul "VP Trưng Nhị 44 NTB Bình Giã PV Miền Tây Long Hải Trưng Nhị An Đông 93 NTB …" at bounding box center [191, 180] width 114 height 209
click at [182, 118] on div "Bình Giã" at bounding box center [191, 119] width 114 height 16
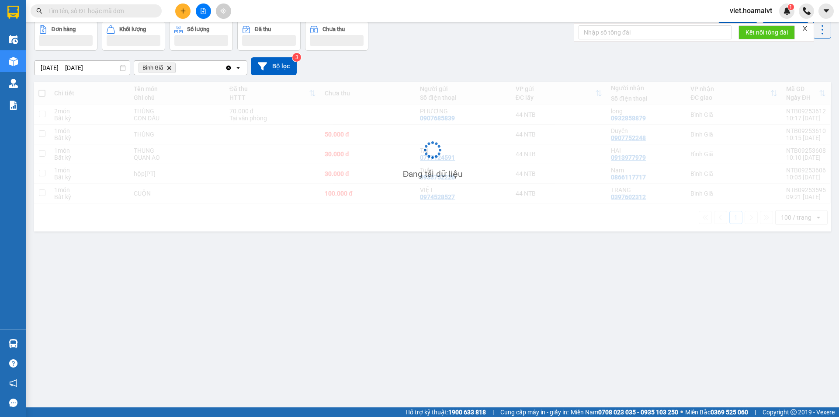
click at [446, 57] on div "12/09/2025 – 13/09/2025 Press the down arrow key to interact with the calendar …" at bounding box center [433, 66] width 798 height 18
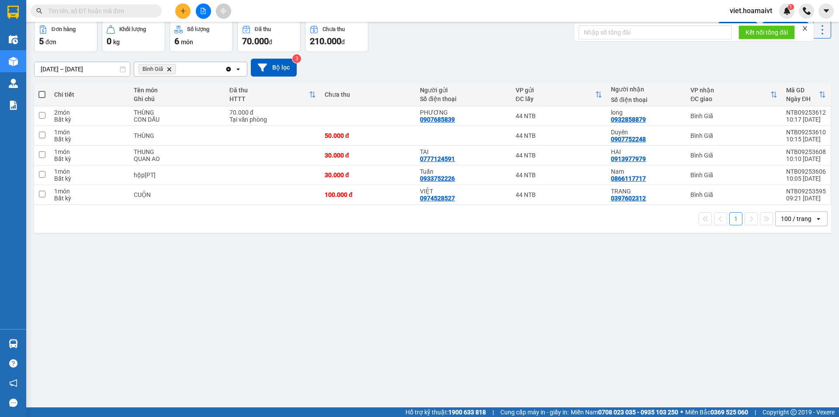
click at [446, 57] on div "12/09/2025 – 13/09/2025 Press the down arrow key to interact with the calendar …" at bounding box center [433, 67] width 798 height 31
click at [340, 275] on div "ver 1.8.143 Kho gửi Trên xe Kho nhận Hàng đã giao Đơn hàng 5 đơn Khối lượng 0 k…" at bounding box center [433, 194] width 805 height 417
click at [338, 266] on div "ver 1.8.143 Kho gửi Trên xe Kho nhận Hàng đã giao Đơn hàng 5 đơn Khối lượng 0 k…" at bounding box center [433, 194] width 805 height 417
click at [430, 51] on div "Đơn hàng 5 đơn Khối lượng 0 kg Số lượng 6 món Đã thu 70.000 đ Chưa thu 210.000 …" at bounding box center [433, 36] width 798 height 31
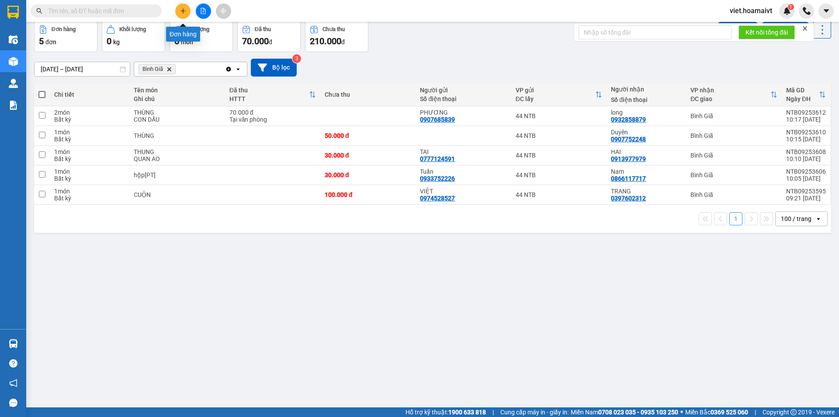
click at [182, 11] on icon "plus" at bounding box center [183, 11] width 6 height 6
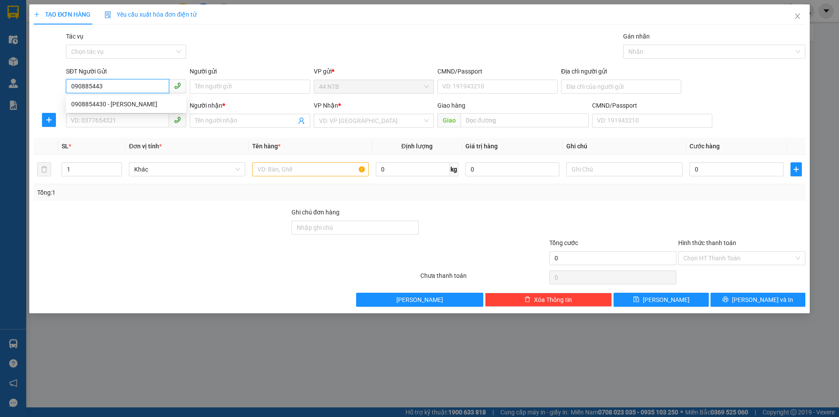
type input "0908854430"
click at [125, 105] on div "0908854430 - Ngọc Thu" at bounding box center [126, 104] width 110 height 10
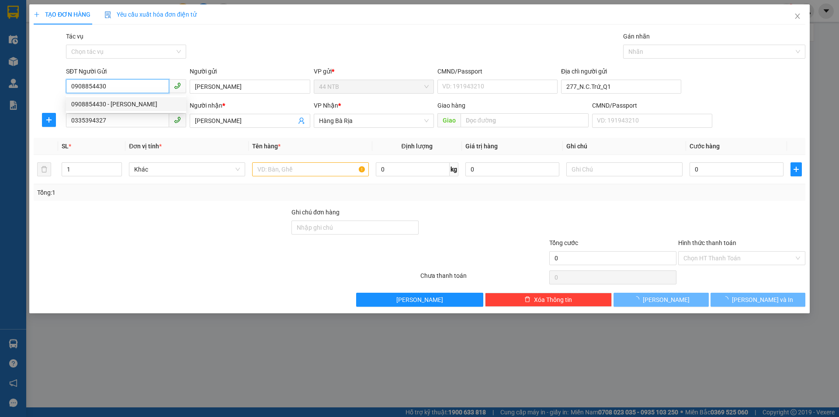
type input "Ngọc Thu"
type input "277_N.C.Trứ_Q1"
type input "0335394327"
type input "đinh mười"
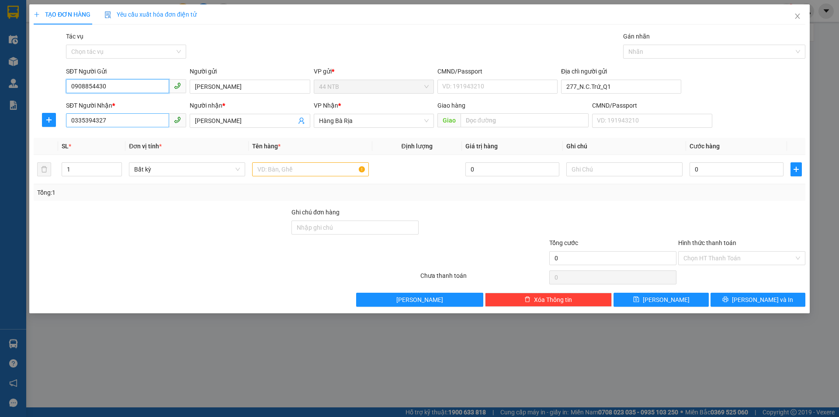
type input "0908854430"
drag, startPoint x: 110, startPoint y: 120, endPoint x: 0, endPoint y: 132, distance: 110.4
click at [0, 132] on div "TẠO ĐƠN HÀNG Yêu cầu xuất hóa đơn điện tử Transit Pickup Surcharge Ids Transit …" at bounding box center [419, 208] width 839 height 417
type input "0913959555"
click at [103, 138] on div "0913959555 - TRUNG" at bounding box center [126, 138] width 110 height 10
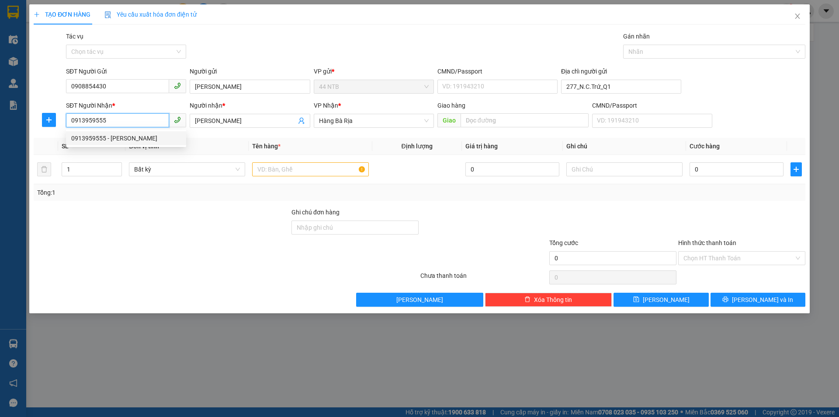
type input "TRUNG"
type input "0913959555"
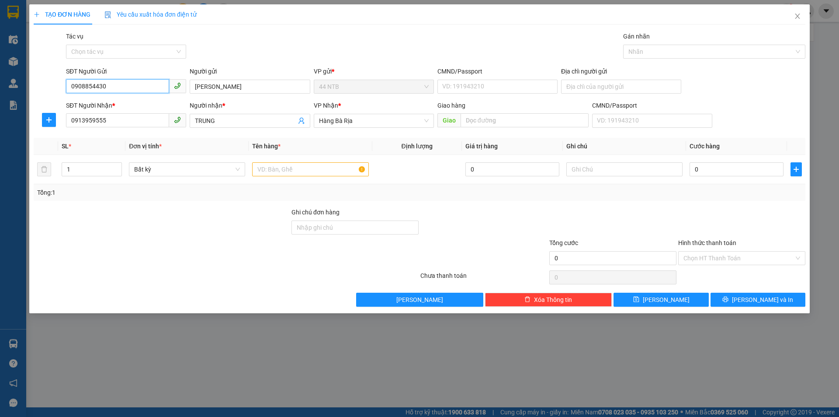
click at [106, 87] on input "0908854430" at bounding box center [117, 86] width 103 height 14
type input "0908854430"
click at [125, 101] on div "0908854430 - Ngọc Thu" at bounding box center [126, 104] width 110 height 10
type input "277_N.C.Trứ_Q1"
click at [303, 164] on input "text" at bounding box center [310, 169] width 116 height 14
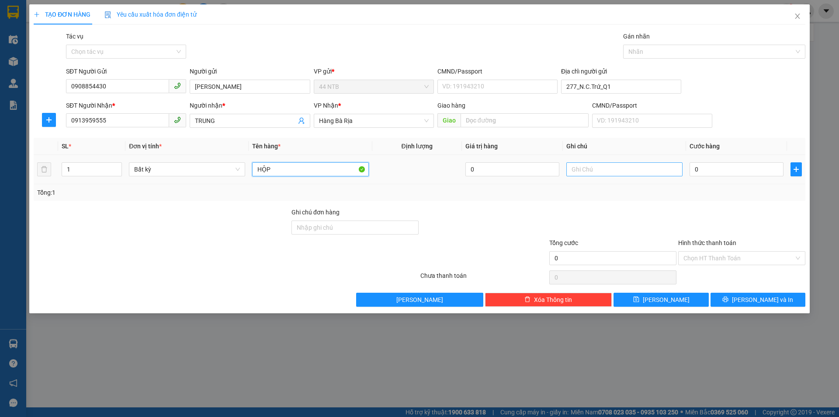
type input "HỘP"
click at [617, 167] on input "text" at bounding box center [625, 169] width 116 height 14
type input "O"
type input "PT"
click at [711, 170] on input "0" at bounding box center [737, 169] width 94 height 14
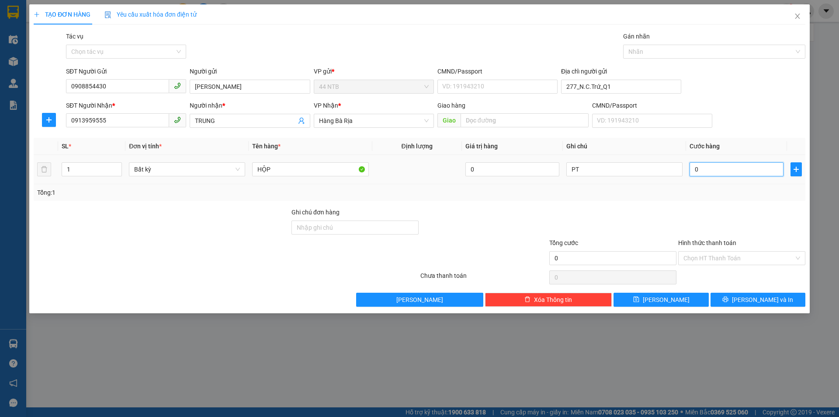
type input "3"
type input "30"
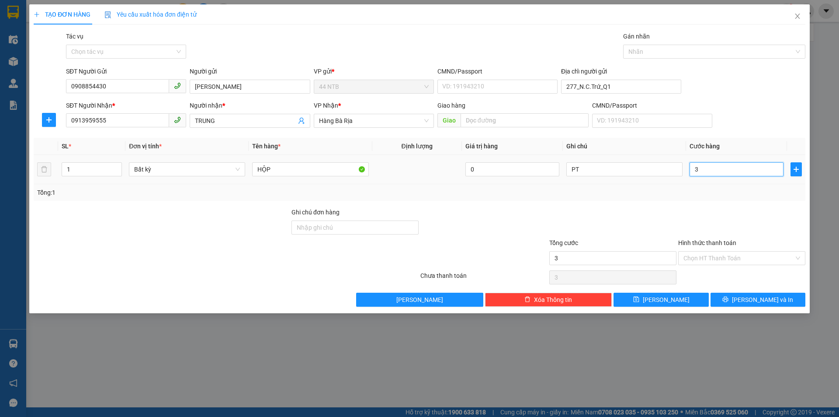
type input "30"
type input "30.000"
click at [745, 295] on button "Lưu và In" at bounding box center [758, 300] width 95 height 14
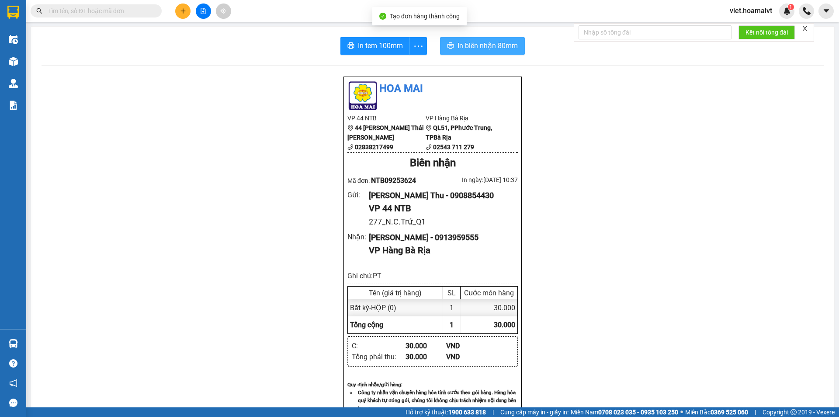
click at [474, 49] on span "In biên nhận 80mm" at bounding box center [488, 45] width 60 height 11
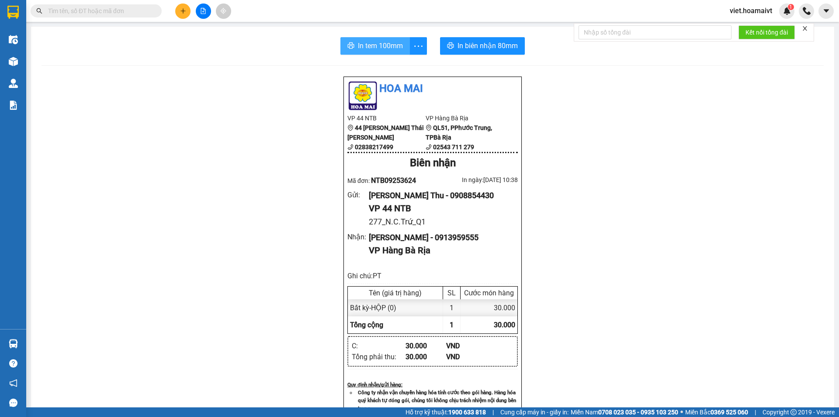
click at [380, 49] on span "In tem 100mm" at bounding box center [380, 45] width 45 height 11
click at [184, 14] on icon "plus" at bounding box center [183, 11] width 6 height 6
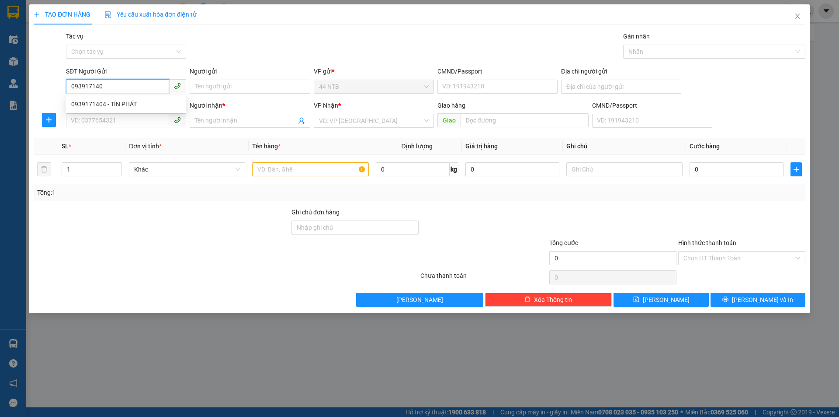
type input "0939171404"
click at [137, 99] on div "0939171404 - TÍN PHÁT" at bounding box center [126, 104] width 110 height 10
type input "TÍN PHÁT"
type input "235 LÊ ĐÌNH CẨN F TÂN TẠO Q BTAN TP HCM"
type input "0969803776"
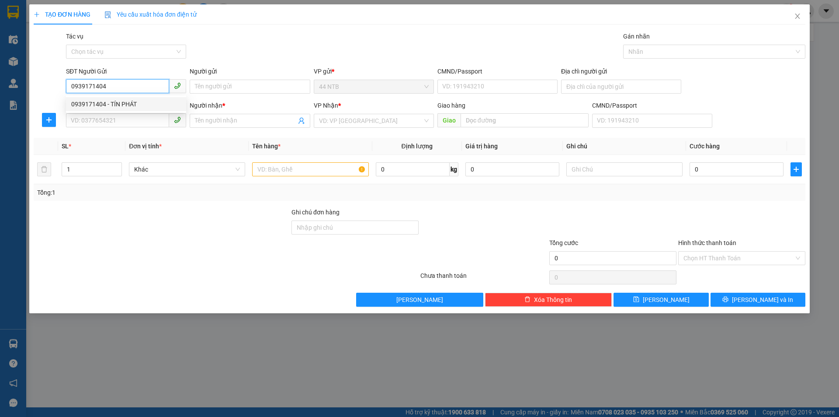
type input "TÀI"
type input "0939171404"
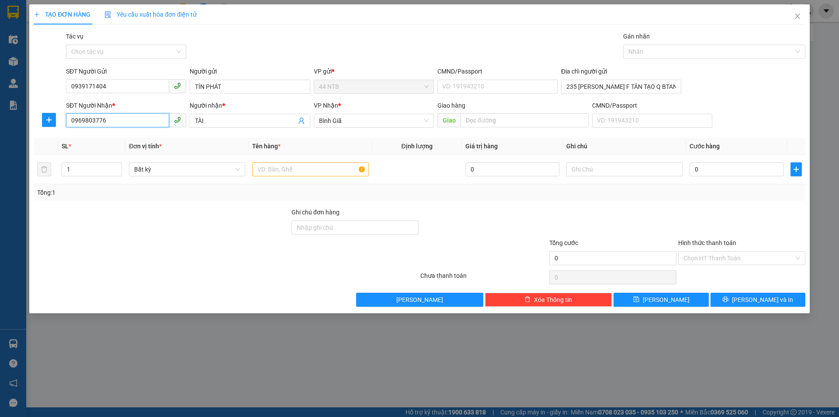
drag, startPoint x: 99, startPoint y: 121, endPoint x: 29, endPoint y: 129, distance: 70.4
click at [31, 126] on div "TẠO ĐƠN HÀNG Yêu cầu xuất hóa đơn điện tử Transit Pickup Surcharge Ids Transit …" at bounding box center [419, 158] width 781 height 309
type input "0908277790"
click at [111, 141] on div "0908277790 - Trạng" at bounding box center [126, 138] width 110 height 10
type input "235_L.Đ.Cẩn_B.Tân"
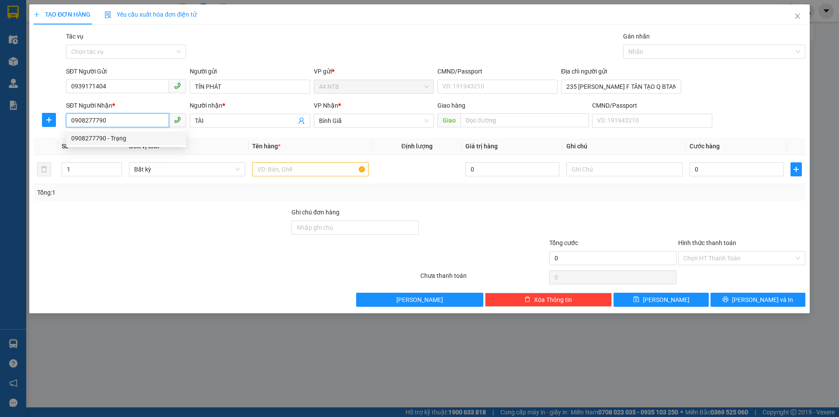
type input "Trạng"
type input "0908277790"
click at [285, 172] on input "text" at bounding box center [310, 169] width 116 height 14
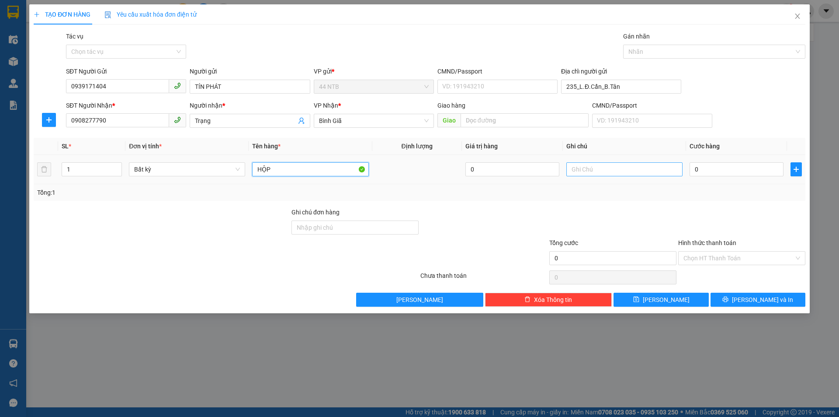
type input "HỘP"
click at [599, 168] on input "text" at bounding box center [625, 169] width 116 height 14
type input "LK"
click at [724, 167] on input "0" at bounding box center [737, 169] width 94 height 14
type input "3"
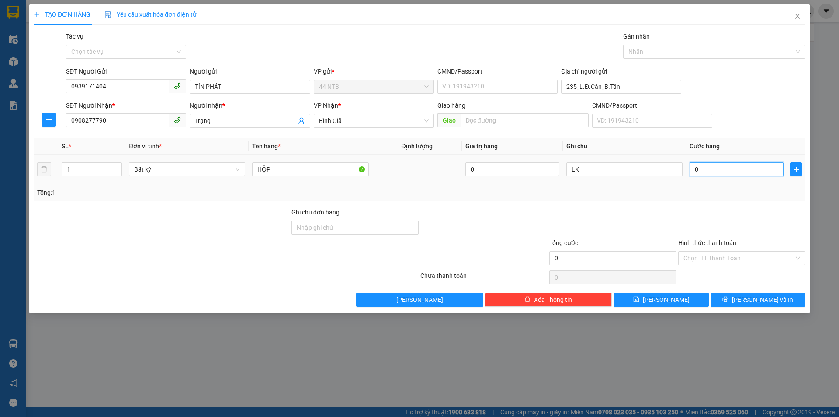
type input "3"
type input "30"
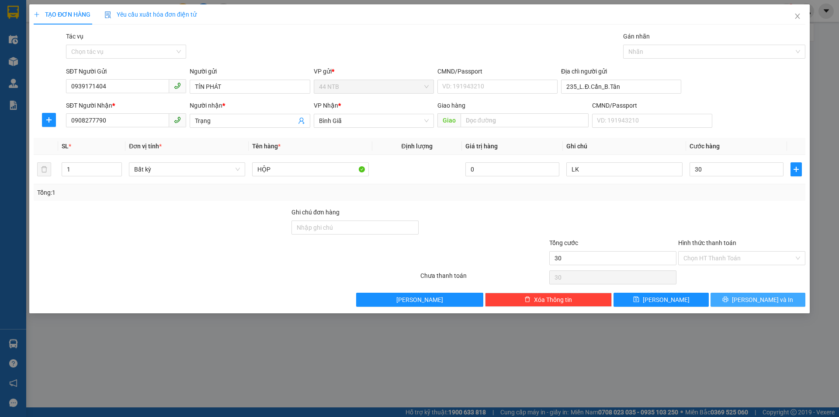
type input "30.000"
click at [754, 303] on span "Lưu và In" at bounding box center [762, 300] width 61 height 10
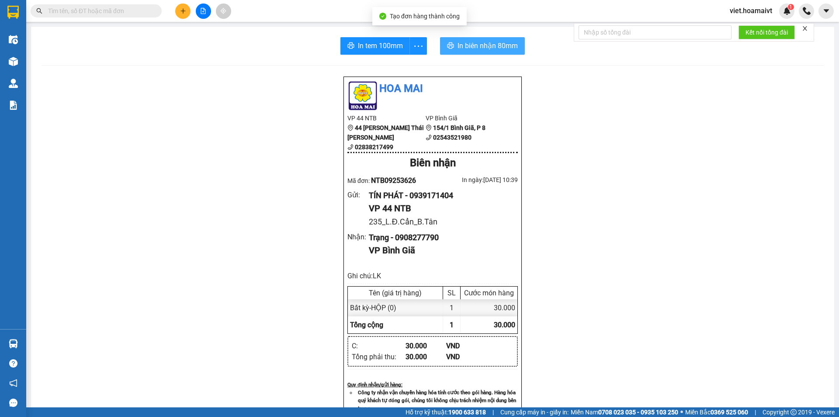
click at [469, 45] on span "In biên nhận 80mm" at bounding box center [488, 45] width 60 height 11
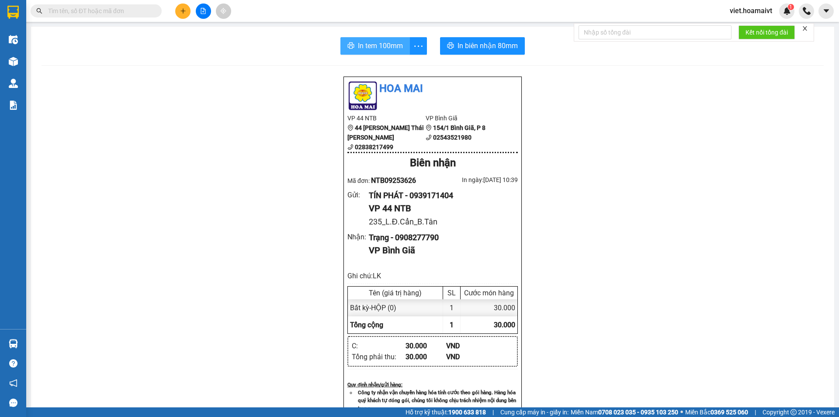
click at [369, 43] on span "In tem 100mm" at bounding box center [380, 45] width 45 height 11
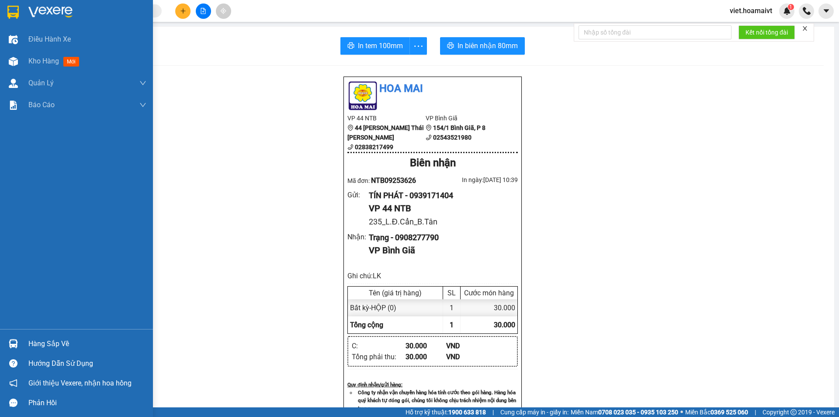
click at [48, 13] on img at bounding box center [50, 12] width 44 height 13
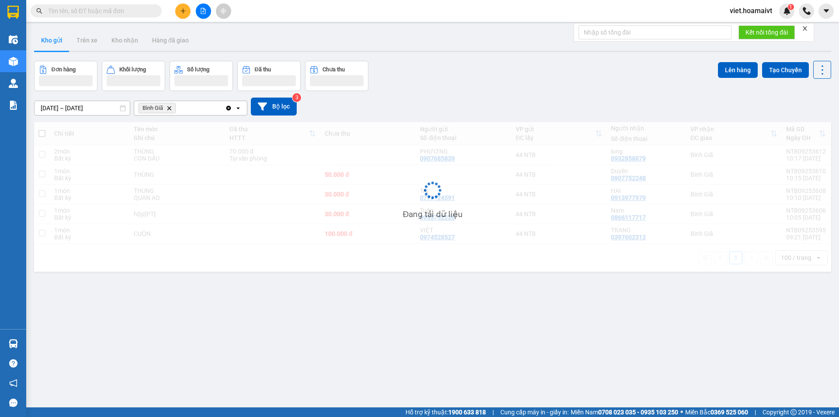
click at [577, 81] on div "Đơn hàng Khối lượng Số lượng Đã thu Chưa thu Lên hàng Tạo Chuyến" at bounding box center [433, 76] width 798 height 30
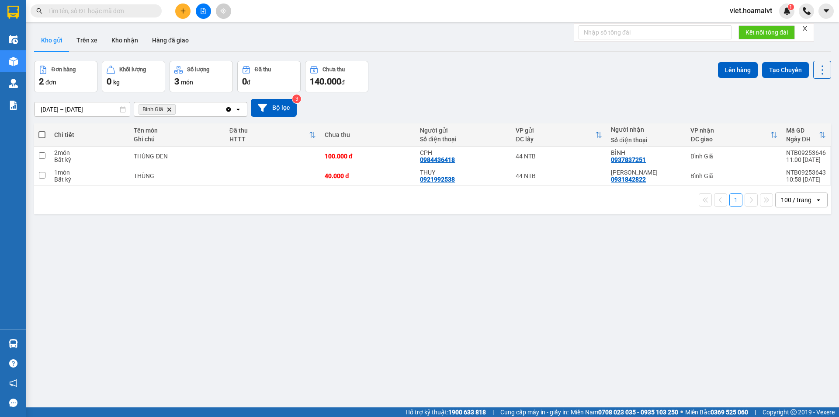
click at [577, 81] on div "Đơn hàng 2 đơn Khối lượng 0 kg Số lượng 3 món Đã thu 0 đ Chưa thu 140.000 đ Lên…" at bounding box center [433, 76] width 798 height 31
click at [166, 108] on span "Bình Giã Delete" at bounding box center [157, 109] width 37 height 10
click at [171, 108] on icon "Delete" at bounding box center [169, 109] width 5 height 5
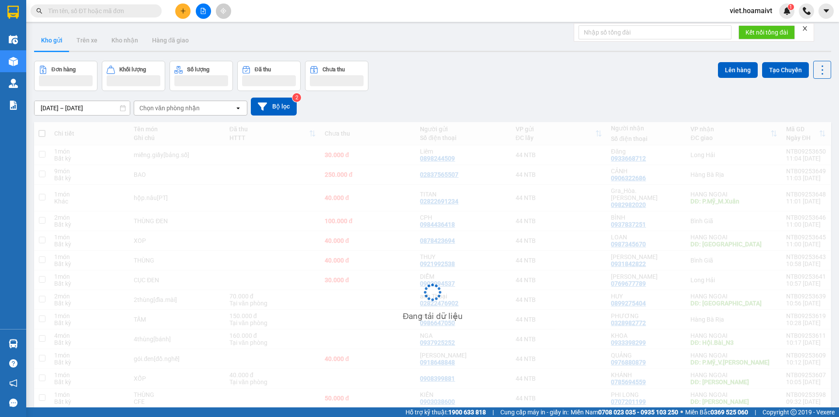
click at [563, 80] on div "Đơn hàng Khối lượng Số lượng Đã thu Chưa thu Lên hàng Tạo Chuyến" at bounding box center [433, 76] width 798 height 30
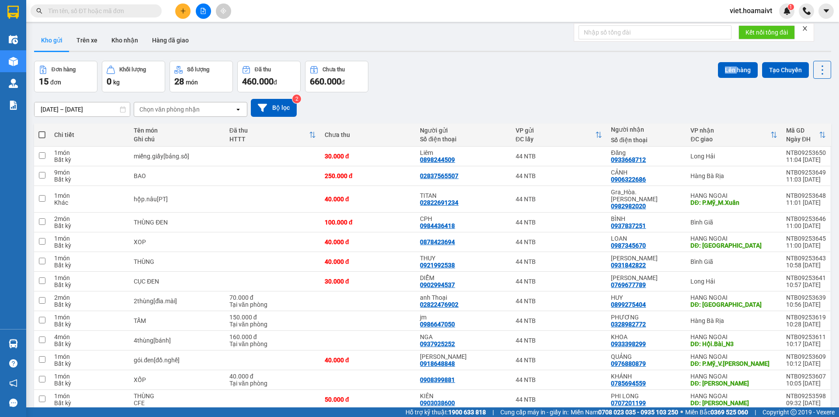
click at [563, 80] on div "Đơn hàng 15 đơn Khối lượng 0 kg Số lượng 28 món Đã thu 460.000 đ Chưa thu 660.0…" at bounding box center [433, 76] width 798 height 31
click at [526, 68] on div "Đơn hàng 15 đơn Khối lượng 0 kg Số lượng 28 món Đã thu 460.000 đ Chưa thu 660.0…" at bounding box center [433, 76] width 798 height 31
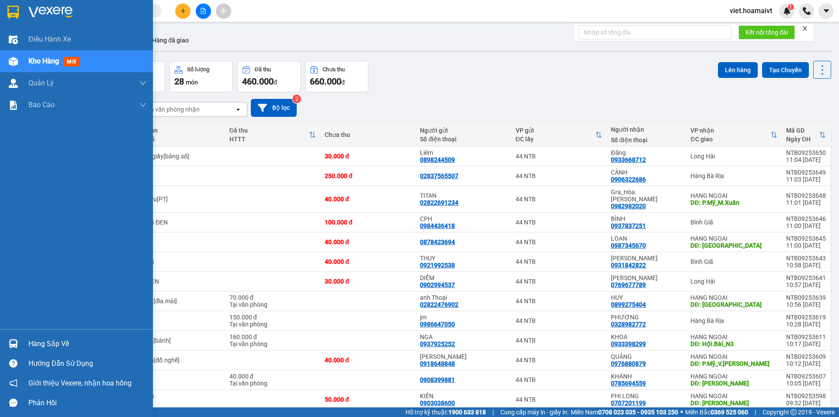
click at [44, 15] on img at bounding box center [50, 12] width 44 height 13
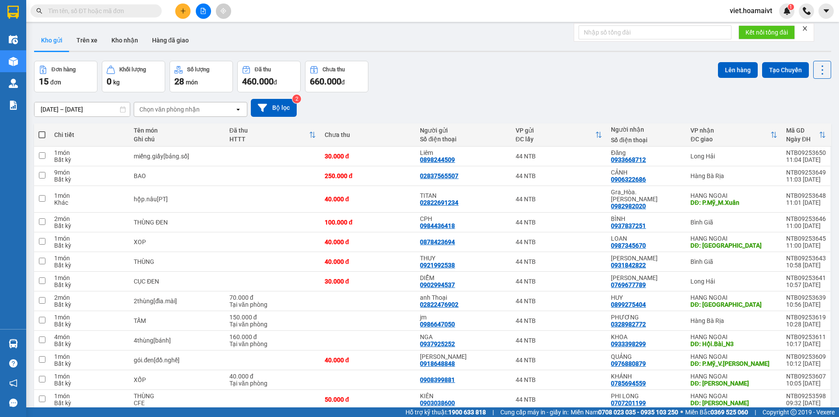
click at [470, 92] on div "[DATE] – [DATE] Press the down arrow key to interact with the calendar and sele…" at bounding box center [433, 107] width 798 height 31
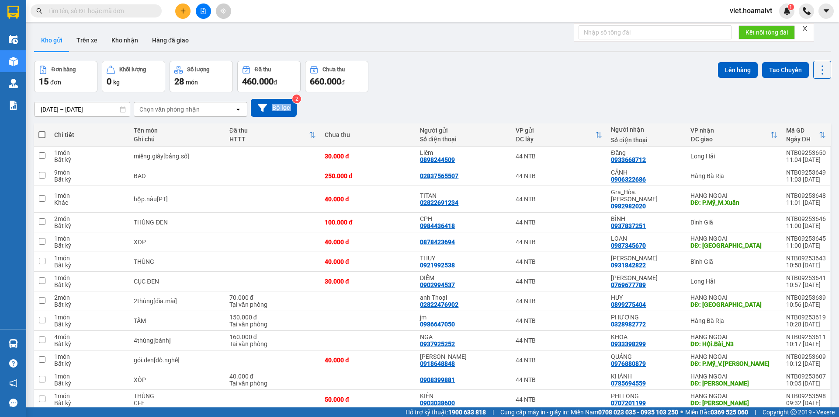
click at [470, 92] on div "[DATE] – [DATE] Press the down arrow key to interact with the calendar and sele…" at bounding box center [433, 107] width 798 height 31
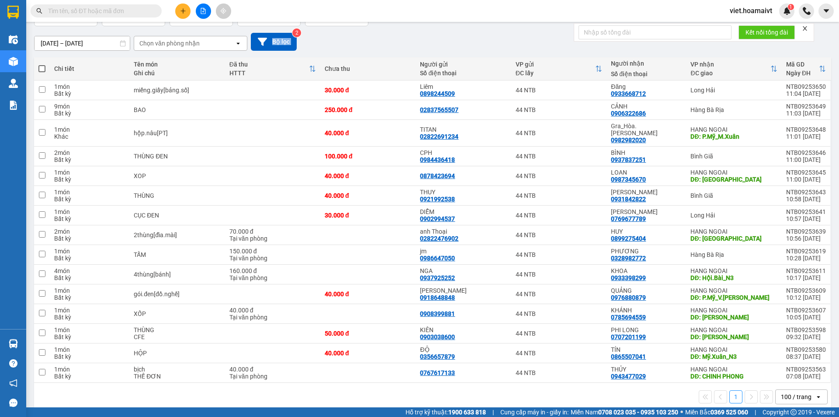
scroll to position [70, 0]
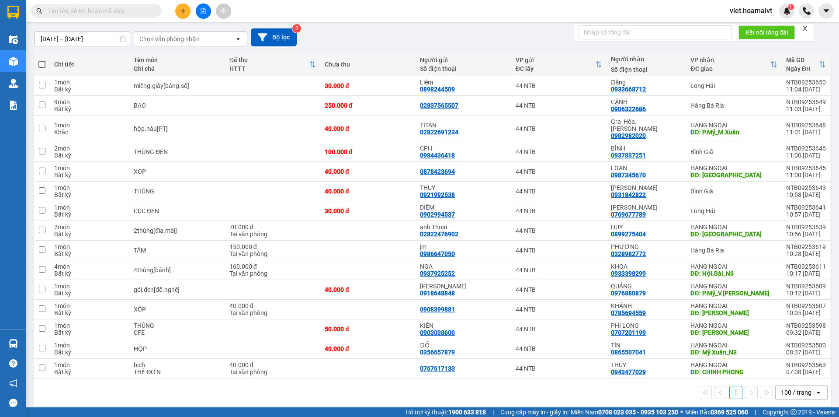
click at [387, 393] on div "1 100 / trang open" at bounding box center [433, 392] width 798 height 28
click at [777, 365] on icon at bounding box center [780, 368] width 6 height 6
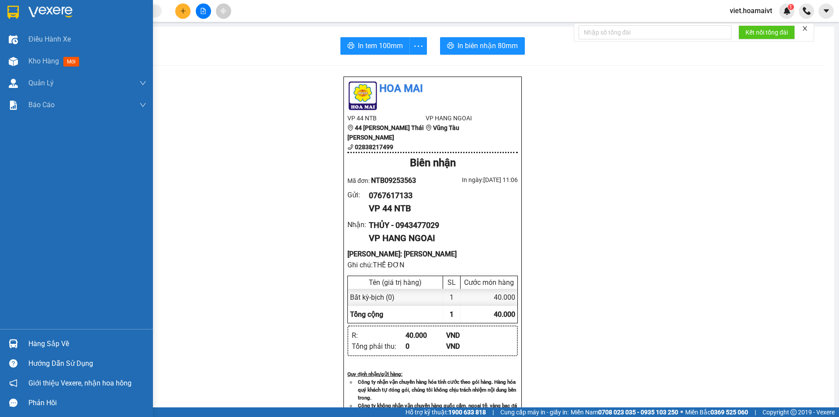
click at [34, 7] on img at bounding box center [50, 12] width 44 height 13
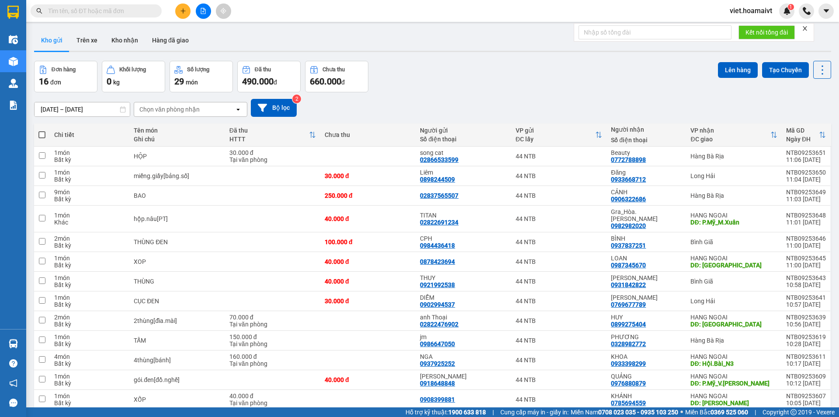
click at [517, 100] on div "[DATE] – [DATE] Press the down arrow key to interact with the calendar and sele…" at bounding box center [433, 108] width 798 height 18
click at [515, 100] on div "[DATE] – [DATE] Press the down arrow key to interact with the calendar and sele…" at bounding box center [433, 108] width 798 height 18
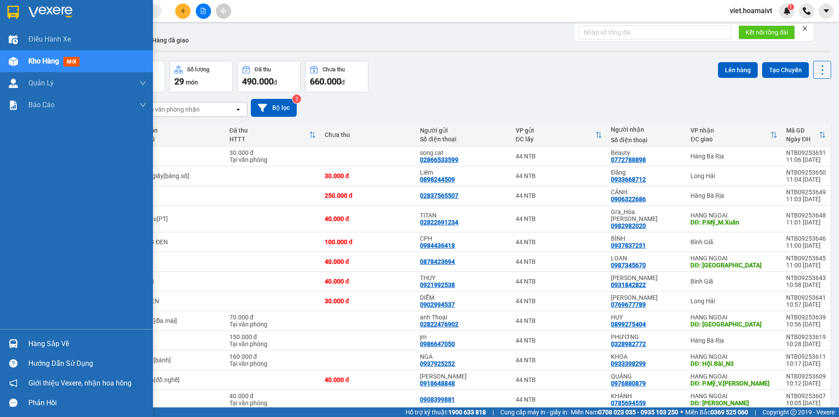
click at [55, 14] on img at bounding box center [50, 12] width 44 height 13
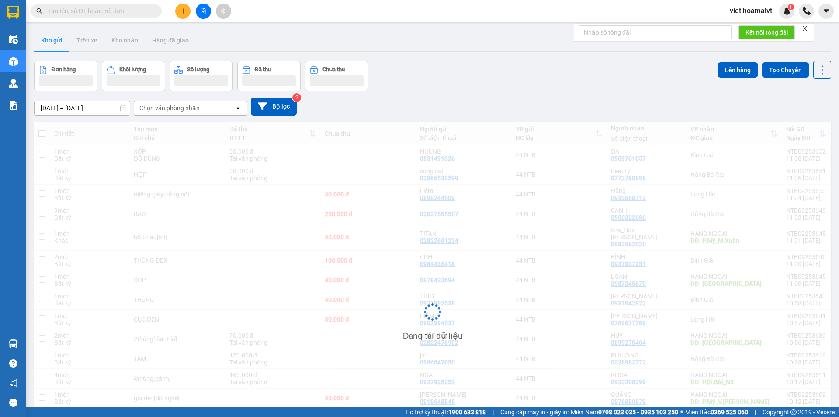
click at [482, 84] on div "Đơn hàng Khối lượng Số lượng Đã thu Chưa thu Lên hàng Tạo Chuyến" at bounding box center [433, 76] width 798 height 30
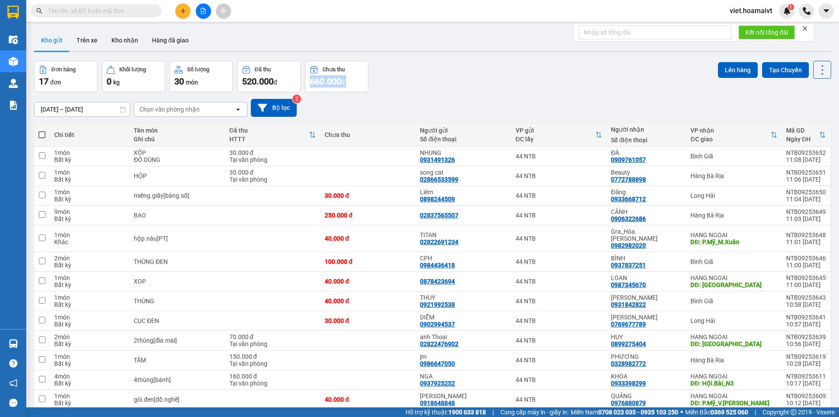
click at [482, 84] on div "Đơn hàng 17 đơn Khối lượng 0 kg Số lượng 30 món Đã thu 520.000 đ Chưa thu 660.0…" at bounding box center [433, 76] width 798 height 31
click at [483, 86] on div "Đơn hàng 17 đơn Khối lượng 0 kg Số lượng 30 món Đã thu 520.000 đ Chưa thu 660.0…" at bounding box center [433, 76] width 798 height 31
click at [803, 27] on icon "close" at bounding box center [805, 28] width 6 height 6
click at [822, 70] on icon at bounding box center [823, 69] width 2 height 9
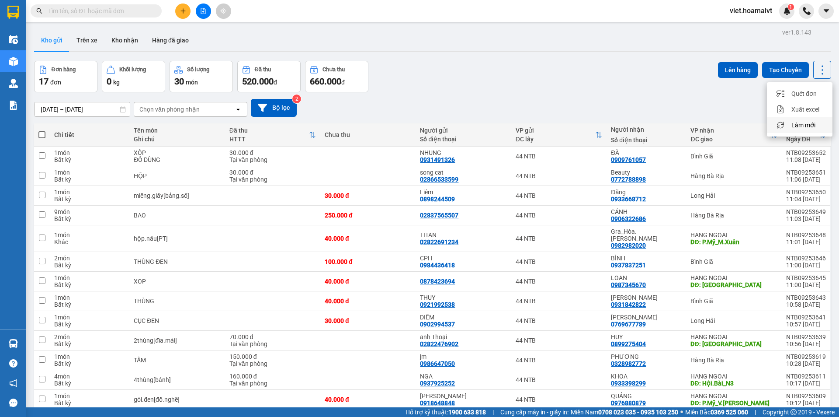
click at [801, 124] on span "Làm mới" at bounding box center [804, 125] width 24 height 9
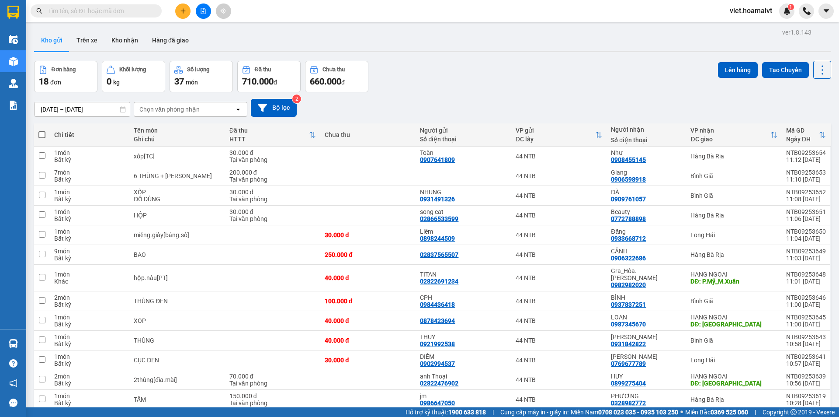
click at [588, 108] on div "[DATE] – [DATE] Press the down arrow key to interact with the calendar and sele…" at bounding box center [433, 108] width 798 height 18
